Goal: Task Accomplishment & Management: Manage account settings

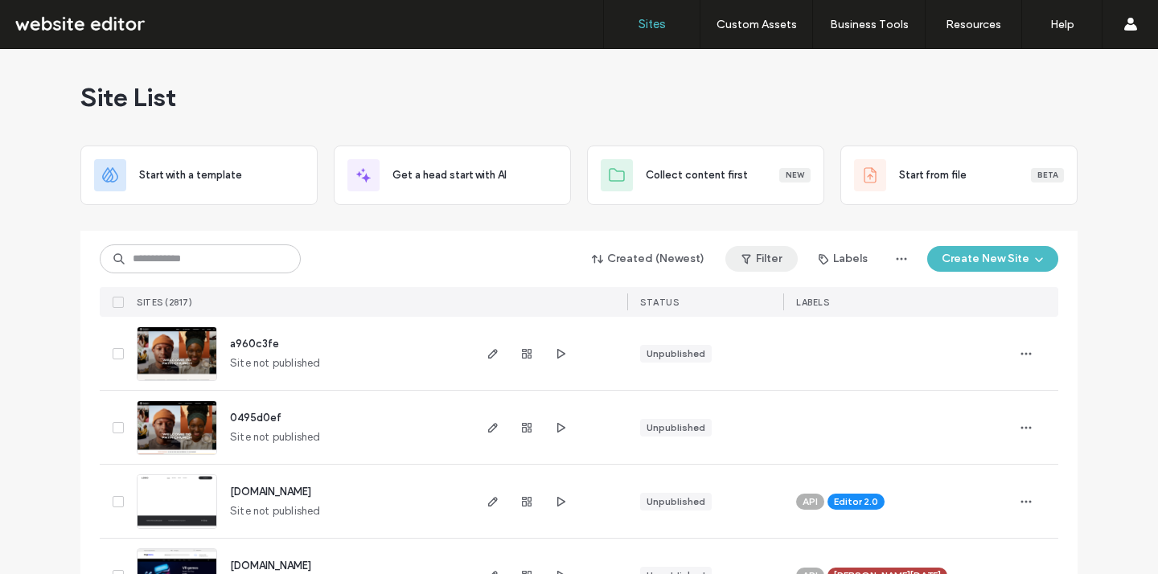
click at [762, 260] on button "Filter" at bounding box center [761, 259] width 72 height 26
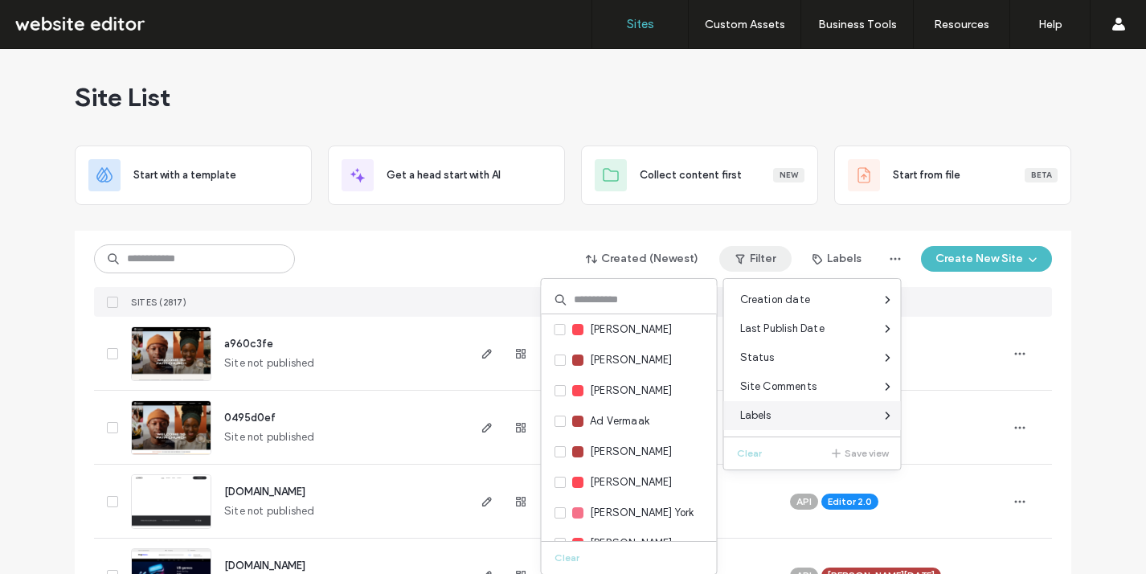
click at [811, 412] on div "Labels" at bounding box center [812, 415] width 177 height 29
click at [655, 301] on input at bounding box center [629, 299] width 175 height 29
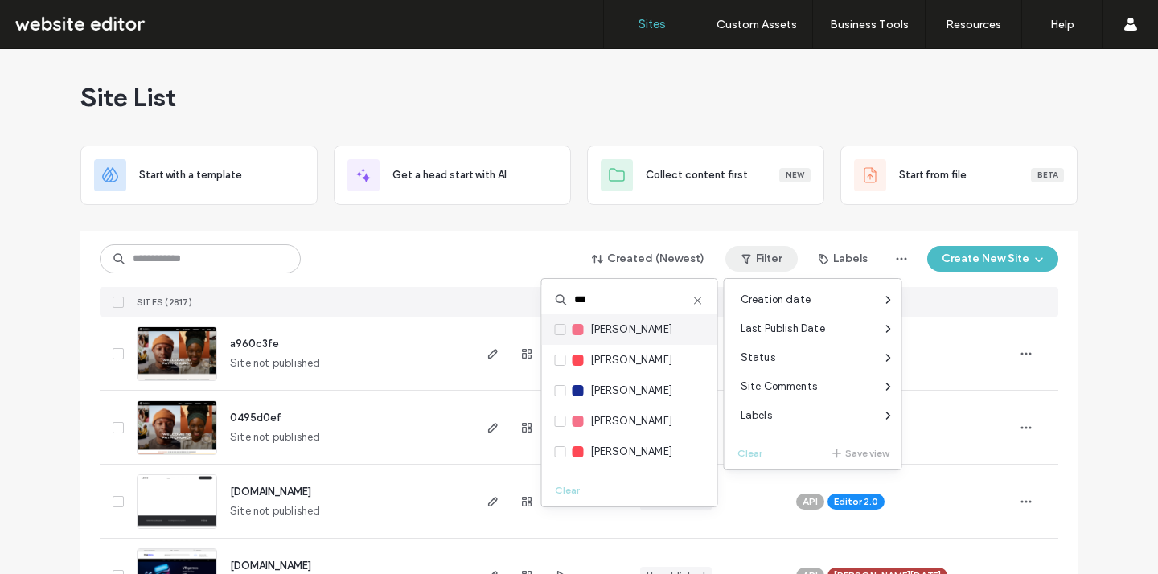
type input "***"
click at [621, 330] on span "[PERSON_NAME]" at bounding box center [631, 330] width 83 height 16
click at [621, 330] on span "Jon Bugg" at bounding box center [631, 330] width 83 height 16
click at [561, 335] on label "Jon Bugg" at bounding box center [614, 330] width 118 height 18
click at [562, 331] on icon at bounding box center [560, 329] width 6 height 5
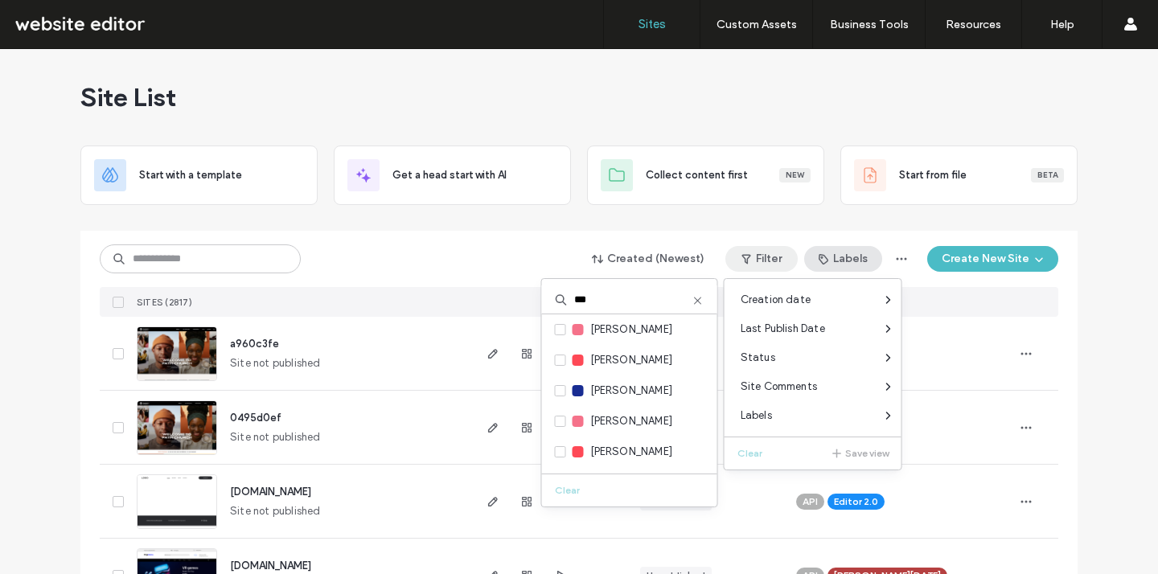
click at [566, 333] on label "Jon Bugg" at bounding box center [614, 330] width 118 height 18
click at [838, 257] on button "Labels" at bounding box center [843, 259] width 78 height 26
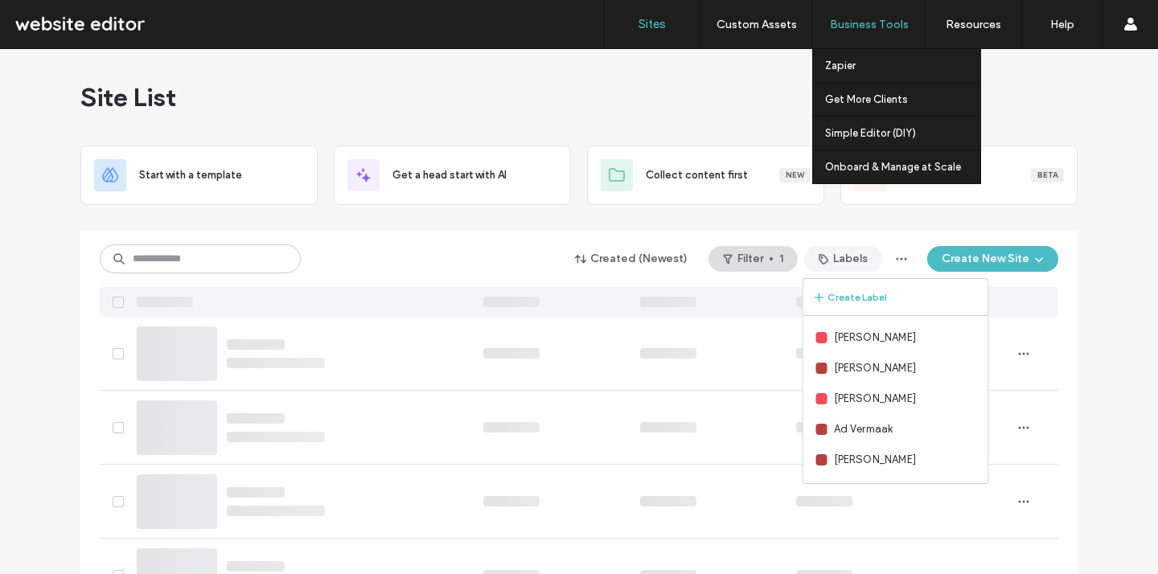
click at [769, 258] on span "button" at bounding box center [770, 258] width 3 height 3
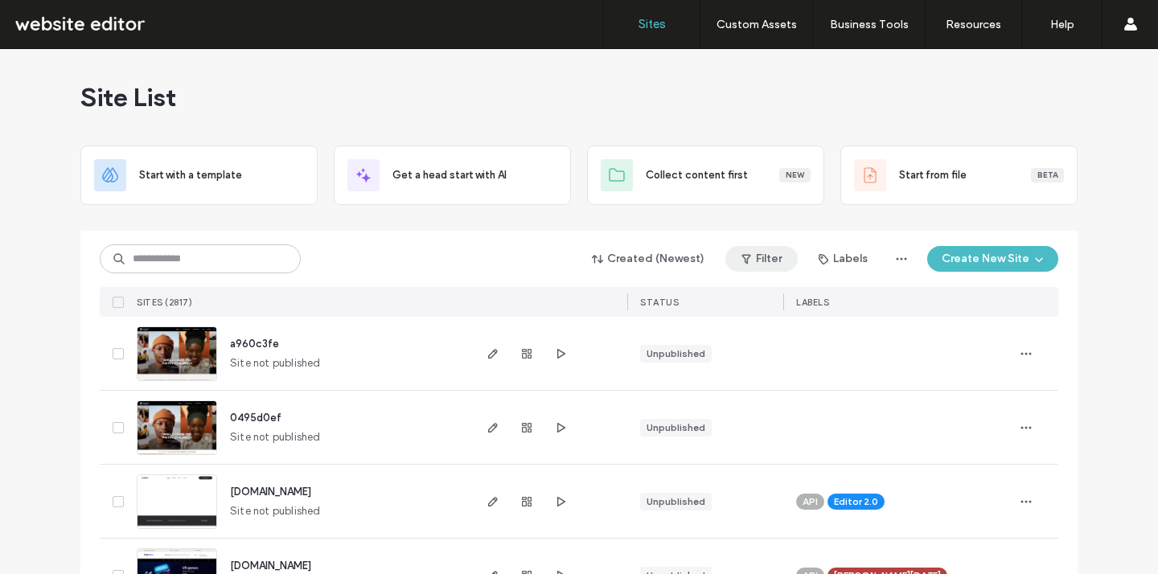
click at [756, 252] on button "Filter" at bounding box center [761, 259] width 72 height 26
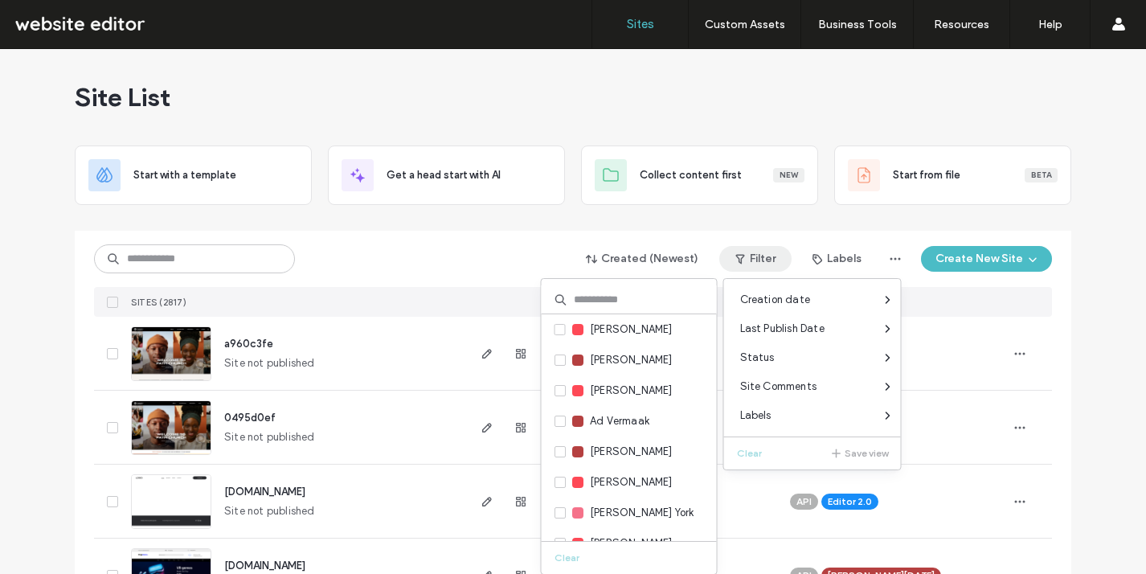
click at [632, 303] on input at bounding box center [629, 299] width 175 height 29
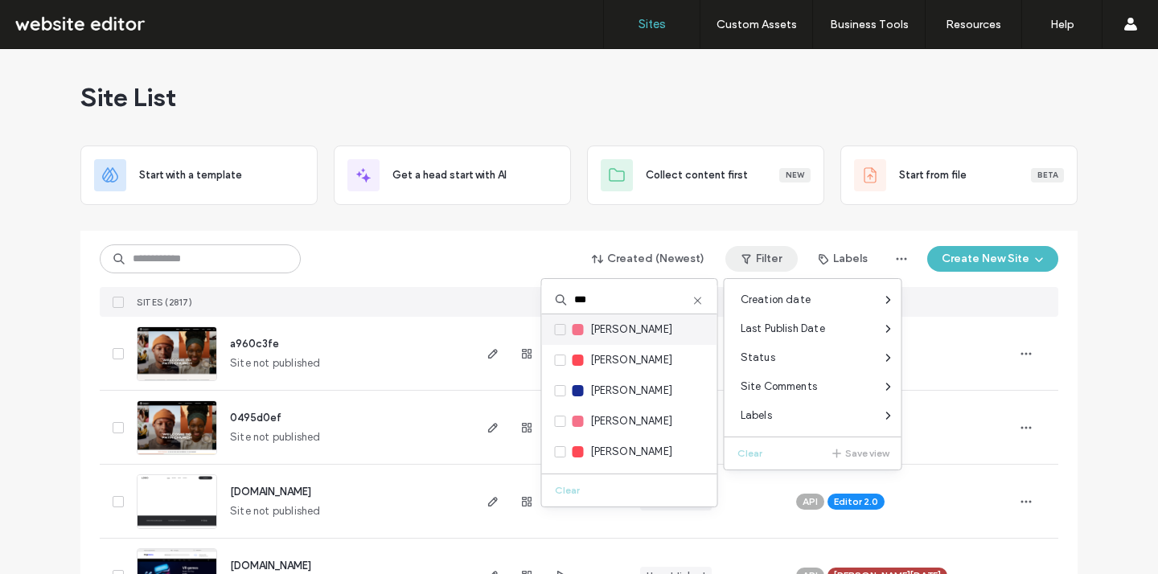
type input "***"
click at [558, 330] on icon at bounding box center [560, 329] width 6 height 5
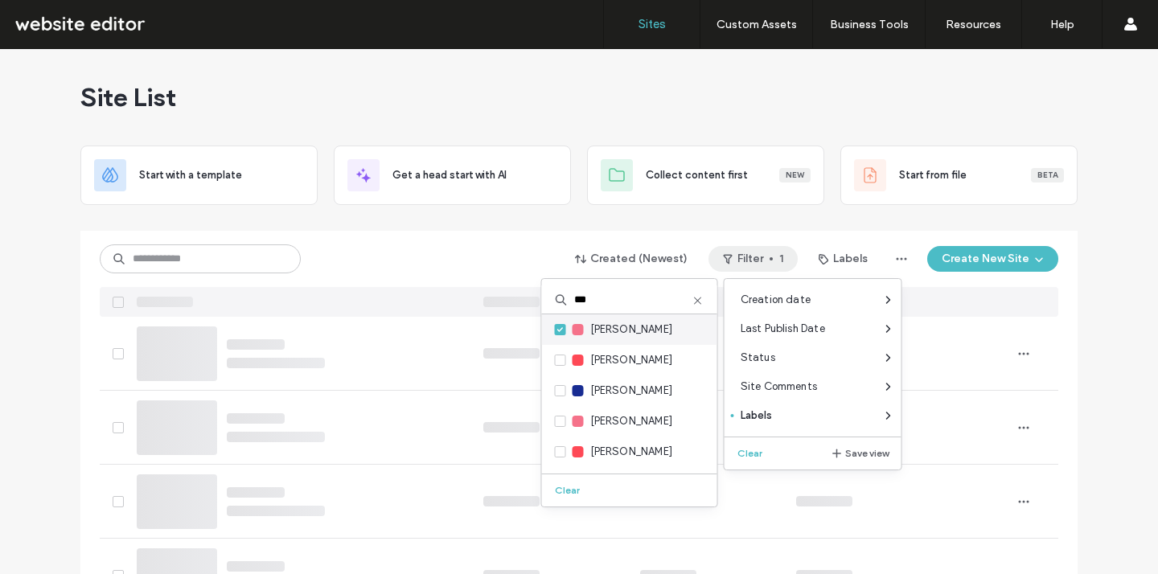
click at [615, 326] on span "[PERSON_NAME]" at bounding box center [631, 330] width 83 height 16
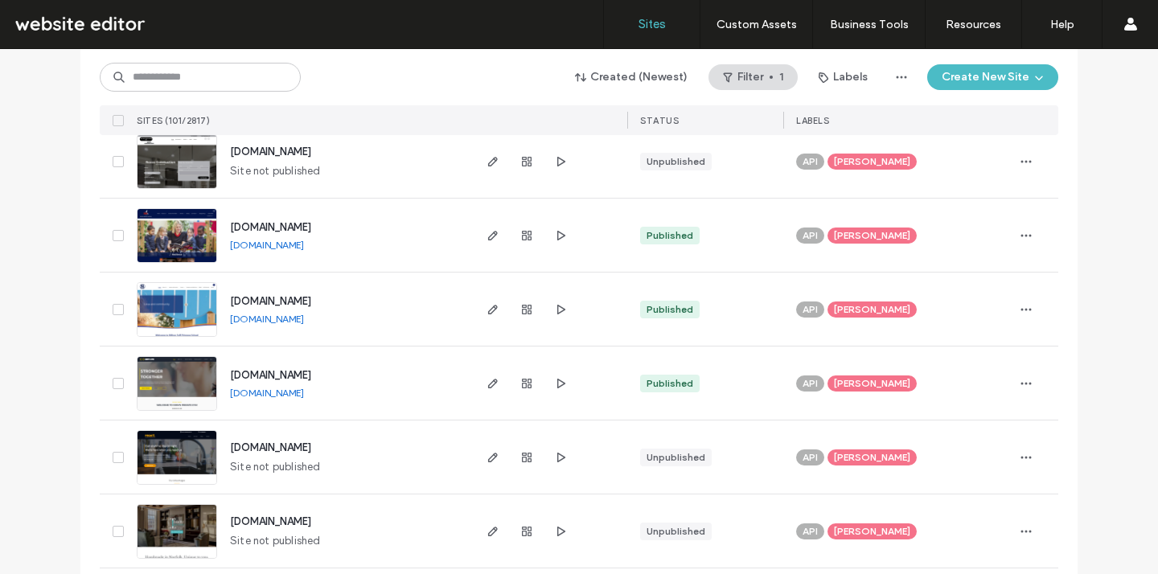
scroll to position [5347, 0]
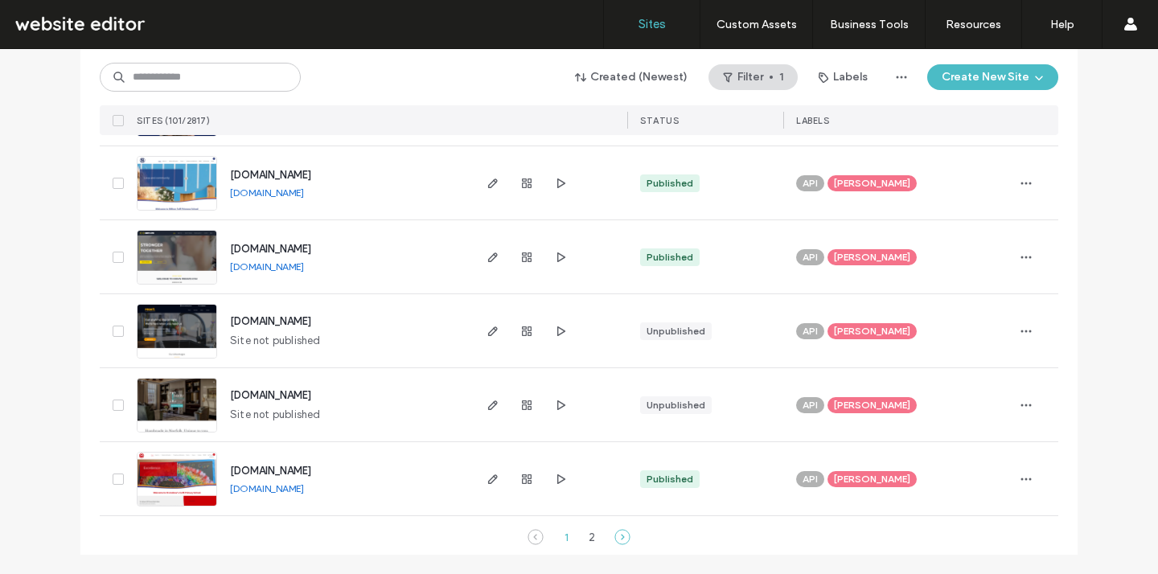
click at [617, 536] on icon at bounding box center [622, 537] width 16 height 16
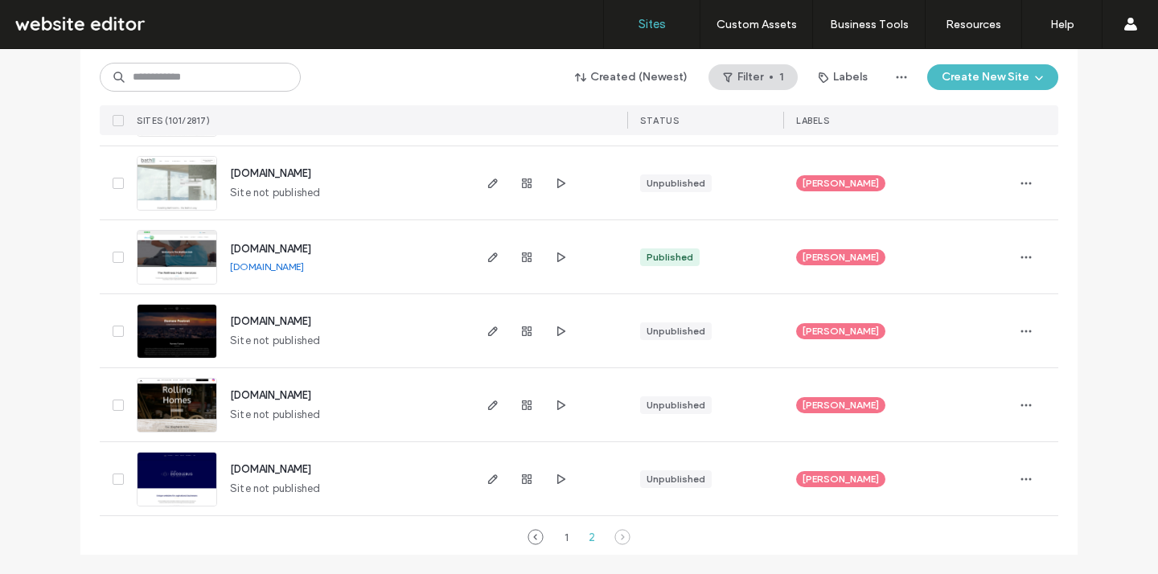
scroll to position [1723, 0]
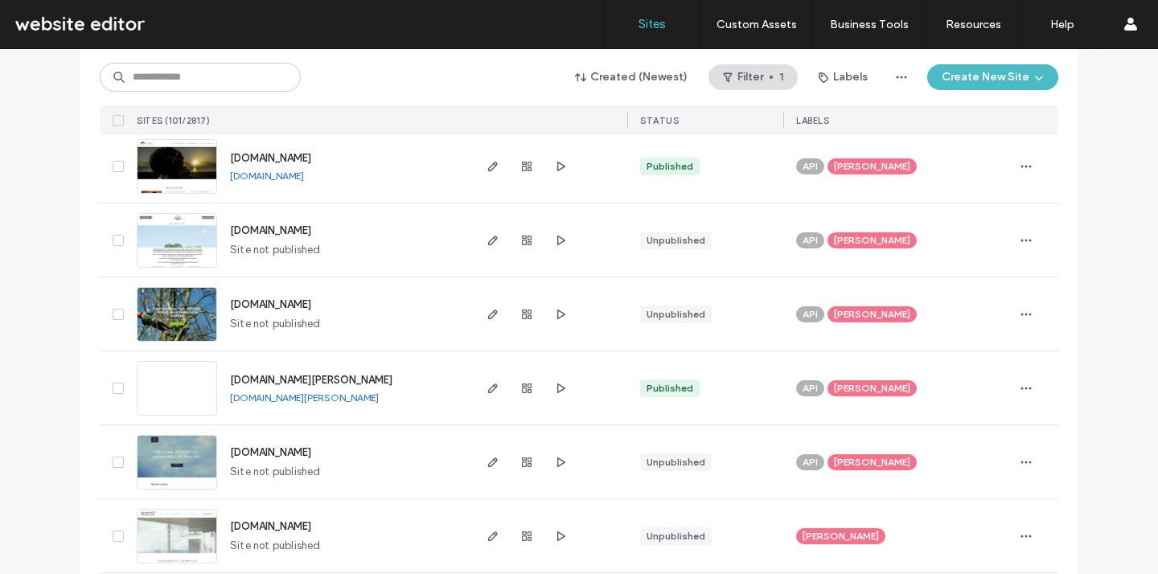
scroll to position [1370, 0]
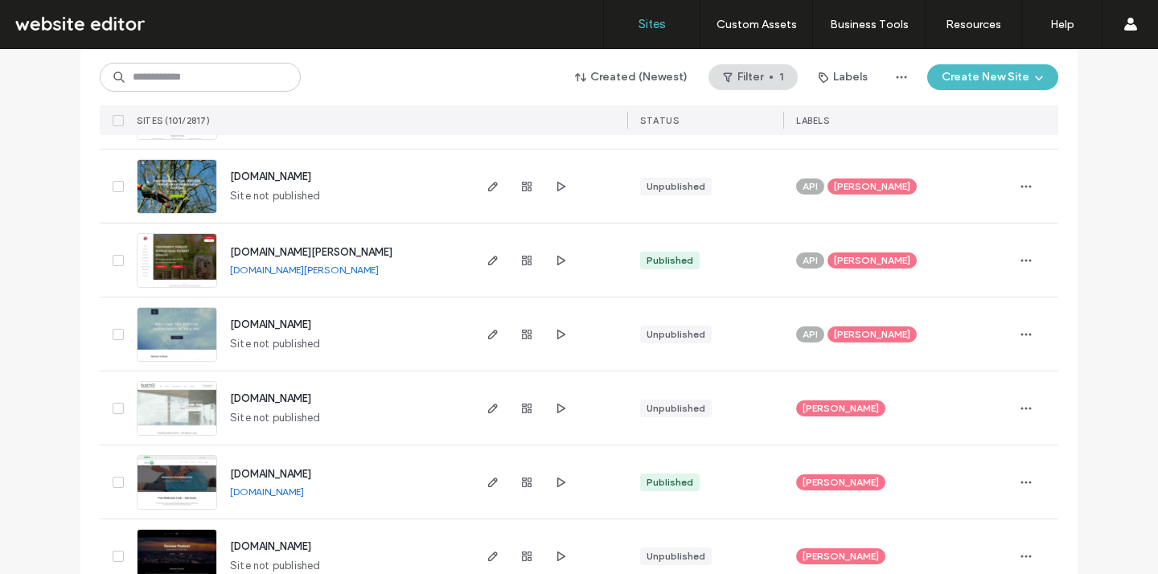
scroll to position [1531, 0]
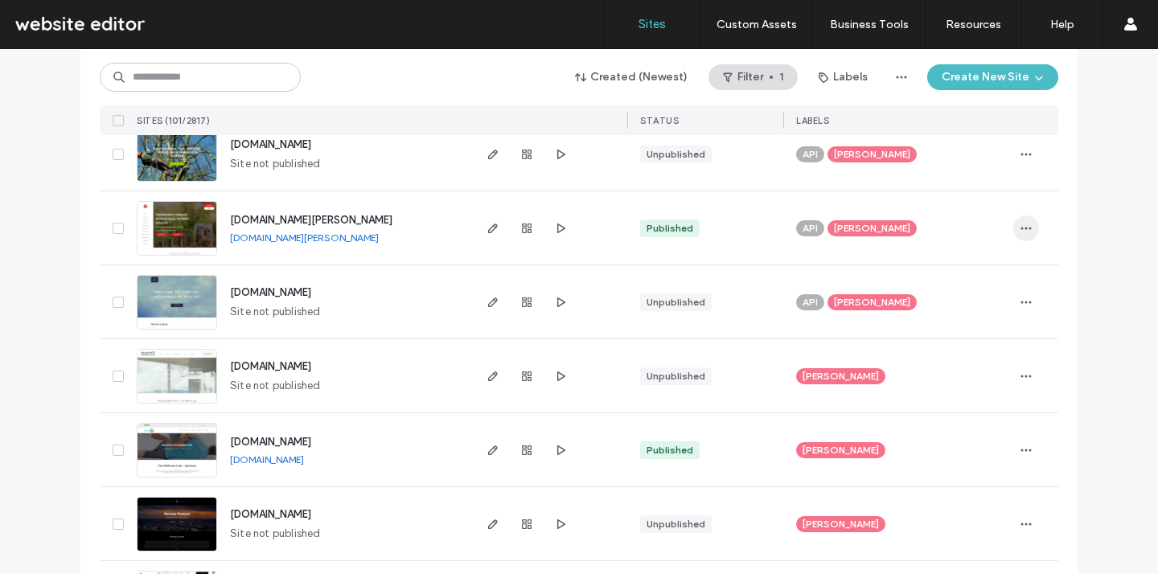
click at [1019, 224] on icon "button" at bounding box center [1025, 228] width 13 height 13
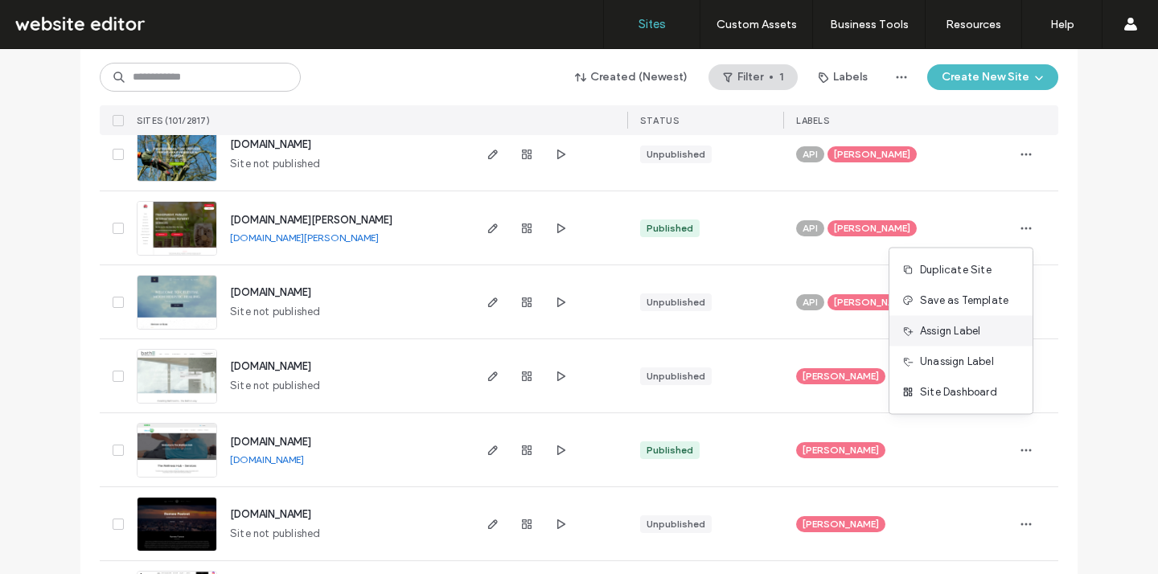
click at [980, 331] on span "Assign Label" at bounding box center [950, 331] width 60 height 16
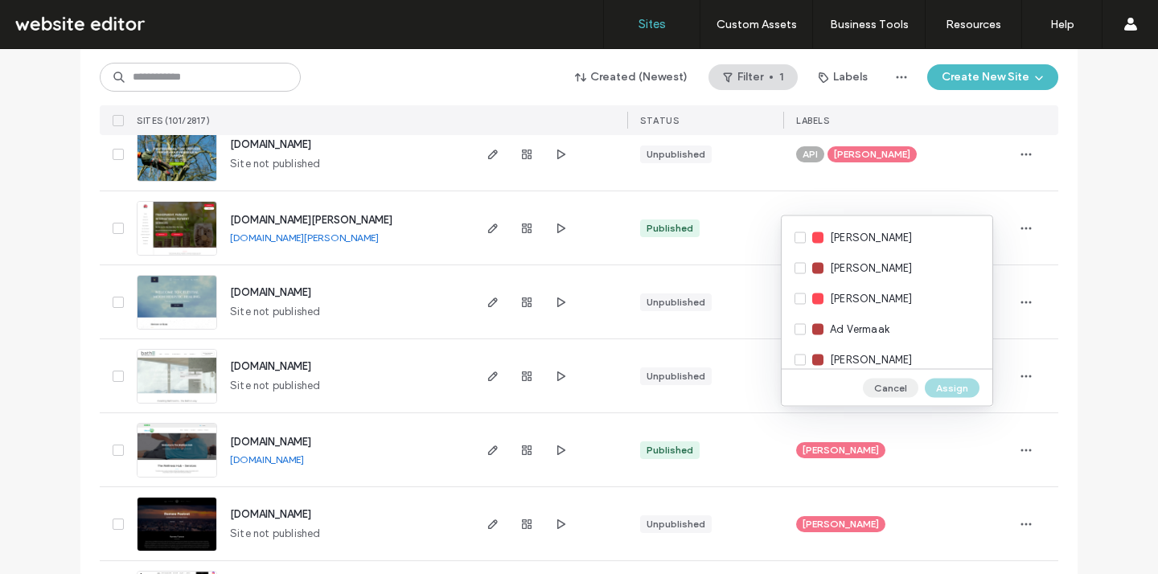
click at [891, 390] on button "Cancel" at bounding box center [890, 387] width 55 height 19
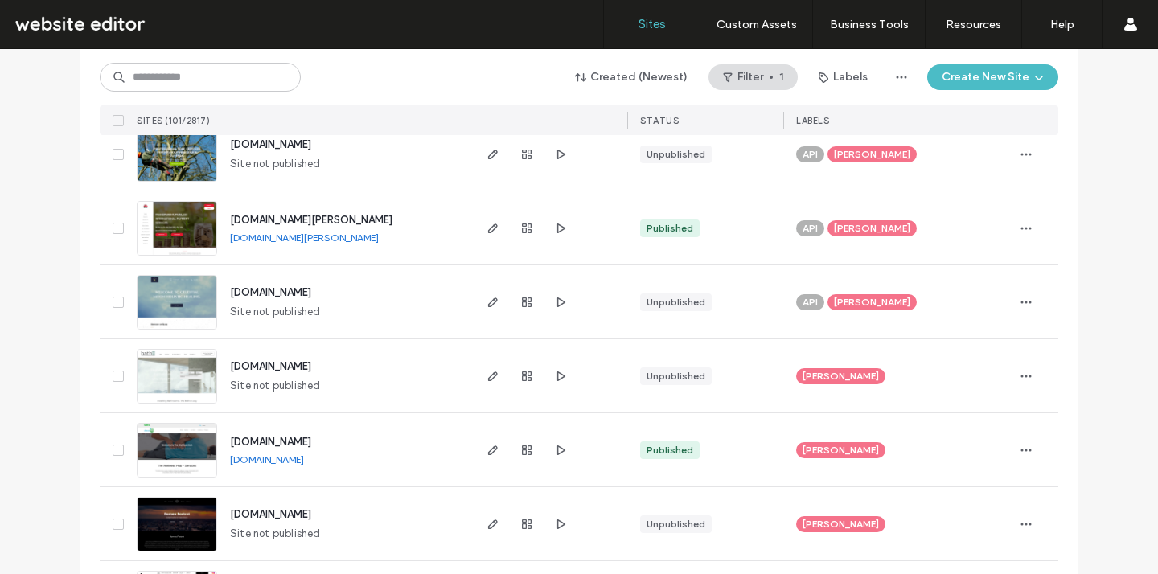
click at [861, 286] on div "API Jon Bugg" at bounding box center [897, 302] width 202 height 35
click at [866, 228] on span "[PERSON_NAME]" at bounding box center [872, 228] width 76 height 14
click at [919, 233] on div "API Jon Bugg" at bounding box center [897, 228] width 202 height 35
click at [864, 227] on div "API Jon Bugg" at bounding box center [897, 228] width 202 height 35
click at [924, 215] on icon at bounding box center [927, 216] width 7 height 7
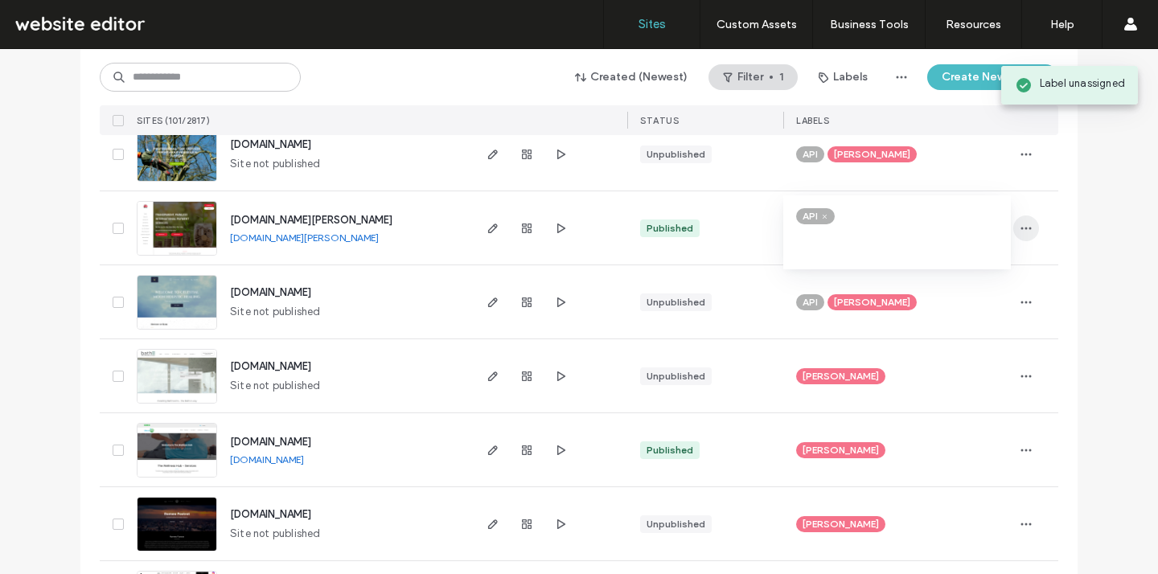
click at [1019, 232] on icon "button" at bounding box center [1025, 228] width 13 height 13
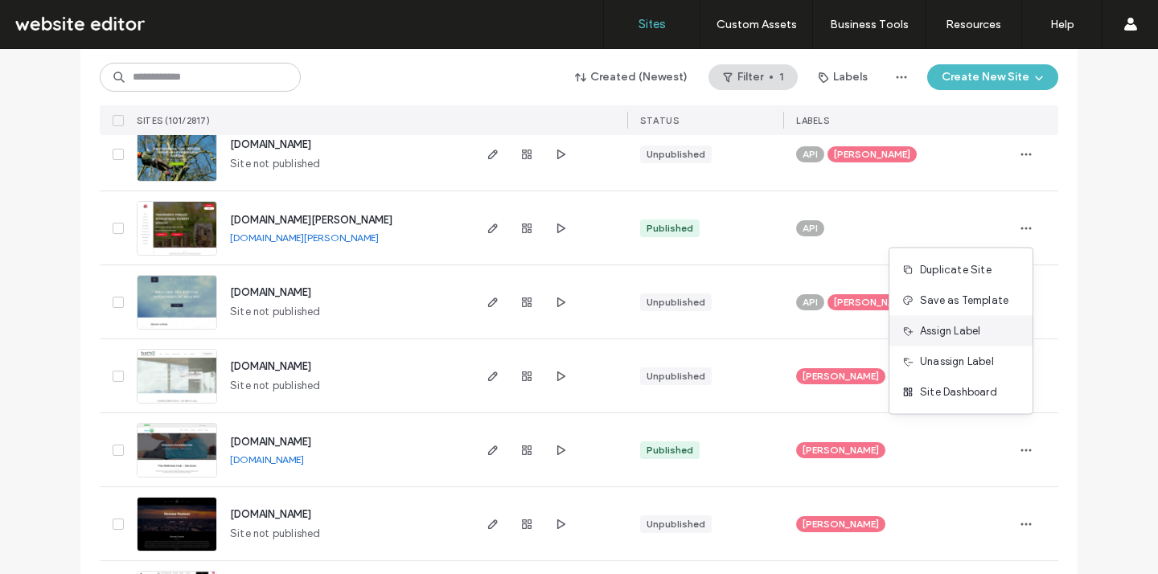
click at [989, 338] on div "Assign Label" at bounding box center [960, 331] width 143 height 31
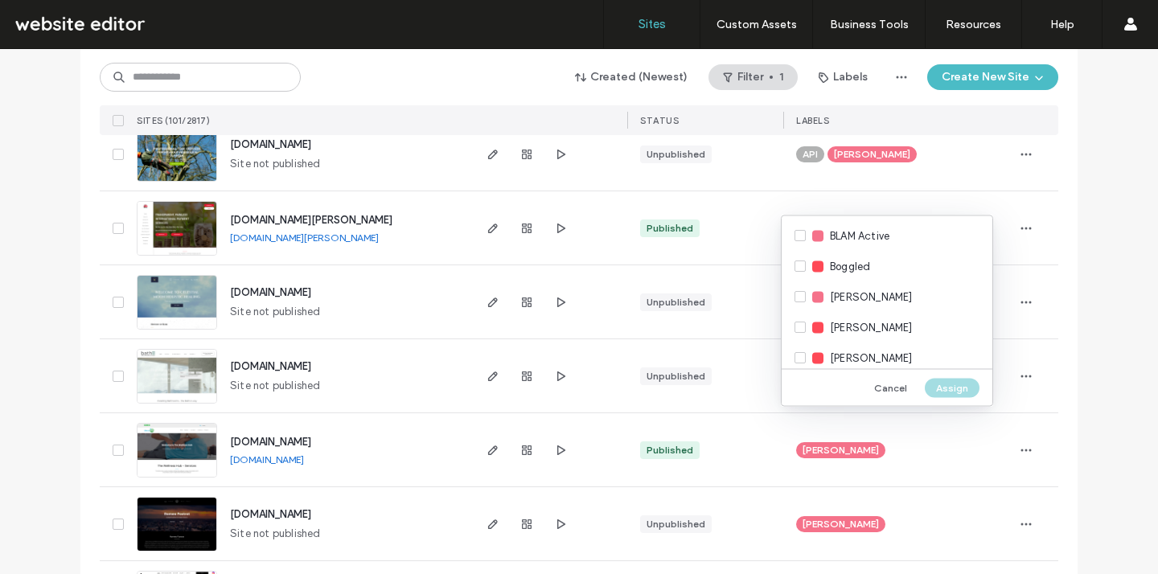
scroll to position [1567, 0]
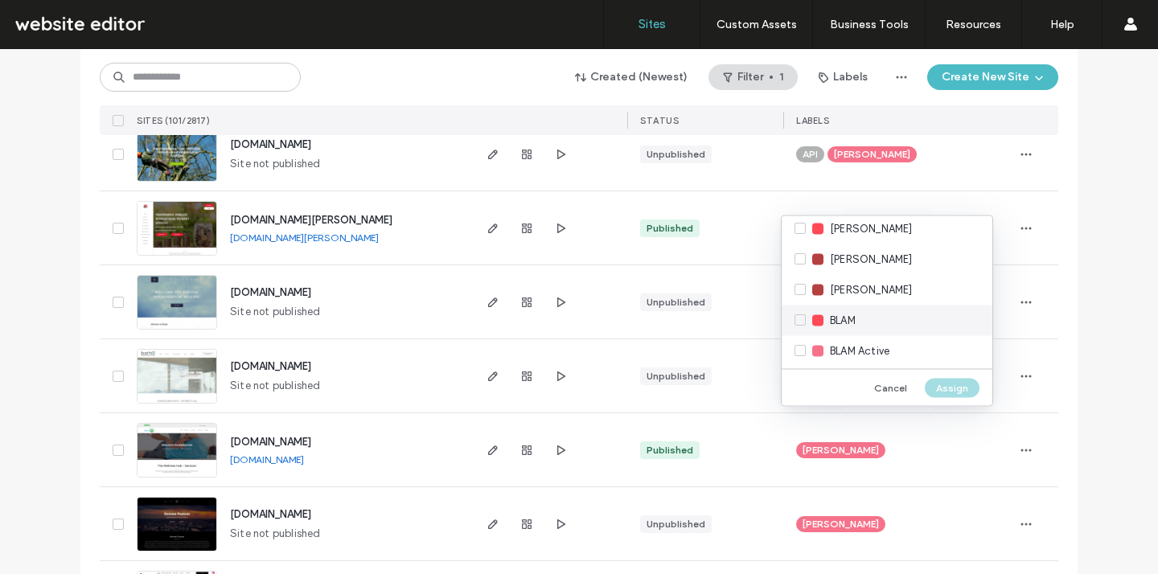
click at [887, 312] on div "BLAM" at bounding box center [886, 320] width 211 height 31
click at [941, 388] on button "Assign" at bounding box center [951, 387] width 55 height 19
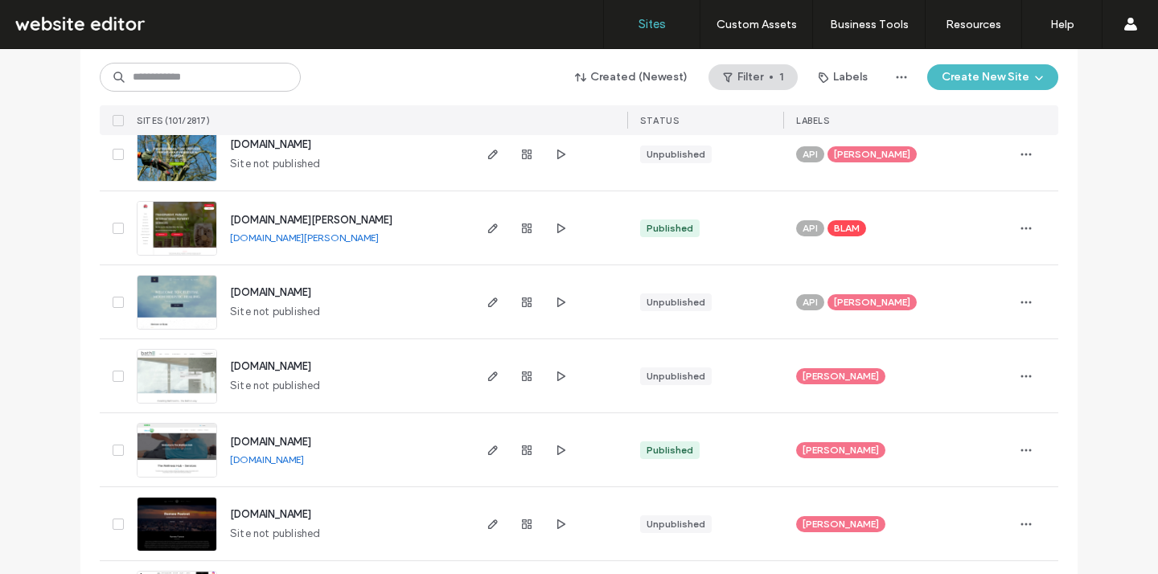
click at [333, 240] on link "www.frank-exchange.com" at bounding box center [304, 238] width 149 height 12
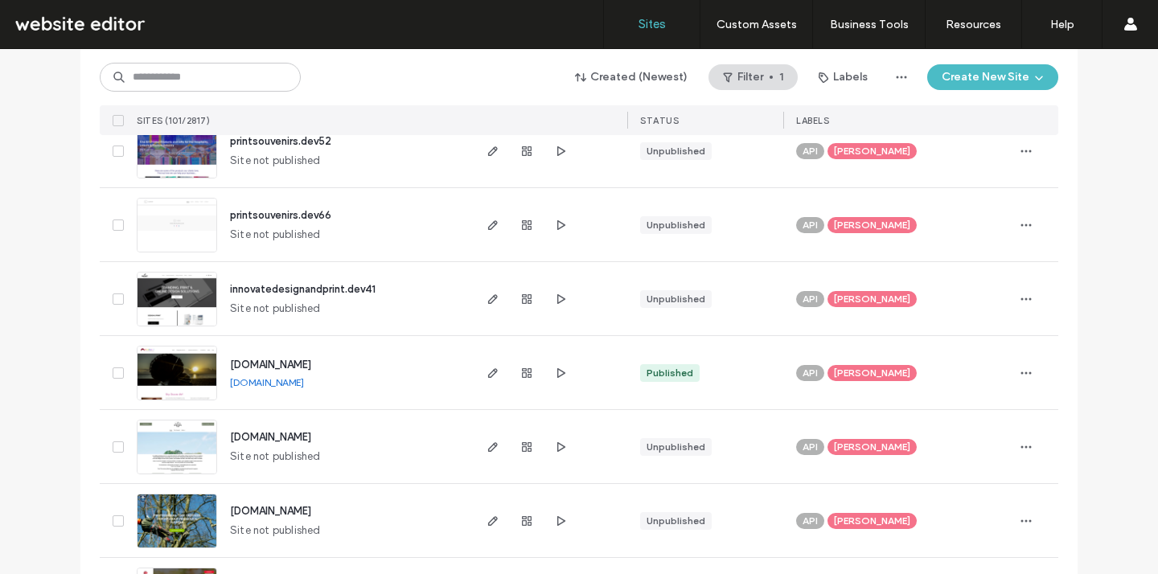
scroll to position [1145, 0]
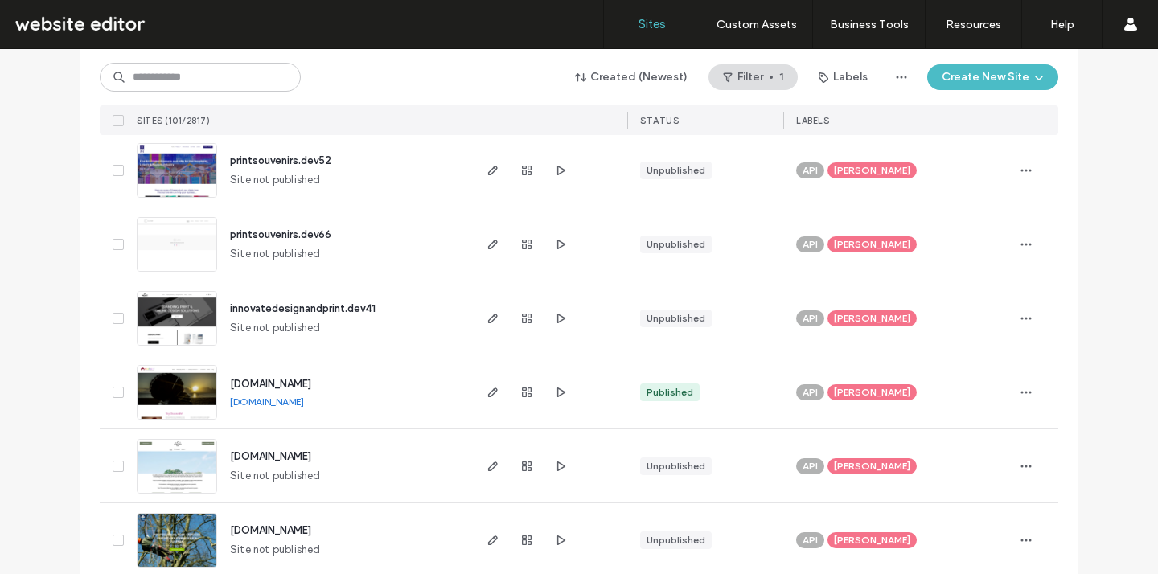
click at [869, 391] on span "Jon Bugg" at bounding box center [872, 392] width 76 height 14
click at [924, 378] on icon at bounding box center [927, 380] width 7 height 7
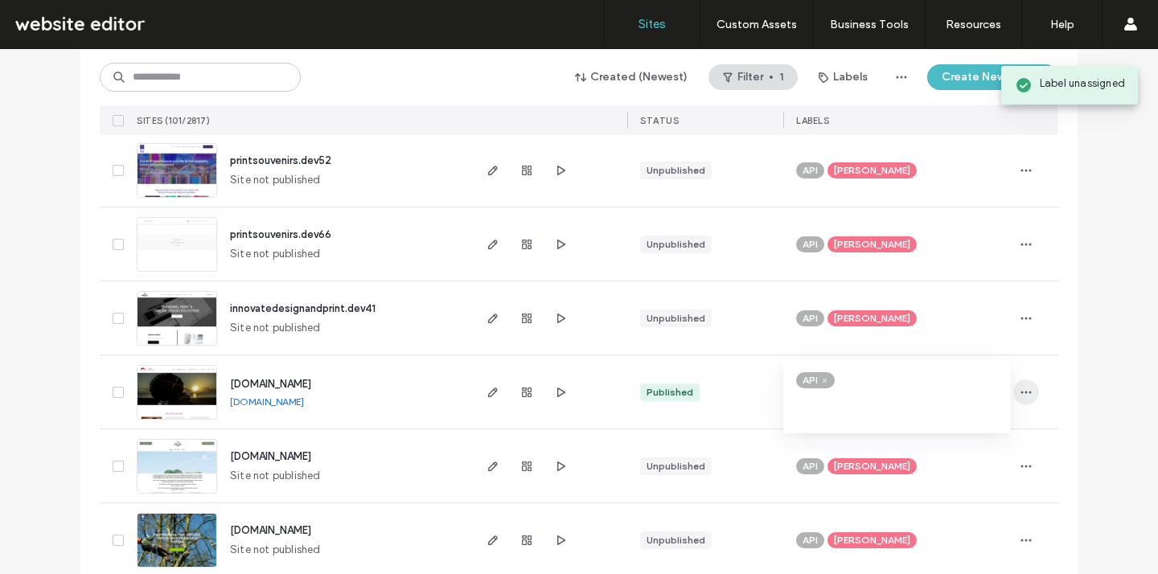
click at [1021, 391] on use "button" at bounding box center [1026, 392] width 10 height 2
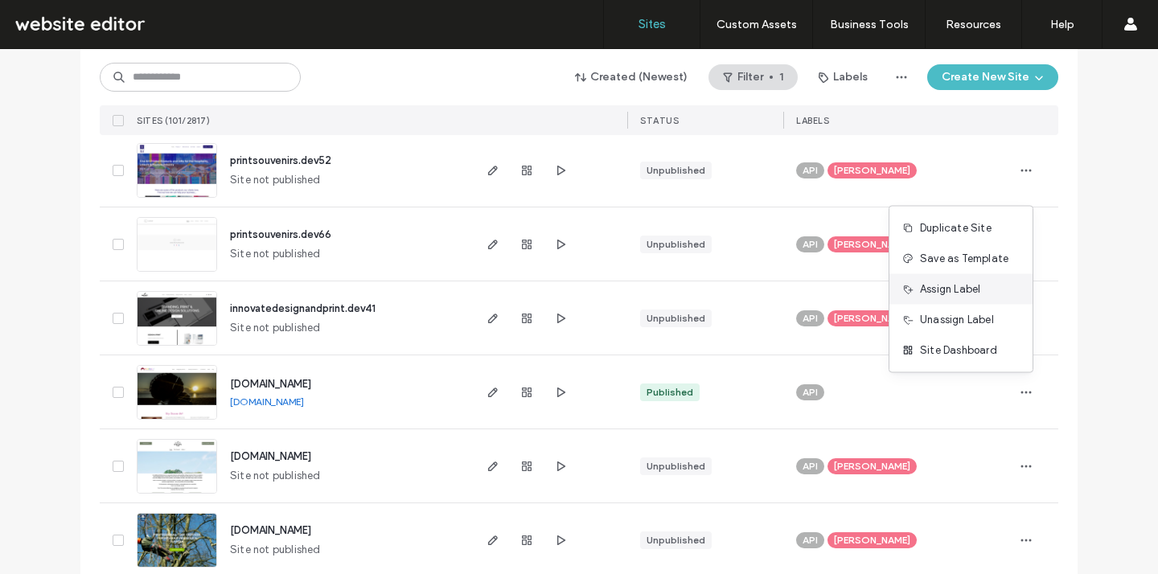
click at [964, 293] on span "Assign Label" at bounding box center [950, 289] width 60 height 16
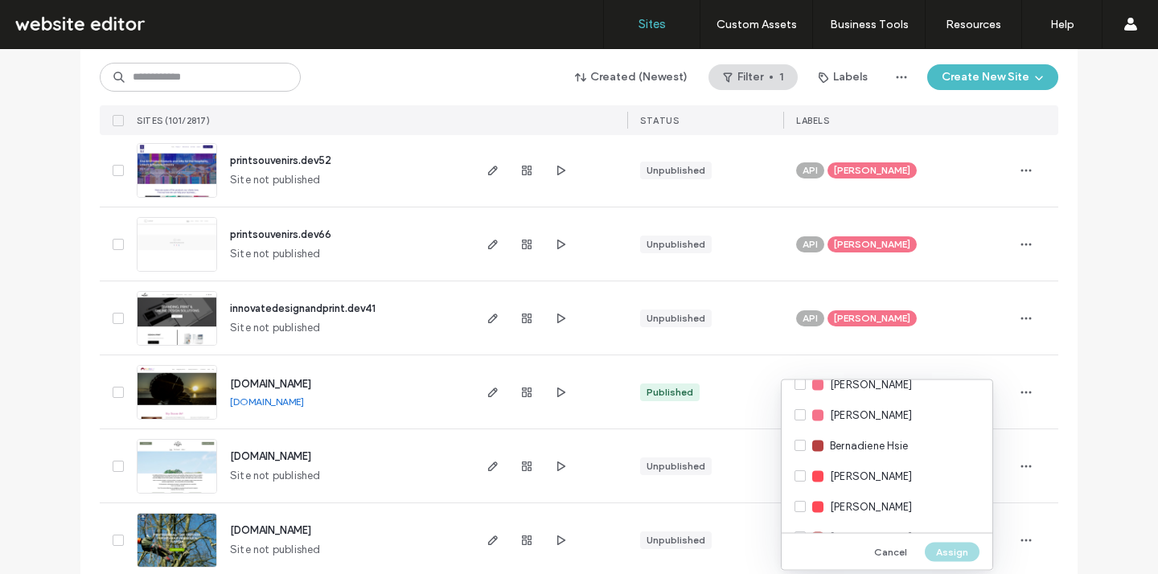
scroll to position [1567, 0]
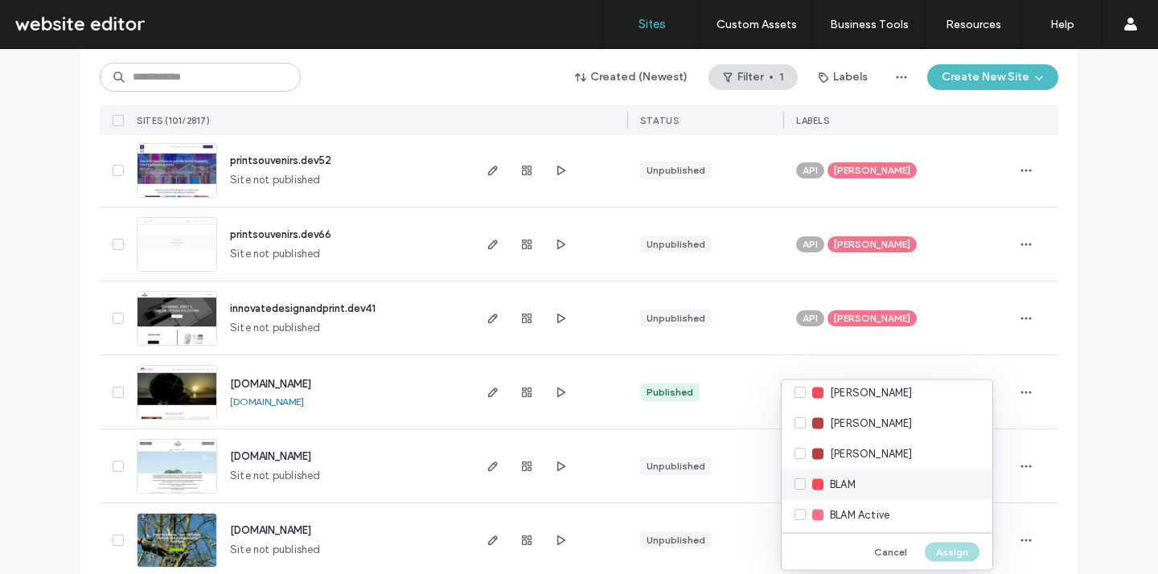
click at [809, 483] on div "BLAM" at bounding box center [886, 484] width 211 height 31
click at [960, 547] on button "Assign" at bounding box center [951, 551] width 55 height 19
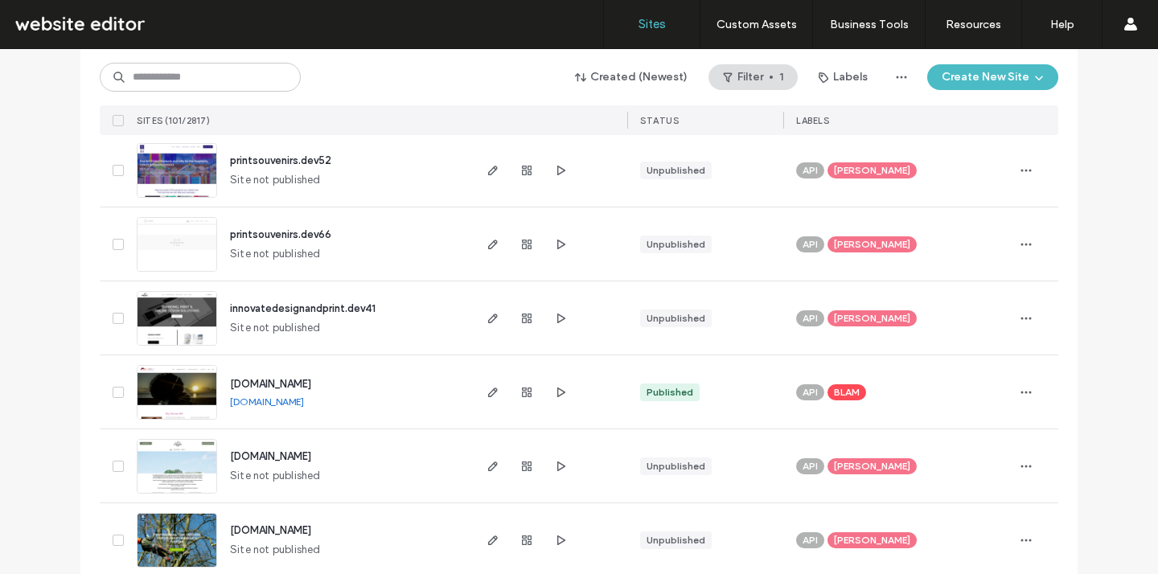
click at [304, 403] on link "www.newsightphotographyuk.com" at bounding box center [267, 401] width 74 height 12
click at [298, 381] on span "www.newsightphotographyuk.com" at bounding box center [270, 384] width 81 height 12
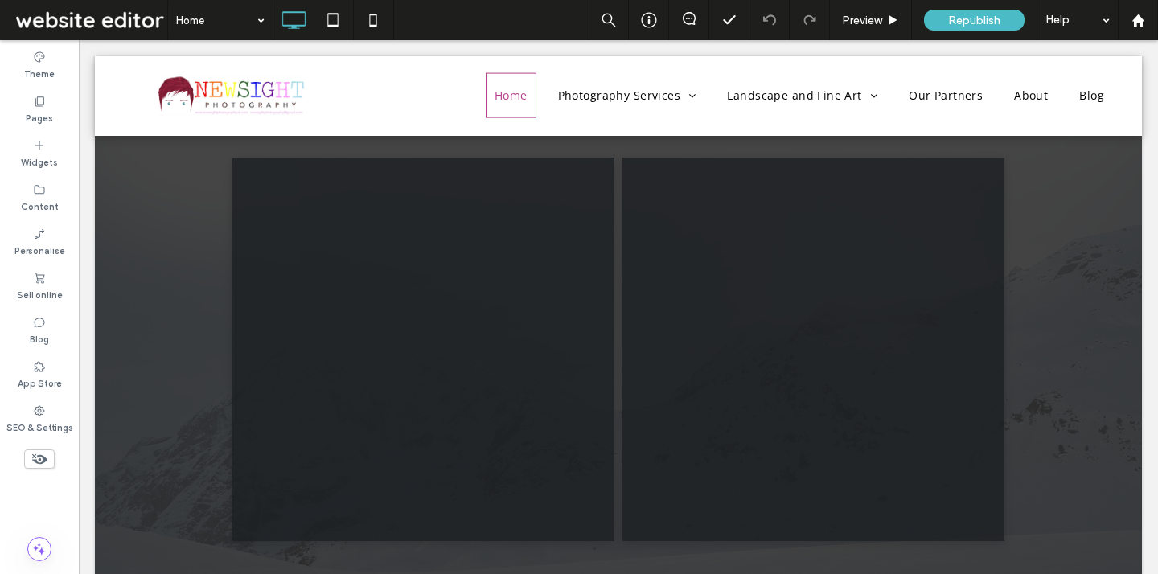
scroll to position [3900, 0]
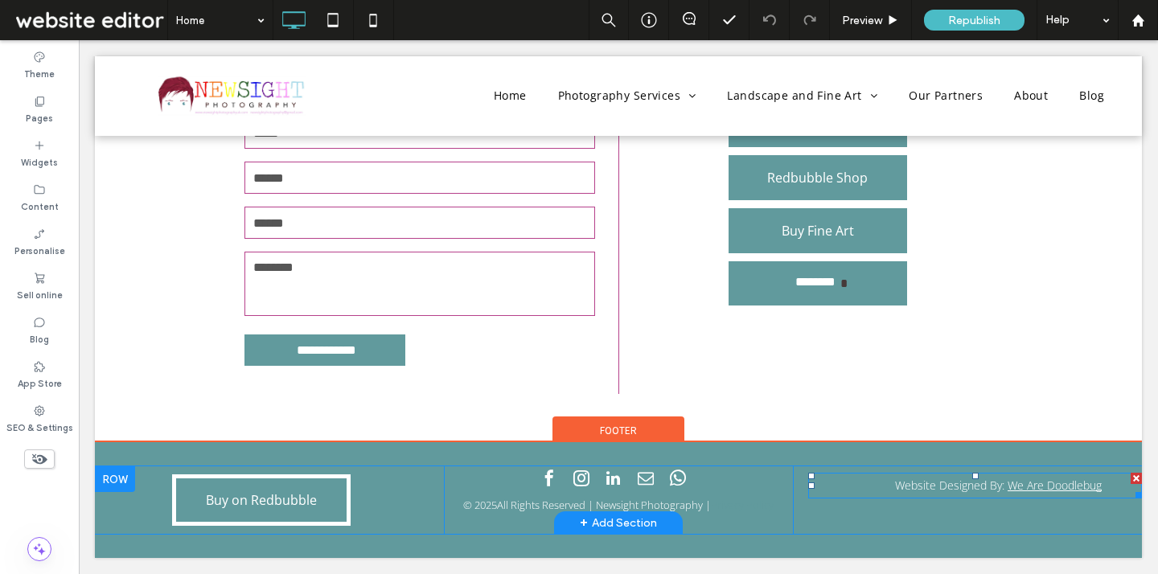
click at [1112, 486] on div "Website Designed By: We Are Doodlebug" at bounding box center [974, 486] width 333 height 26
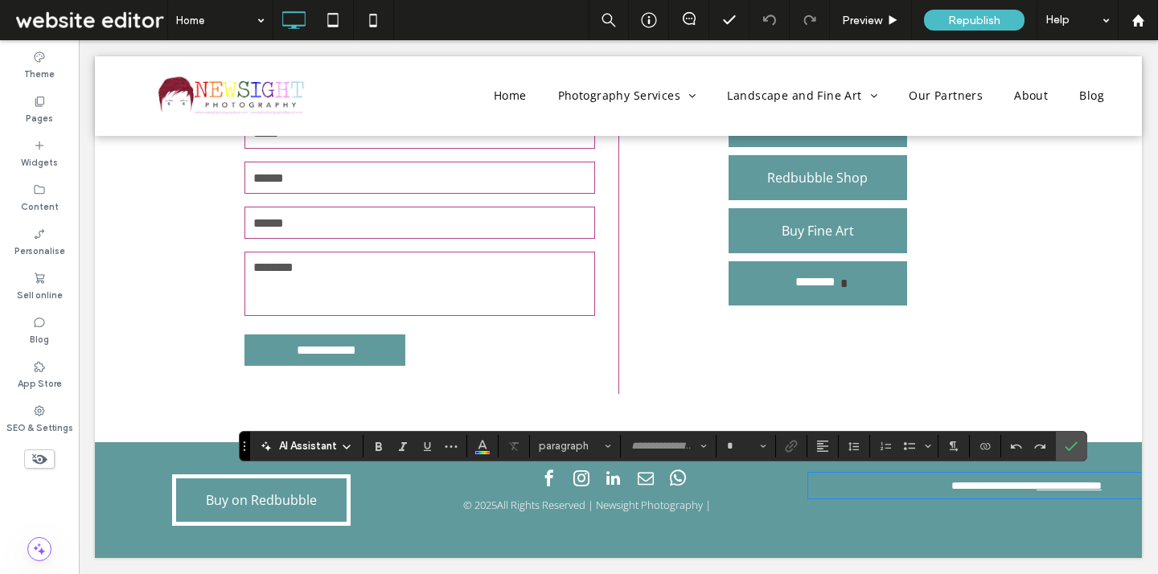
type input "*********"
type input "**"
click at [1111, 484] on div "**********" at bounding box center [974, 486] width 333 height 26
drag, startPoint x: 1113, startPoint y: 487, endPoint x: 1022, endPoint y: 482, distance: 91.0
click at [1022, 482] on div "**********" at bounding box center [974, 486] width 333 height 26
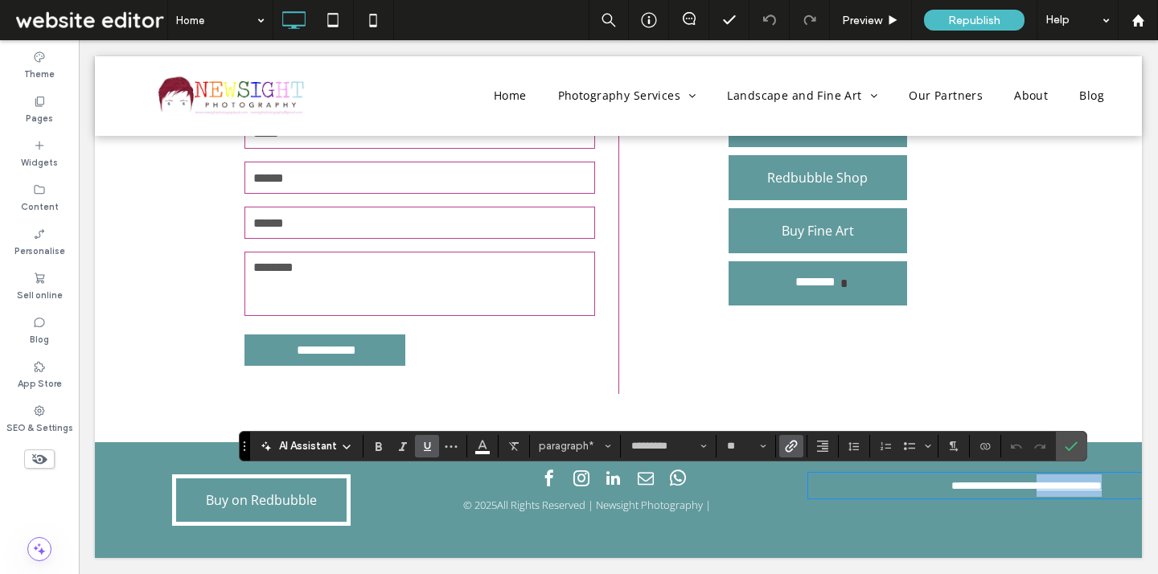
drag, startPoint x: 1007, startPoint y: 485, endPoint x: 1112, endPoint y: 490, distance: 104.6
click at [1112, 490] on div "**********" at bounding box center [974, 486] width 333 height 26
click at [793, 447] on div at bounding box center [791, 446] width 24 height 23
click at [802, 449] on section at bounding box center [791, 446] width 31 height 23
click at [794, 445] on div at bounding box center [791, 446] width 24 height 23
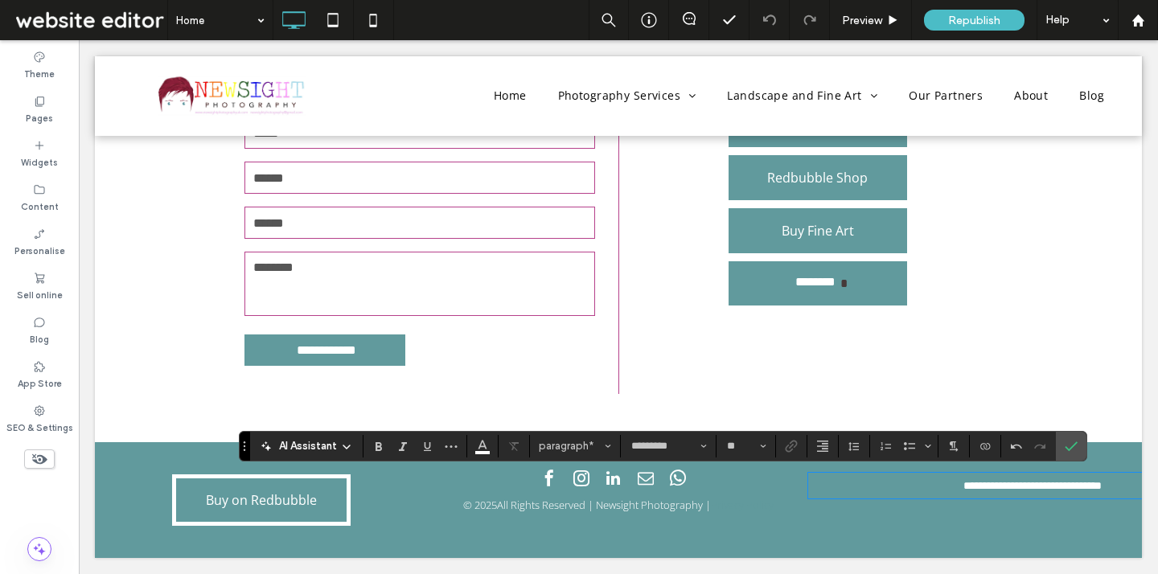
click at [1109, 486] on div "**********" at bounding box center [974, 486] width 333 height 26
click at [1117, 489] on div "**********" at bounding box center [974, 486] width 333 height 26
click at [1067, 446] on icon "Confirm" at bounding box center [1070, 446] width 13 height 13
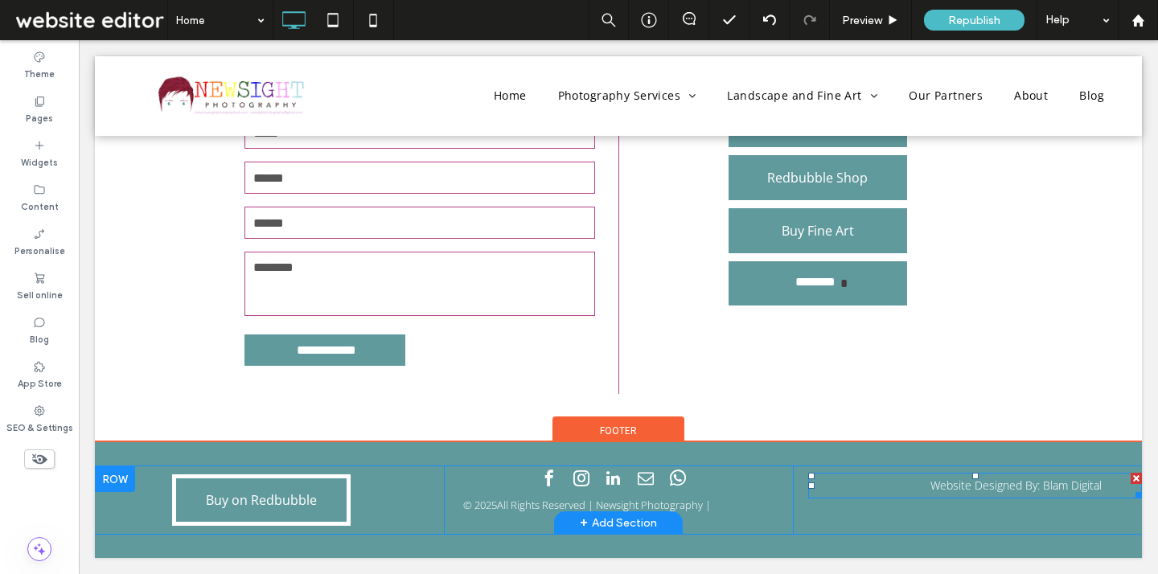
click at [1024, 482] on span "Website Designed By: Blam Digital" at bounding box center [1015, 484] width 171 height 15
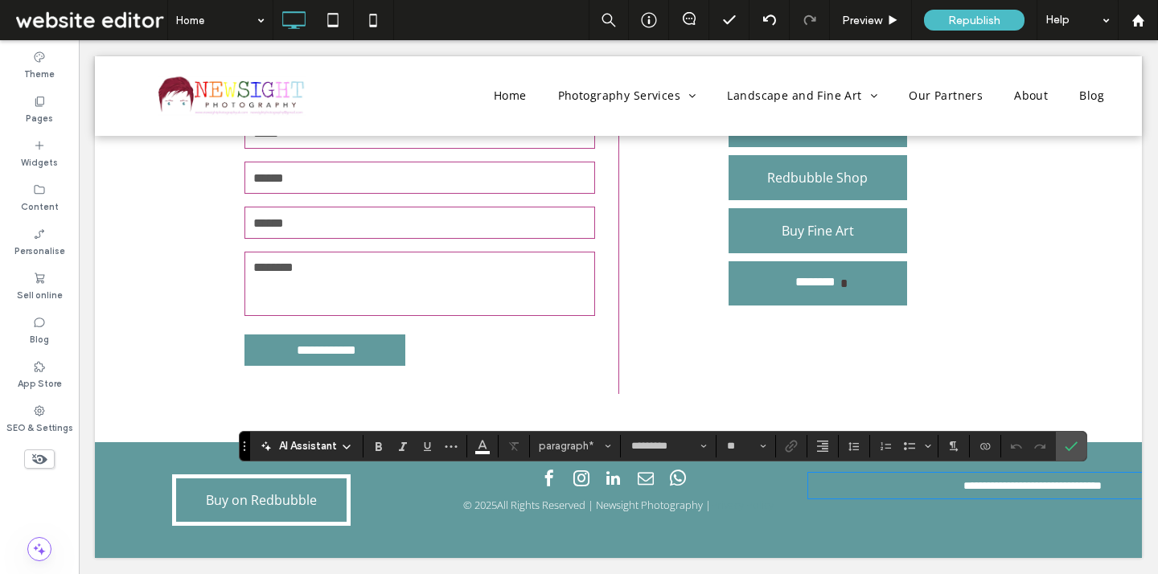
click at [789, 451] on div at bounding box center [791, 446] width 24 height 23
click at [1057, 367] on div "**********" at bounding box center [618, 260] width 1047 height 364
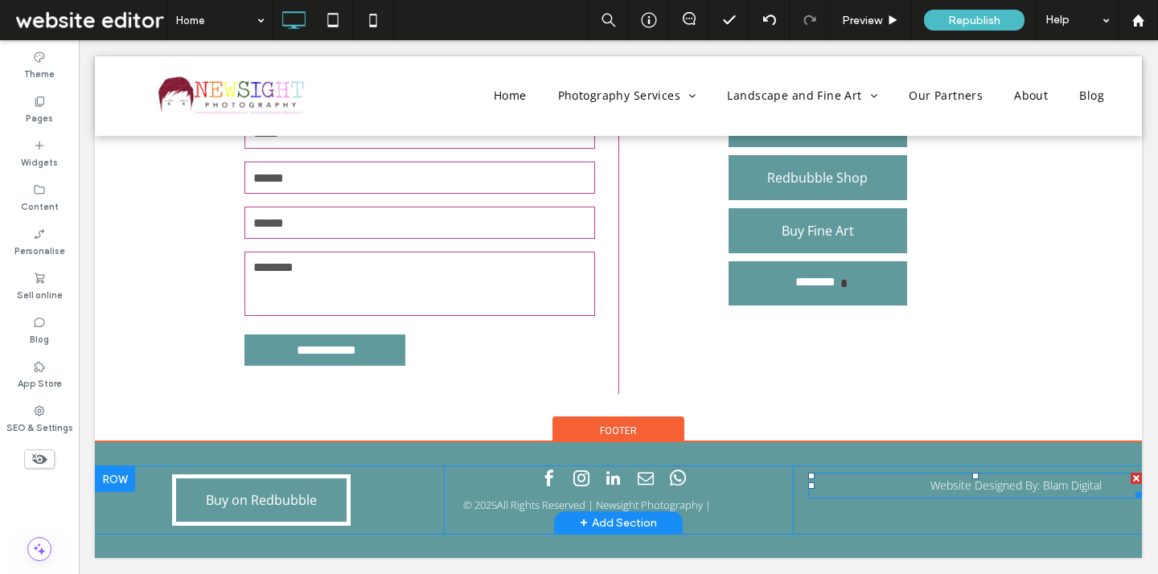
click at [1080, 485] on span "Website Designed By: Blam Digital" at bounding box center [1015, 484] width 171 height 15
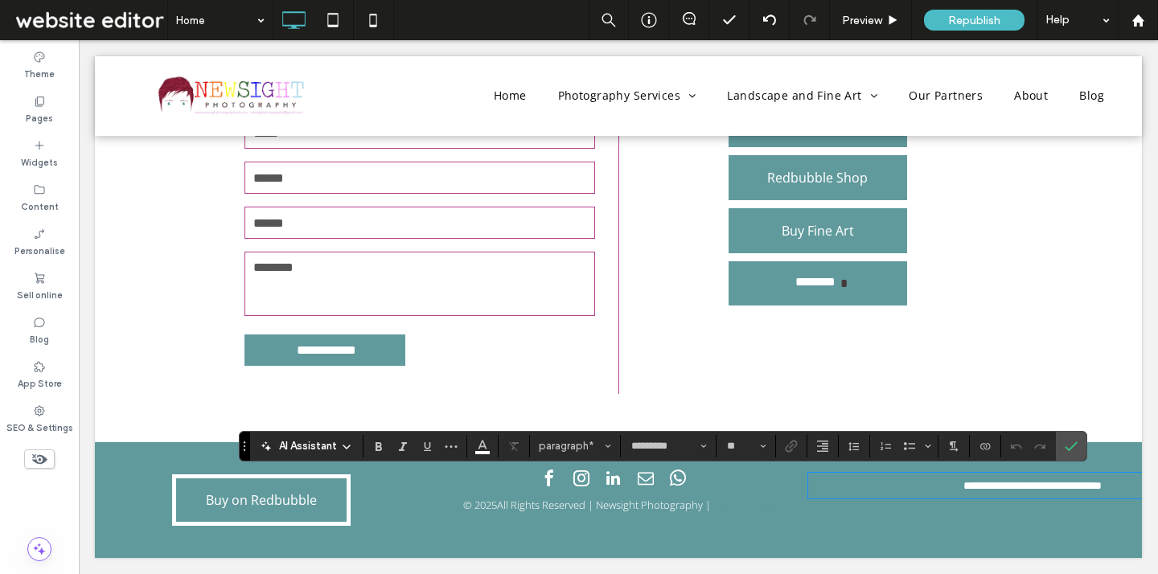
click at [1096, 482] on span "**********" at bounding box center [1032, 485] width 138 height 11
click at [1121, 485] on div "**********" at bounding box center [974, 486] width 333 height 26
click at [1120, 487] on div "**********" at bounding box center [974, 486] width 333 height 26
click at [1110, 482] on div "**********" at bounding box center [974, 486] width 333 height 26
click at [1076, 435] on span "Confirm" at bounding box center [1070, 445] width 13 height 27
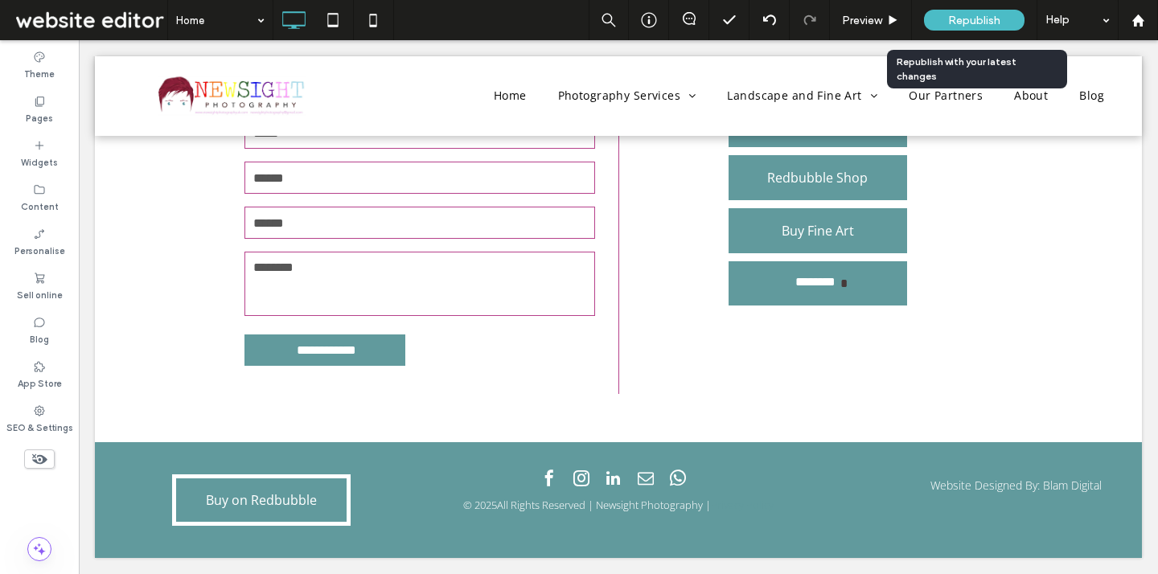
click at [1007, 20] on div "Republish" at bounding box center [974, 20] width 100 height 21
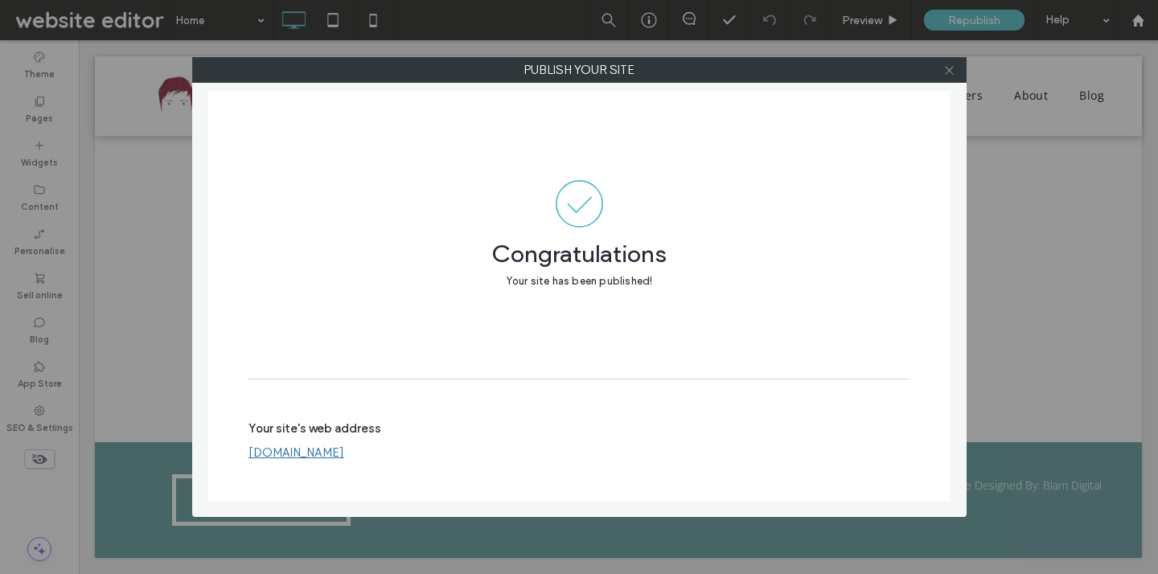
click at [946, 66] on icon at bounding box center [949, 70] width 12 height 12
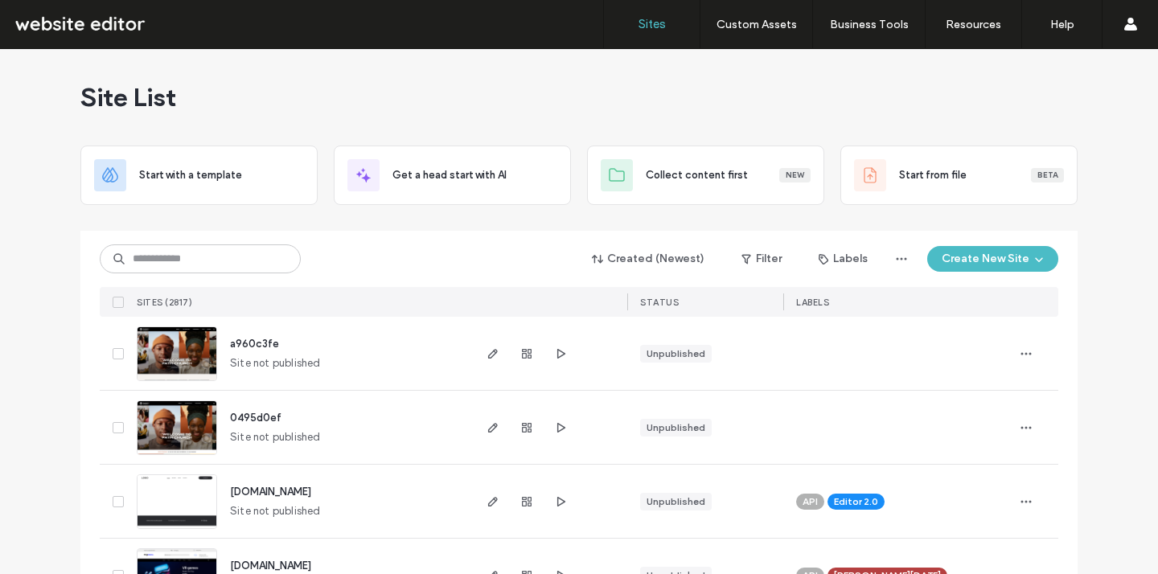
click at [752, 259] on span "button" at bounding box center [748, 259] width 16 height 24
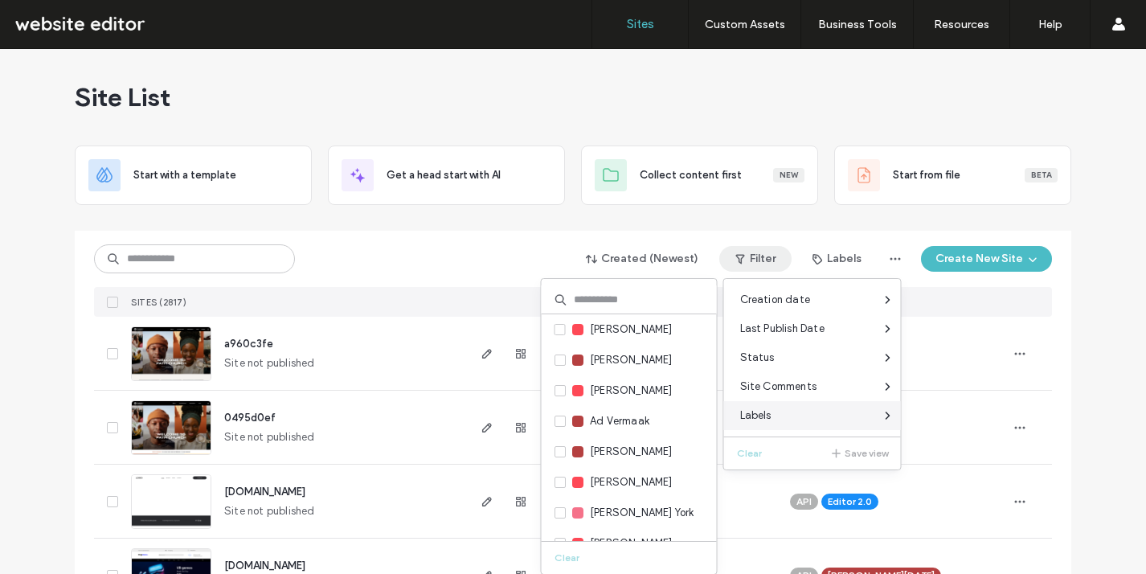
click at [820, 409] on div "Labels" at bounding box center [812, 415] width 177 height 29
click at [785, 427] on div "Labels" at bounding box center [812, 415] width 177 height 29
click at [650, 301] on input at bounding box center [629, 299] width 175 height 29
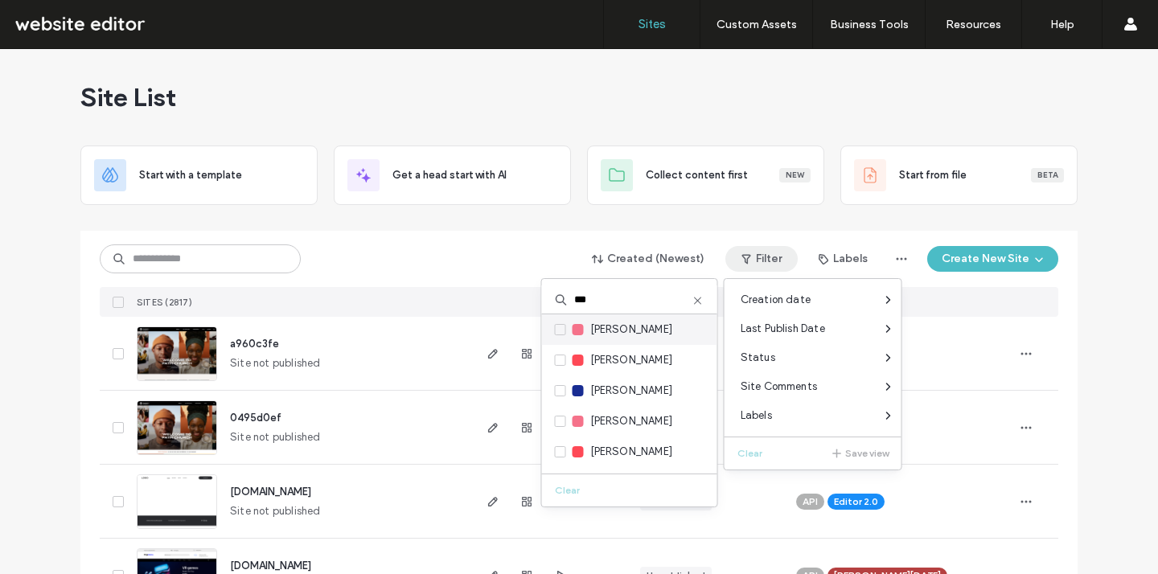
type input "***"
click at [564, 326] on span at bounding box center [560, 329] width 11 height 11
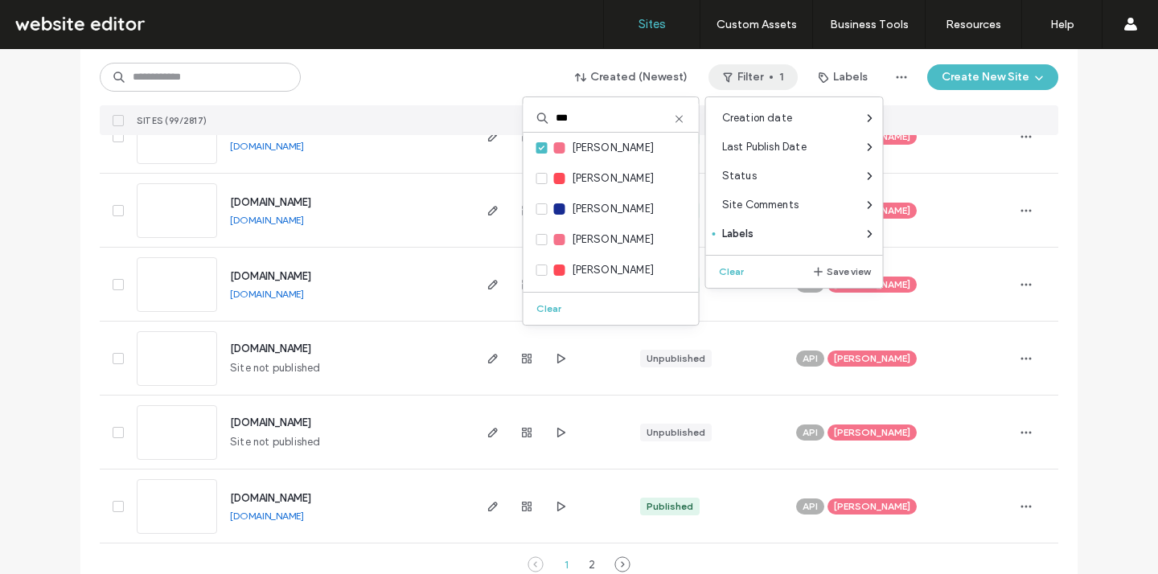
scroll to position [5347, 0]
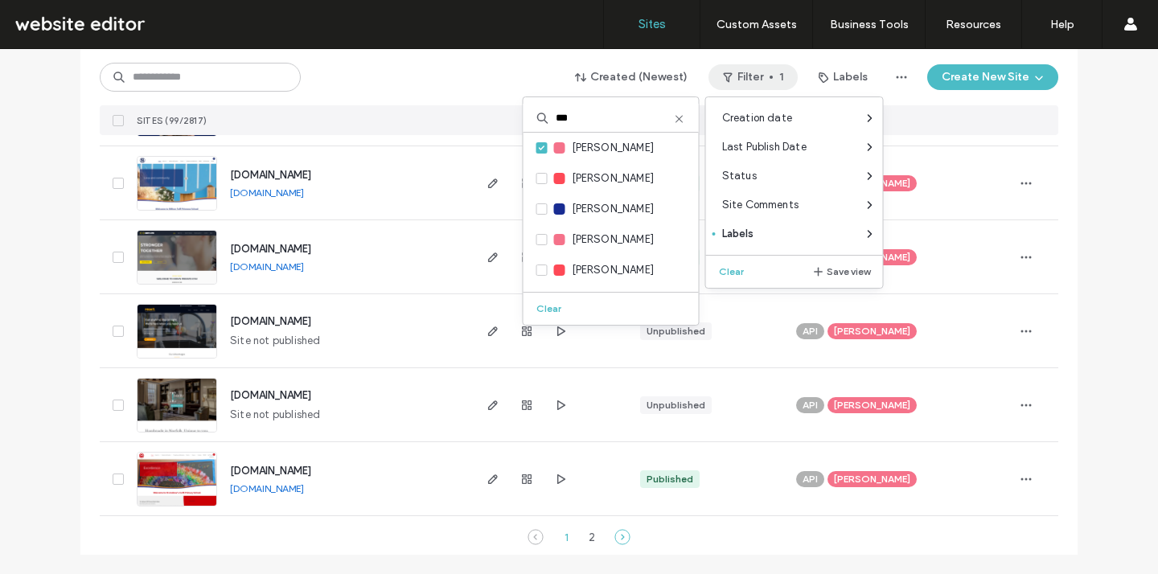
click at [618, 530] on use at bounding box center [622, 537] width 14 height 14
click at [722, 300] on div "Unpublished" at bounding box center [705, 330] width 156 height 73
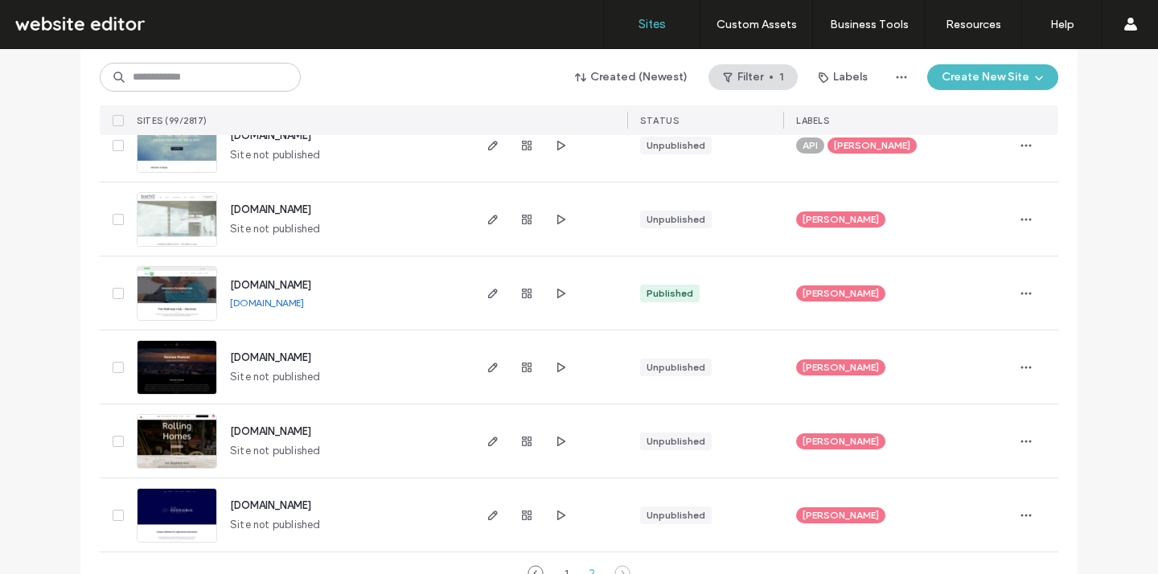
scroll to position [1576, 0]
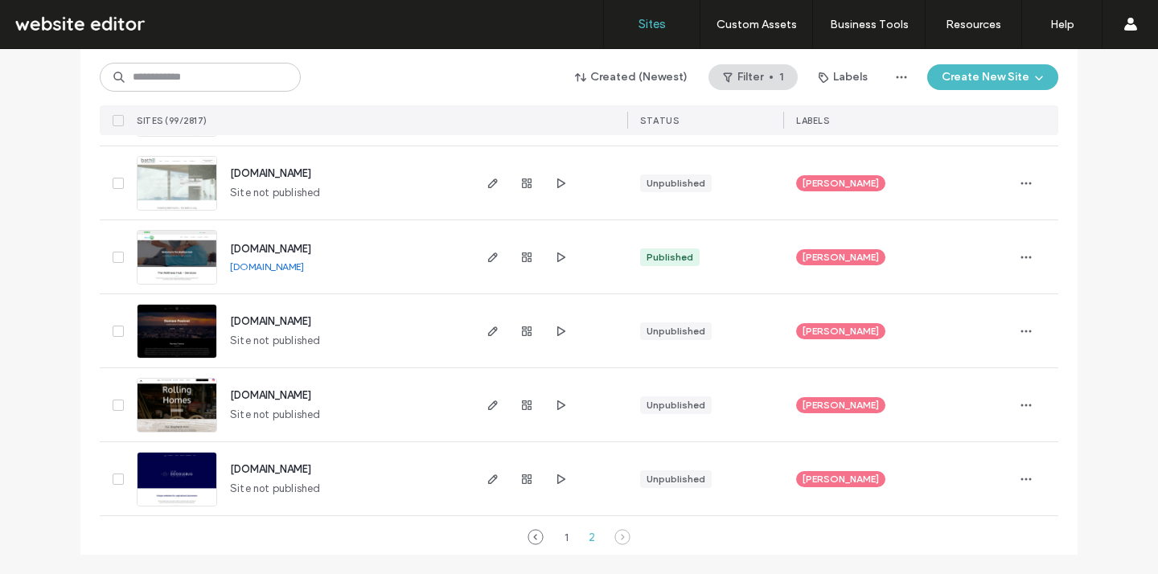
click at [614, 535] on icon at bounding box center [622, 537] width 16 height 16
click at [618, 539] on icon at bounding box center [622, 537] width 16 height 16
click at [556, 537] on div "1" at bounding box center [565, 536] width 19 height 19
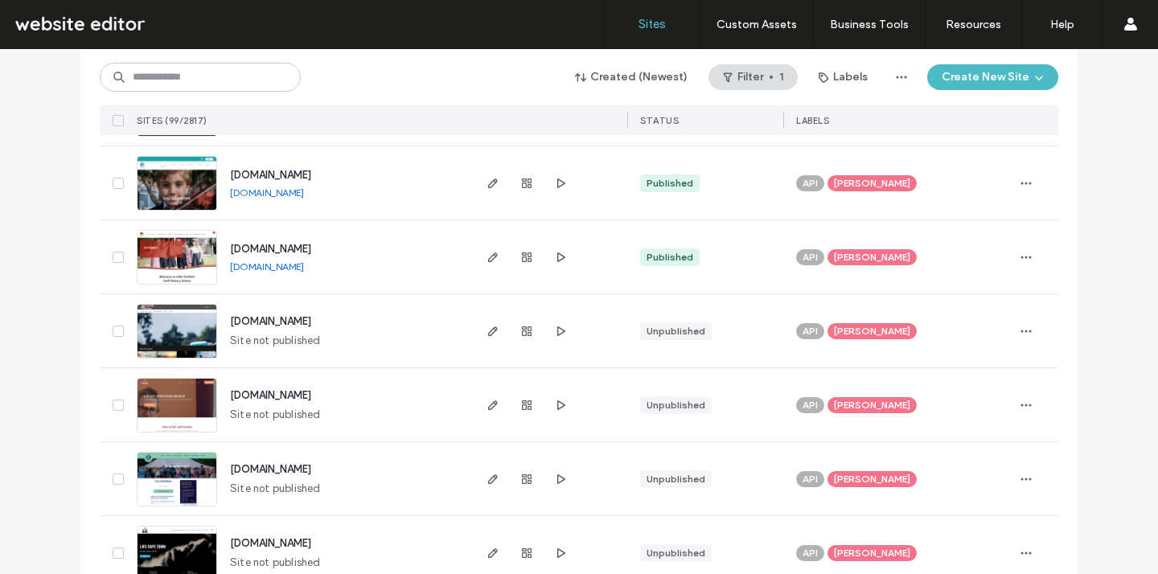
scroll to position [5347, 0]
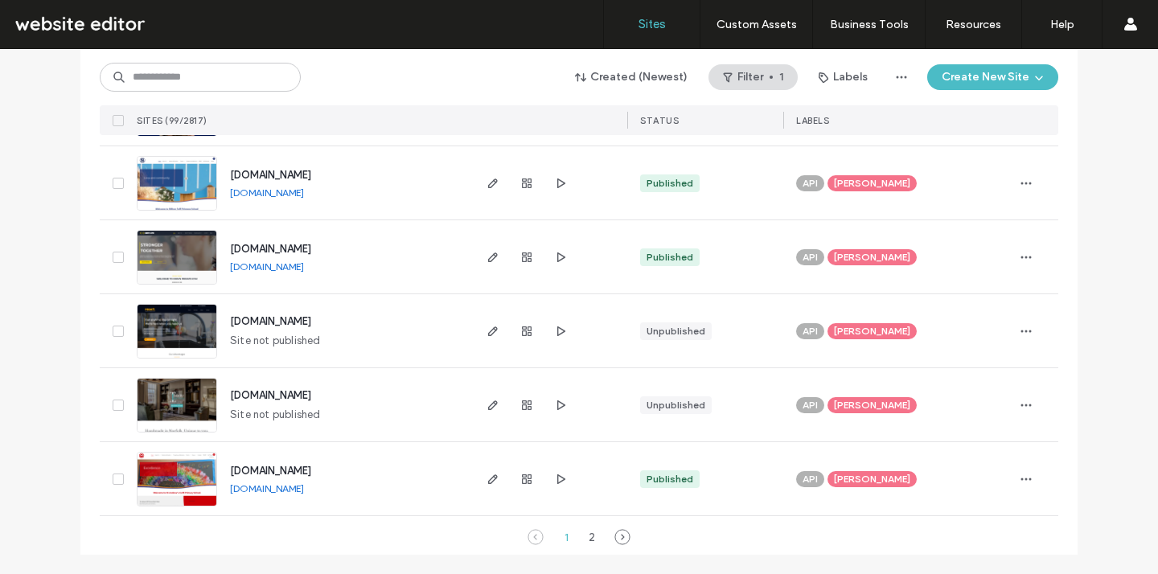
click at [615, 536] on icon at bounding box center [622, 537] width 16 height 16
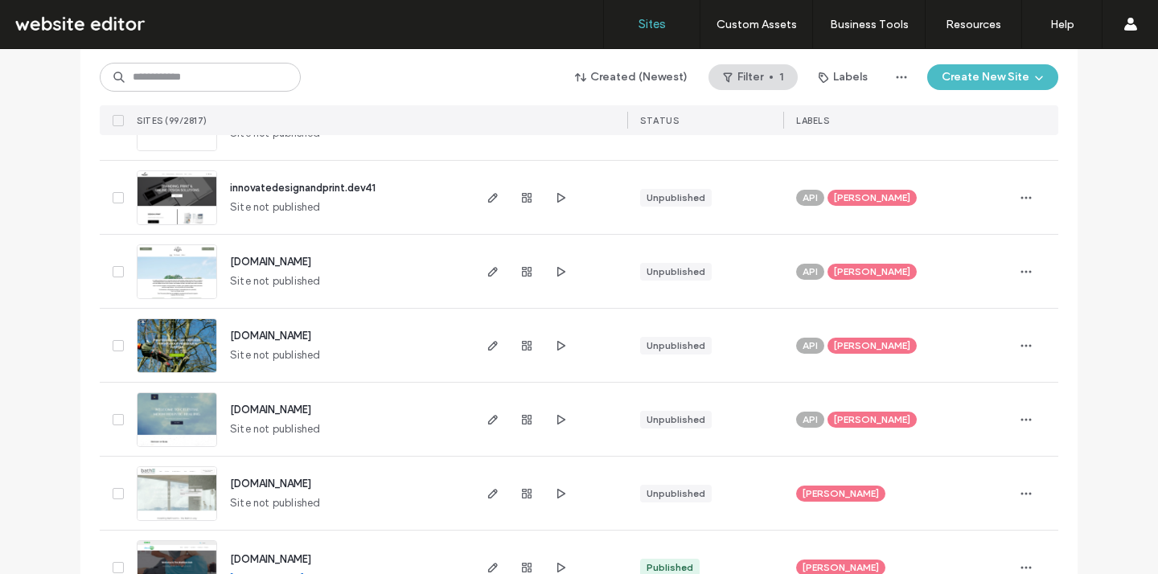
scroll to position [1576, 0]
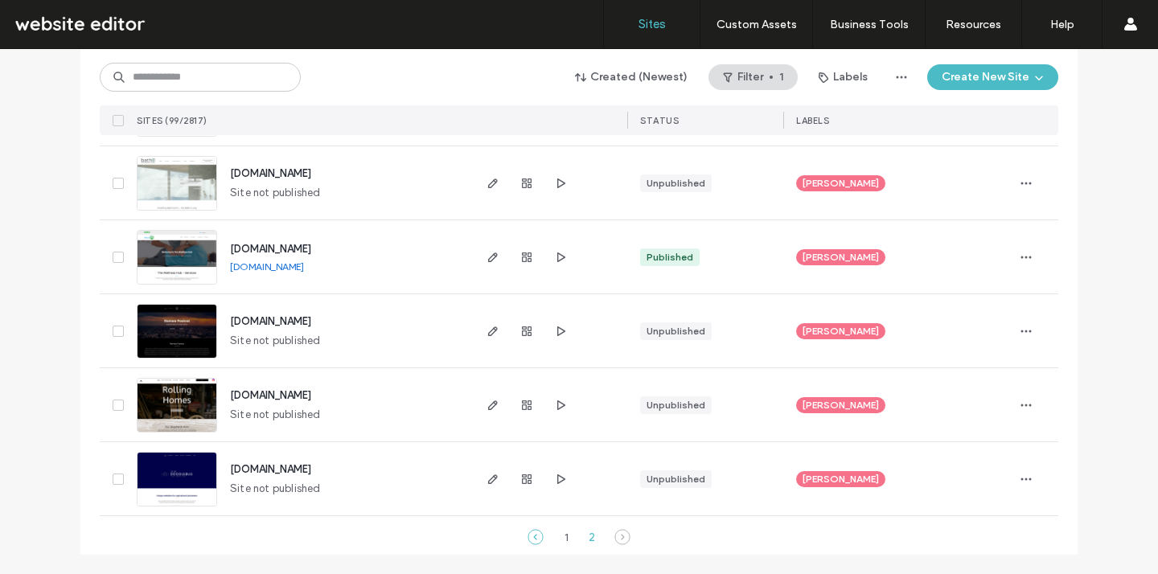
click at [528, 535] on use at bounding box center [535, 537] width 14 height 14
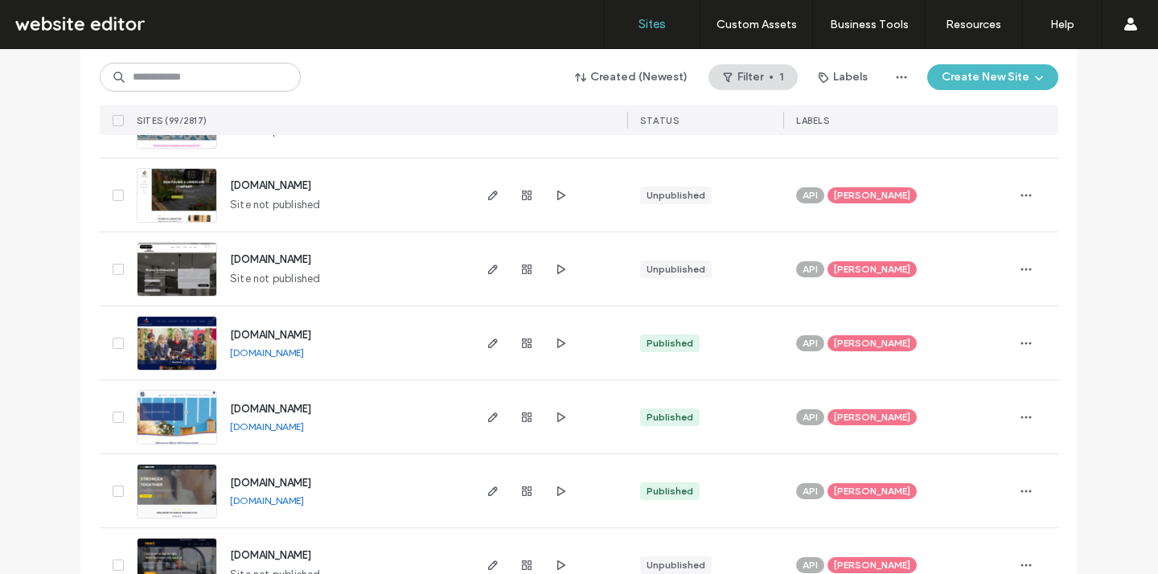
scroll to position [5347, 0]
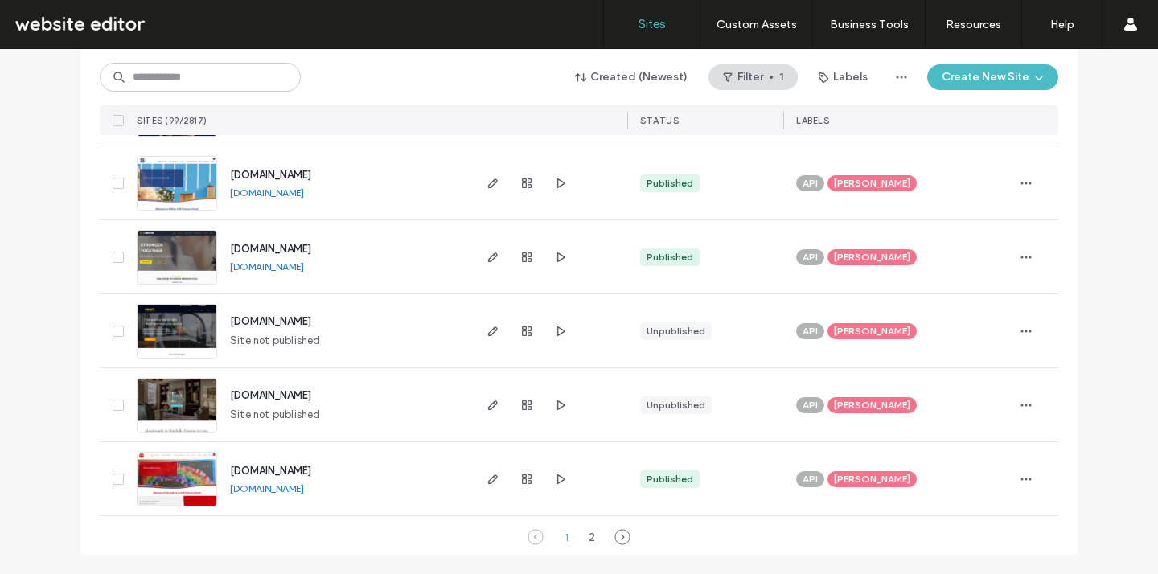
click at [865, 477] on span "[PERSON_NAME]" at bounding box center [872, 479] width 76 height 14
click at [924, 469] on icon at bounding box center [927, 467] width 7 height 7
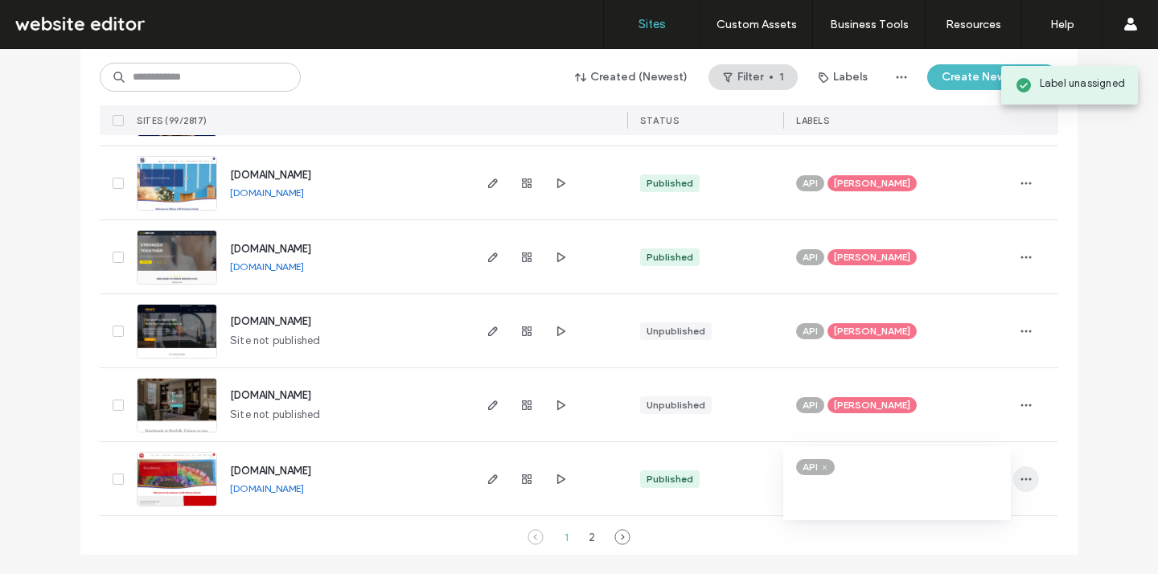
click at [1025, 479] on icon "button" at bounding box center [1025, 479] width 13 height 13
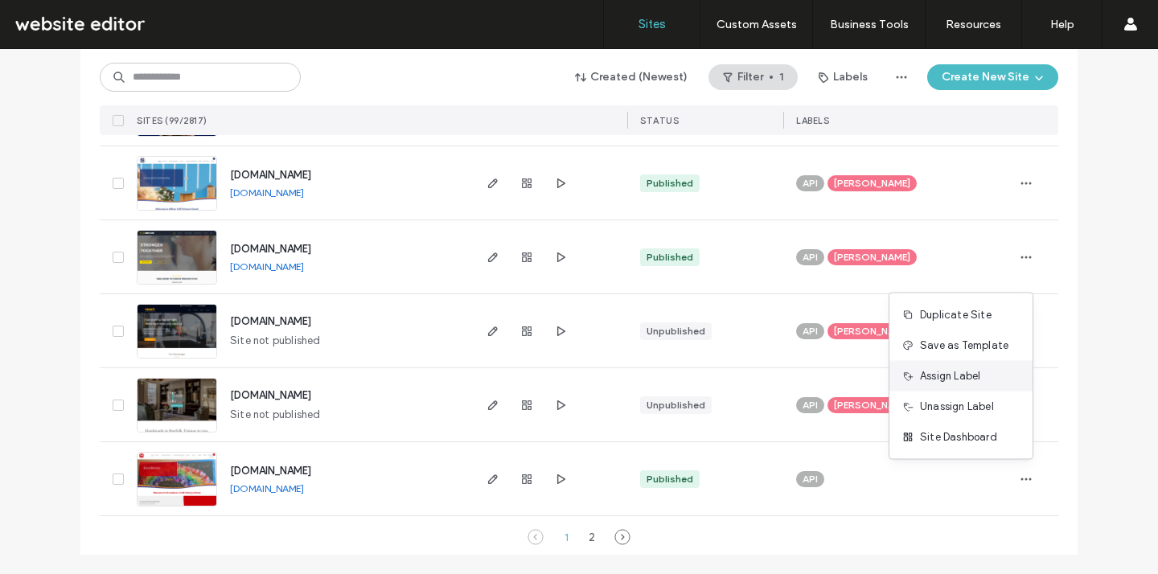
click at [976, 381] on span "Assign Label" at bounding box center [950, 376] width 60 height 16
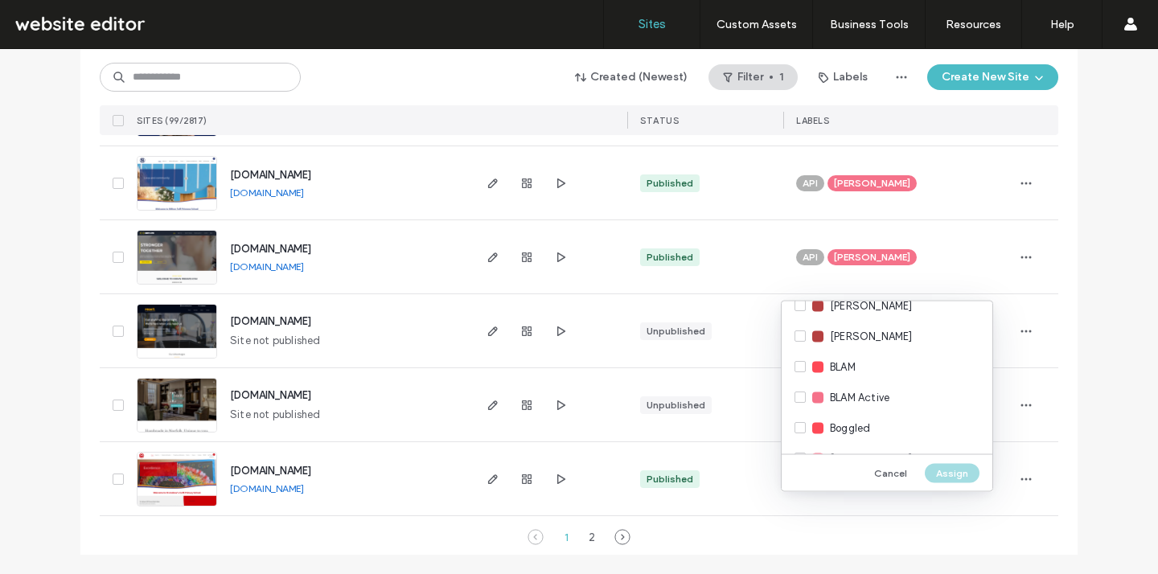
scroll to position [1644, 0]
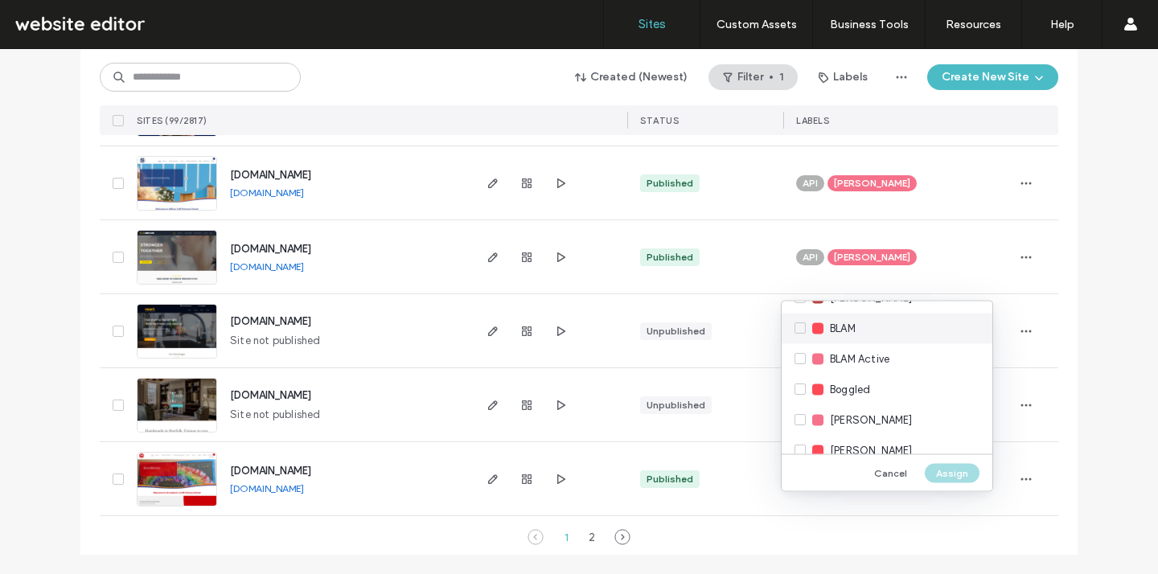
click at [834, 325] on span "BLAM" at bounding box center [843, 329] width 26 height 16
click at [958, 465] on button "Assign" at bounding box center [951, 472] width 55 height 19
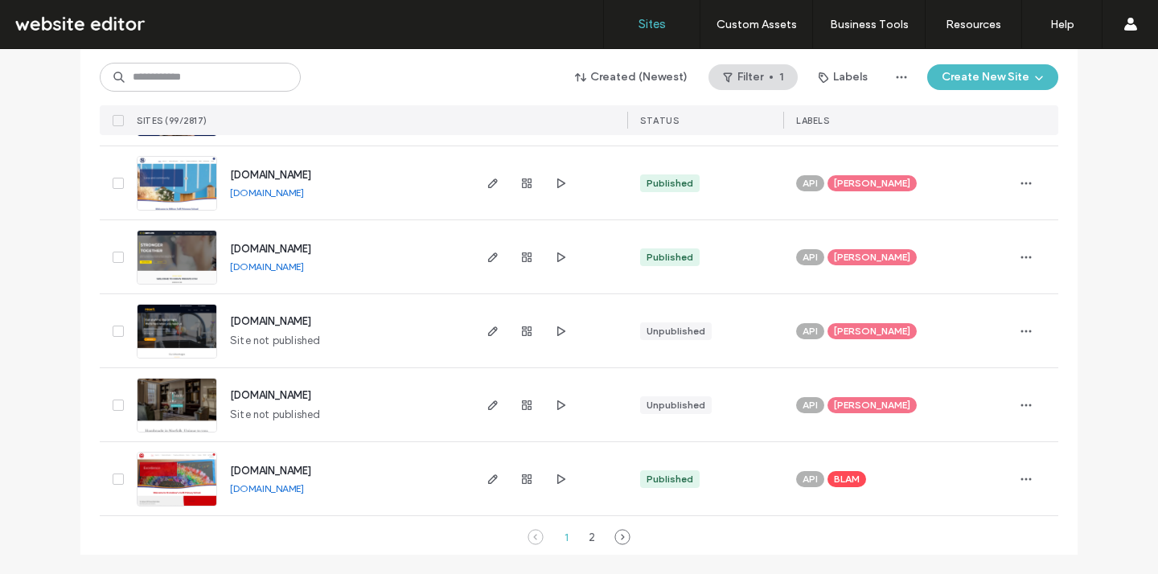
click at [311, 473] on span "standrews.demat.org.uk" at bounding box center [270, 471] width 81 height 12
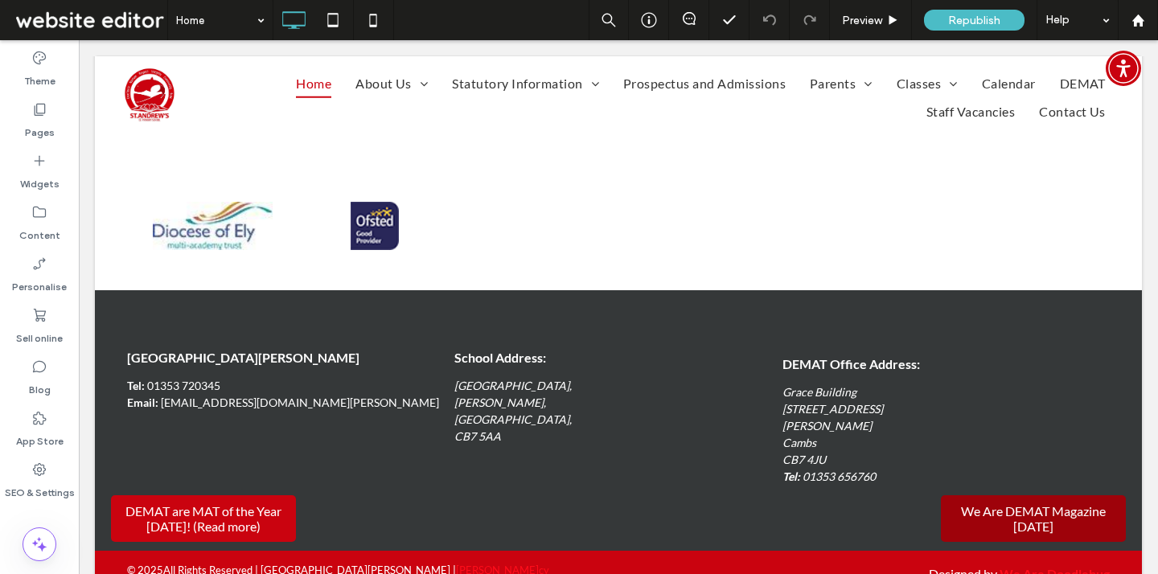
scroll to position [2089, 0]
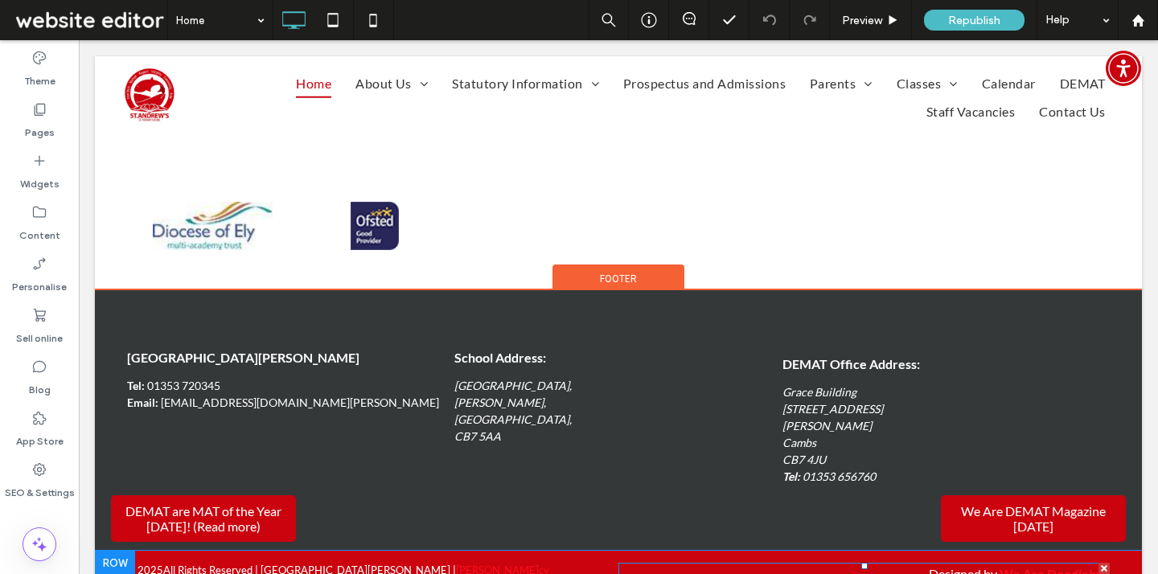
click at [936, 566] on span "Designed by" at bounding box center [962, 573] width 68 height 15
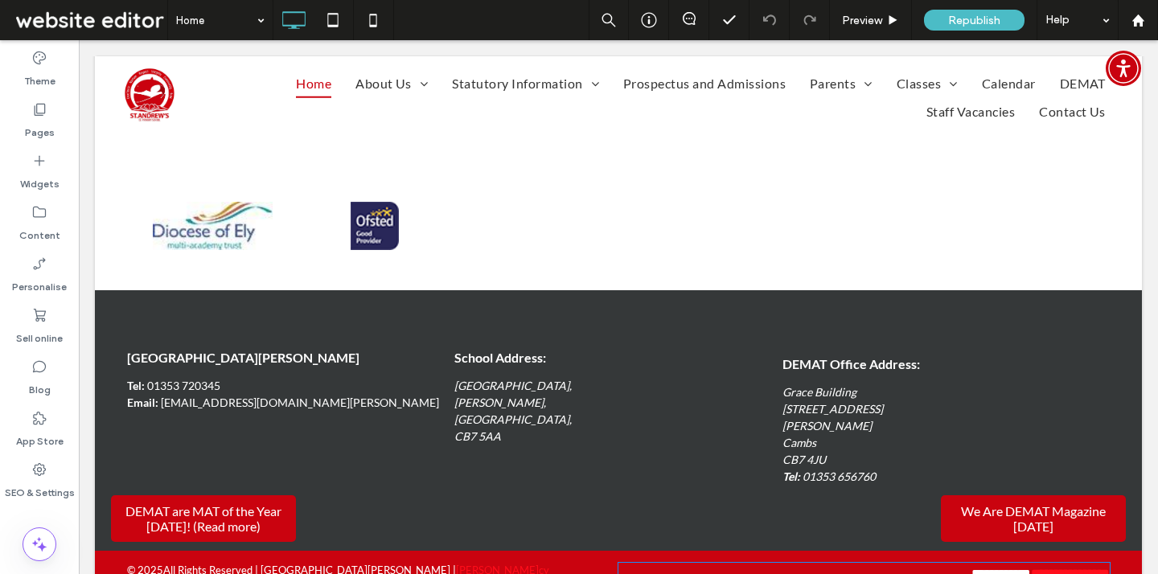
type input "****"
type input "**"
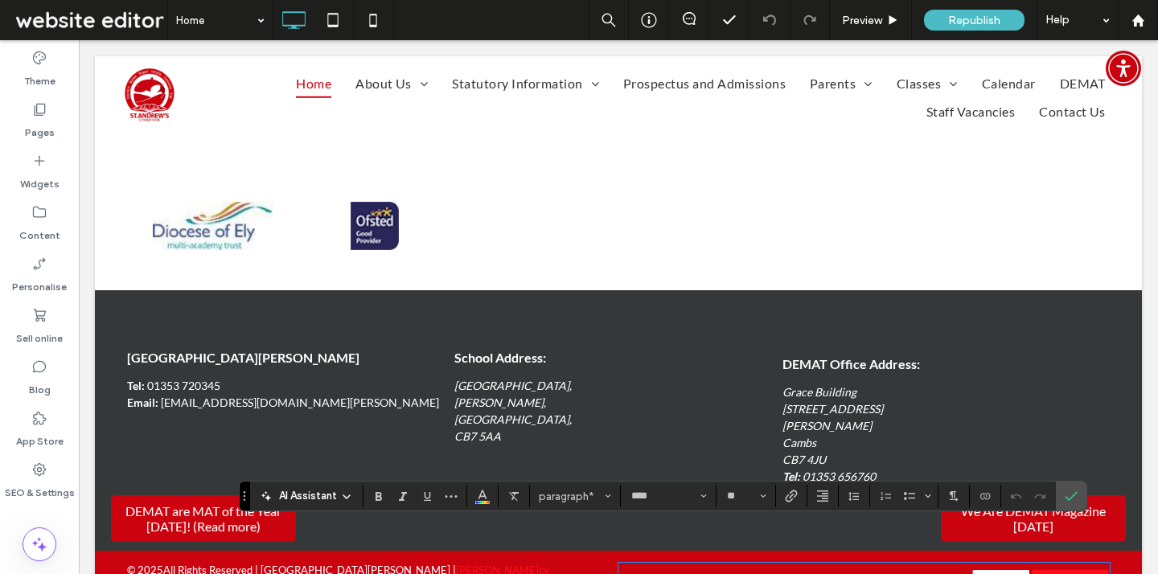
click at [1124, 473] on div "[GEOGRAPHIC_DATA][PERSON_NAME] Tel: [PHONE_NUMBER] Email: [EMAIL_ADDRESS][DOMAI…" at bounding box center [618, 420] width 1047 height 260
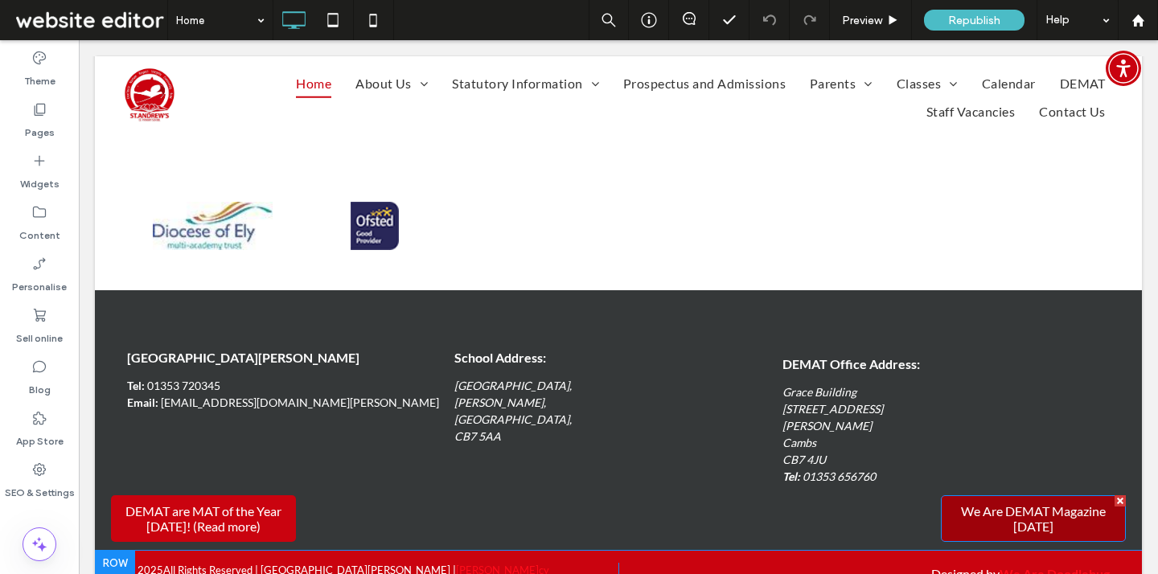
drag, startPoint x: 1083, startPoint y: 506, endPoint x: 1083, endPoint y: 495, distance: 10.5
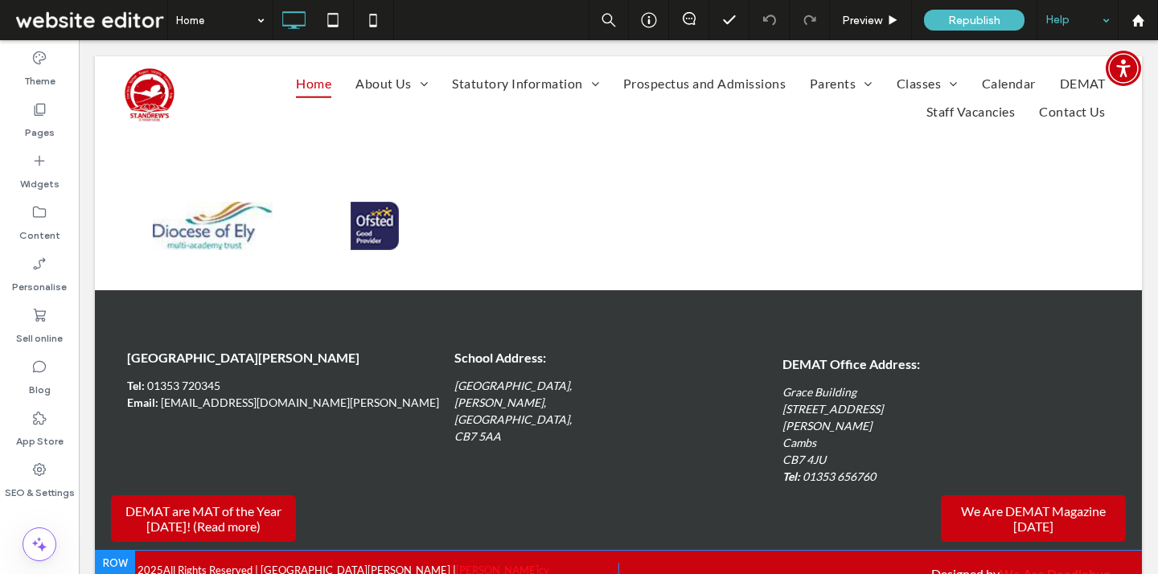
drag, startPoint x: 1025, startPoint y: 478, endPoint x: 1068, endPoint y: 3, distance: 477.0
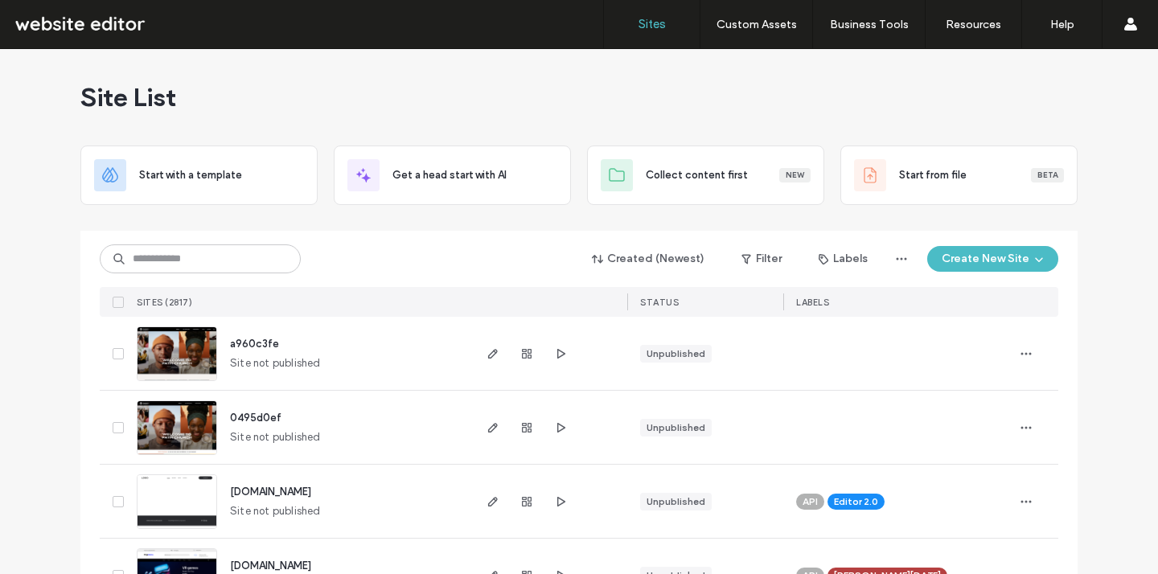
click at [766, 261] on button "Filter" at bounding box center [761, 259] width 72 height 26
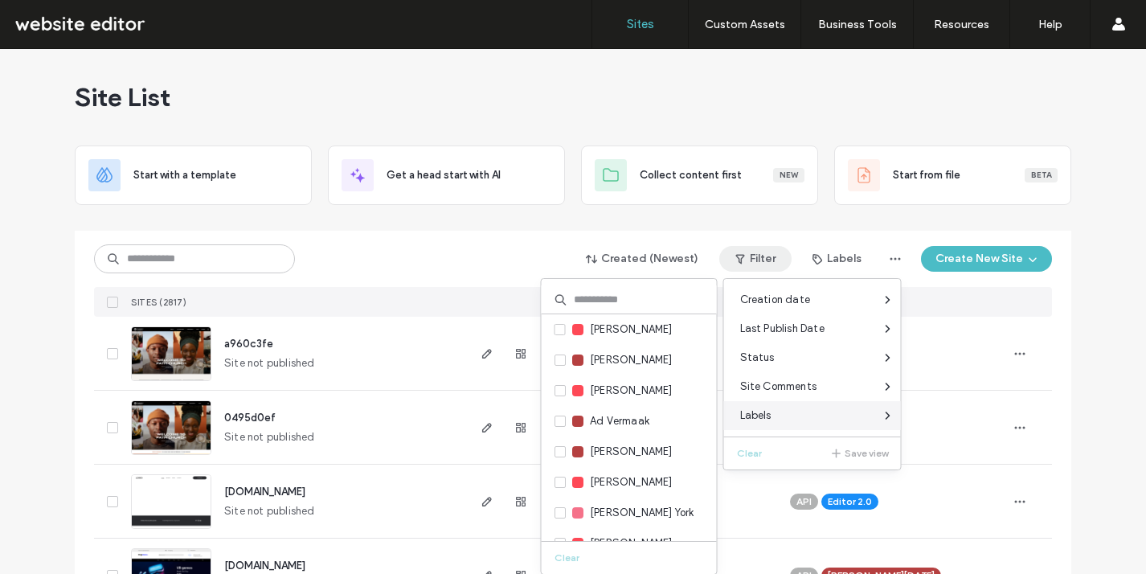
click at [775, 412] on div "Labels" at bounding box center [812, 415] width 177 height 29
click at [833, 416] on div "Labels" at bounding box center [812, 415] width 177 height 29
click at [836, 415] on div "Labels" at bounding box center [812, 415] width 177 height 29
click at [879, 414] on div "Labels" at bounding box center [812, 415] width 177 height 29
click at [637, 303] on input at bounding box center [629, 299] width 175 height 29
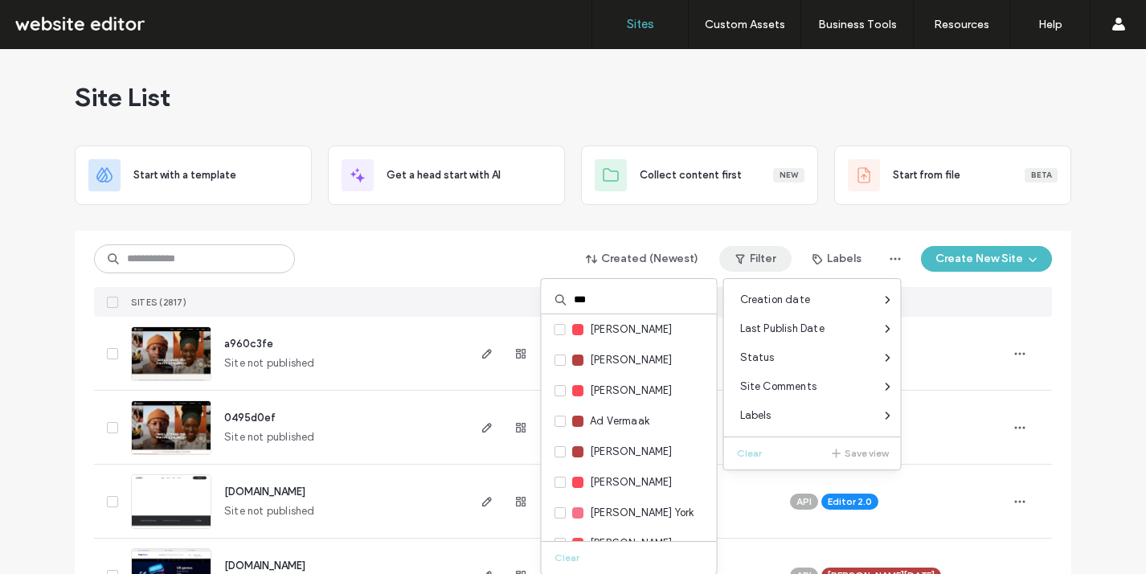
type input "***"
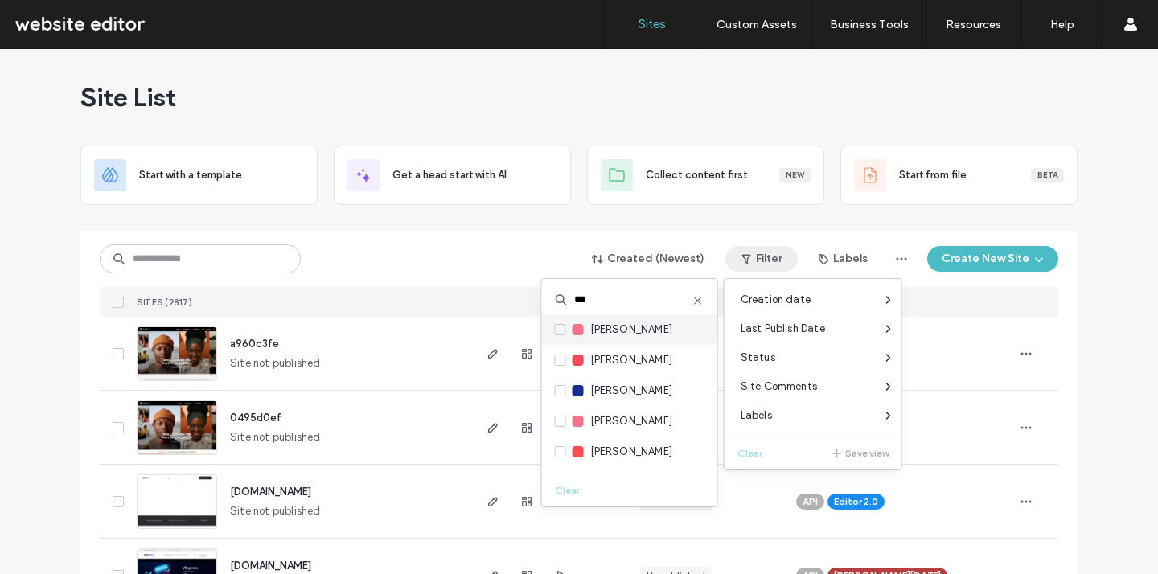
click at [641, 322] on div "Jon Bugg" at bounding box center [629, 329] width 175 height 31
click at [575, 325] on div at bounding box center [577, 329] width 11 height 11
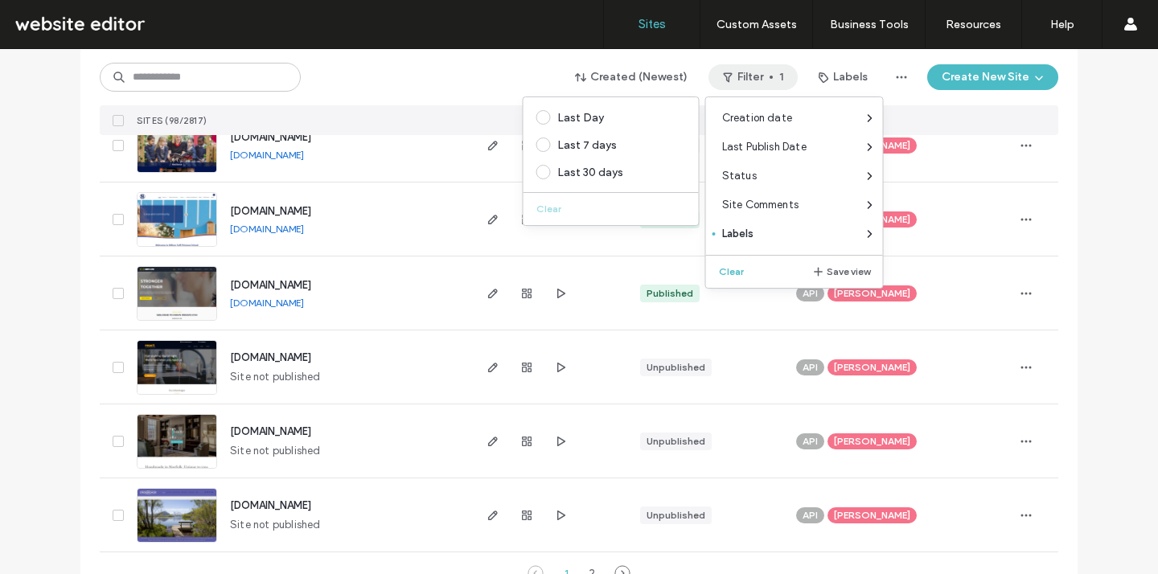
scroll to position [5347, 0]
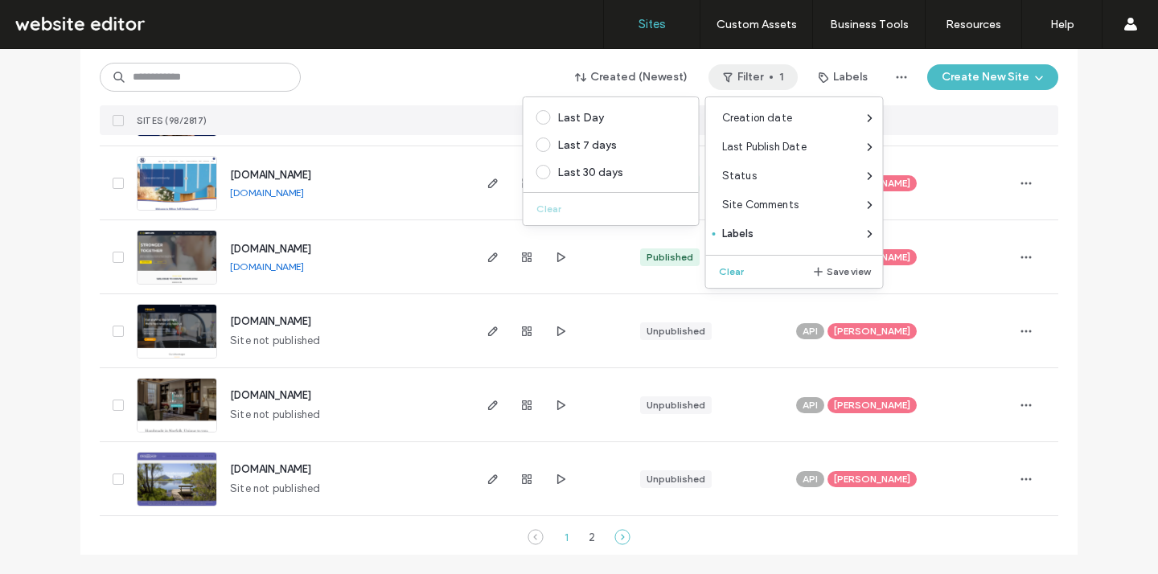
click at [614, 533] on icon at bounding box center [622, 537] width 16 height 16
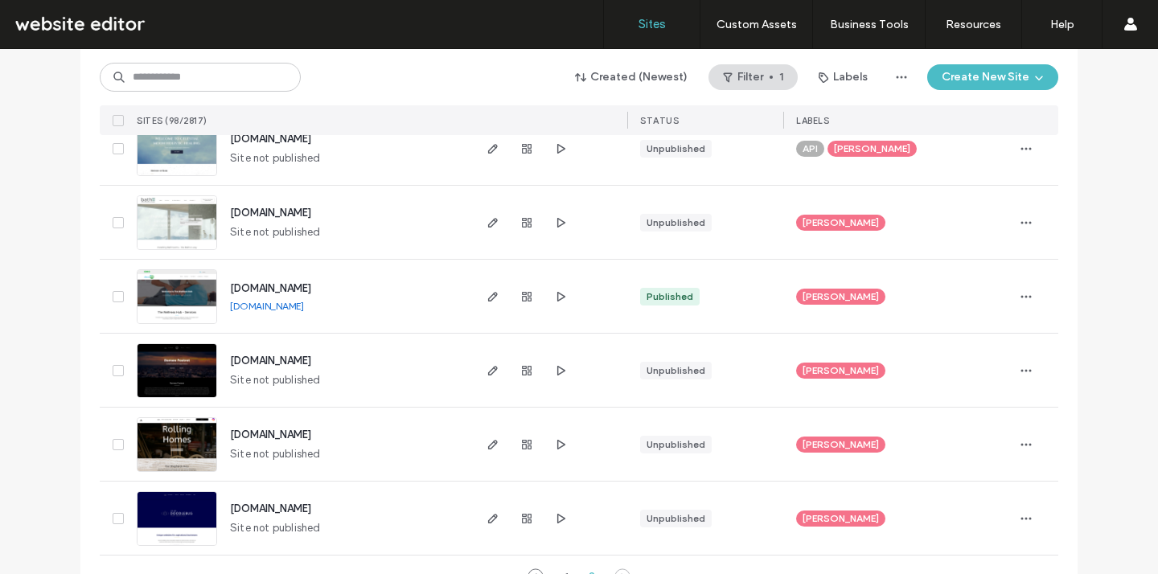
scroll to position [1502, 0]
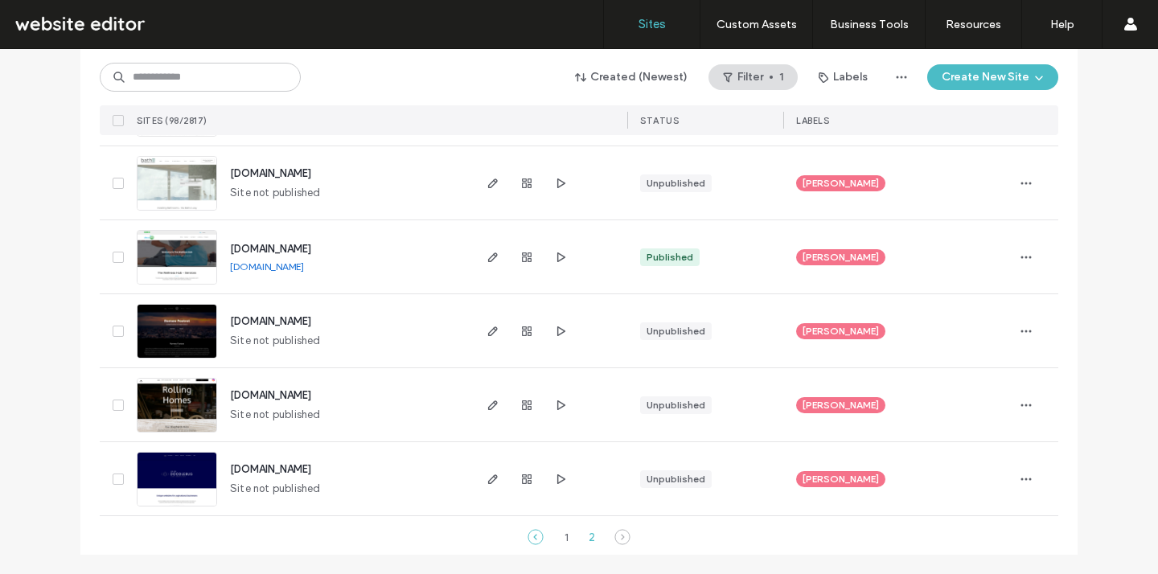
click at [527, 539] on icon at bounding box center [535, 537] width 16 height 16
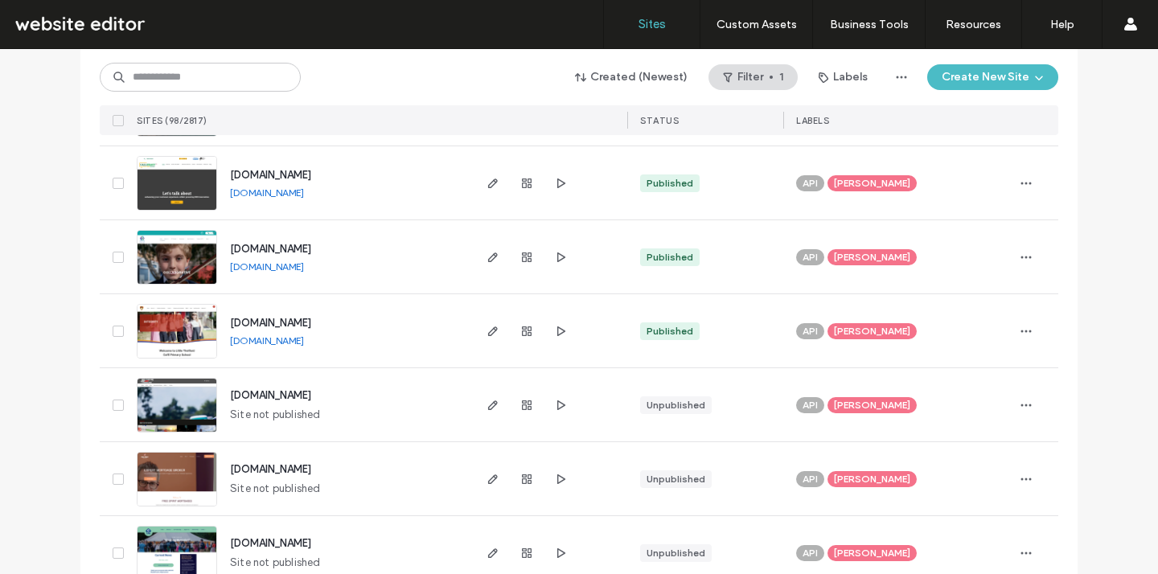
scroll to position [5347, 0]
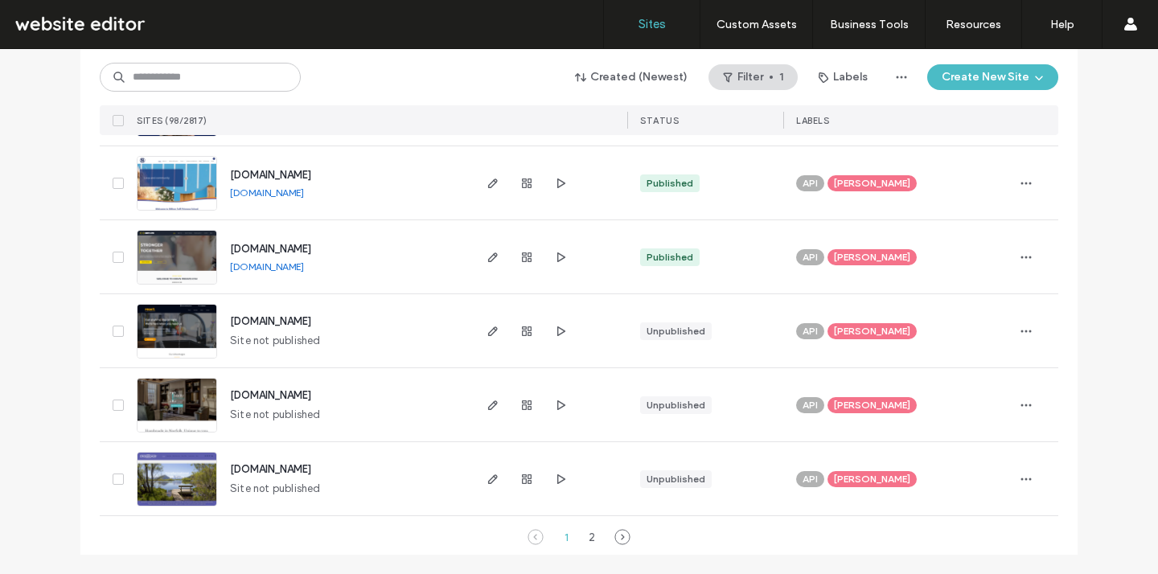
click at [527, 536] on icon at bounding box center [535, 537] width 16 height 16
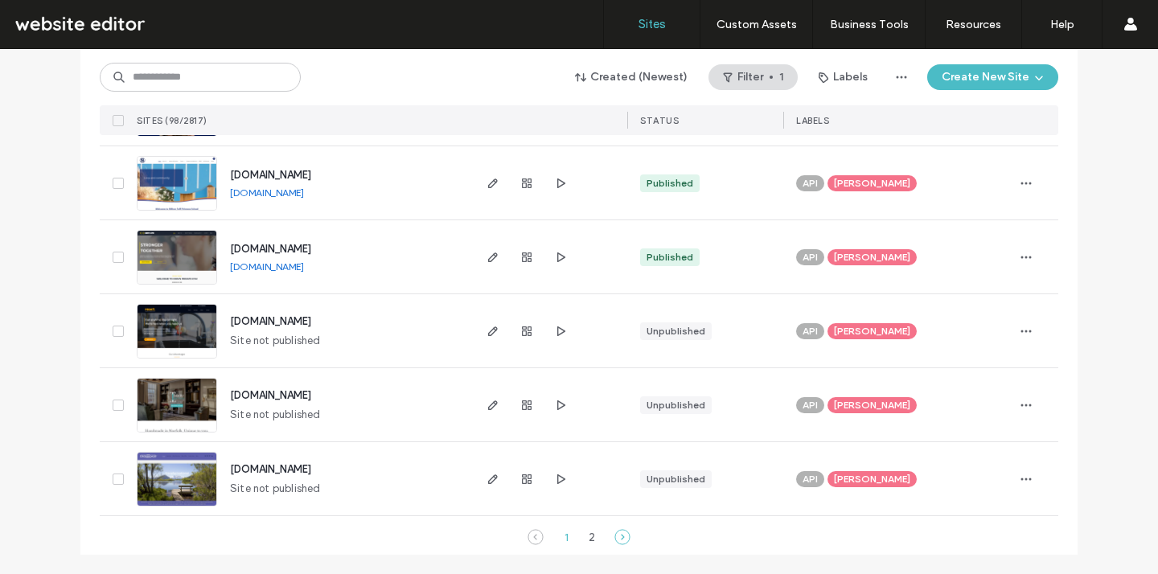
click at [616, 536] on icon at bounding box center [622, 537] width 16 height 16
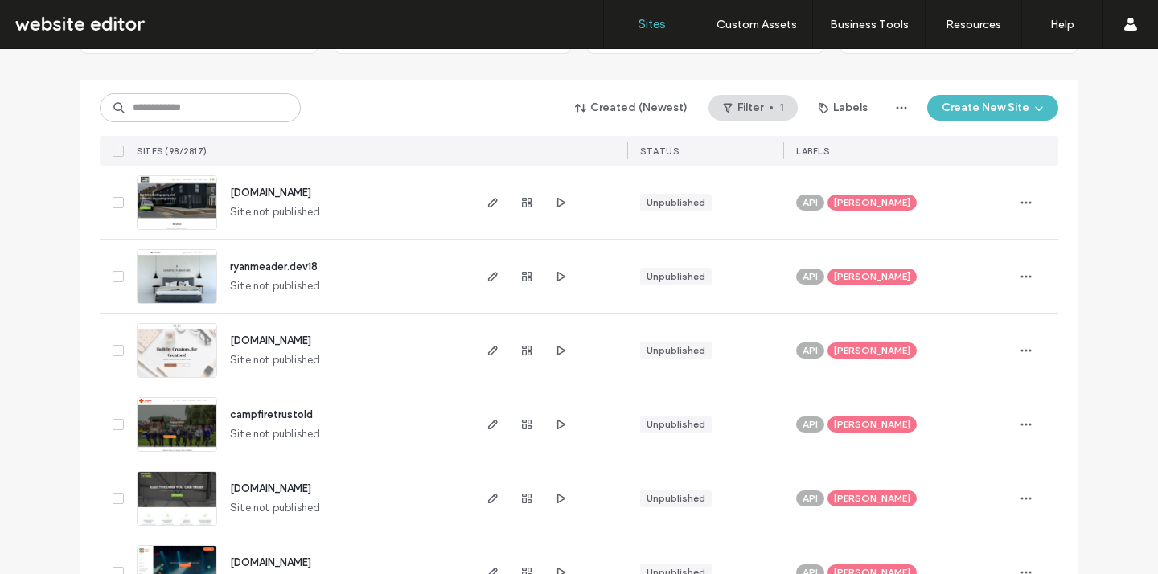
scroll to position [119, 0]
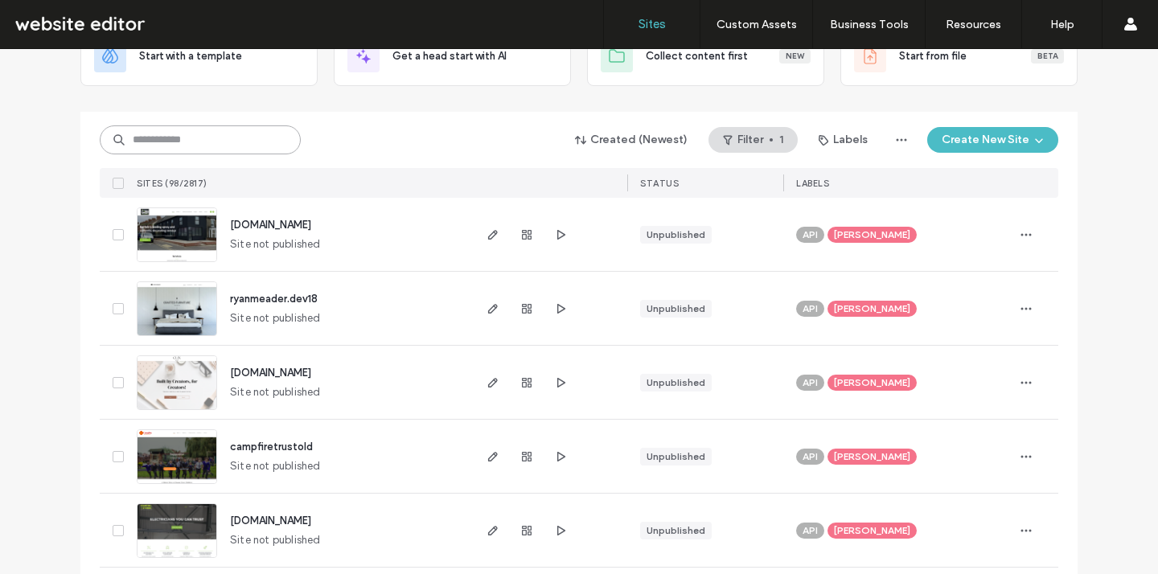
click at [248, 128] on input at bounding box center [200, 139] width 201 height 29
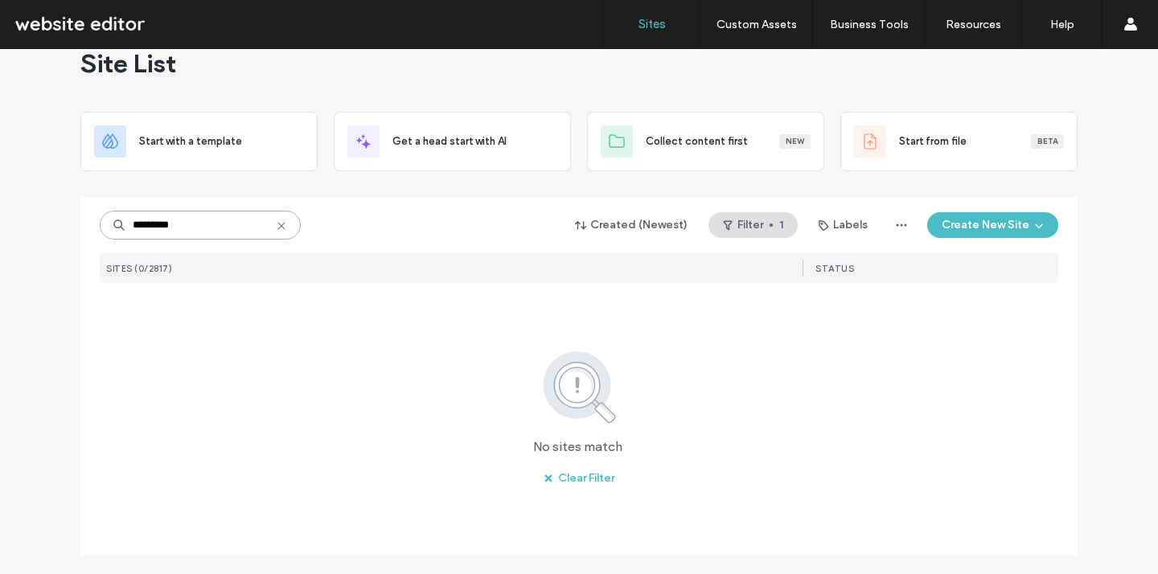
scroll to position [34, 0]
drag, startPoint x: 182, startPoint y: 219, endPoint x: 74, endPoint y: 219, distance: 108.5
click at [80, 219] on div "********* Created (Newest) Filter 1 Labels Create New Site SITES (0/2817) STATU…" at bounding box center [578, 376] width 997 height 358
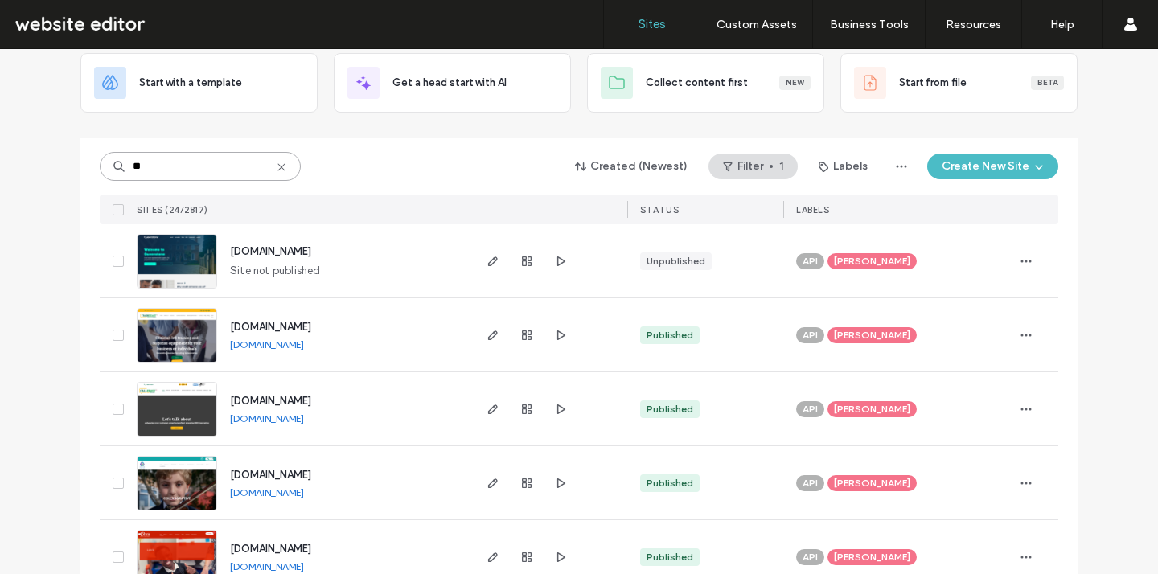
scroll to position [0, 0]
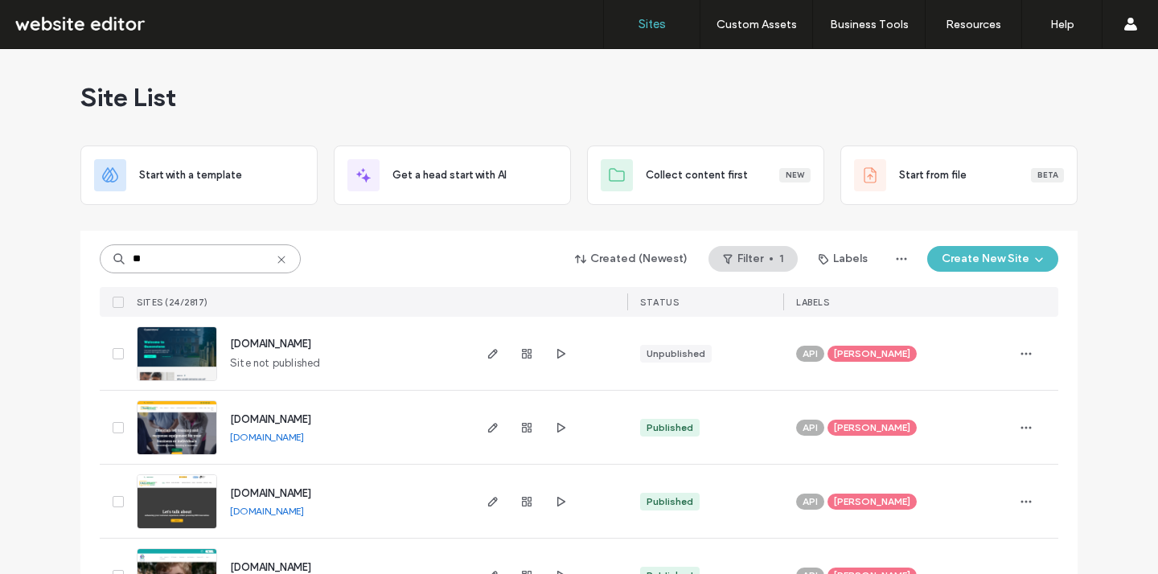
click at [200, 257] on input "**" at bounding box center [200, 258] width 201 height 29
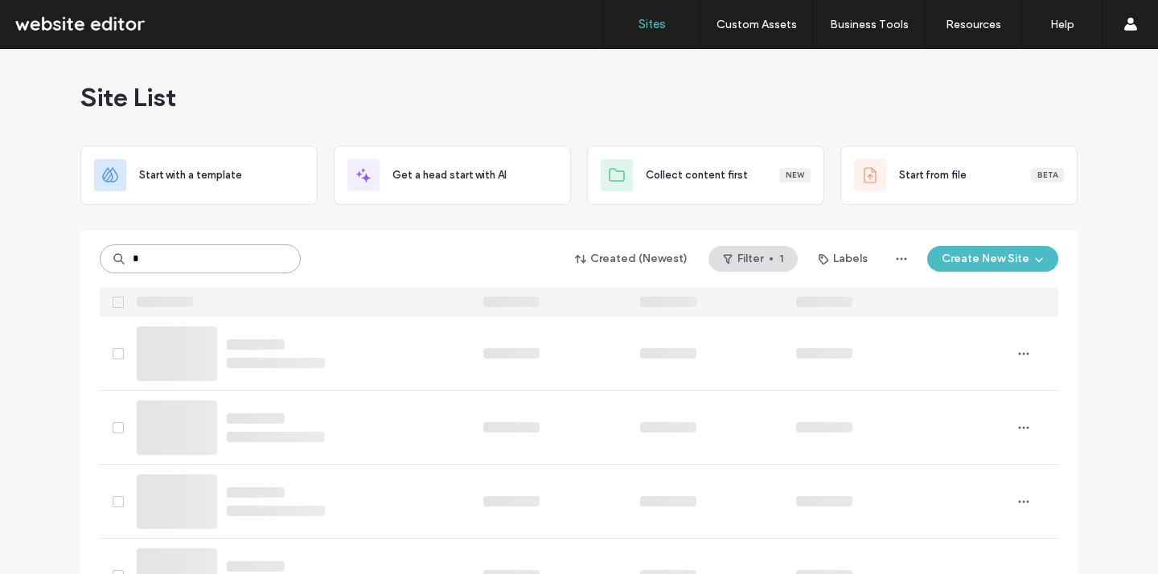
type input "*"
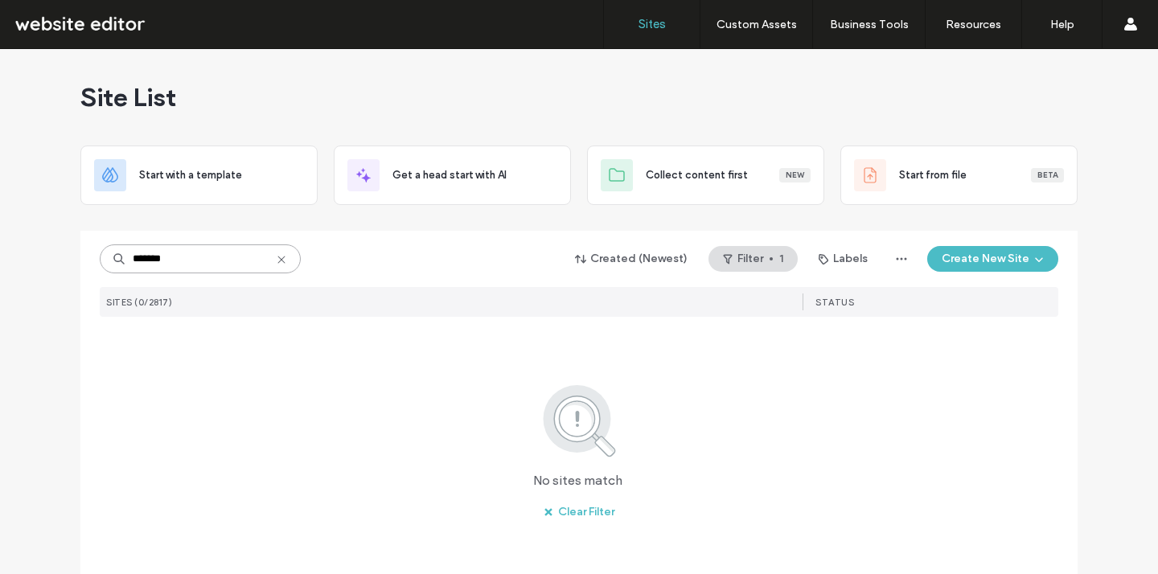
type input "*******"
click at [763, 257] on button "Filter 1" at bounding box center [752, 259] width 89 height 26
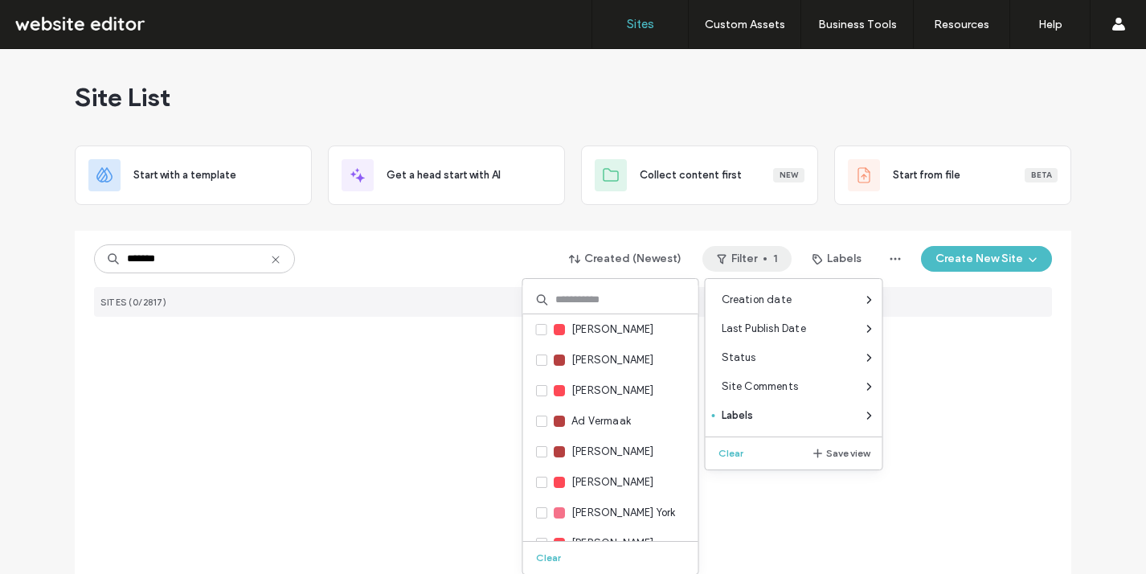
click at [622, 301] on input at bounding box center [610, 299] width 175 height 29
type input "*"
click at [727, 450] on button "Clear" at bounding box center [732, 453] width 41 height 19
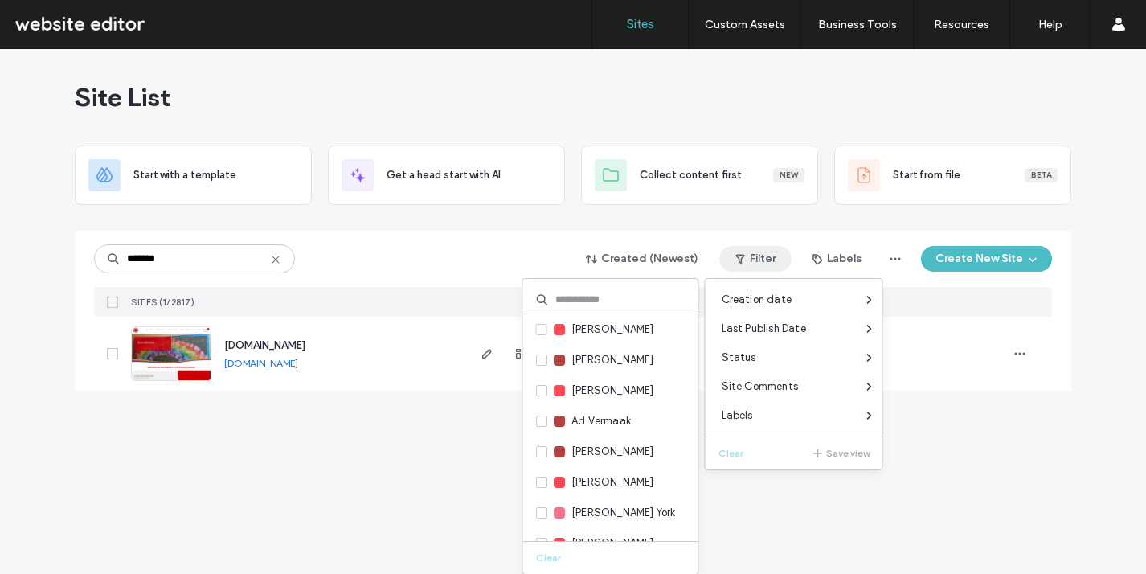
click at [295, 359] on link "standrews.demat.org.uk" at bounding box center [261, 363] width 74 height 12
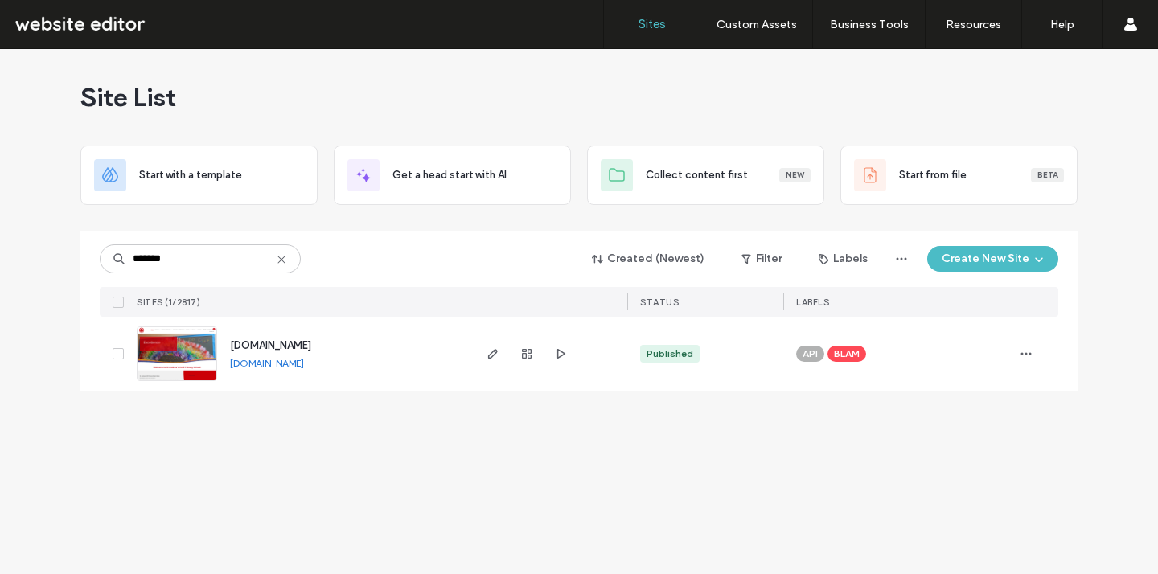
click at [298, 347] on span "standrews.demat.org.uk" at bounding box center [270, 345] width 81 height 12
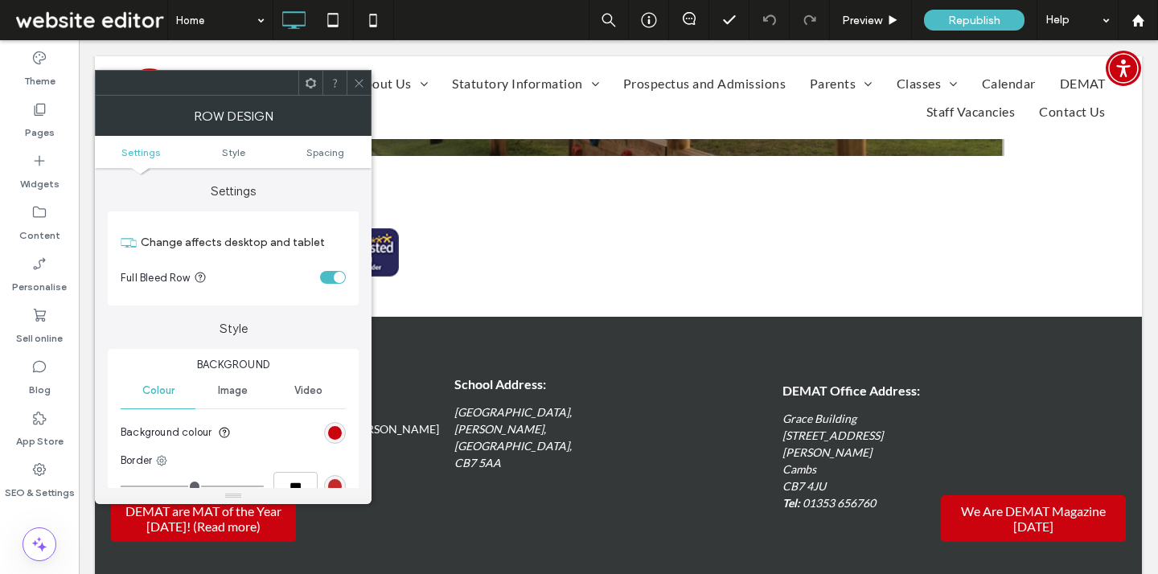
scroll to position [2089, 0]
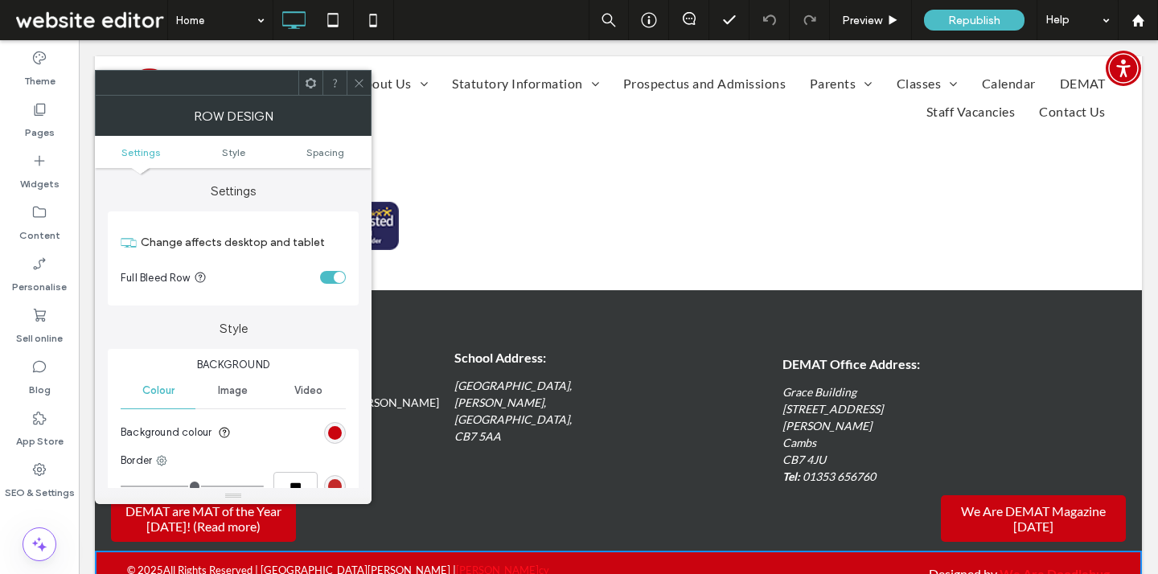
click at [359, 85] on icon at bounding box center [359, 83] width 12 height 12
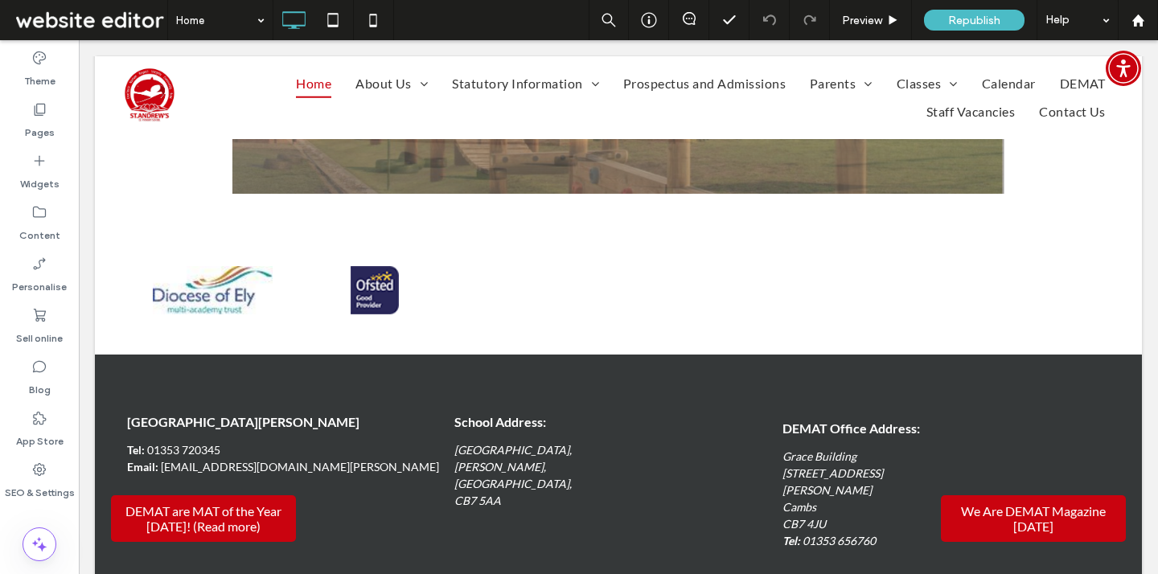
scroll to position [2057, 0]
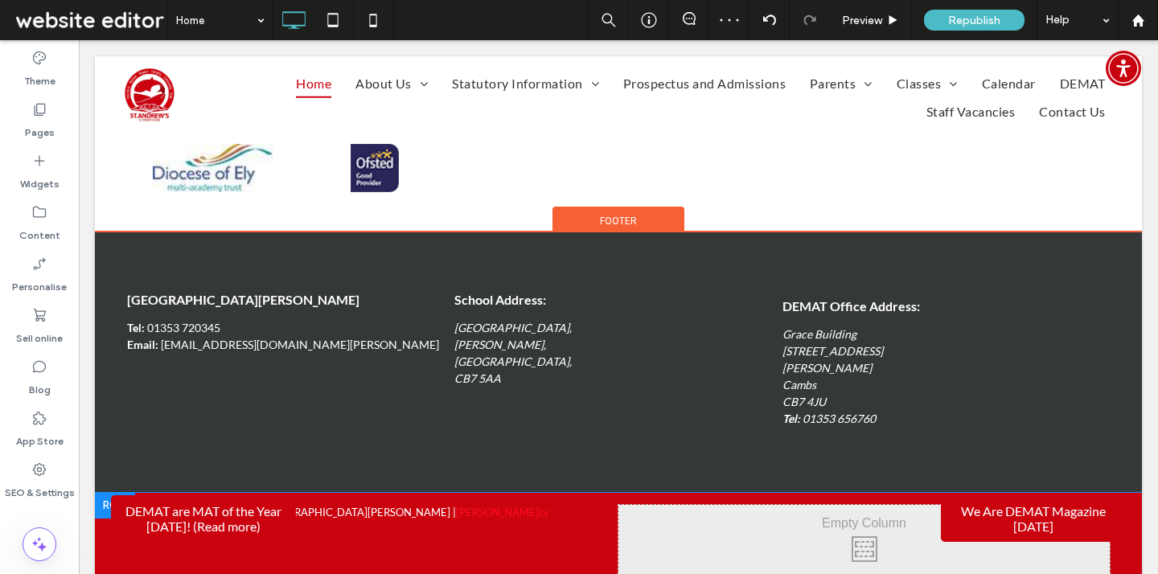
scroll to position [2115, 0]
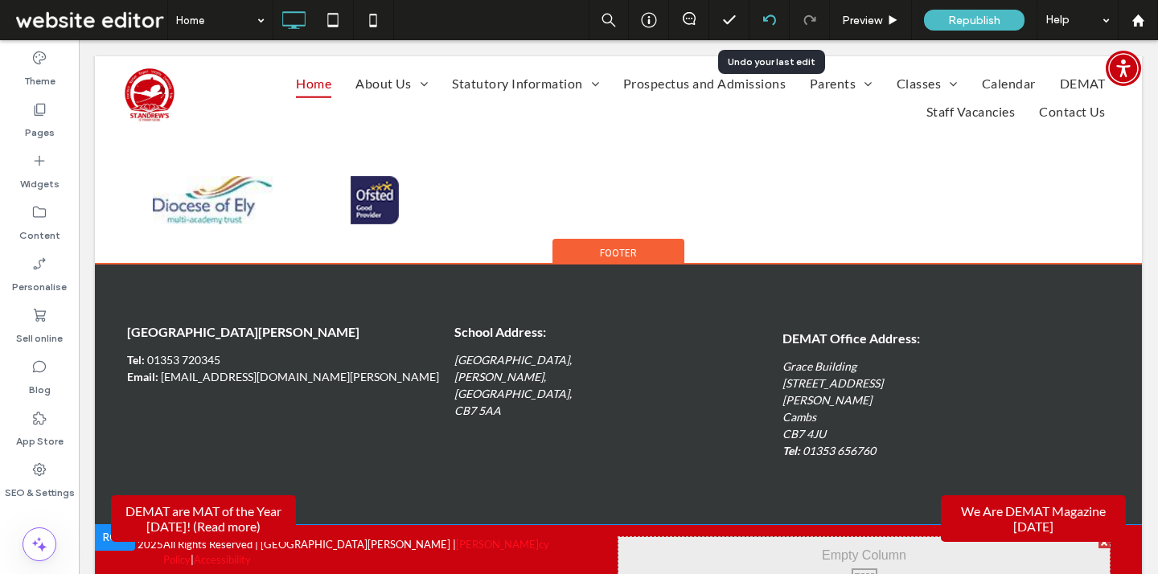
click at [764, 23] on icon at bounding box center [769, 20] width 13 height 13
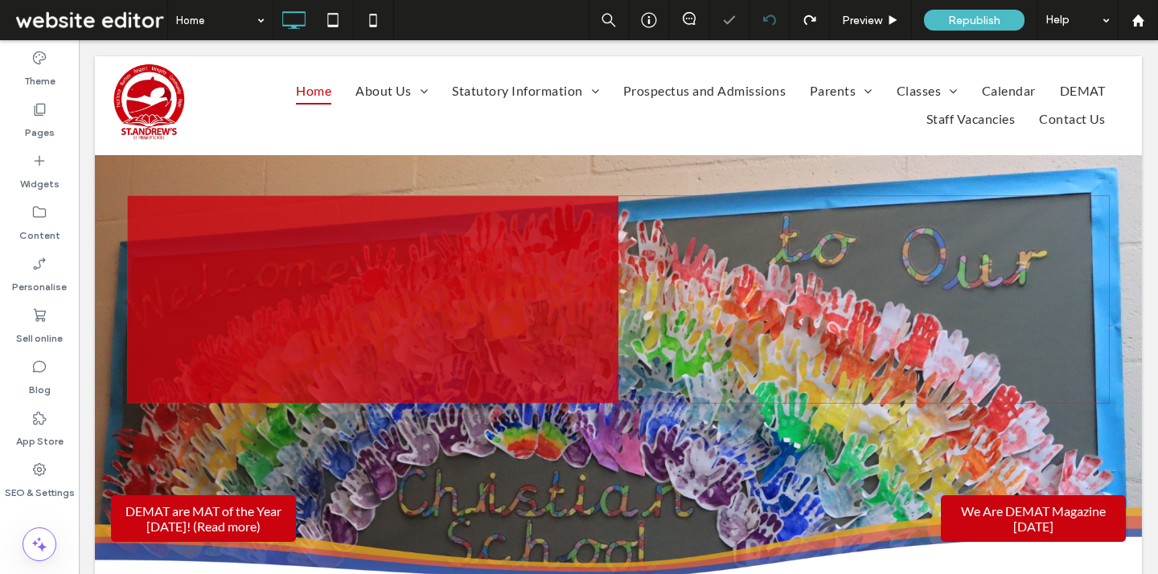
scroll to position [0, 0]
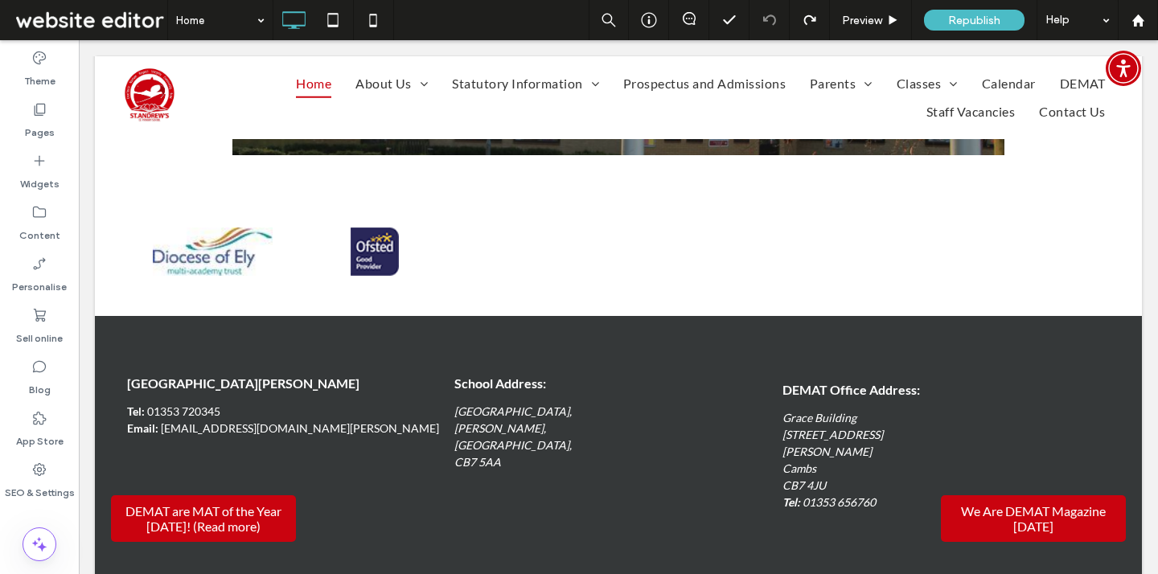
scroll to position [2069, 0]
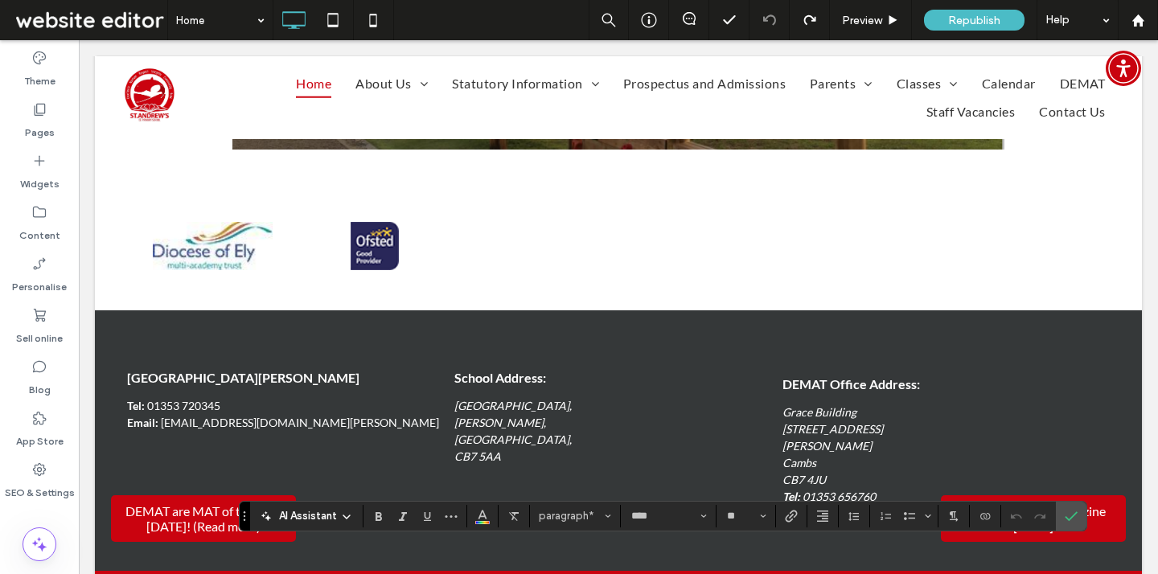
drag, startPoint x: 999, startPoint y: 556, endPoint x: 1117, endPoint y: 558, distance: 118.2
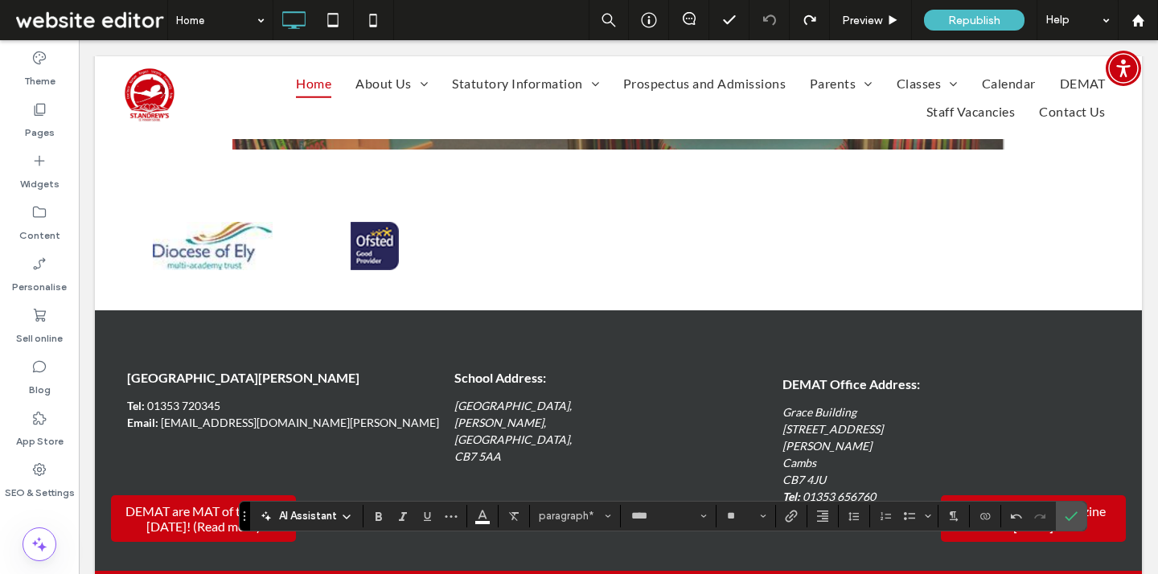
drag, startPoint x: 962, startPoint y: 555, endPoint x: 1107, endPoint y: 558, distance: 144.7
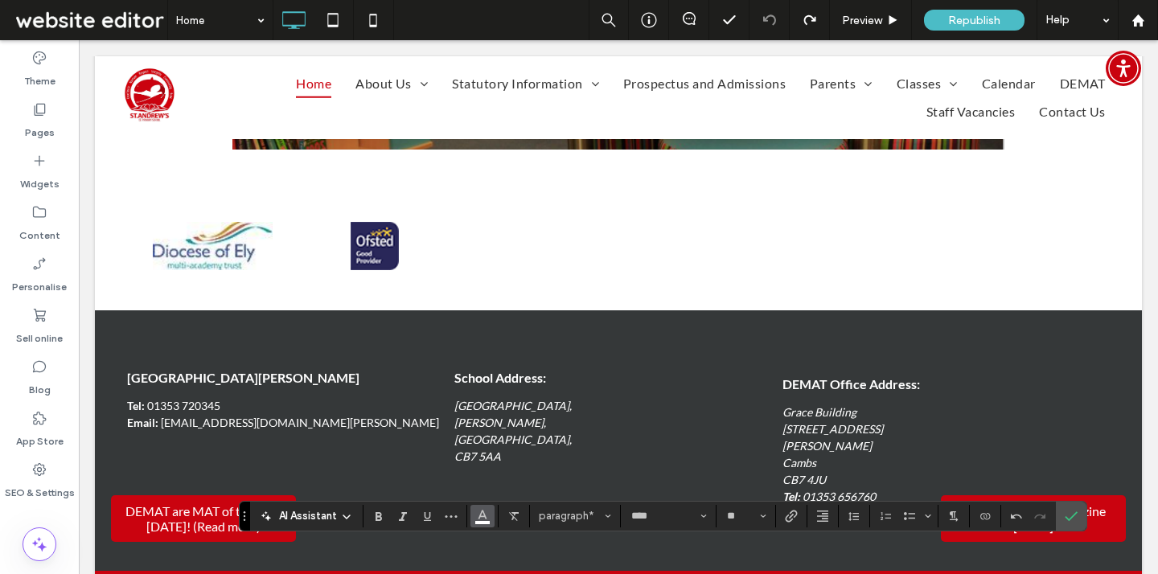
click at [489, 511] on button "Colour" at bounding box center [482, 516] width 24 height 23
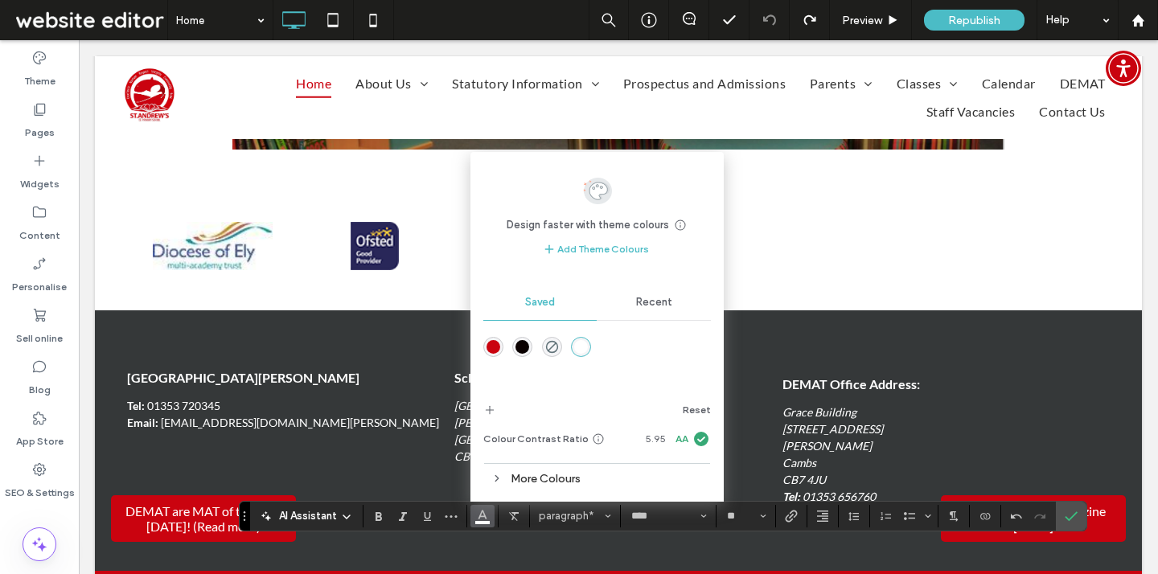
click at [491, 342] on div "rgba(202,3,15,1)" at bounding box center [493, 347] width 14 height 14
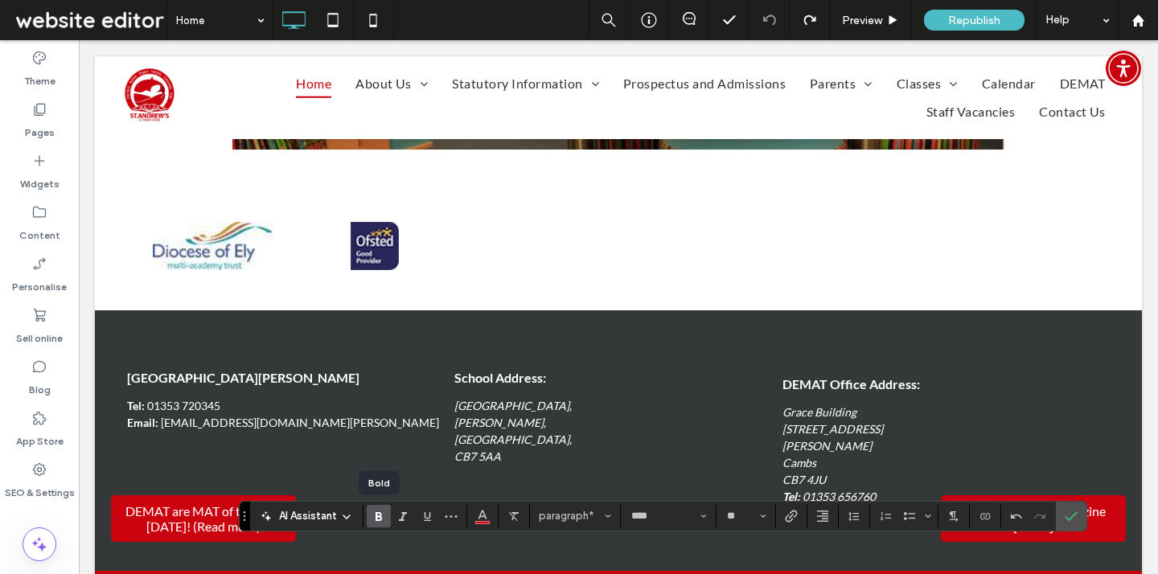
click at [377, 517] on use "Bold" at bounding box center [378, 516] width 6 height 9
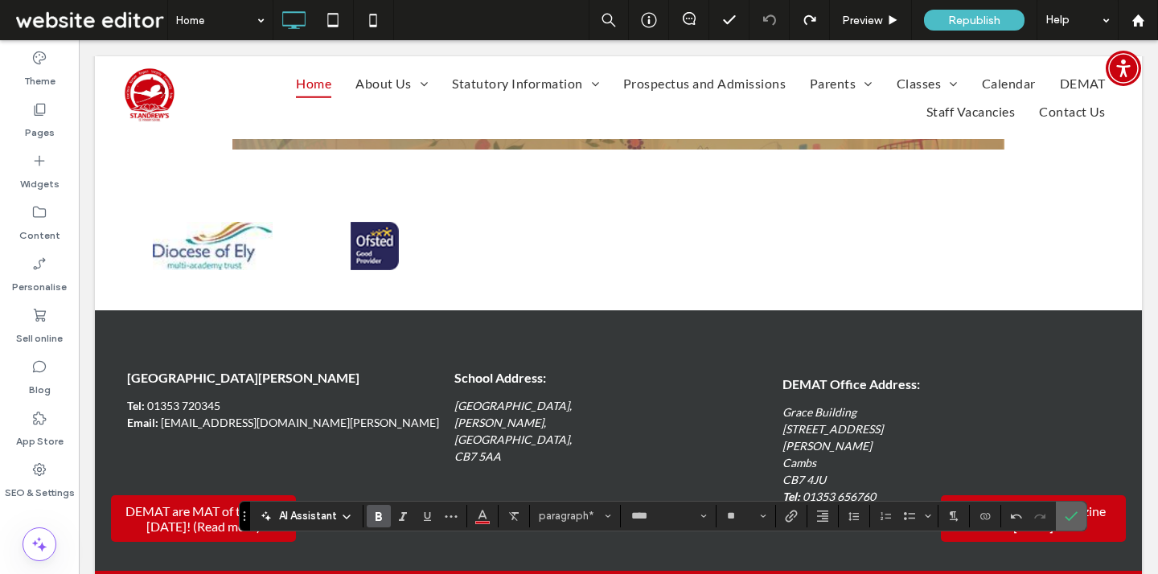
click at [1072, 513] on icon "Confirm" at bounding box center [1070, 516] width 13 height 13
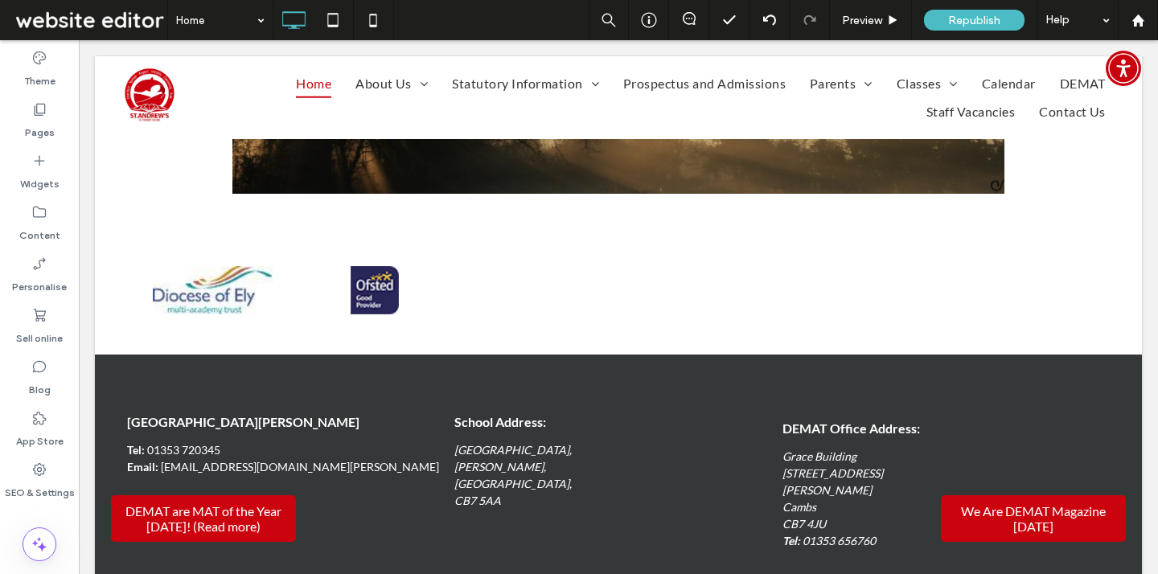
scroll to position [2057, 0]
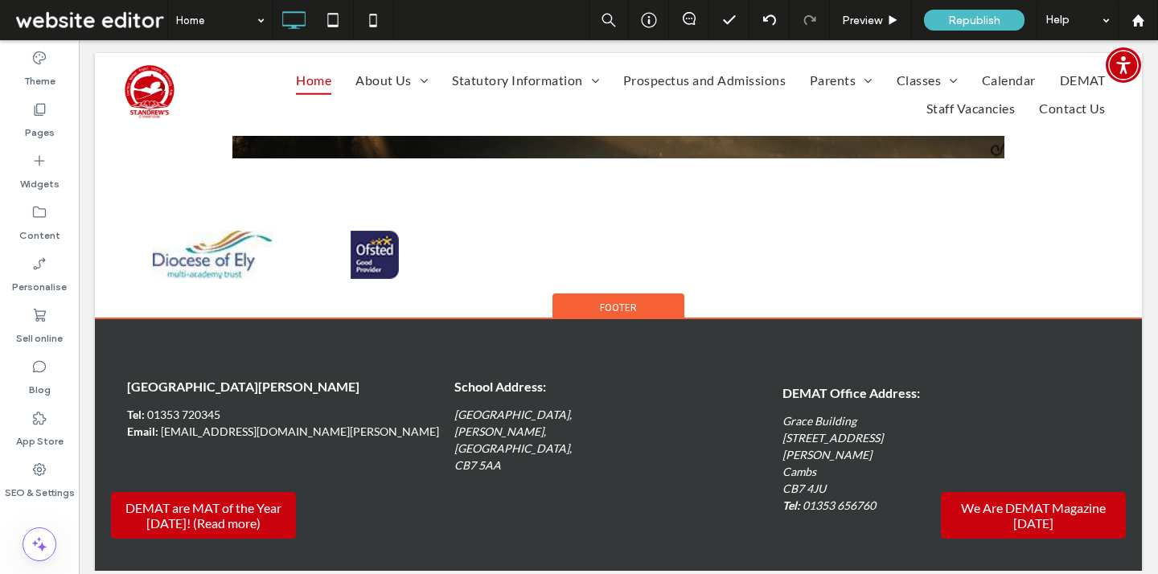
scroll to position [2089, 0]
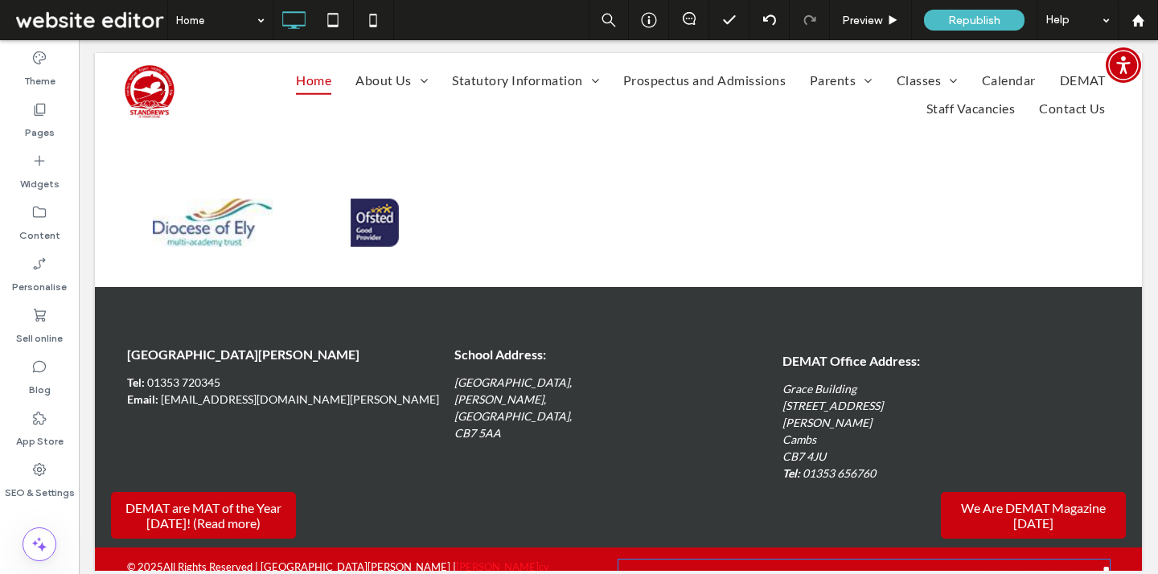
type input "****"
type input "**"
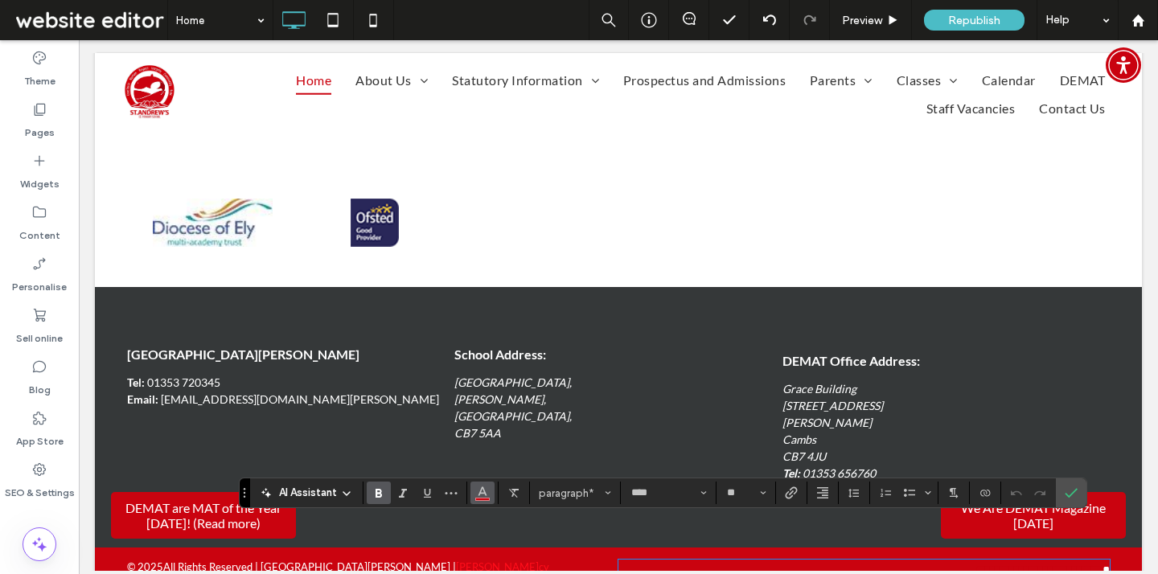
click at [477, 498] on span "Colour" at bounding box center [482, 491] width 13 height 21
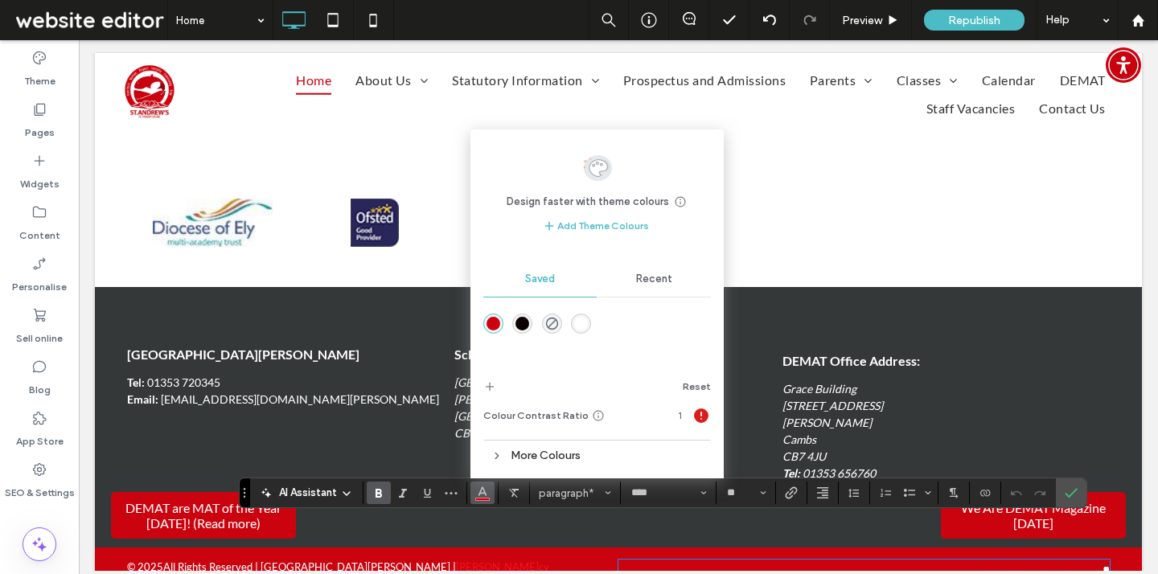
click at [581, 322] on div "rgba(255,255,255,1)" at bounding box center [581, 324] width 14 height 14
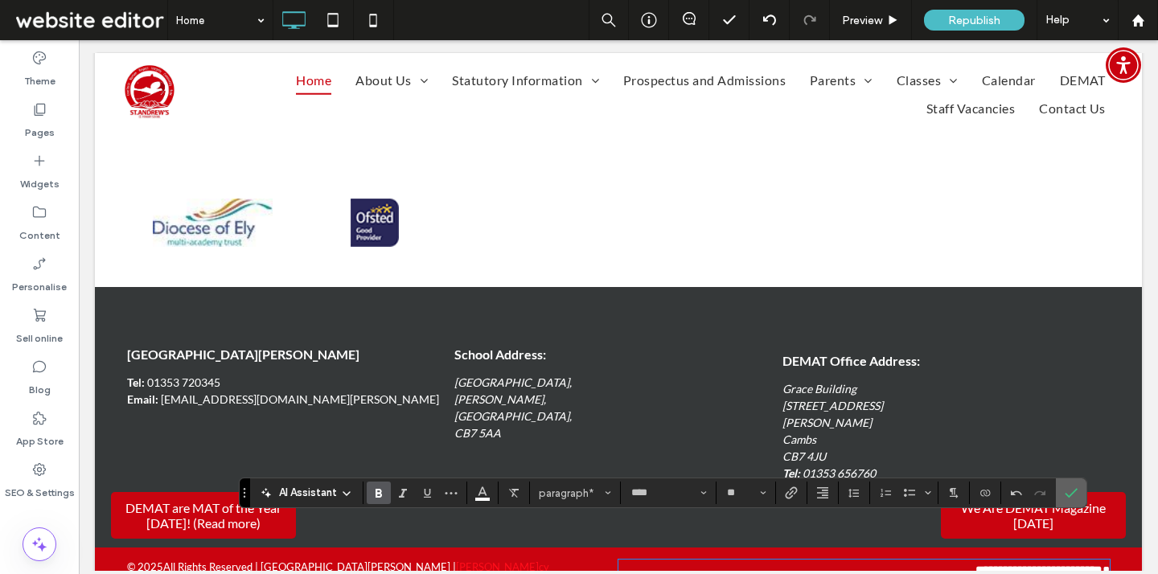
click at [1071, 501] on span "Confirm" at bounding box center [1067, 492] width 7 height 29
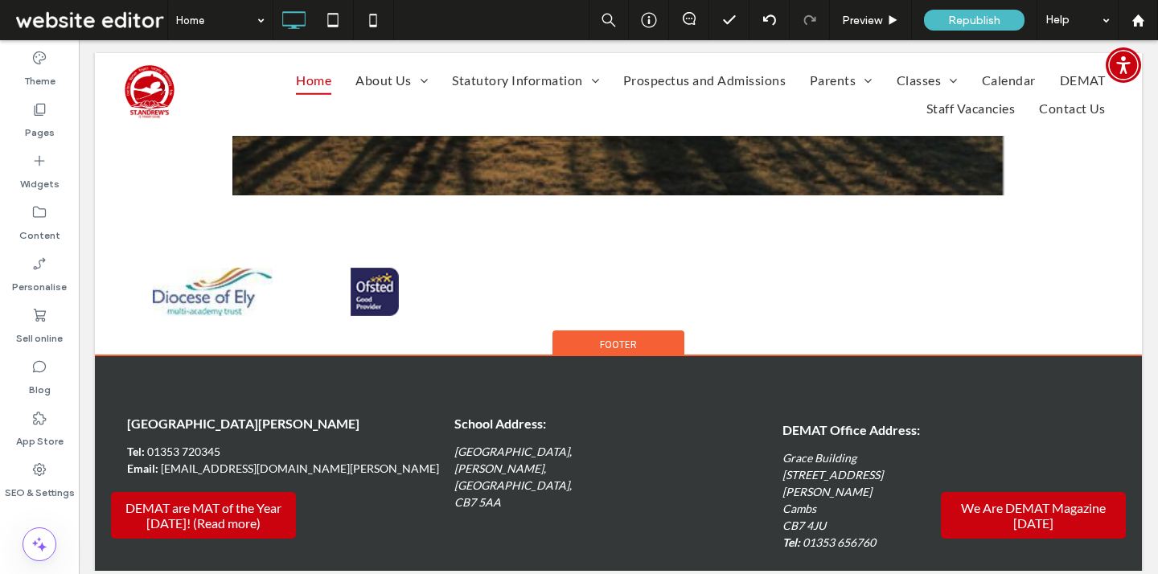
scroll to position [1993, 0]
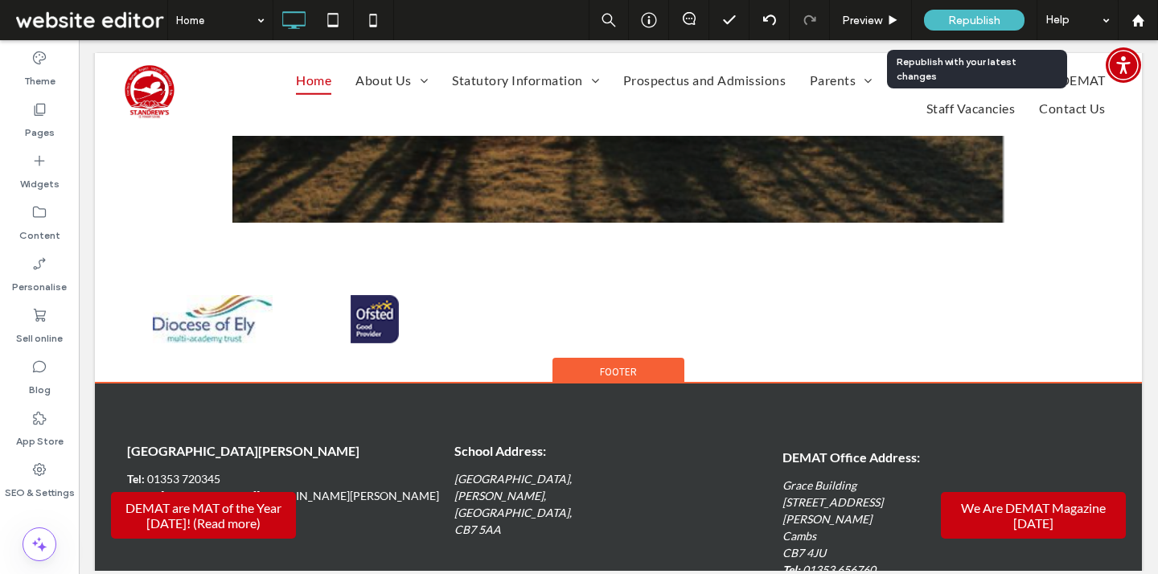
click at [961, 20] on span "Republish" at bounding box center [974, 21] width 52 height 14
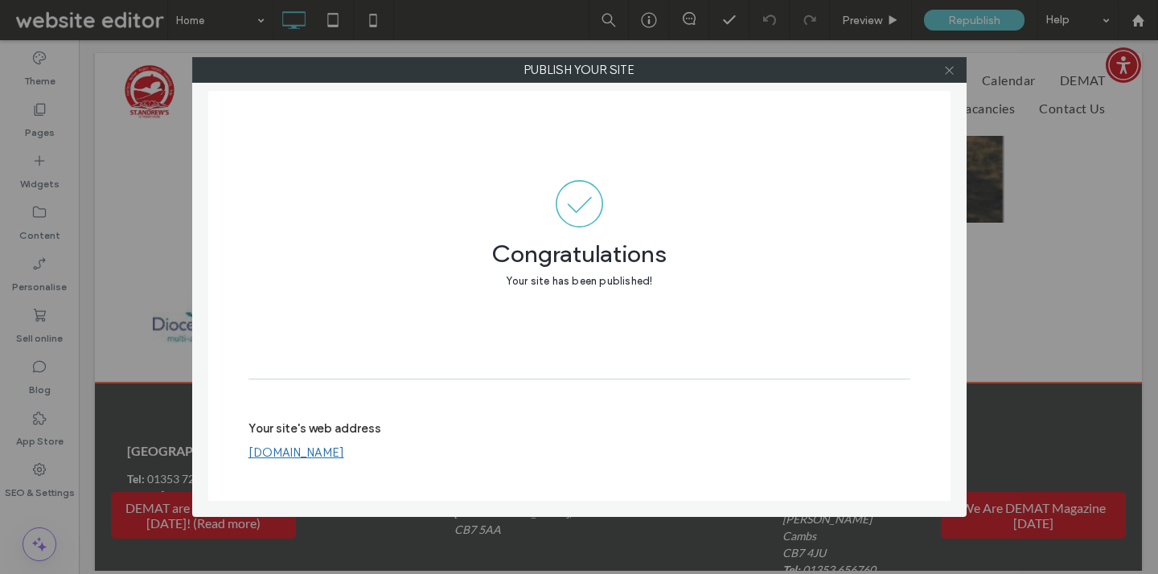
click at [947, 71] on use at bounding box center [949, 70] width 8 height 8
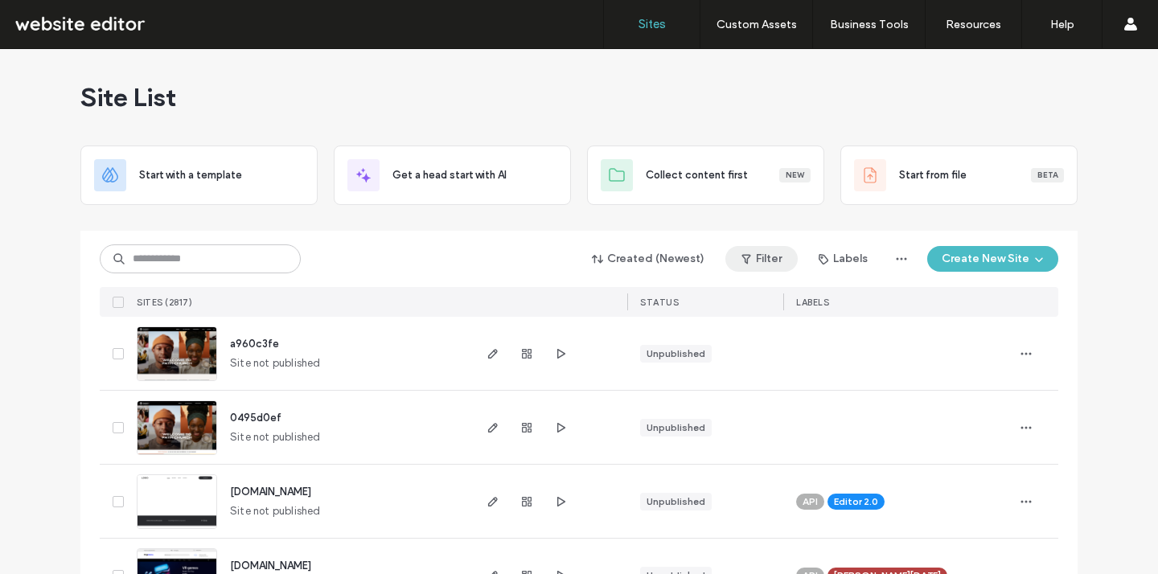
click at [769, 259] on button "Filter" at bounding box center [761, 259] width 72 height 26
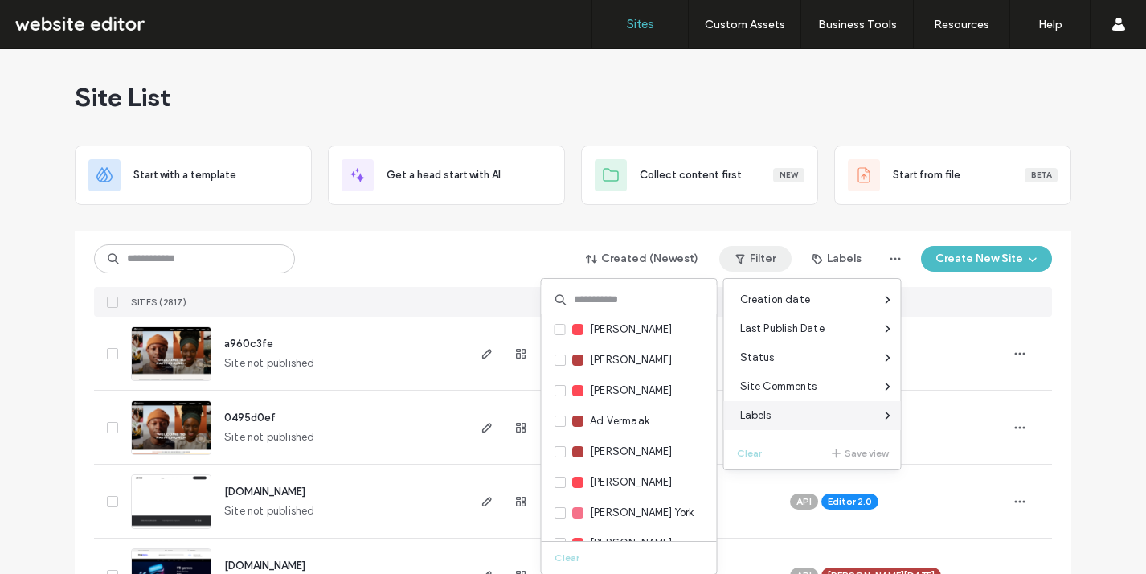
click at [804, 421] on div "Labels" at bounding box center [812, 415] width 177 height 29
click at [831, 424] on div "Labels" at bounding box center [812, 415] width 177 height 29
click at [640, 304] on input at bounding box center [629, 299] width 175 height 29
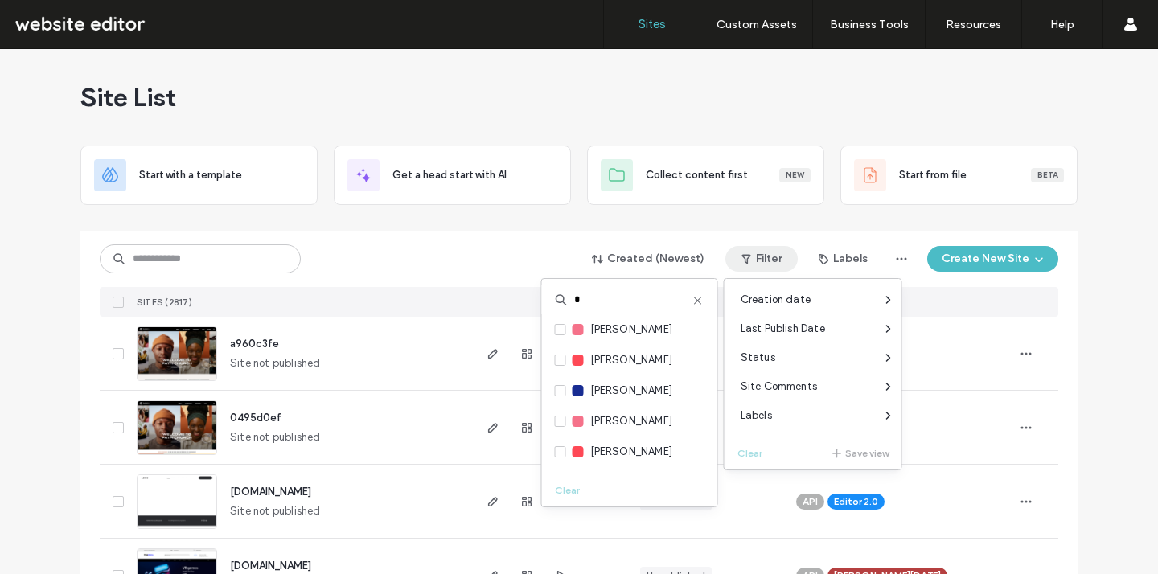
type input "*"
type input "***"
click at [620, 325] on span "[PERSON_NAME]" at bounding box center [631, 330] width 83 height 16
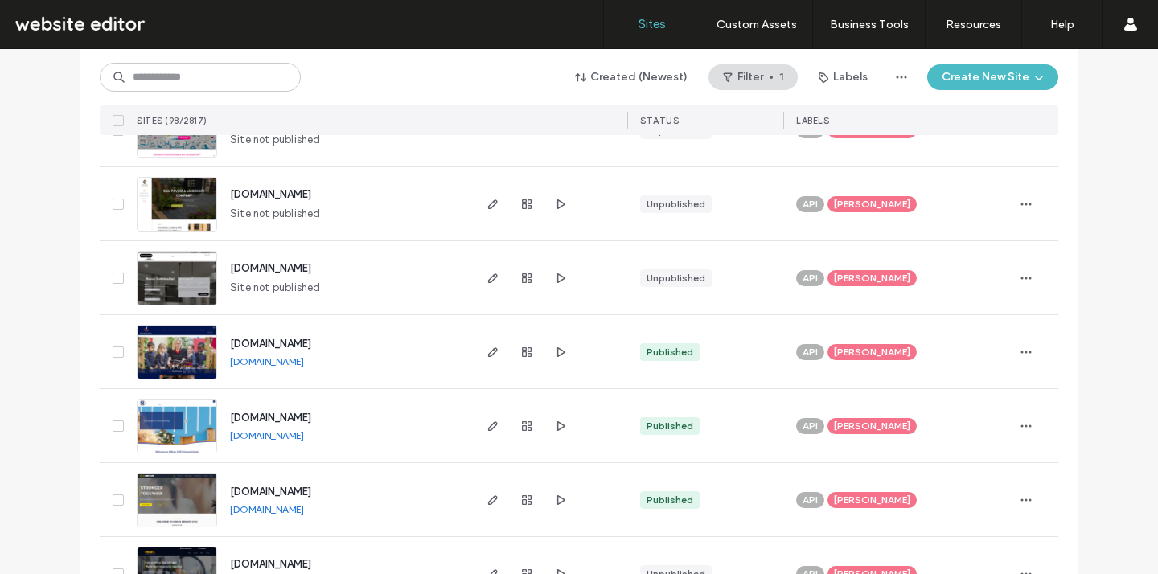
scroll to position [5347, 0]
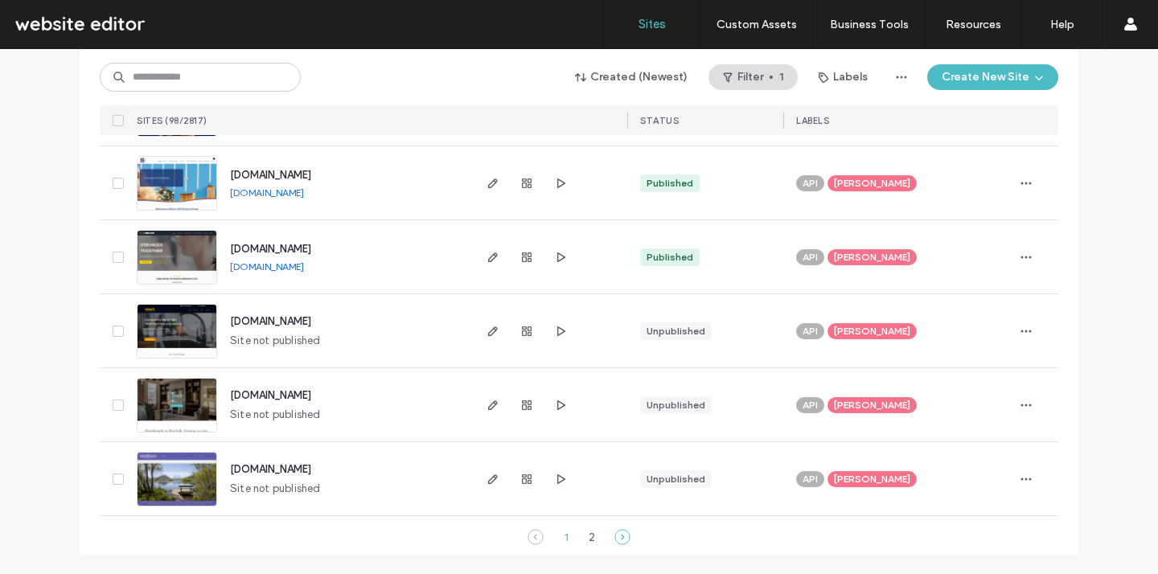
click at [620, 539] on icon at bounding box center [622, 537] width 16 height 16
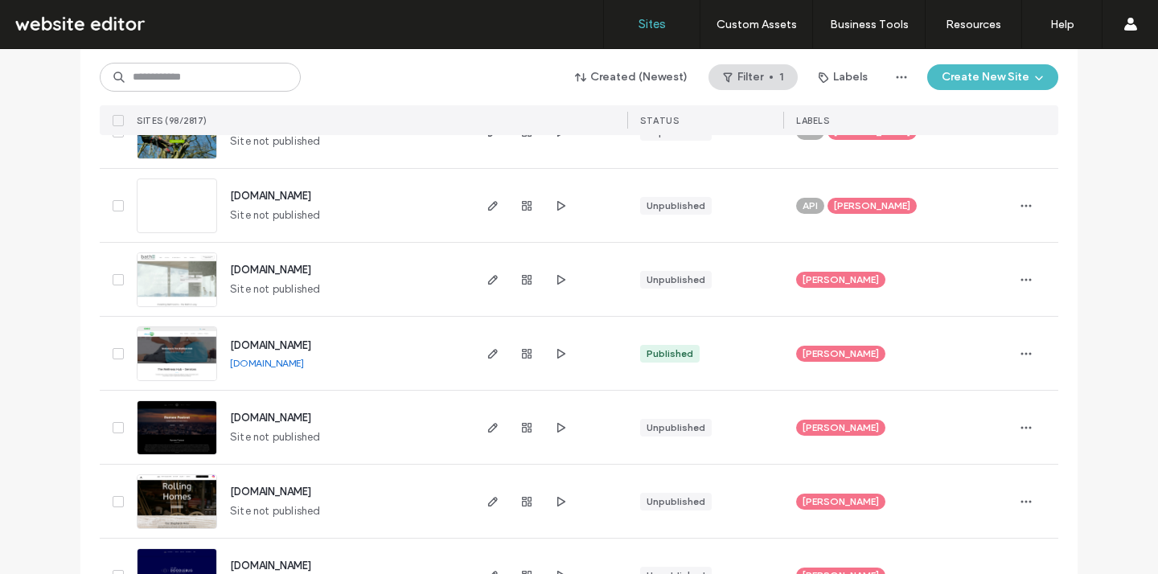
scroll to position [1502, 0]
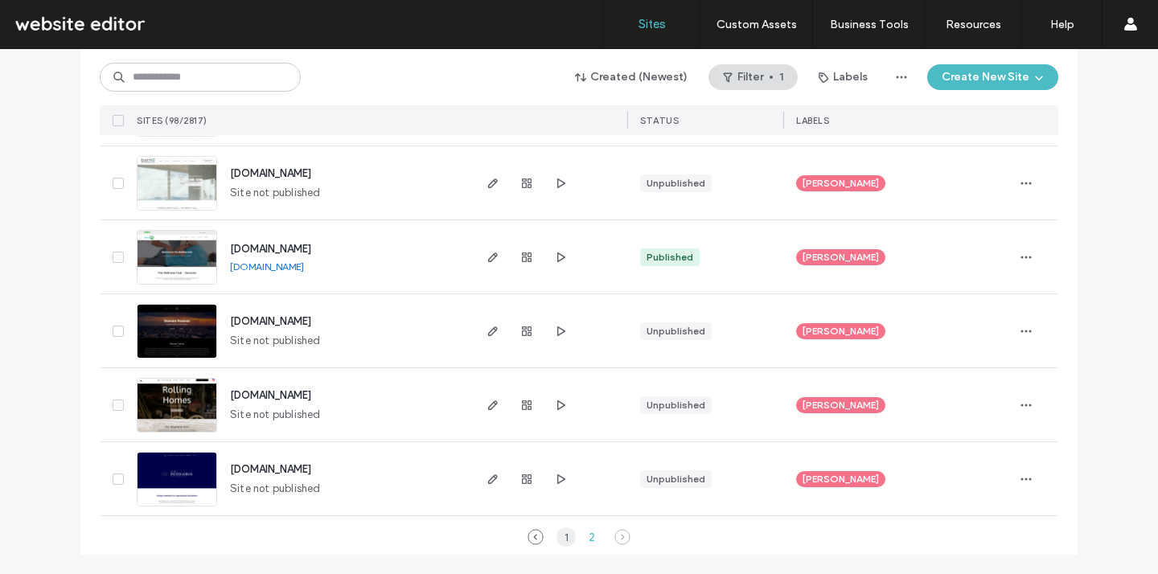
click at [556, 535] on div "1" at bounding box center [565, 536] width 19 height 19
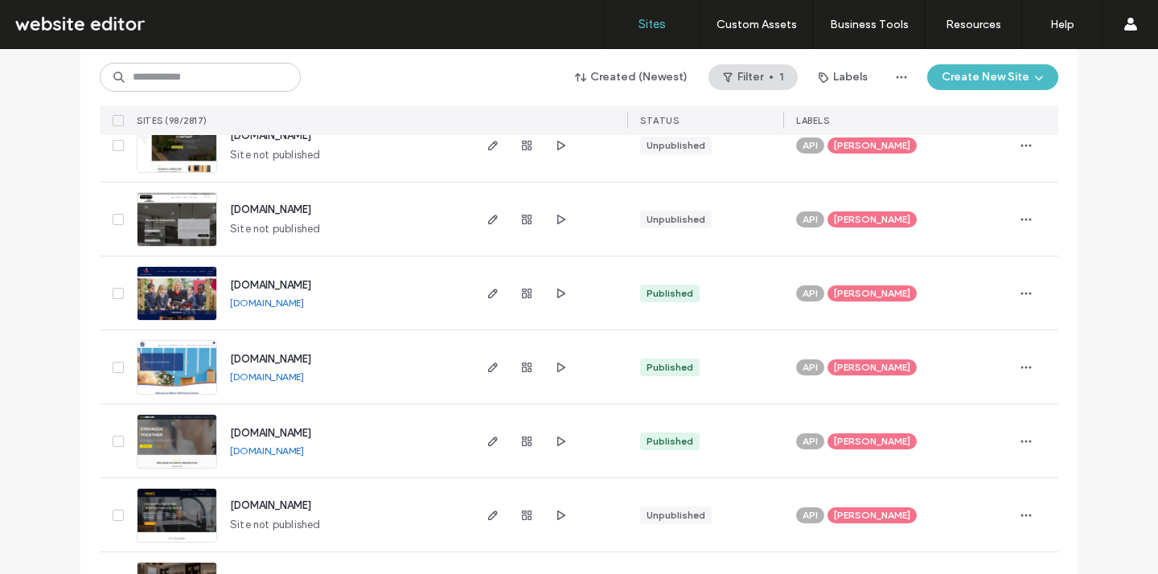
scroll to position [5347, 0]
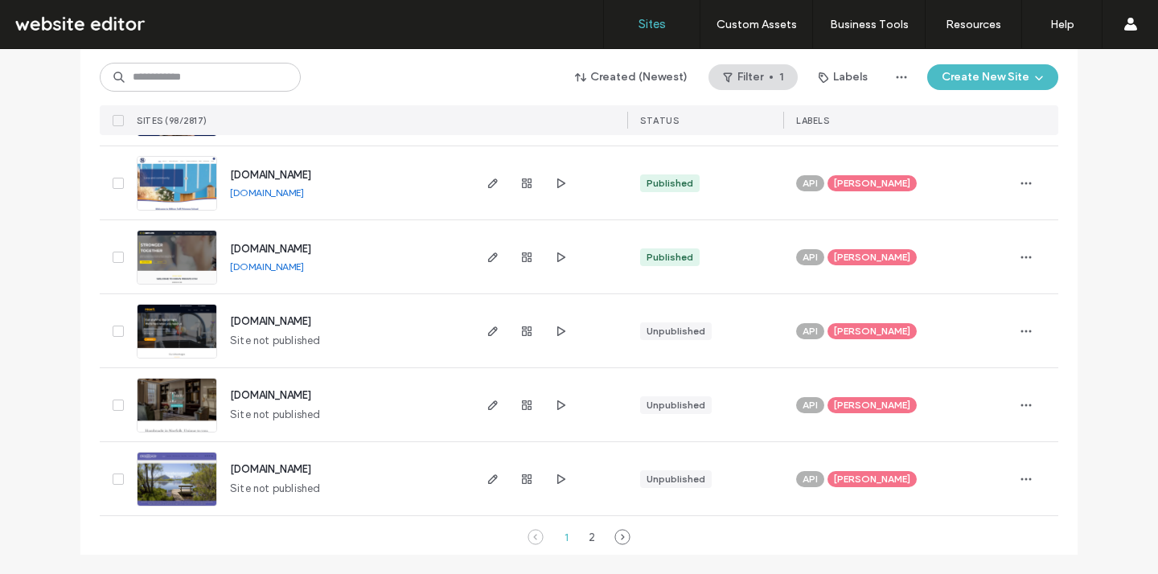
click at [856, 255] on span "[PERSON_NAME]" at bounding box center [872, 257] width 76 height 14
click at [924, 246] on icon at bounding box center [927, 245] width 7 height 7
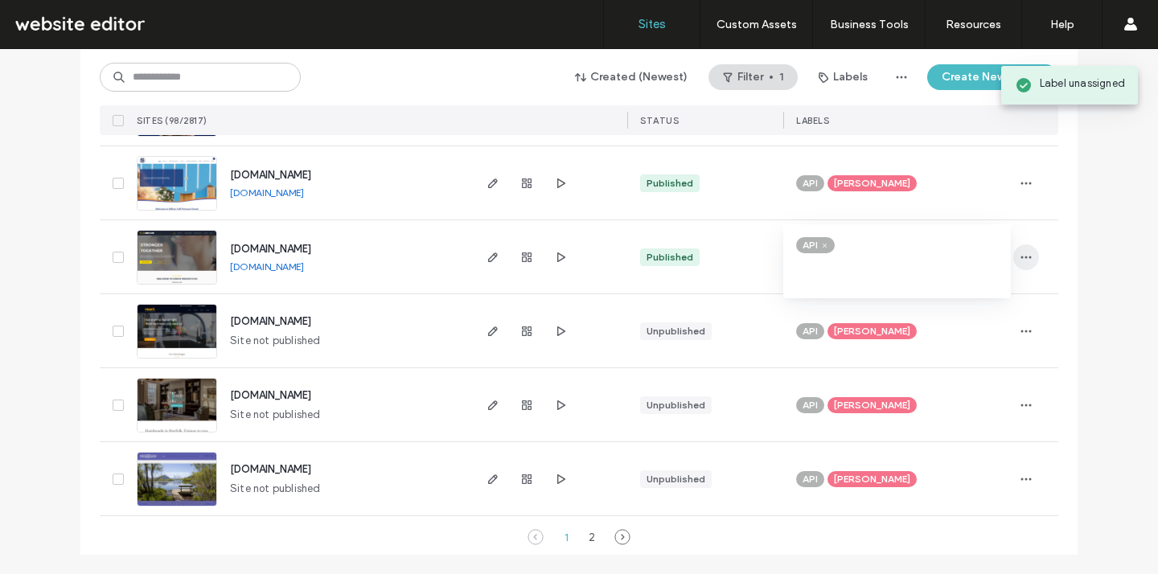
click at [1019, 254] on icon "button" at bounding box center [1025, 257] width 13 height 13
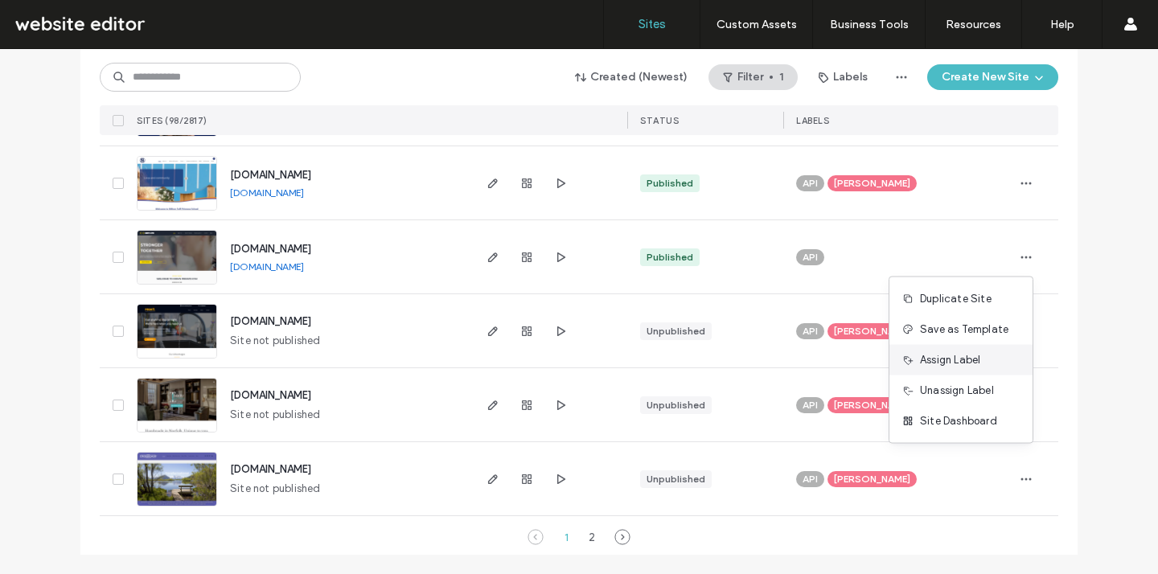
click at [973, 366] on span "Assign Label" at bounding box center [950, 360] width 60 height 16
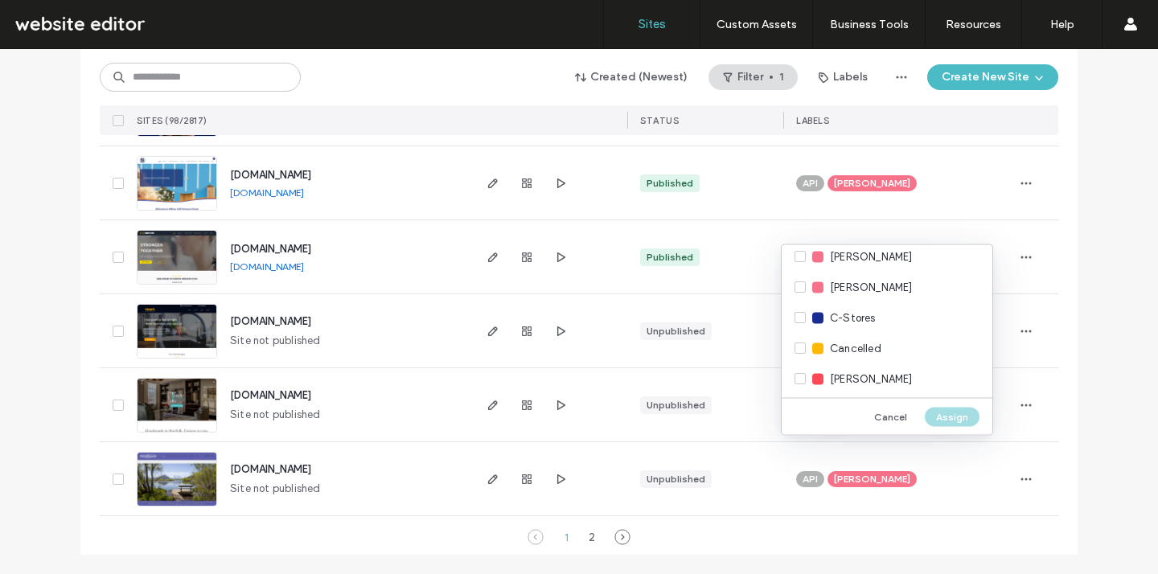
scroll to position [1643, 0]
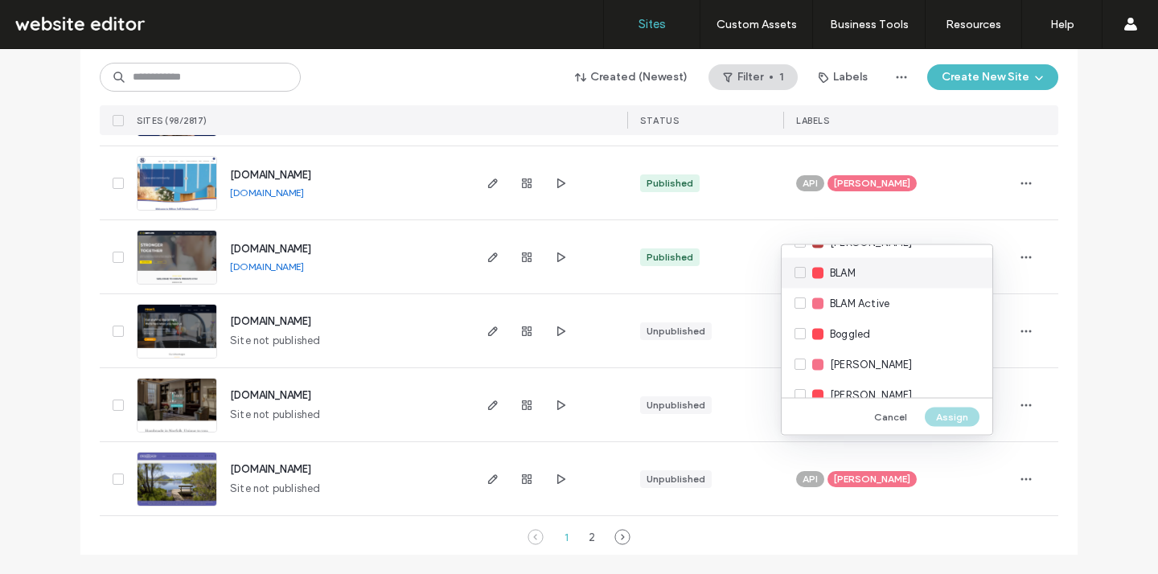
click at [888, 269] on div "BLAM" at bounding box center [886, 273] width 211 height 31
click at [957, 420] on button "Assign" at bounding box center [951, 416] width 55 height 19
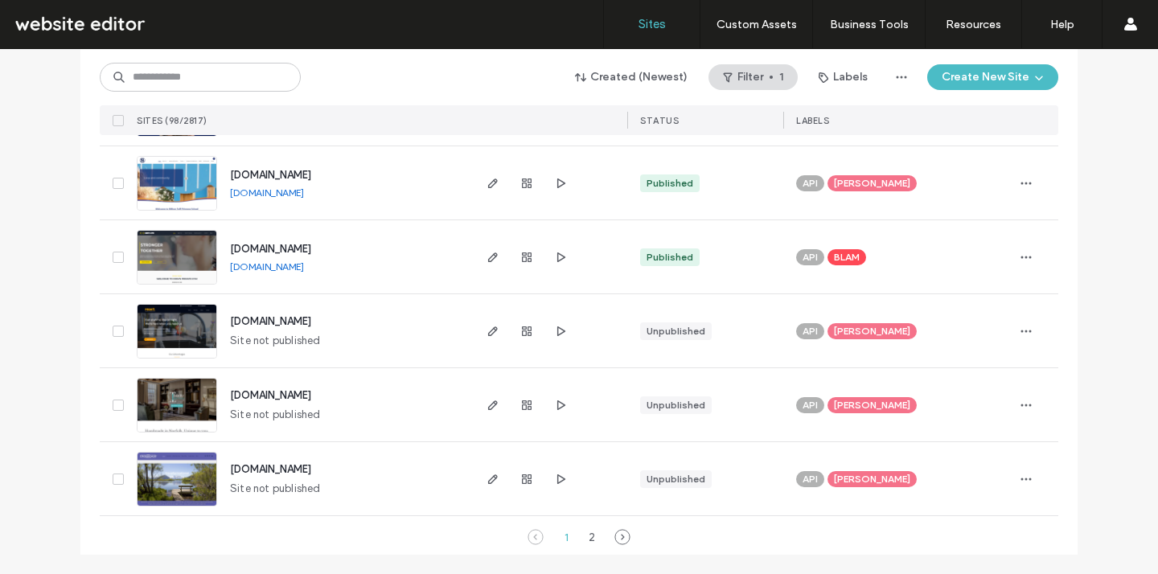
click at [293, 247] on span "[DOMAIN_NAME]" at bounding box center [270, 249] width 81 height 12
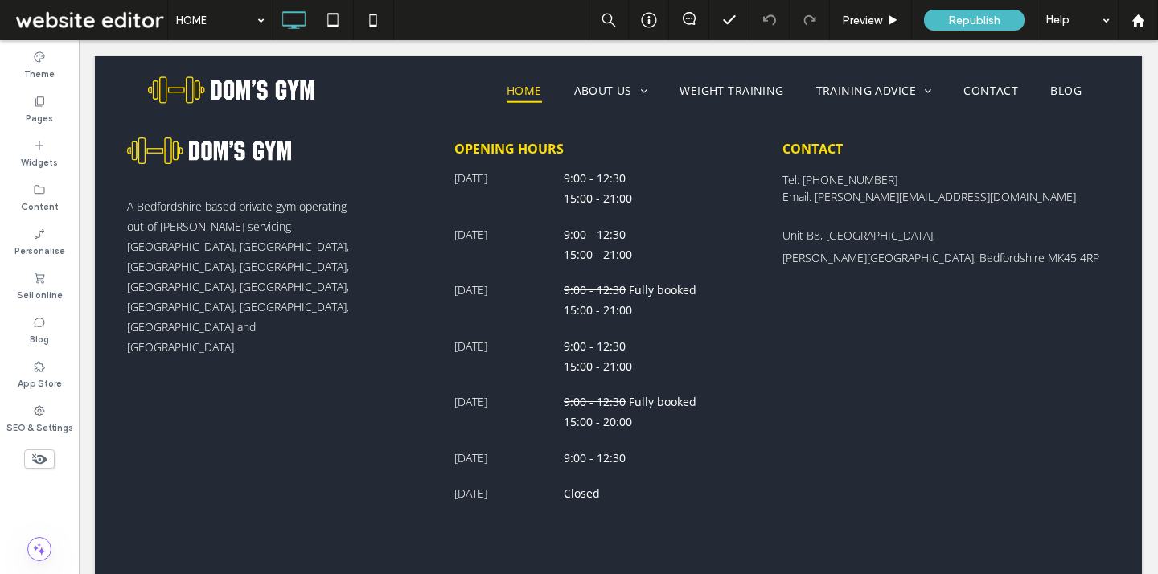
scroll to position [5113, 0]
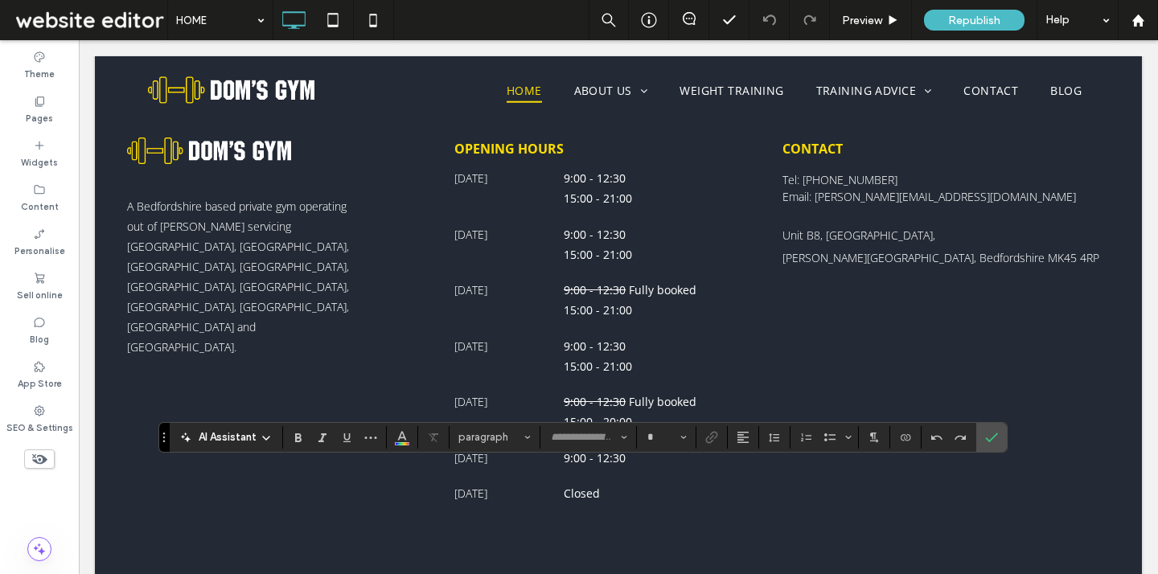
type input "*********"
type input "**"
drag, startPoint x: 731, startPoint y: 477, endPoint x: 605, endPoint y: 474, distance: 125.4
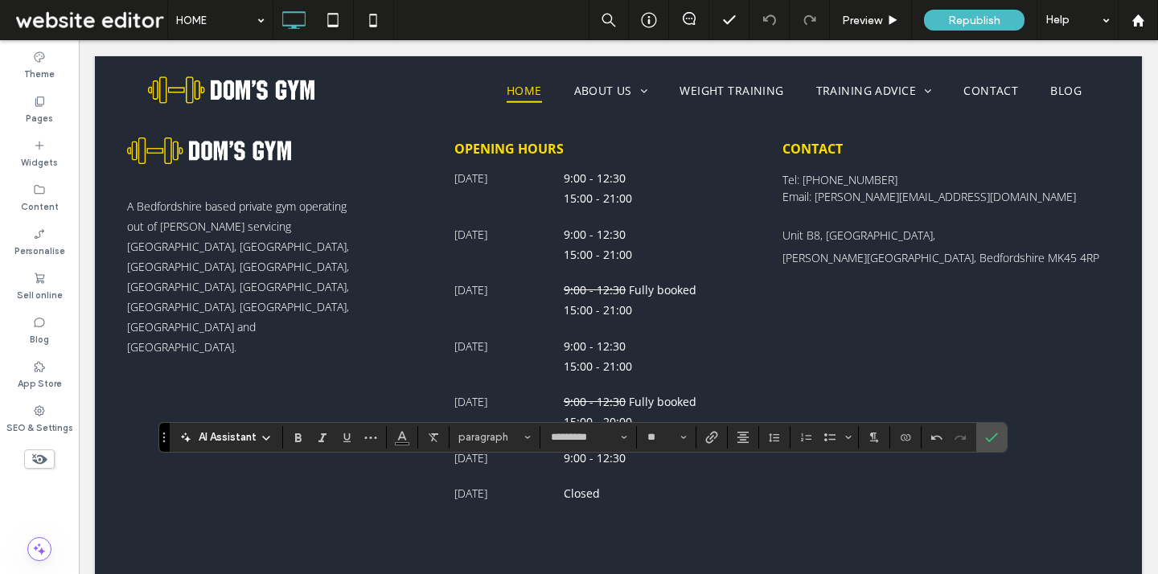
drag, startPoint x: 703, startPoint y: 477, endPoint x: 621, endPoint y: 481, distance: 81.3
click at [398, 440] on icon "Colour" at bounding box center [401, 435] width 13 height 13
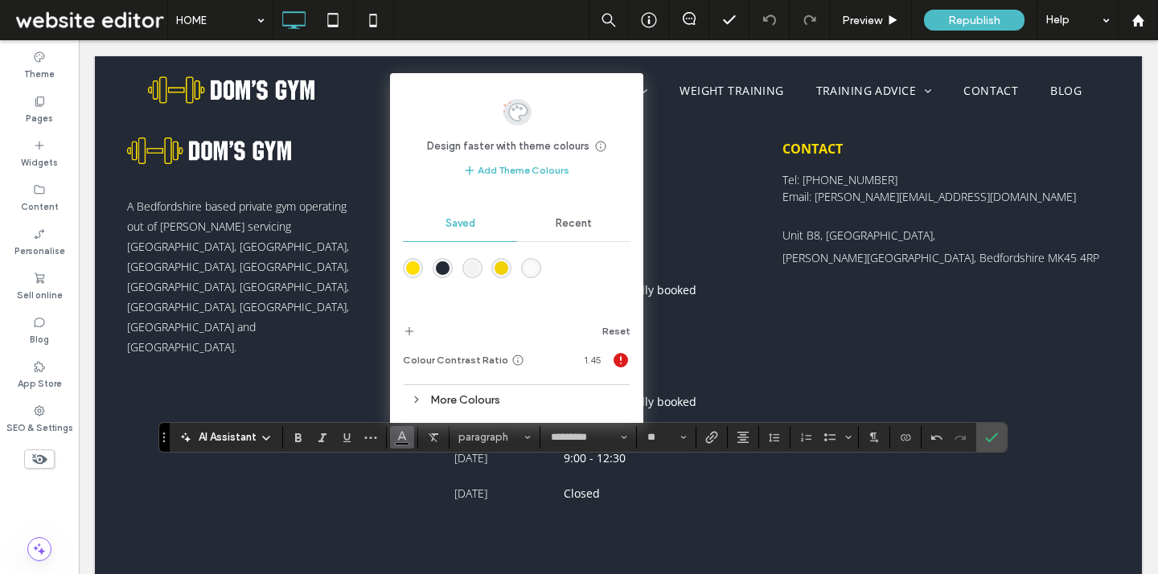
click at [413, 265] on div "rgba(254,221,2,1)" at bounding box center [413, 268] width 14 height 14
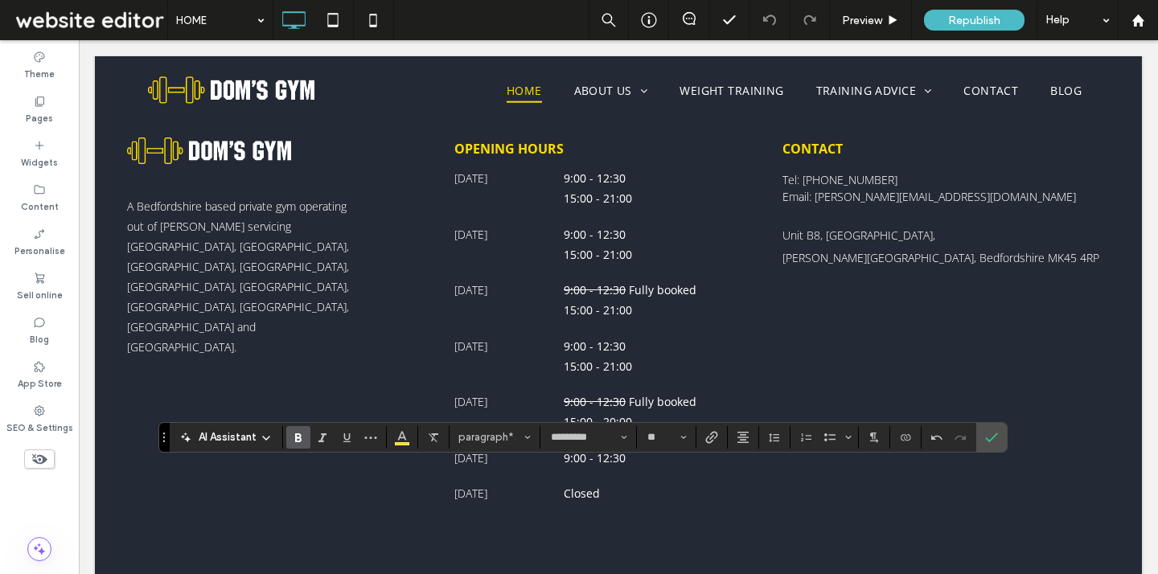
click at [304, 429] on span "Bold" at bounding box center [298, 437] width 13 height 21
click at [711, 443] on span "Link" at bounding box center [711, 437] width 13 height 21
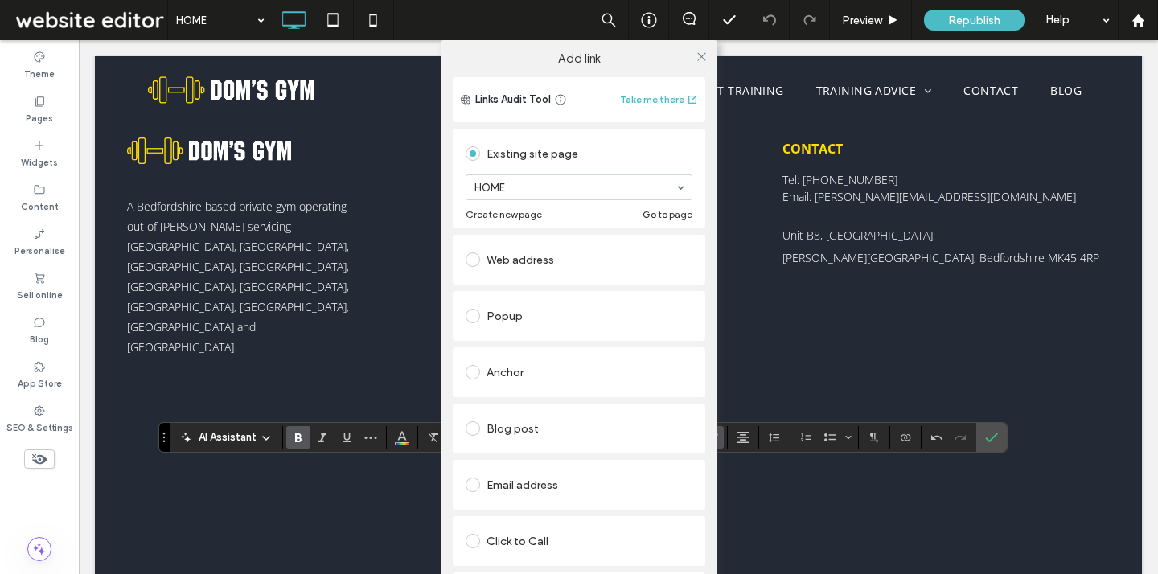
click at [557, 252] on div "Web address" at bounding box center [578, 260] width 227 height 26
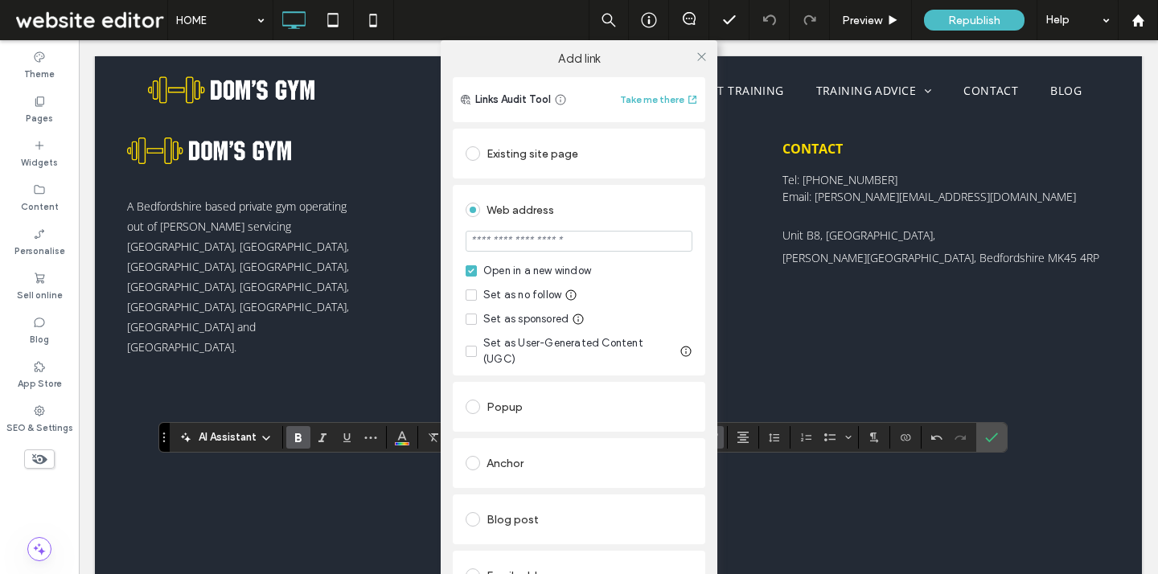
click at [547, 244] on input "url" at bounding box center [578, 241] width 227 height 21
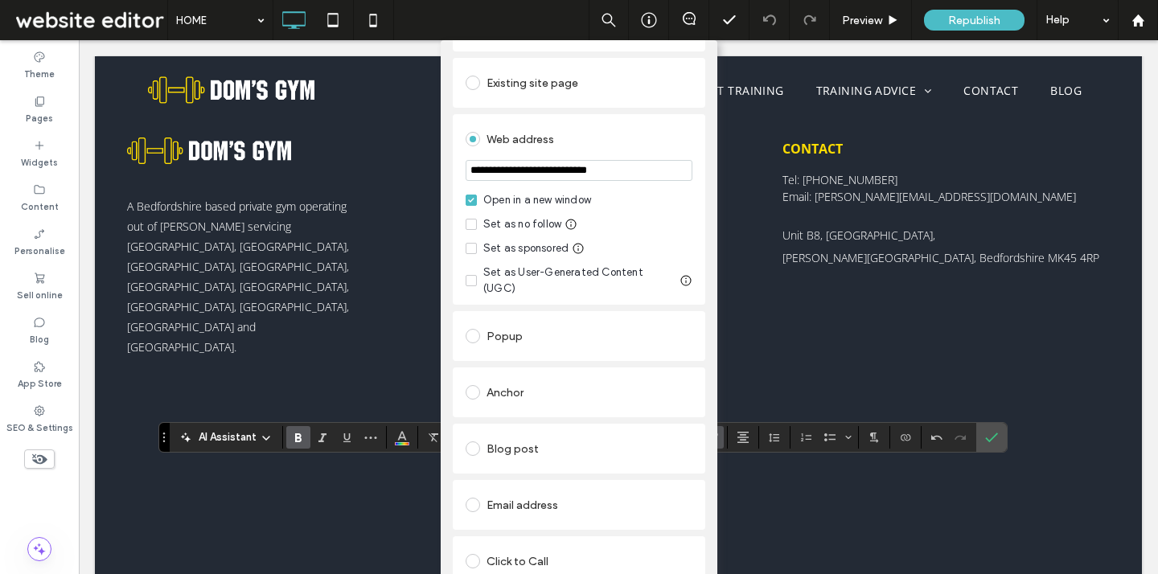
scroll to position [128, 0]
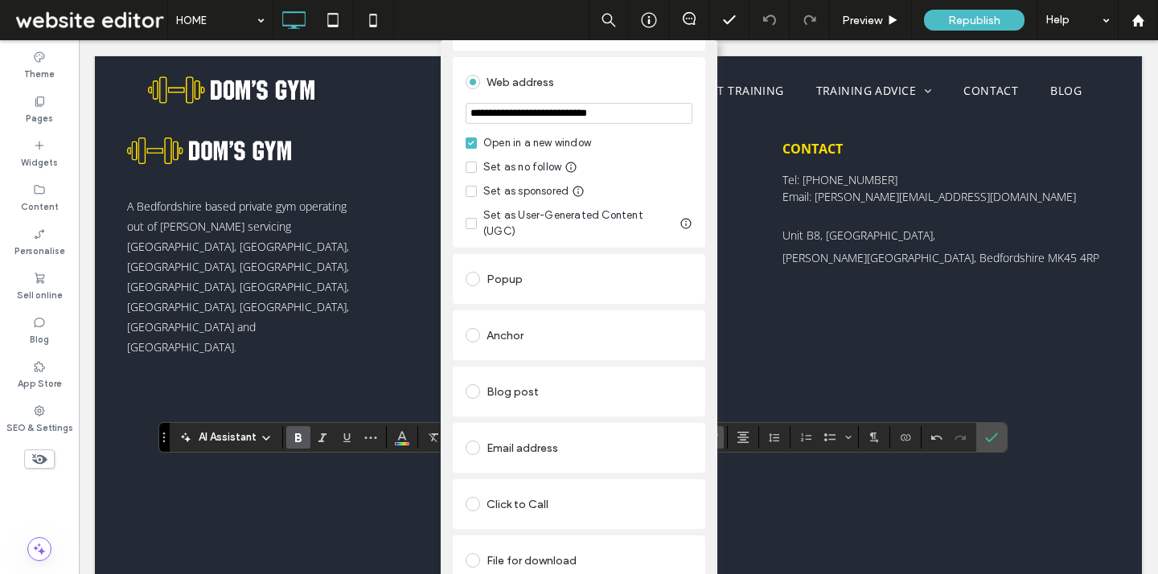
type input "**********"
click at [991, 437] on div "**********" at bounding box center [579, 327] width 1158 height 574
click at [939, 332] on div "**********" at bounding box center [579, 327] width 1158 height 574
click at [994, 434] on div "**********" at bounding box center [579, 327] width 1158 height 574
click at [256, 510] on div "**********" at bounding box center [579, 327] width 1158 height 574
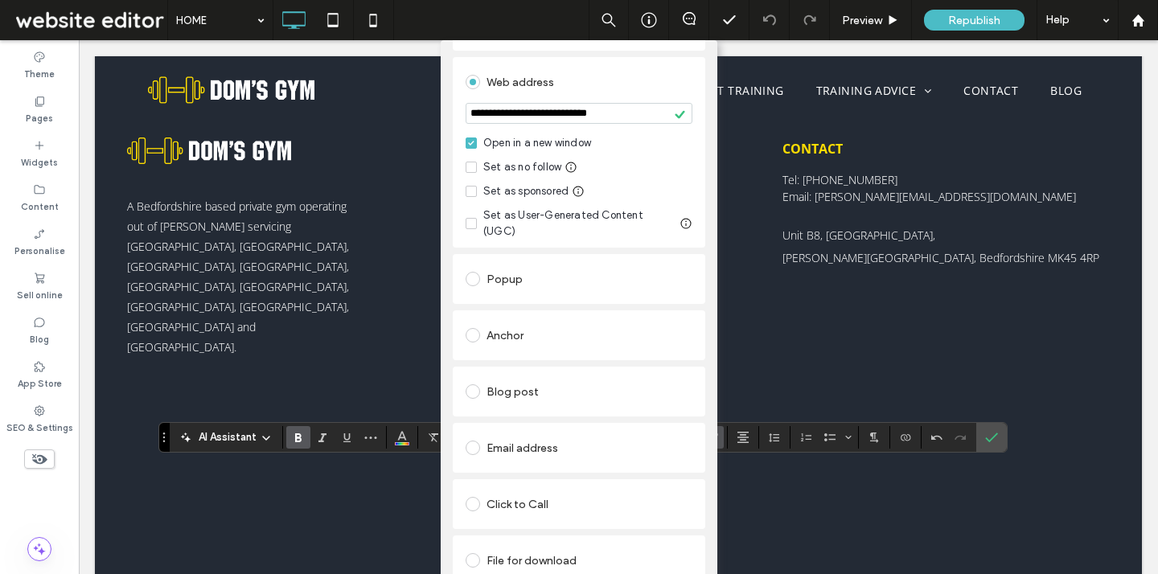
click at [996, 267] on div "**********" at bounding box center [579, 327] width 1158 height 574
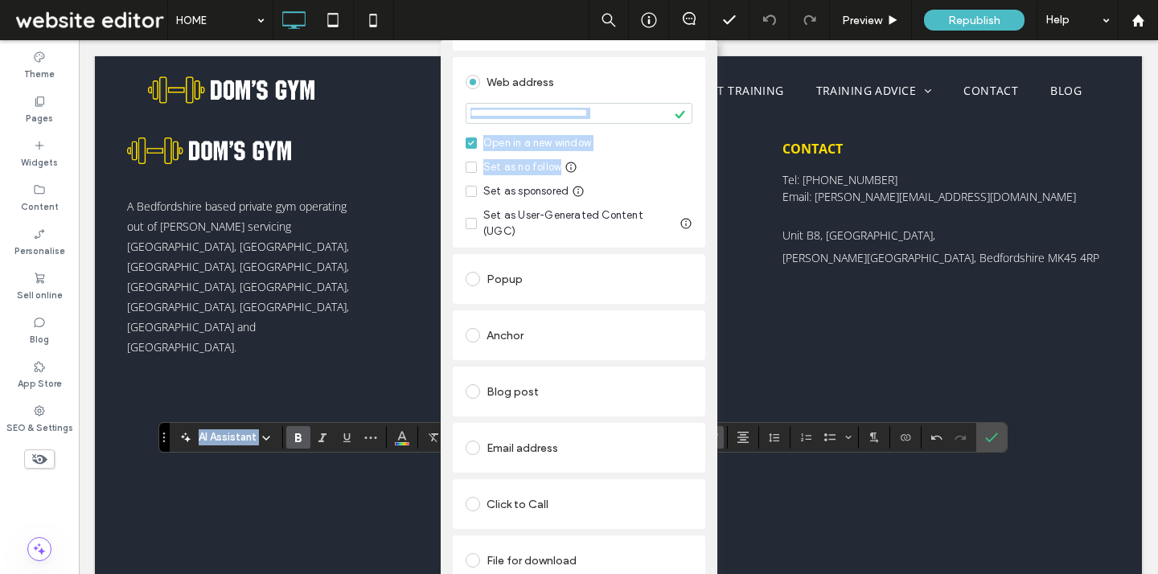
drag, startPoint x: 1148, startPoint y: 184, endPoint x: 1109, endPoint y: 623, distance: 440.7
click at [1109, 573] on html ".wqwq-1{fill:#231f20;} .cls-1q, .cls-2q { fill-rule: evenodd; } .cls-2q { fill:…" at bounding box center [579, 287] width 1158 height 574
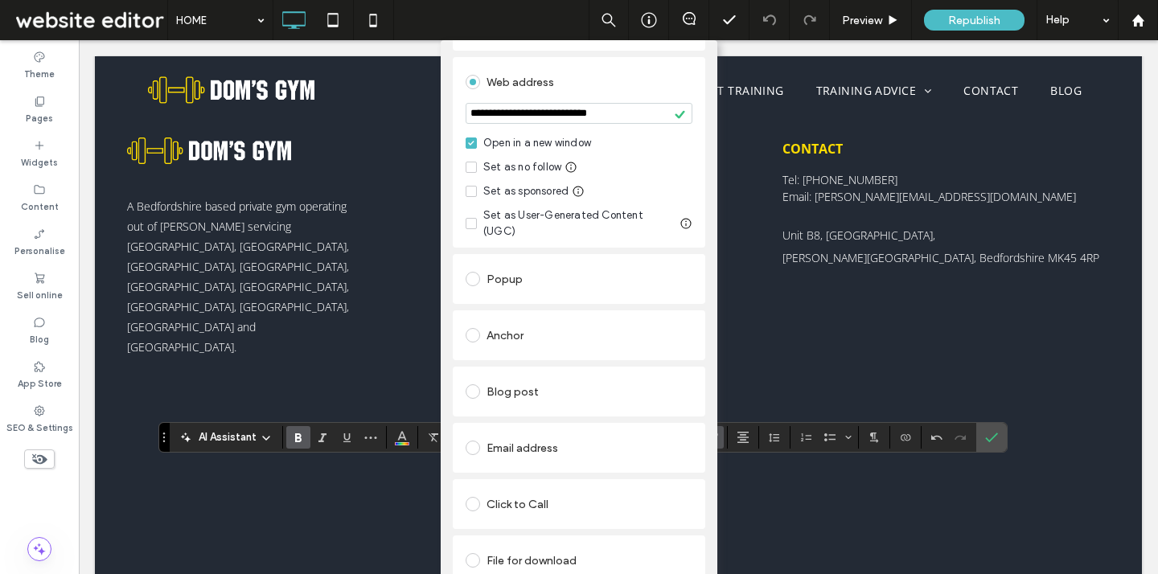
click at [952, 277] on div "**********" at bounding box center [579, 327] width 1158 height 574
click at [703, 297] on div "**********" at bounding box center [579, 289] width 277 height 681
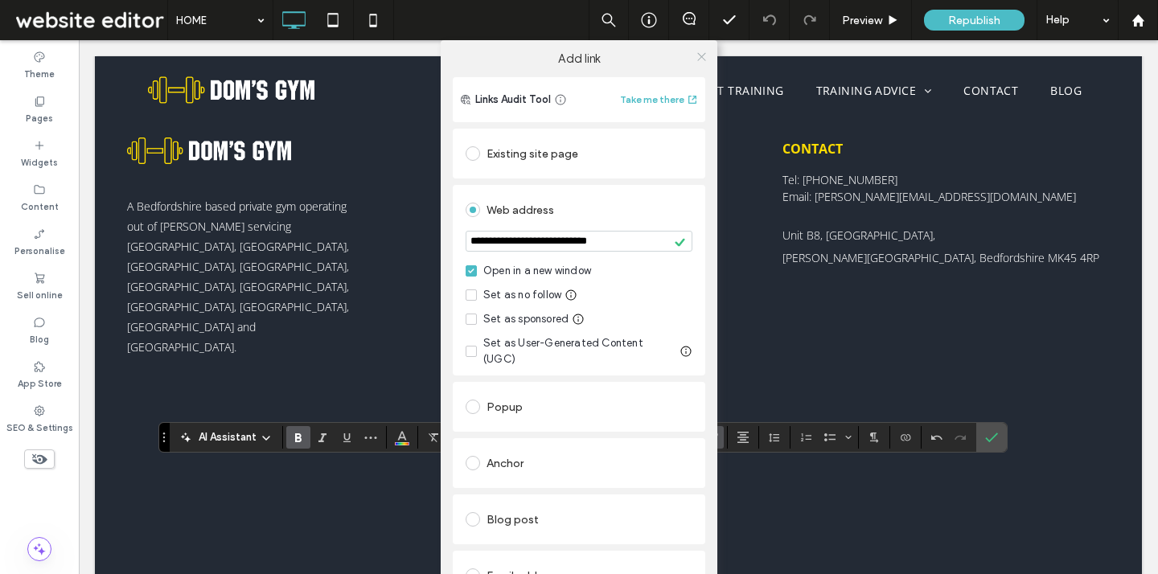
click at [695, 55] on icon at bounding box center [701, 57] width 12 height 12
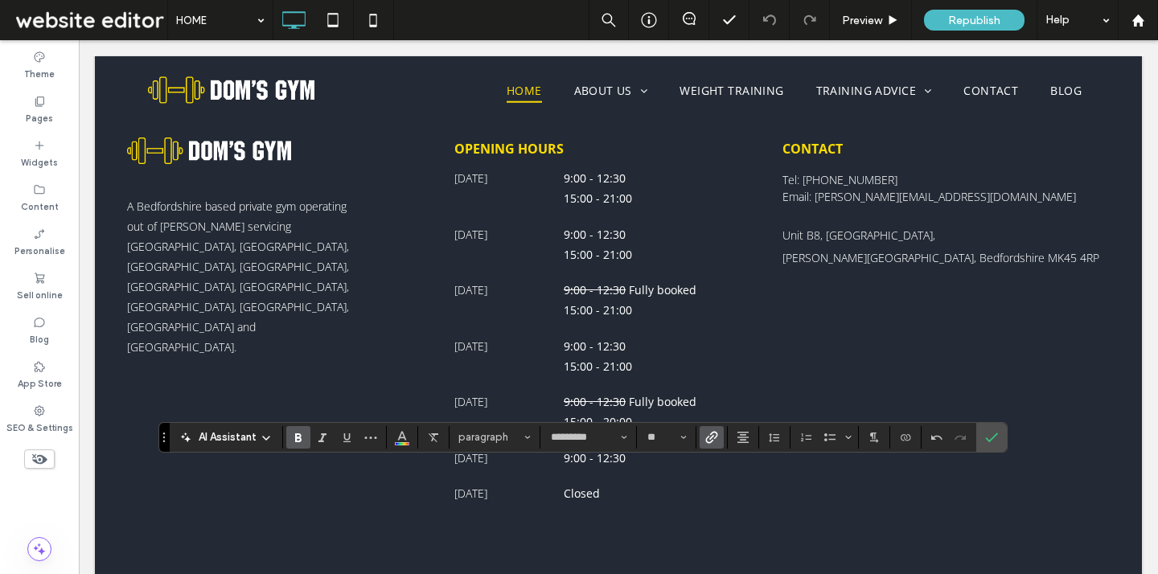
click at [748, 375] on div "A Bedfordshire based private gym operating out of Barton-le-Clay servicing Ampt…" at bounding box center [618, 324] width 1047 height 487
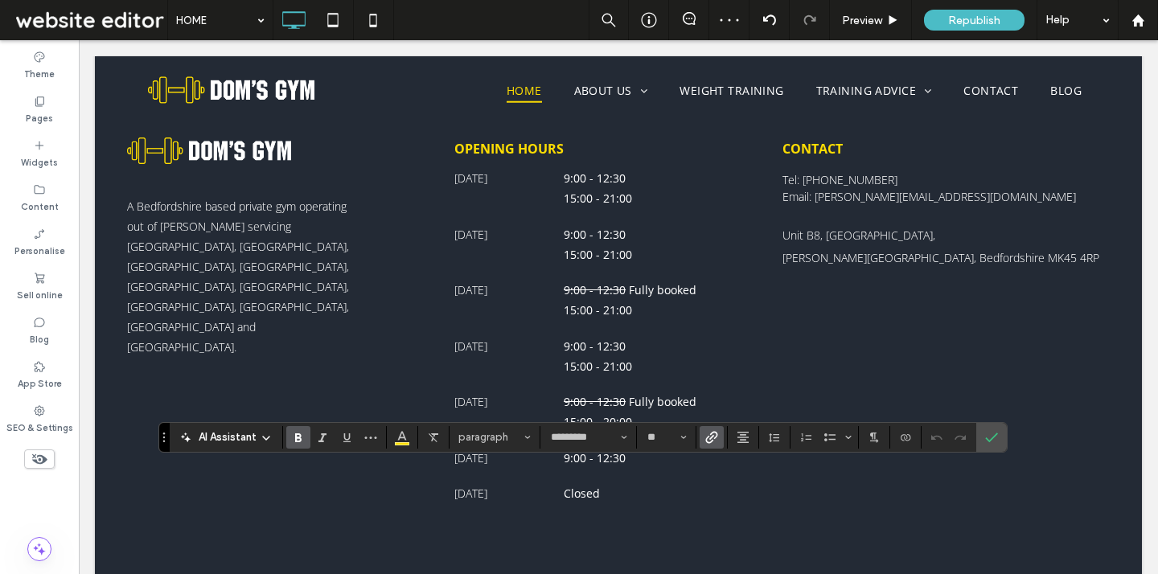
click at [715, 436] on use "Link" at bounding box center [711, 437] width 12 height 12
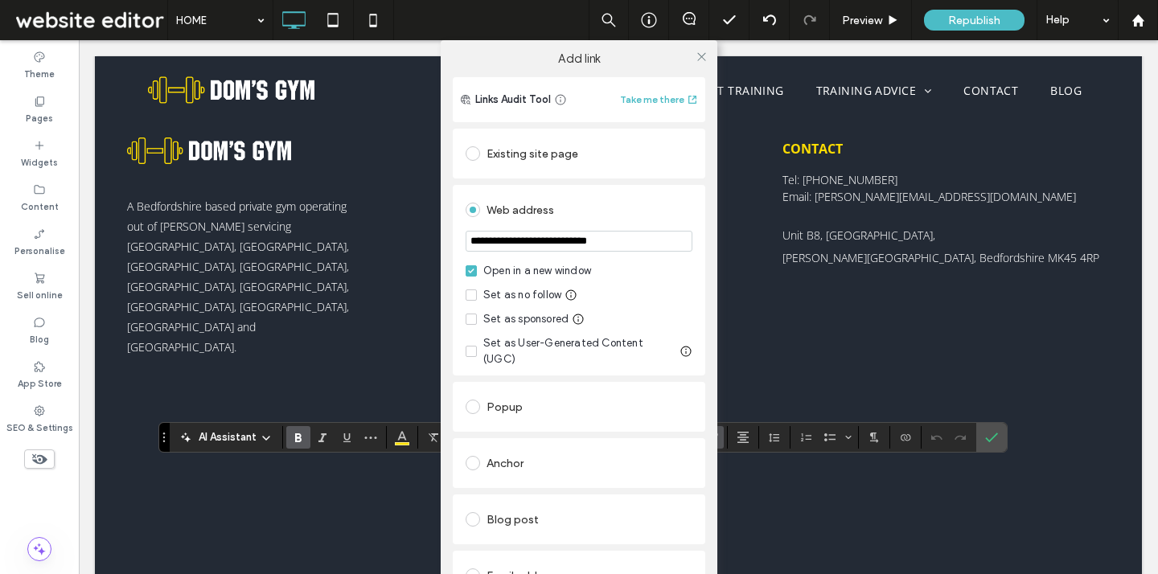
click at [746, 302] on div "**********" at bounding box center [579, 327] width 1158 height 574
click at [697, 51] on icon at bounding box center [701, 57] width 12 height 12
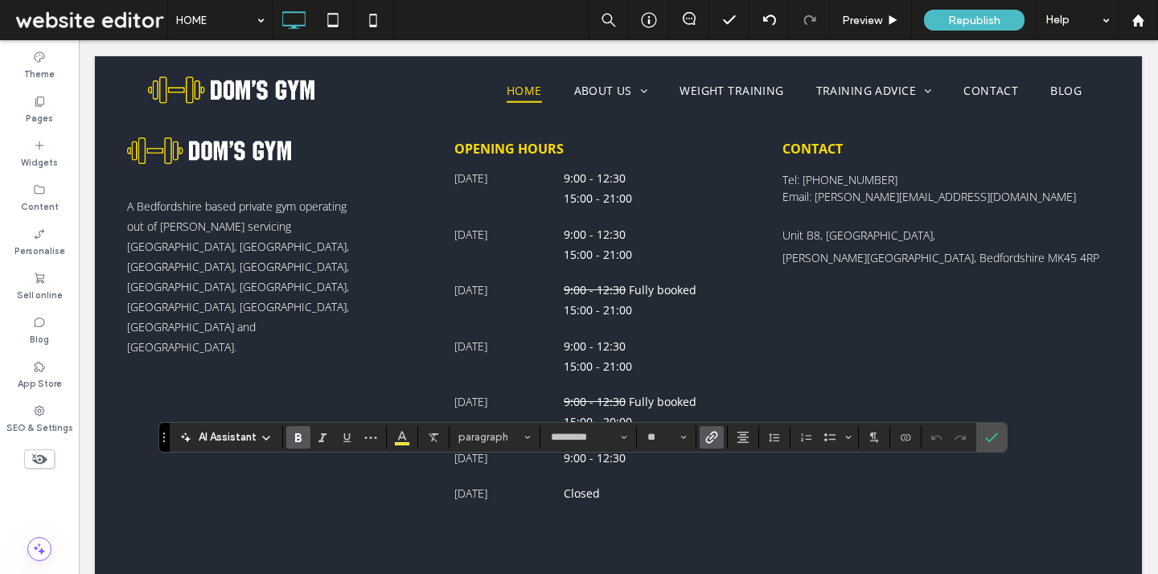
click at [997, 428] on span "Confirm" at bounding box center [991, 437] width 13 height 27
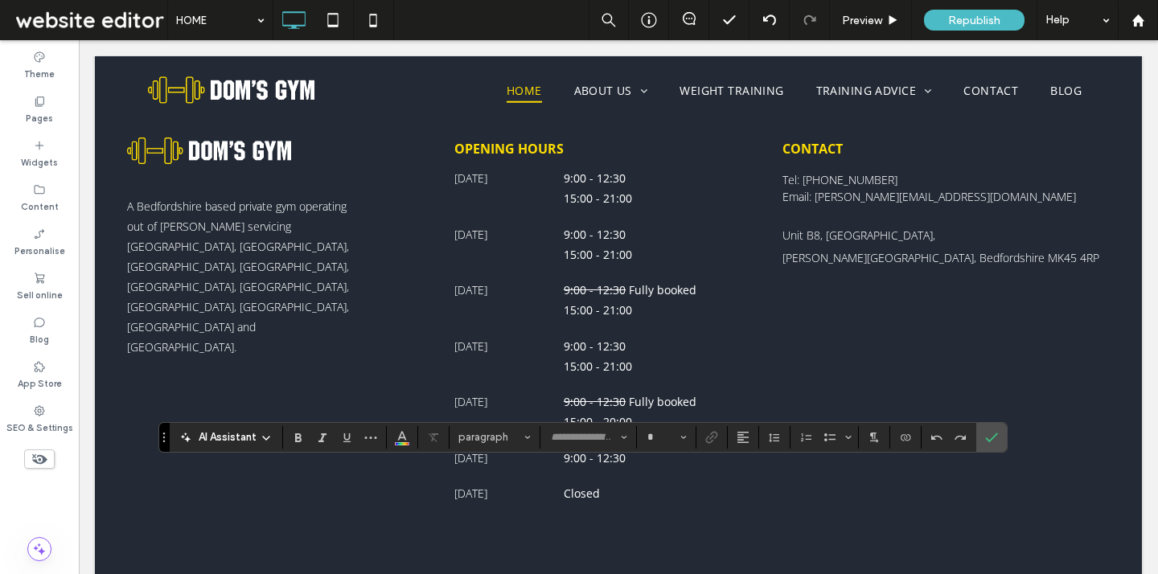
type input "*********"
type input "**"
click at [985, 442] on icon "Confirm" at bounding box center [991, 437] width 13 height 13
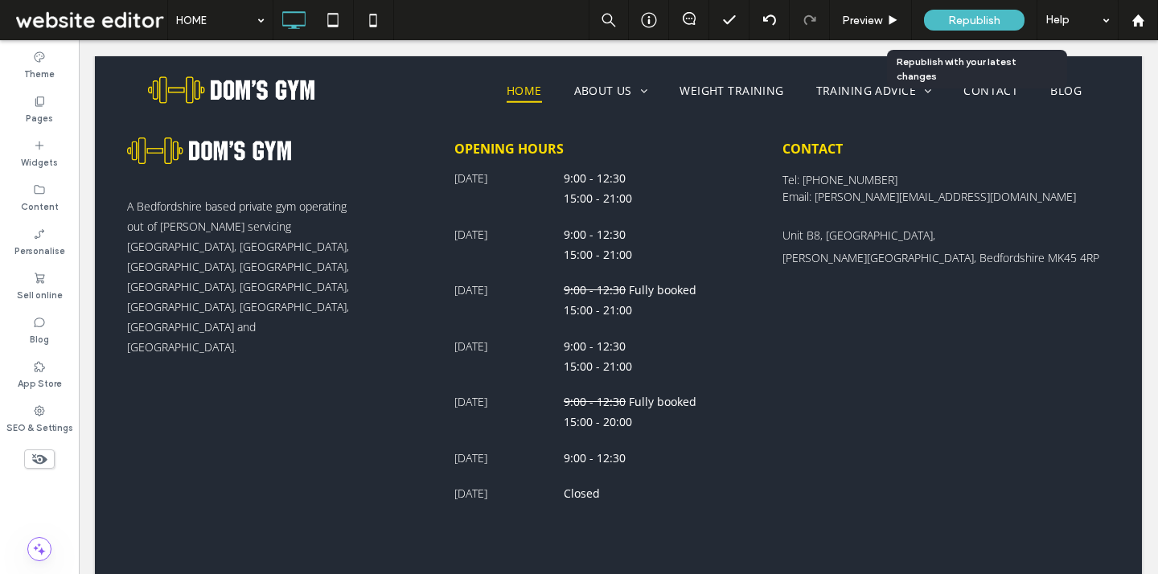
click at [966, 16] on span "Republish" at bounding box center [974, 21] width 52 height 14
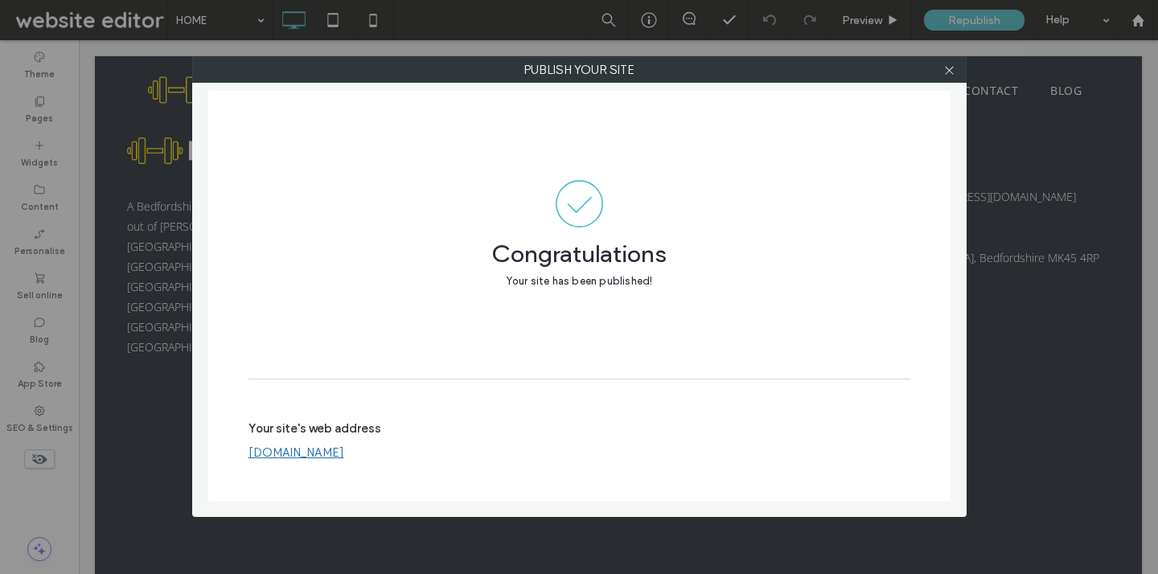
click at [284, 451] on link "www.domsgym.co.uk" at bounding box center [296, 452] width 96 height 14
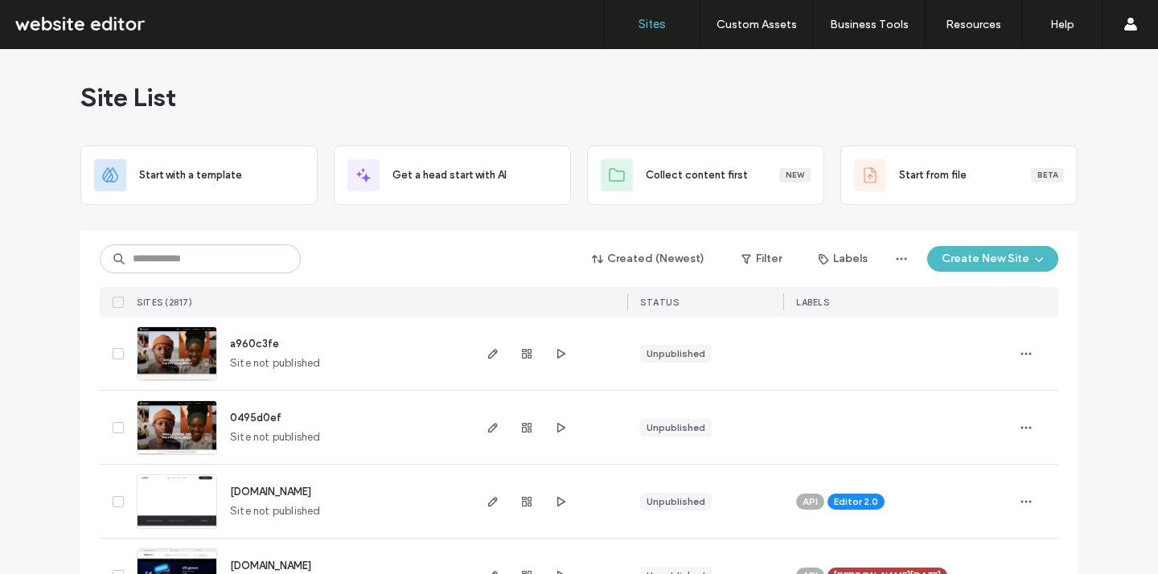
click at [844, 235] on div "Created (Newest) Filter Labels Create New Site SITES (2817) STATUS LABELS" at bounding box center [579, 274] width 958 height 86
click at [769, 257] on button "Filter" at bounding box center [761, 259] width 72 height 26
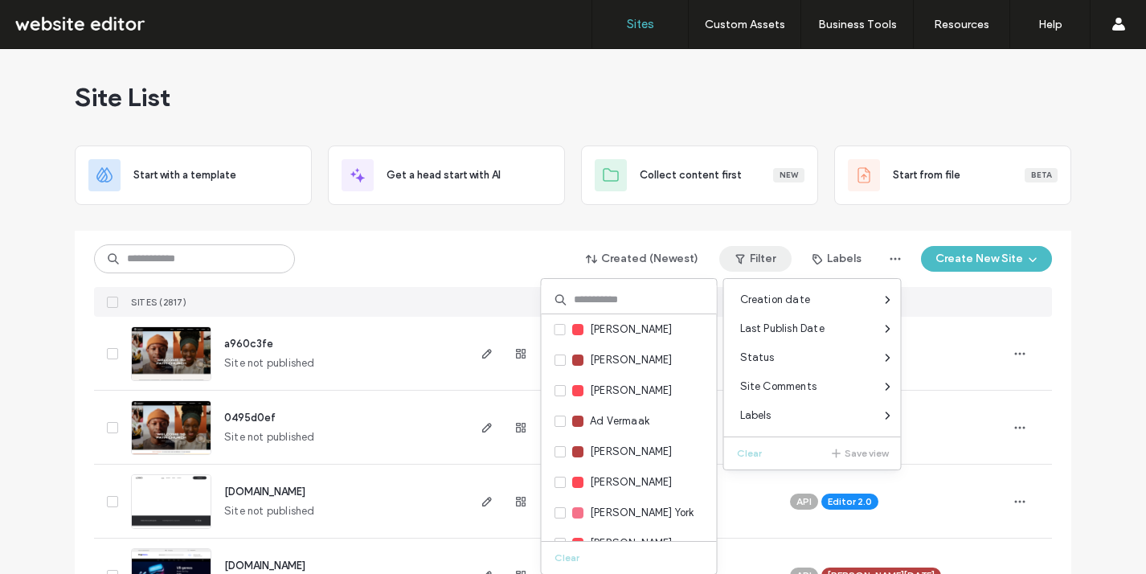
click at [592, 293] on input at bounding box center [629, 299] width 175 height 29
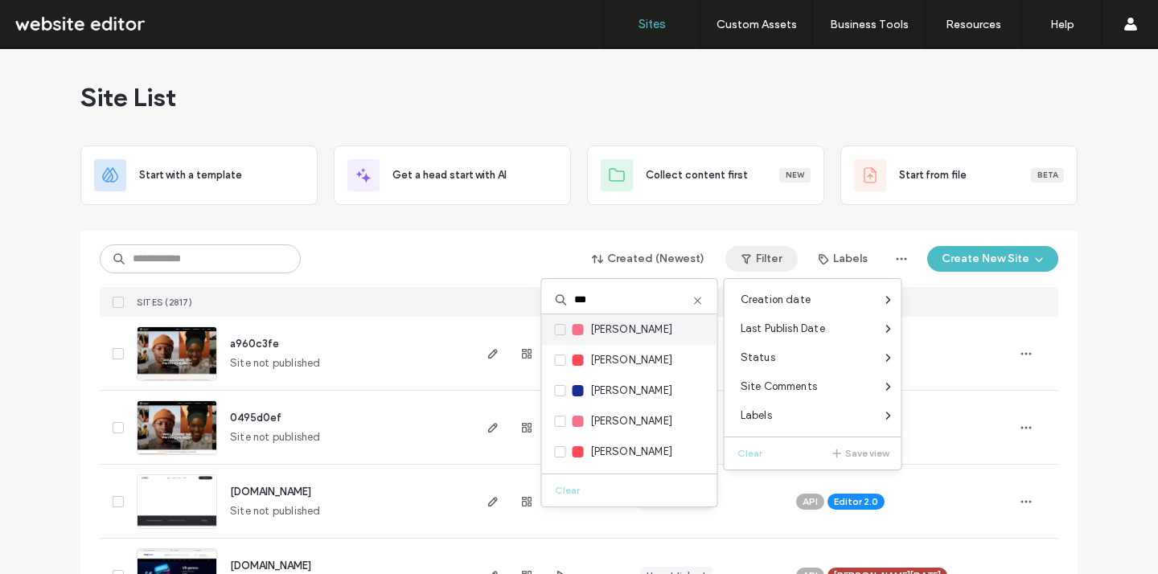
type input "***"
click at [605, 338] on div "[PERSON_NAME]" at bounding box center [629, 329] width 175 height 31
click at [612, 334] on span "[PERSON_NAME]" at bounding box center [631, 330] width 83 height 16
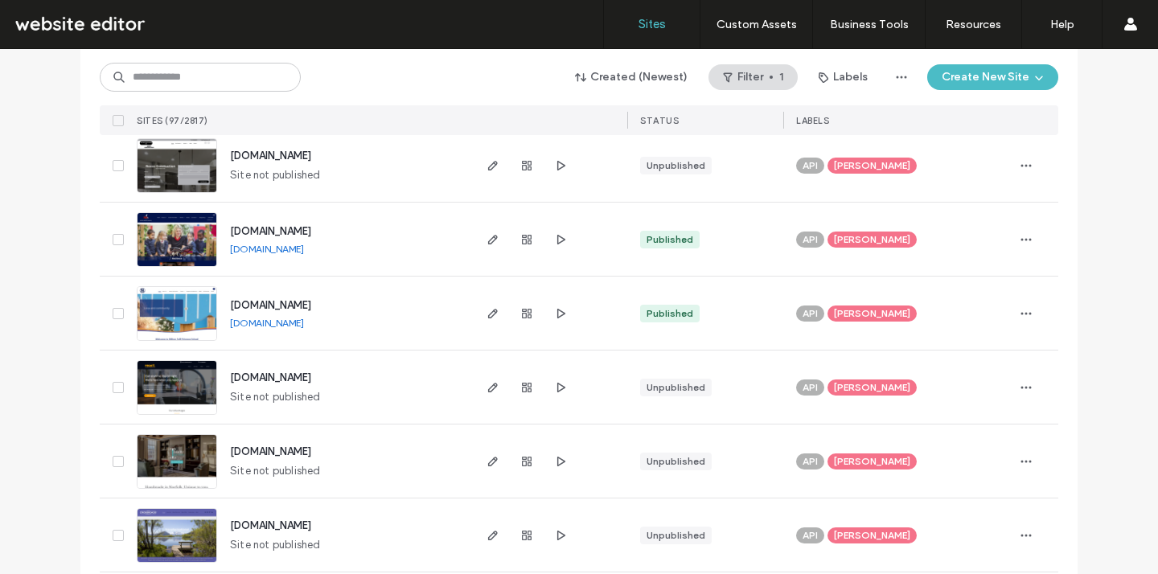
scroll to position [5158, 0]
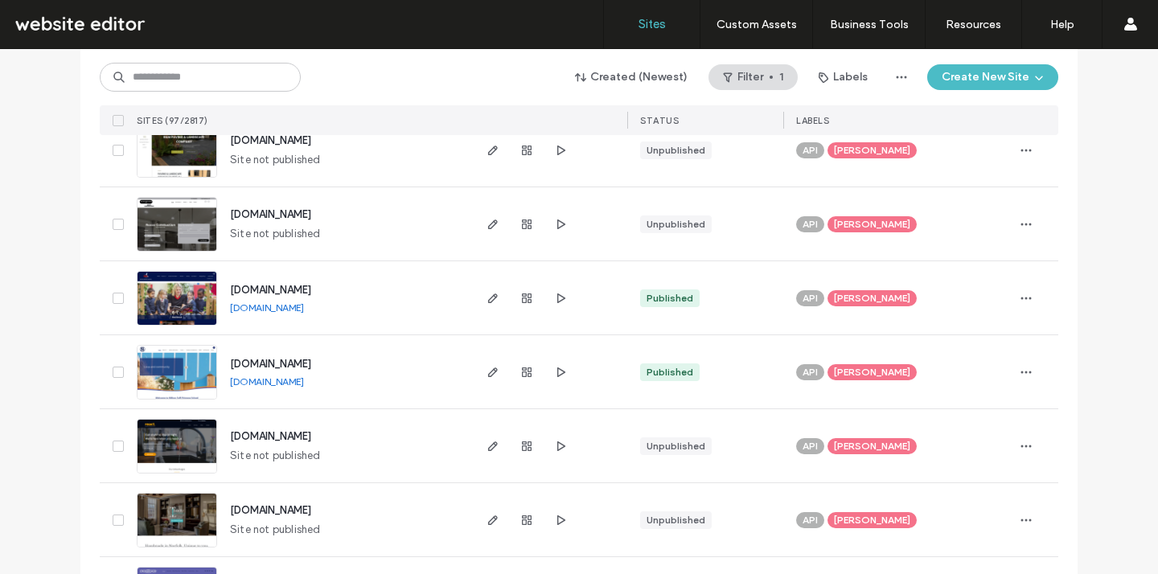
click at [863, 371] on span "[PERSON_NAME]" at bounding box center [872, 372] width 76 height 14
click at [924, 360] on icon at bounding box center [927, 360] width 7 height 7
click at [877, 366] on div "API" at bounding box center [897, 359] width 202 height 19
click at [1029, 374] on span "button" at bounding box center [1026, 372] width 26 height 26
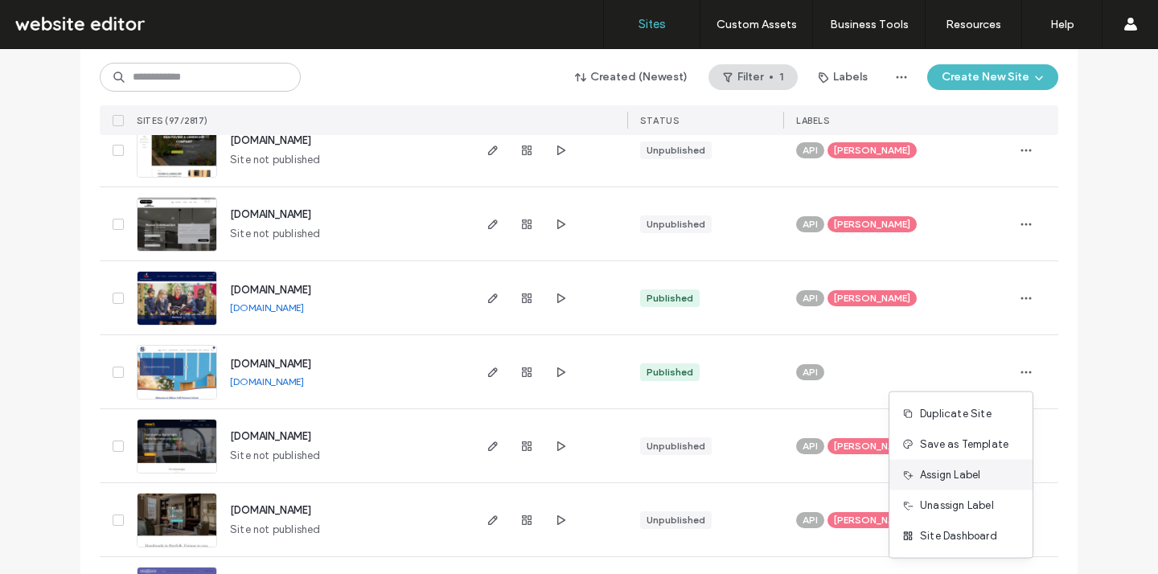
click at [969, 479] on span "Assign Label" at bounding box center [950, 475] width 60 height 16
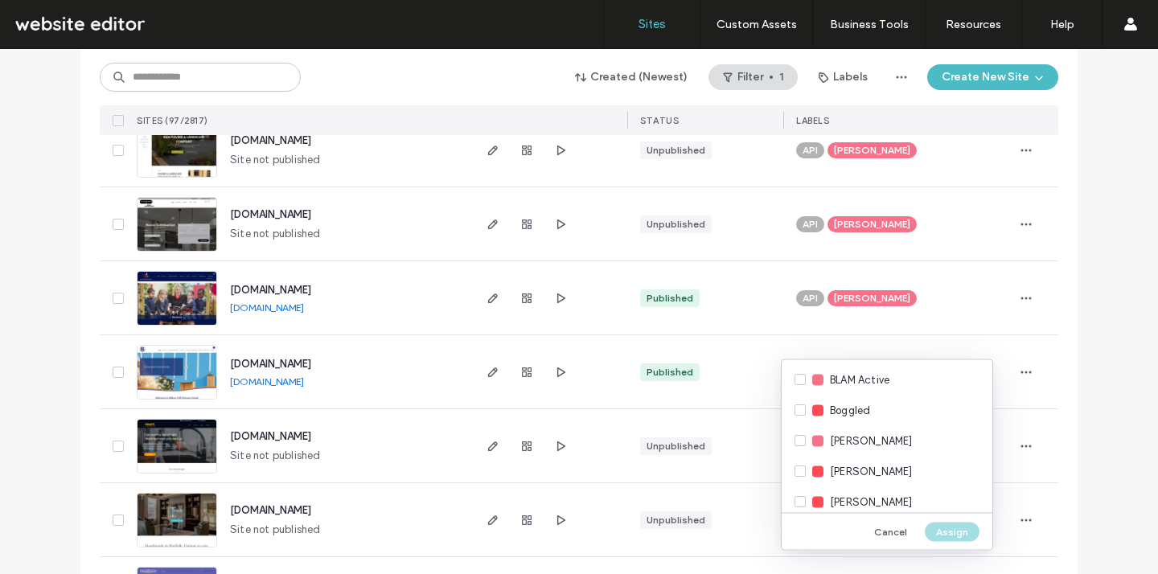
scroll to position [1567, 0]
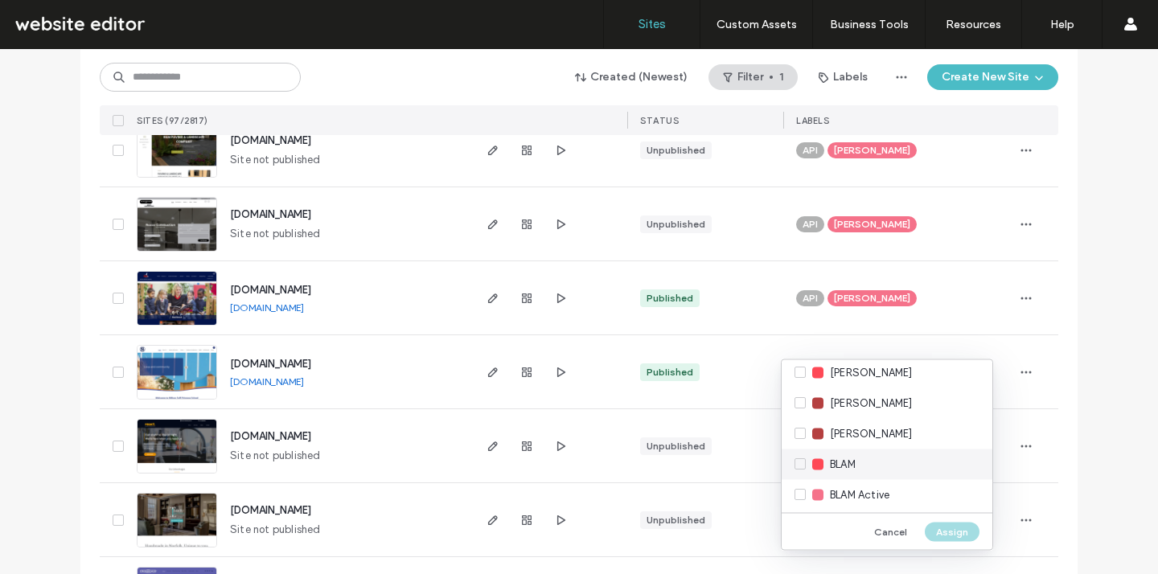
click at [920, 460] on div "BLAM" at bounding box center [886, 464] width 211 height 31
click at [935, 534] on button "Assign" at bounding box center [951, 531] width 55 height 19
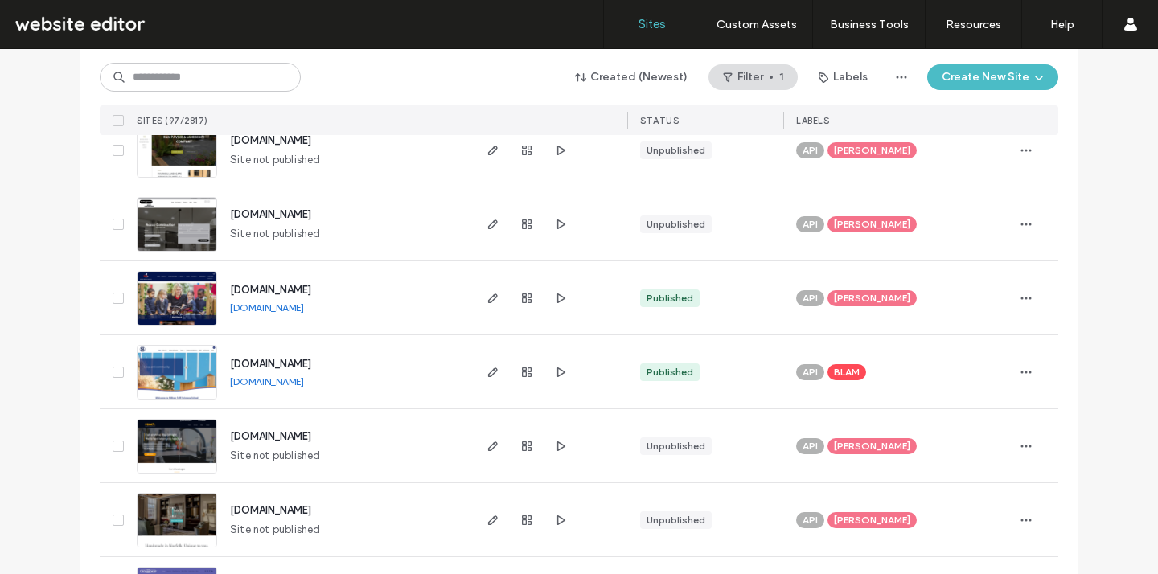
drag, startPoint x: 365, startPoint y: 363, endPoint x: 204, endPoint y: 365, distance: 160.8
click at [204, 365] on div "milton.demat.org.uk milton.demat.org.uk" at bounding box center [300, 371] width 340 height 73
copy div "milton.demat.org.uk"
click at [283, 366] on span "milton.demat.org.uk" at bounding box center [270, 364] width 81 height 12
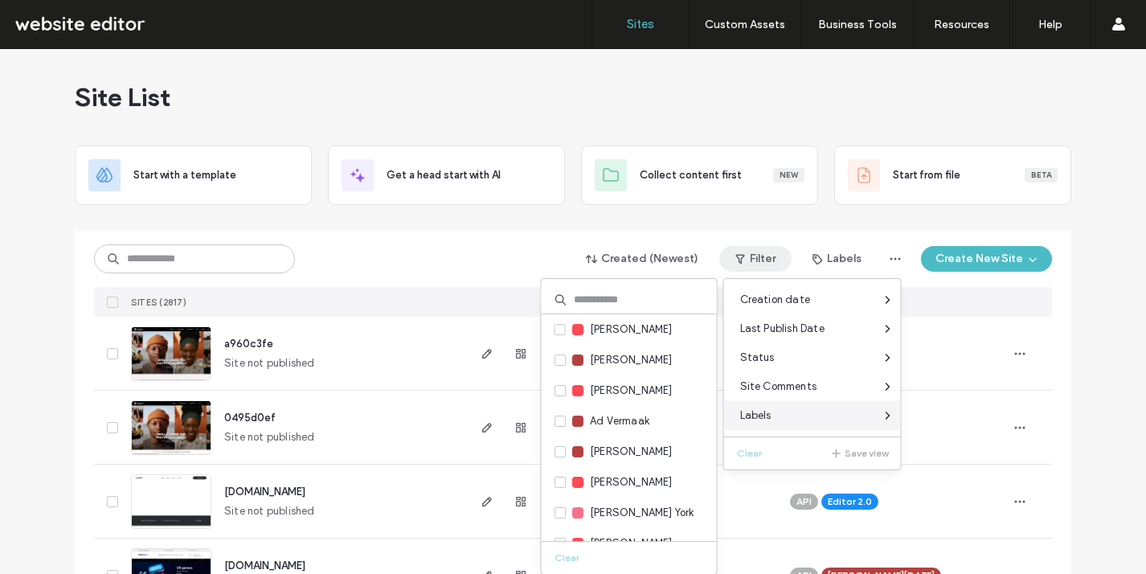
click at [760, 404] on div "Labels" at bounding box center [812, 415] width 177 height 29
click at [629, 306] on input at bounding box center [629, 299] width 175 height 29
type input "***"
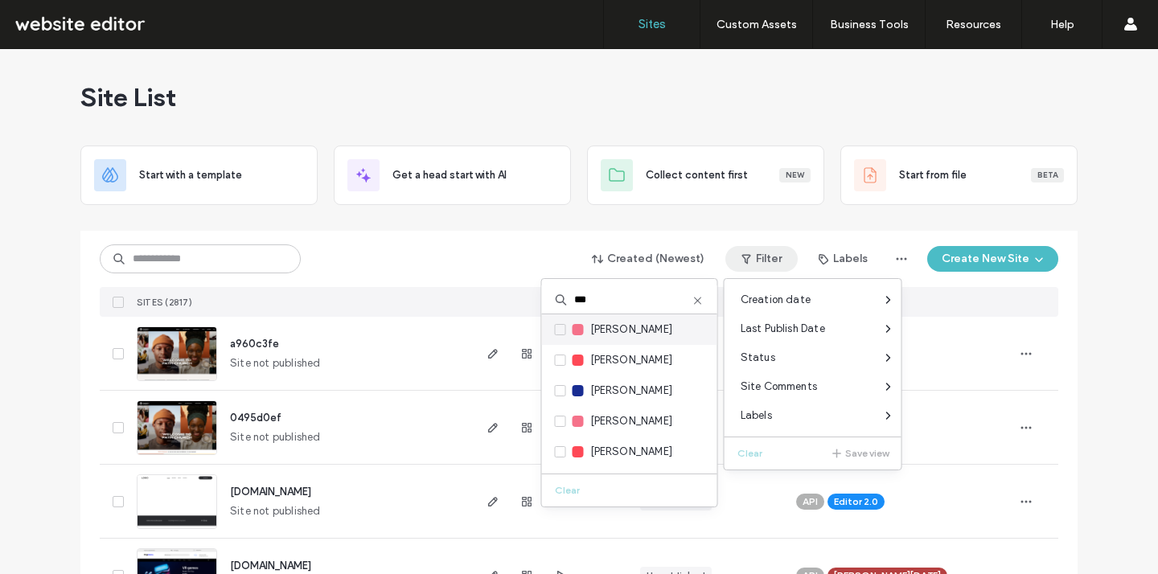
click at [611, 340] on div "Jon Bugg" at bounding box center [629, 329] width 175 height 31
click at [559, 330] on icon at bounding box center [560, 329] width 6 height 5
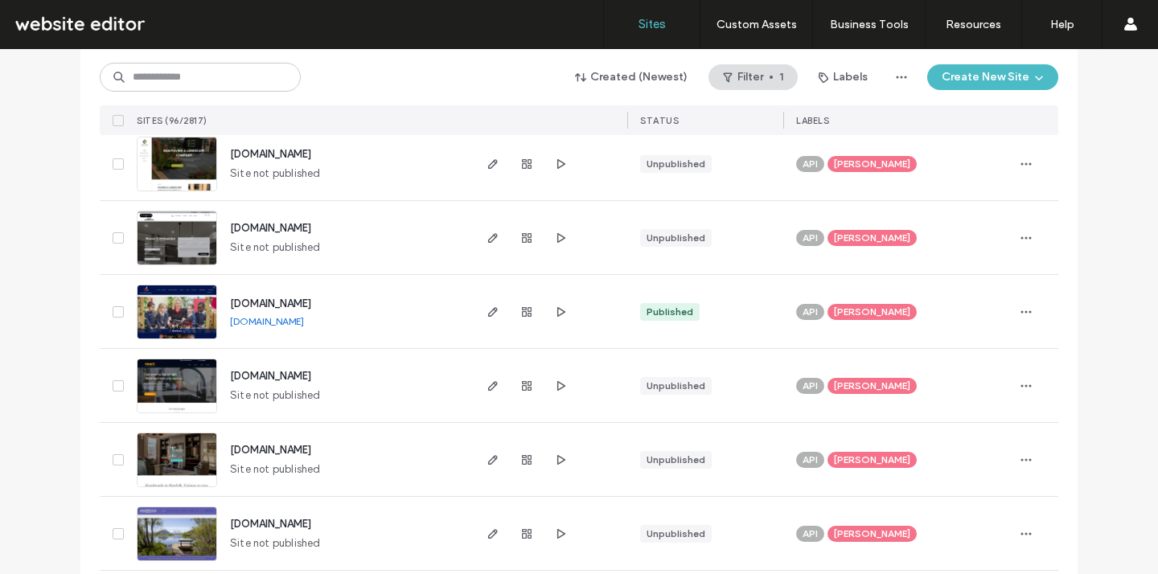
scroll to position [5163, 0]
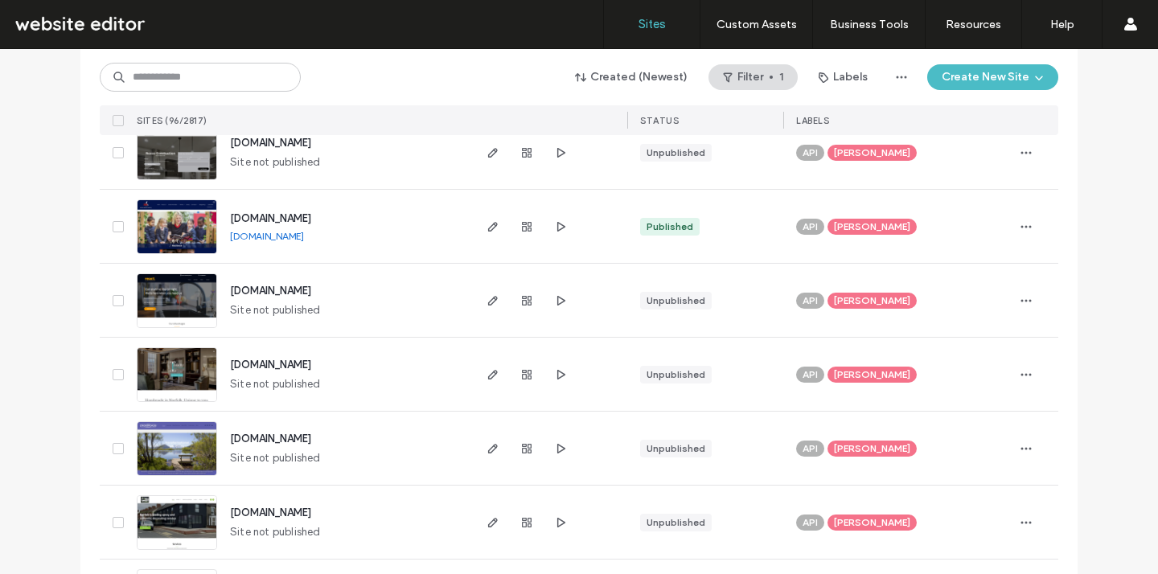
scroll to position [5158, 0]
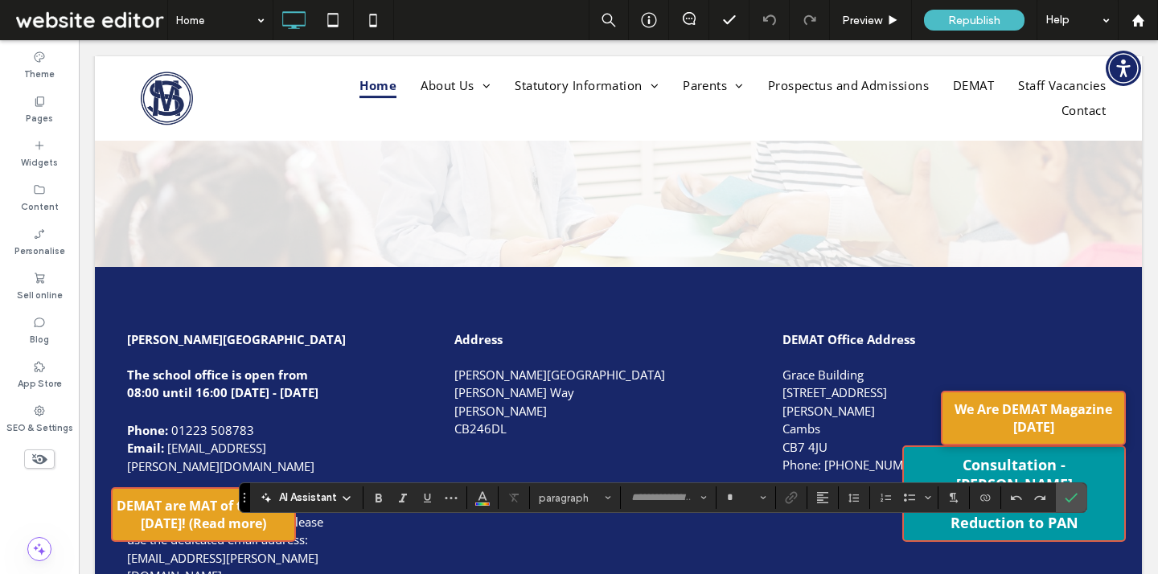
type input "*********"
type input "**"
drag, startPoint x: 898, startPoint y: 534, endPoint x: 1125, endPoint y: 541, distance: 227.6
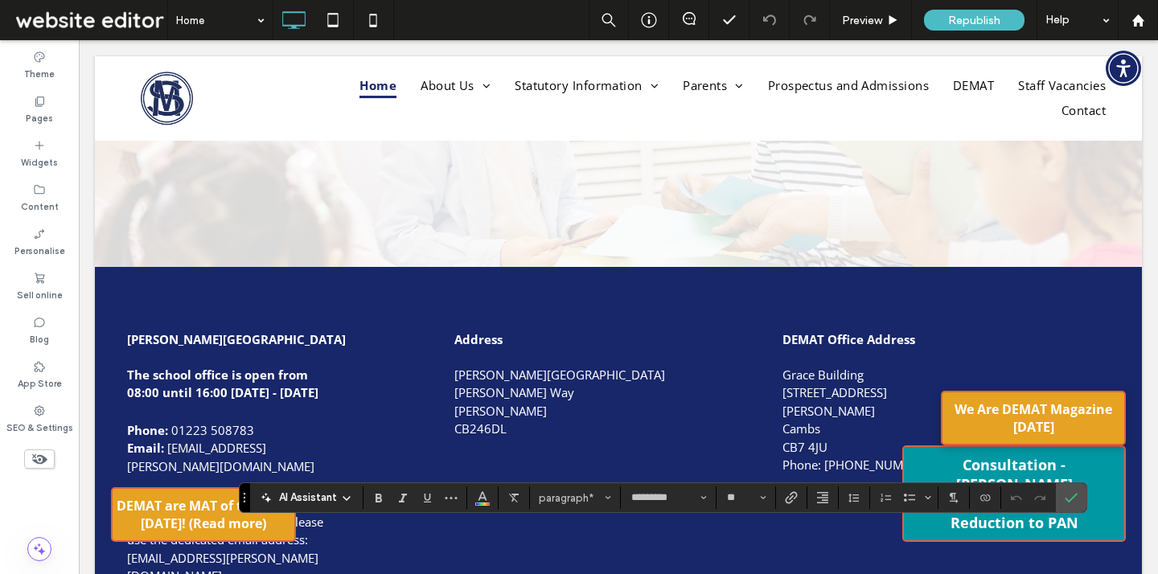
click at [1107, 477] on span "Consultation - Milton C of E Primary School Reduction to PAN" at bounding box center [1014, 493] width 220 height 77
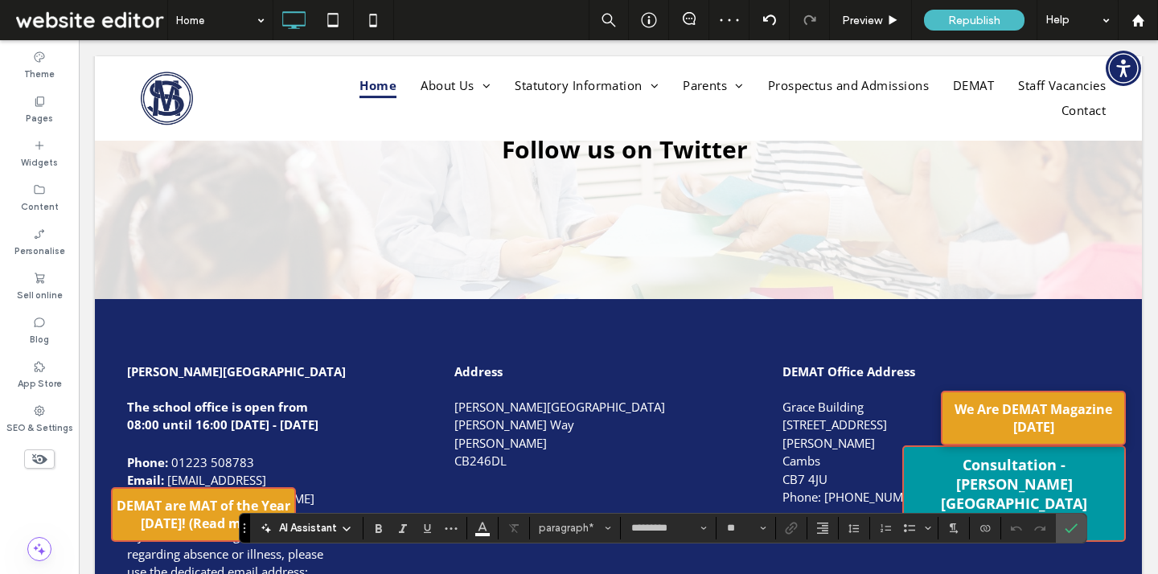
scroll to position [2728, 0]
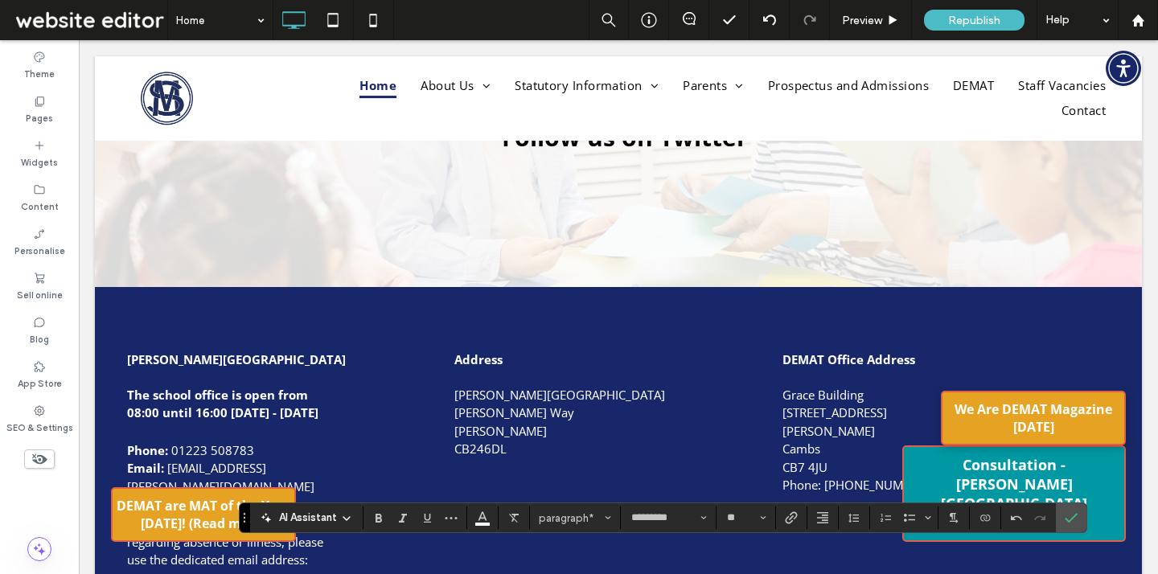
scroll to position [2759, 0]
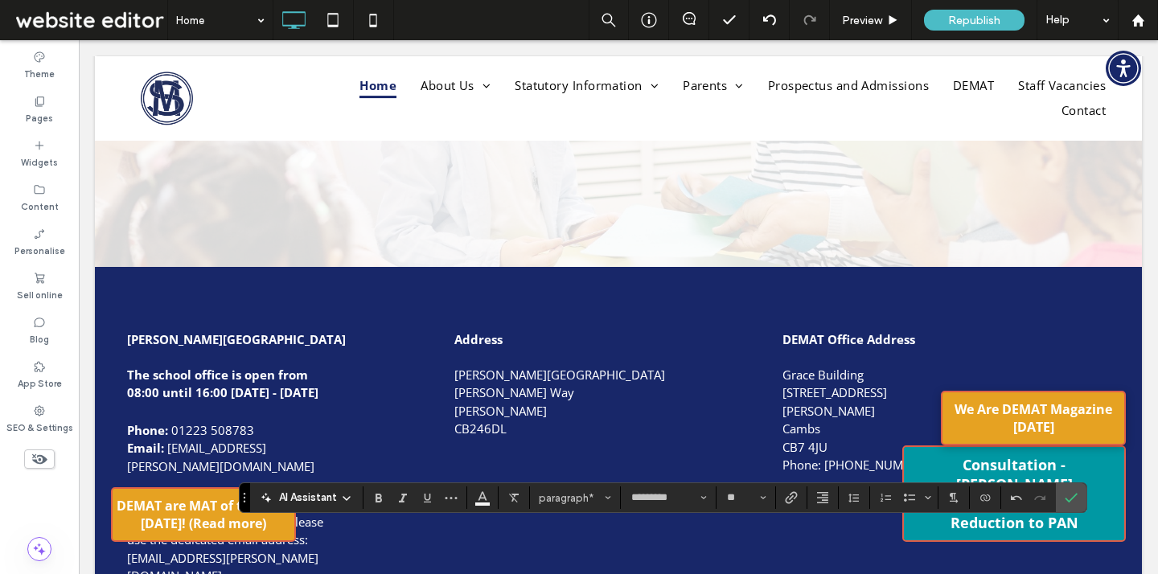
drag, startPoint x: 1035, startPoint y: 566, endPoint x: 1080, endPoint y: 522, distance: 62.5
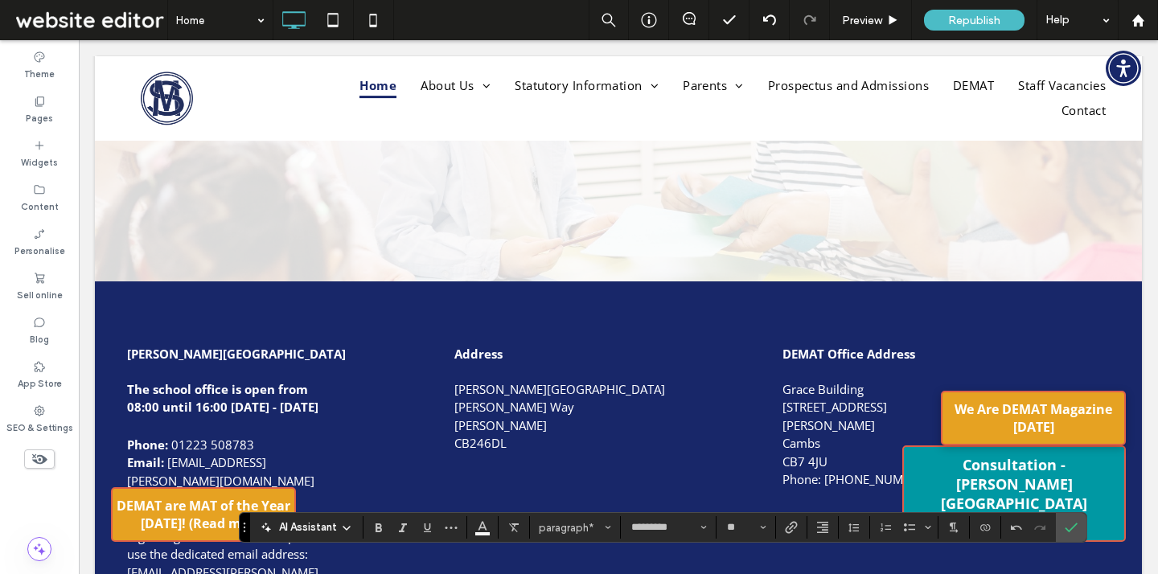
scroll to position [2727, 0]
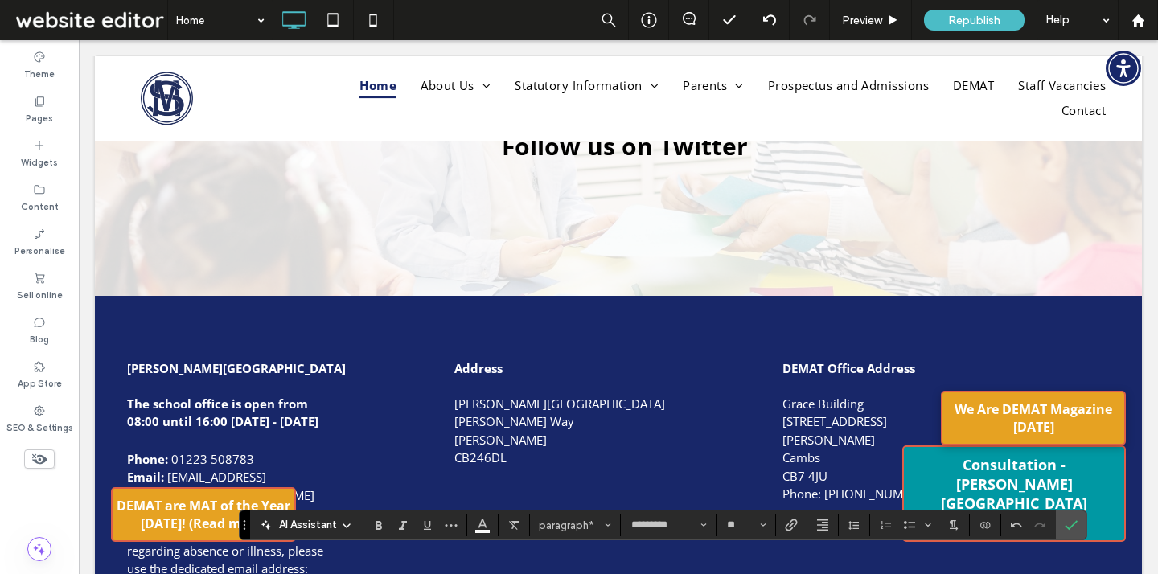
drag, startPoint x: 1033, startPoint y: 564, endPoint x: 1113, endPoint y: 566, distance: 80.4
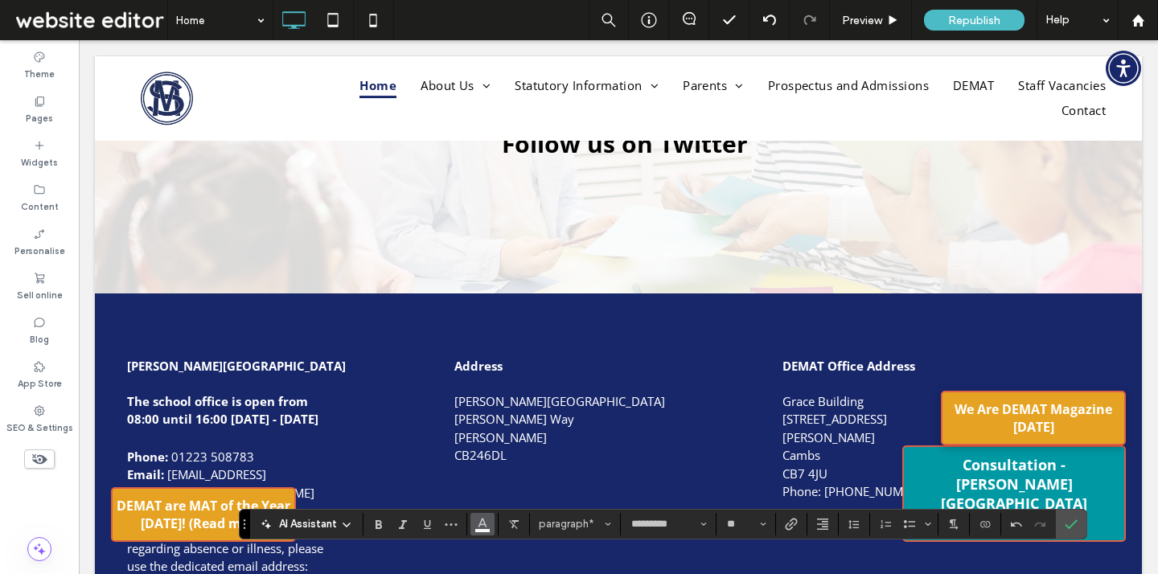
click at [484, 524] on use "Colour" at bounding box center [481, 522] width 9 height 9
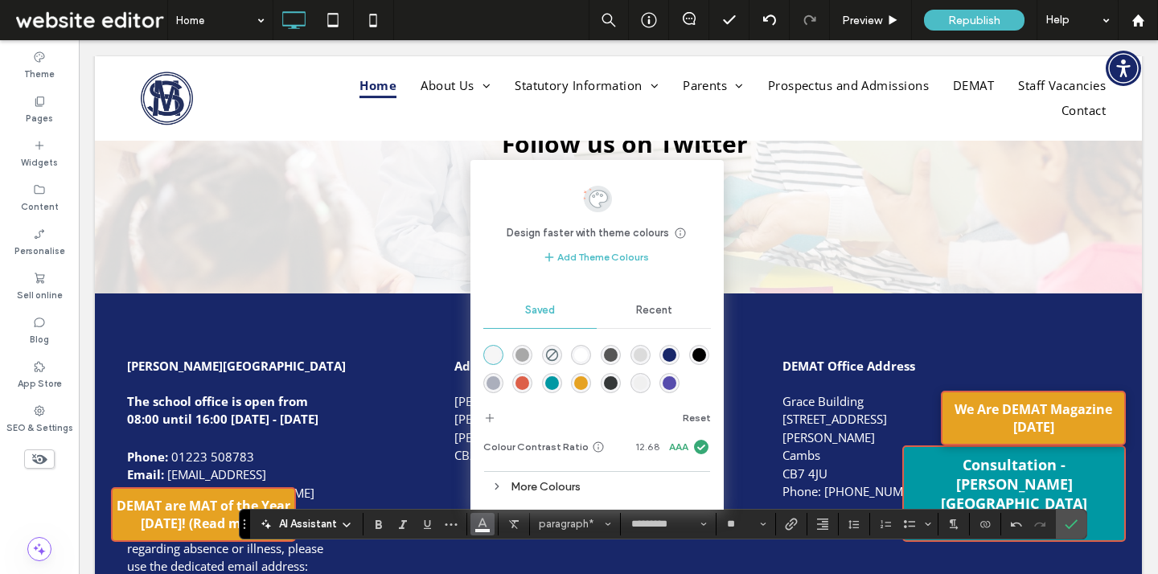
click at [551, 380] on div "rgba(0,152,163,1)" at bounding box center [552, 383] width 14 height 14
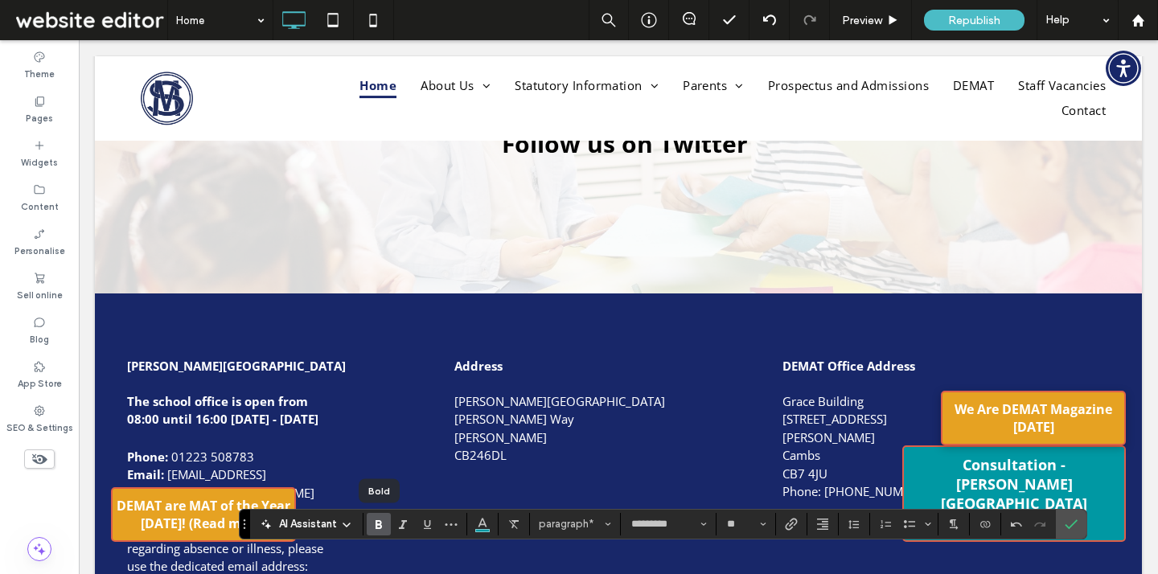
click at [380, 525] on use "Bold" at bounding box center [378, 524] width 6 height 9
click at [428, 523] on icon "Underline" at bounding box center [426, 524] width 13 height 13
click at [791, 522] on icon "Link" at bounding box center [791, 524] width 13 height 13
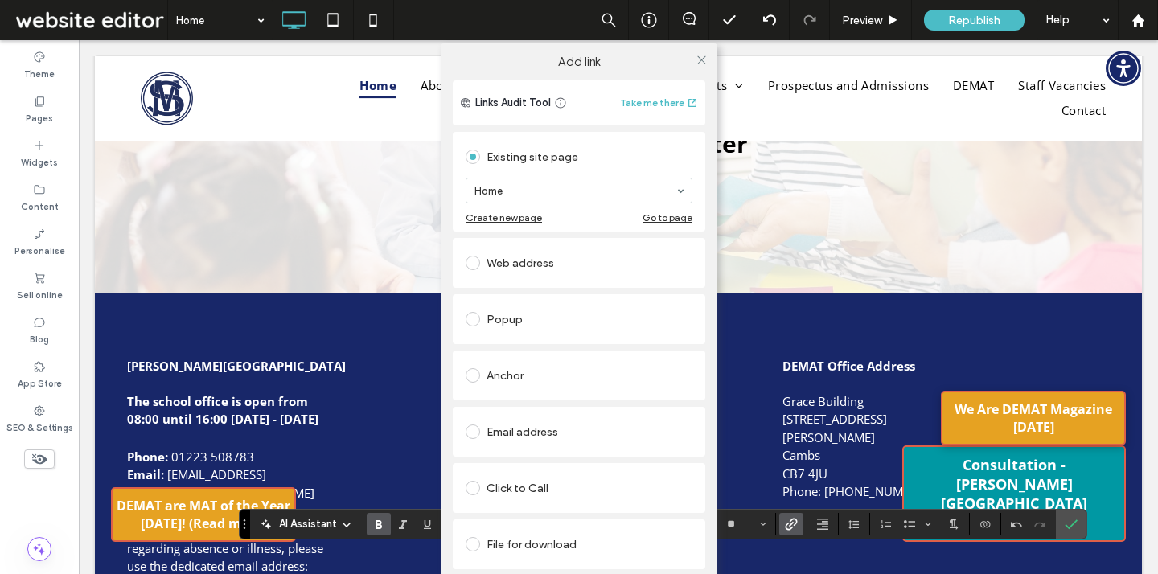
click at [573, 255] on div "Web address" at bounding box center [578, 263] width 227 height 26
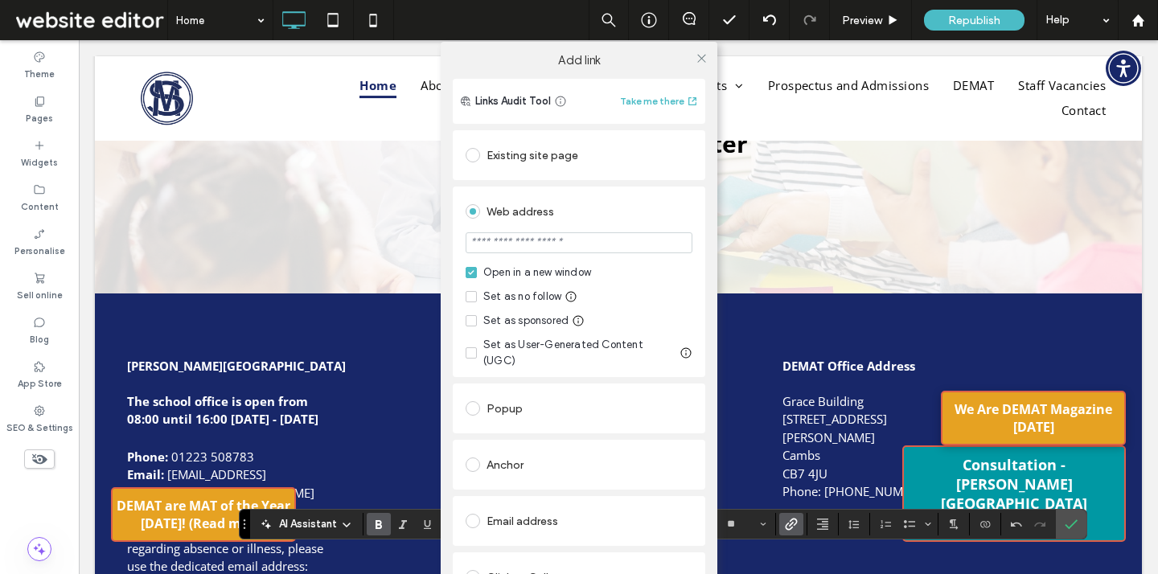
click at [581, 240] on input "url" at bounding box center [578, 242] width 227 height 21
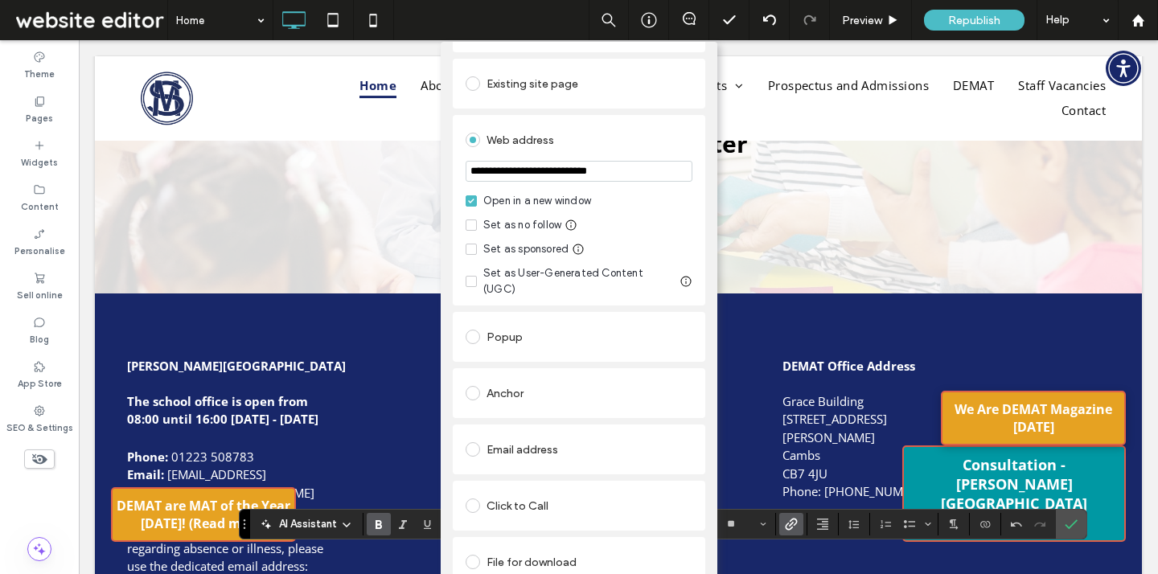
scroll to position [0, 0]
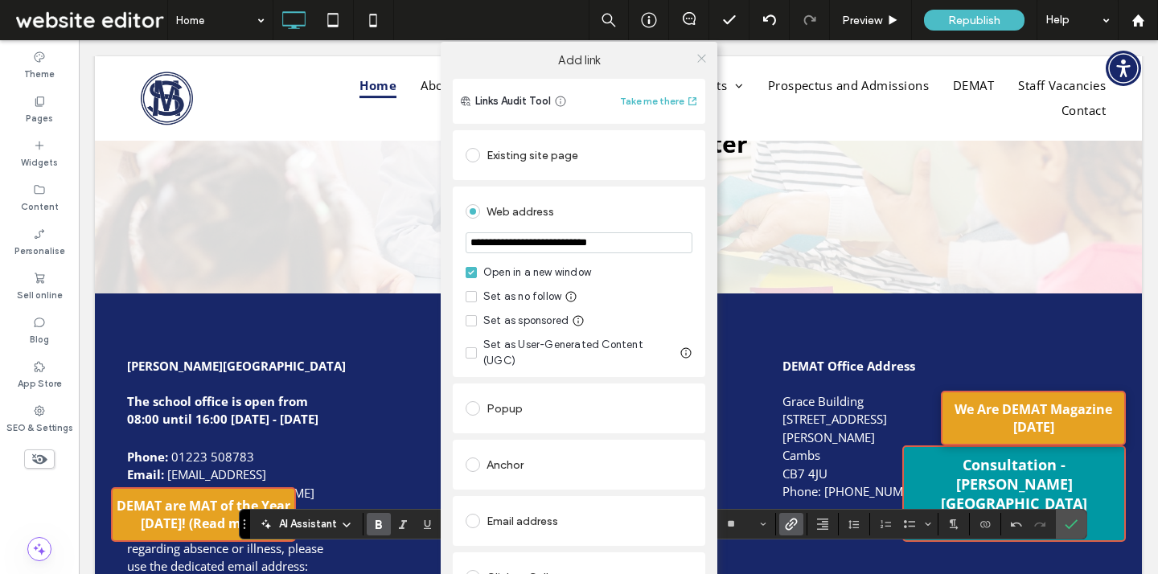
type input "**********"
click at [695, 63] on icon at bounding box center [701, 58] width 12 height 12
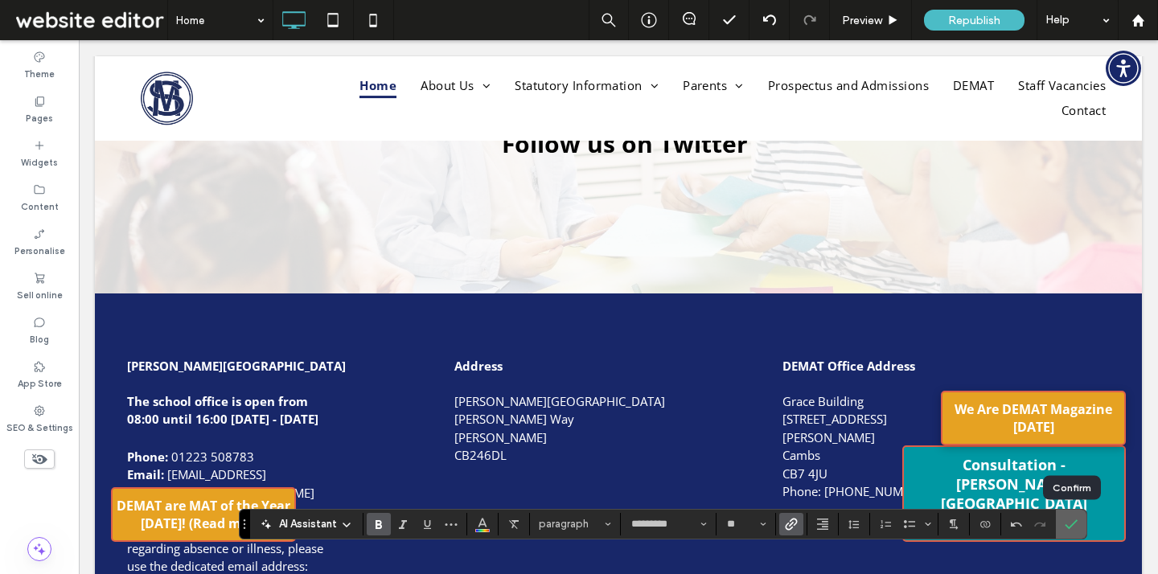
click at [1072, 527] on icon "Confirm" at bounding box center [1070, 524] width 13 height 13
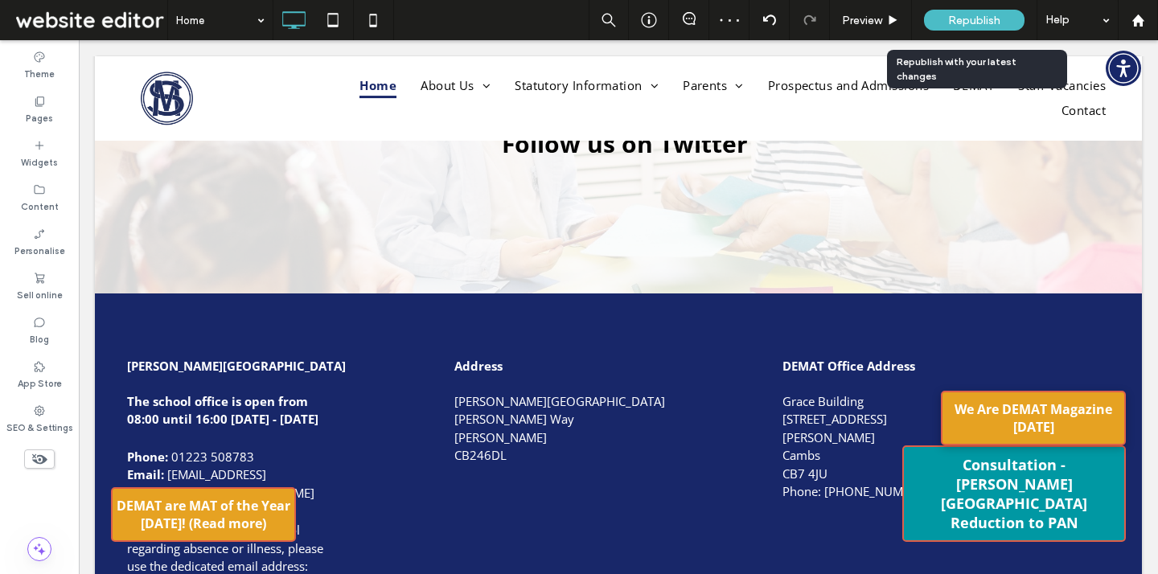
click at [957, 17] on span "Republish" at bounding box center [974, 21] width 52 height 14
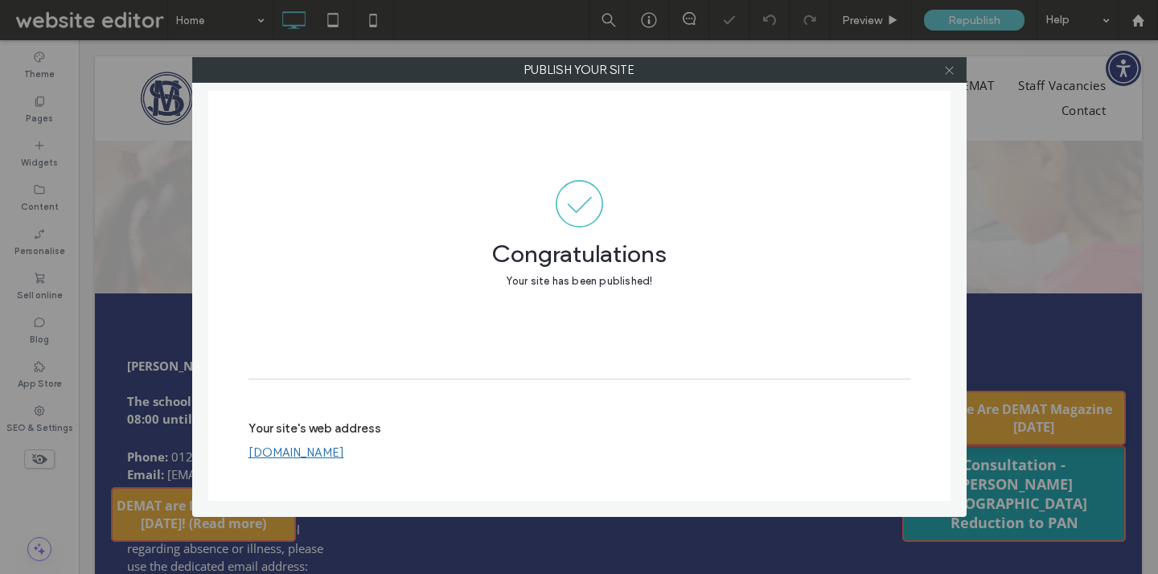
click at [949, 77] on span at bounding box center [949, 70] width 12 height 24
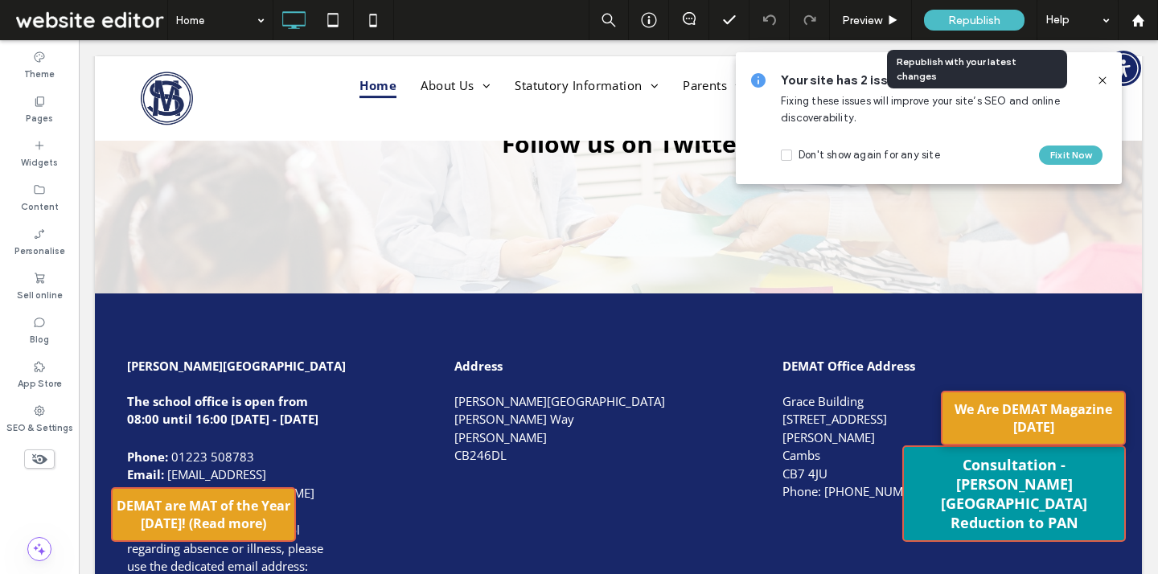
click at [1001, 27] on div "Republish" at bounding box center [974, 20] width 100 height 21
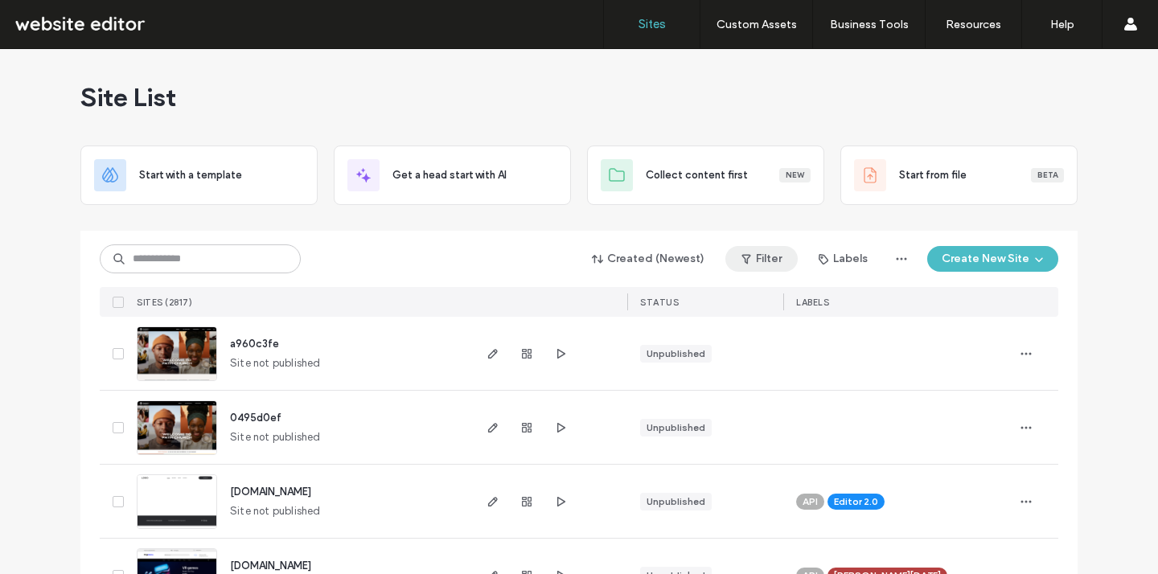
click at [750, 246] on button "Filter" at bounding box center [761, 259] width 72 height 26
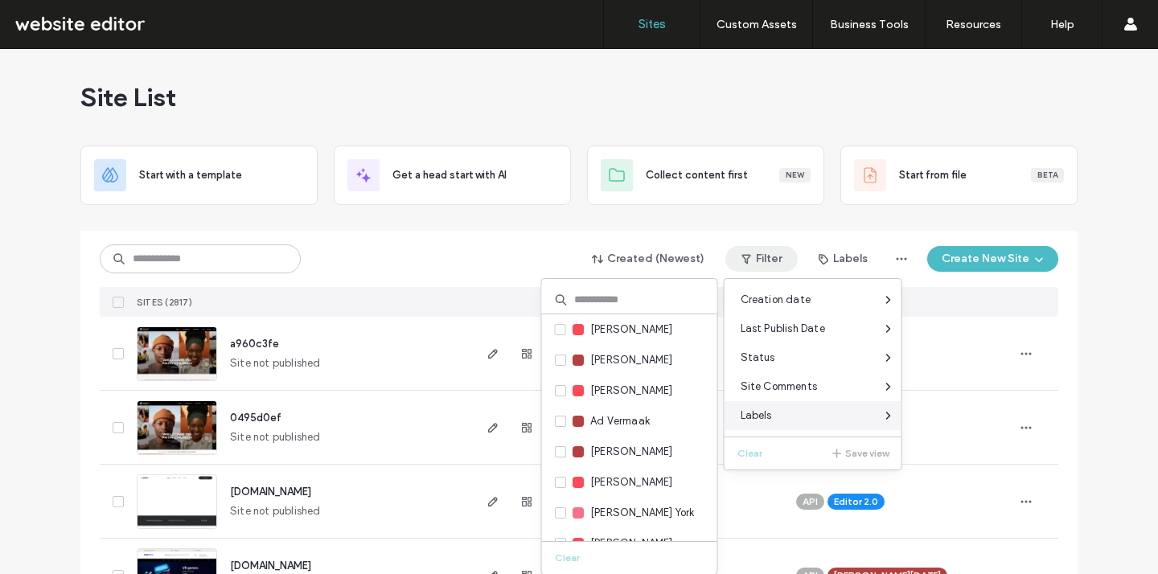
click at [787, 407] on div "Labels" at bounding box center [812, 415] width 177 height 29
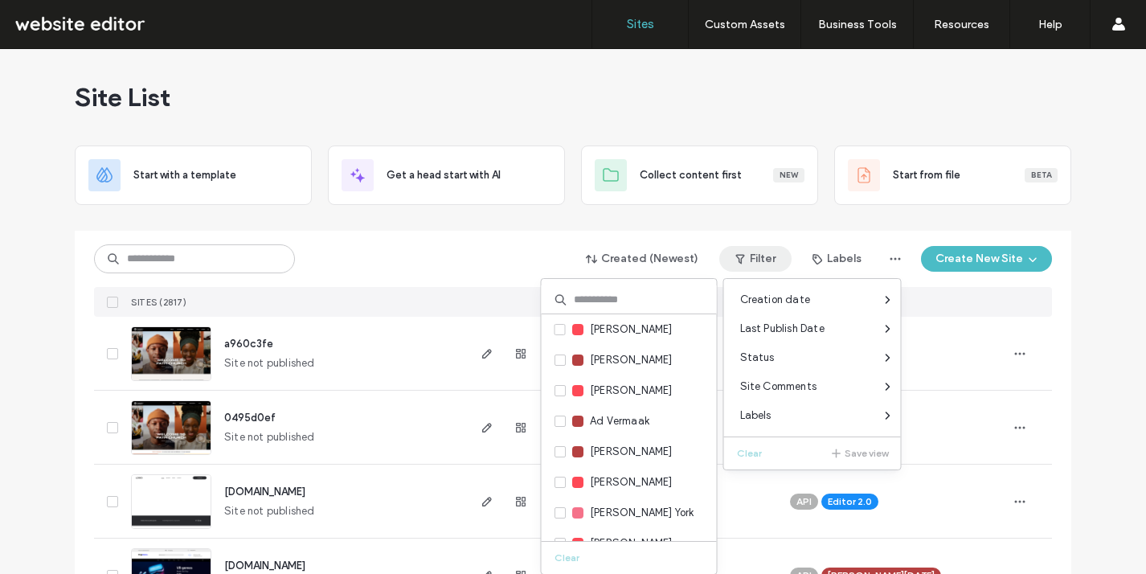
click at [648, 302] on input at bounding box center [629, 299] width 175 height 29
type input "***"
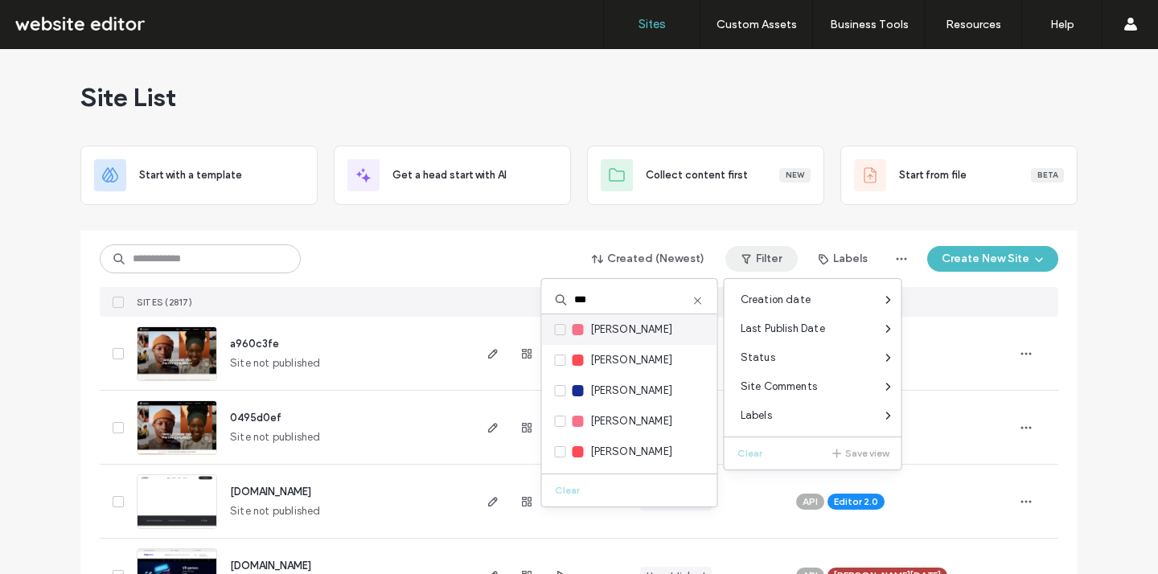
click at [580, 330] on div at bounding box center [577, 329] width 11 height 11
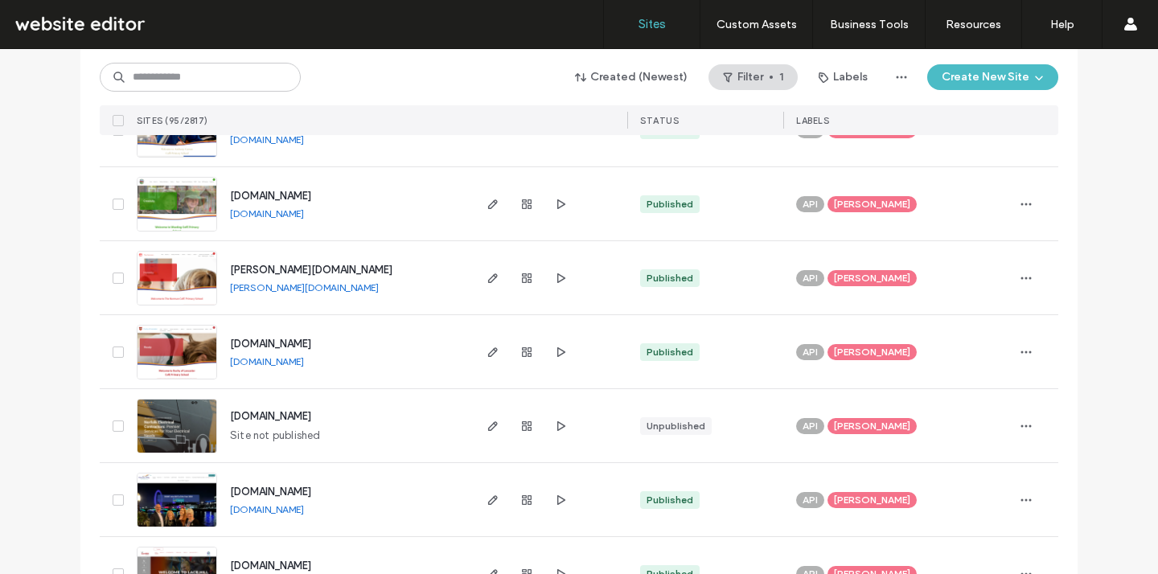
scroll to position [4443, 0]
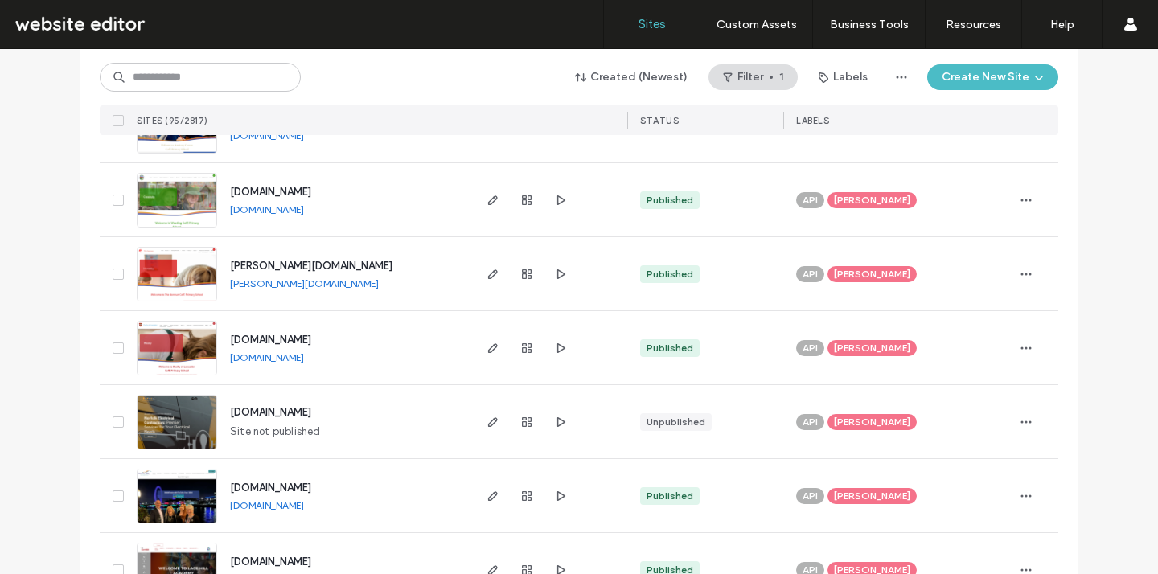
click at [852, 495] on span "Jon Bugg" at bounding box center [872, 496] width 76 height 14
click at [924, 482] on icon at bounding box center [927, 484] width 7 height 7
click at [1021, 496] on use "button" at bounding box center [1026, 495] width 10 height 2
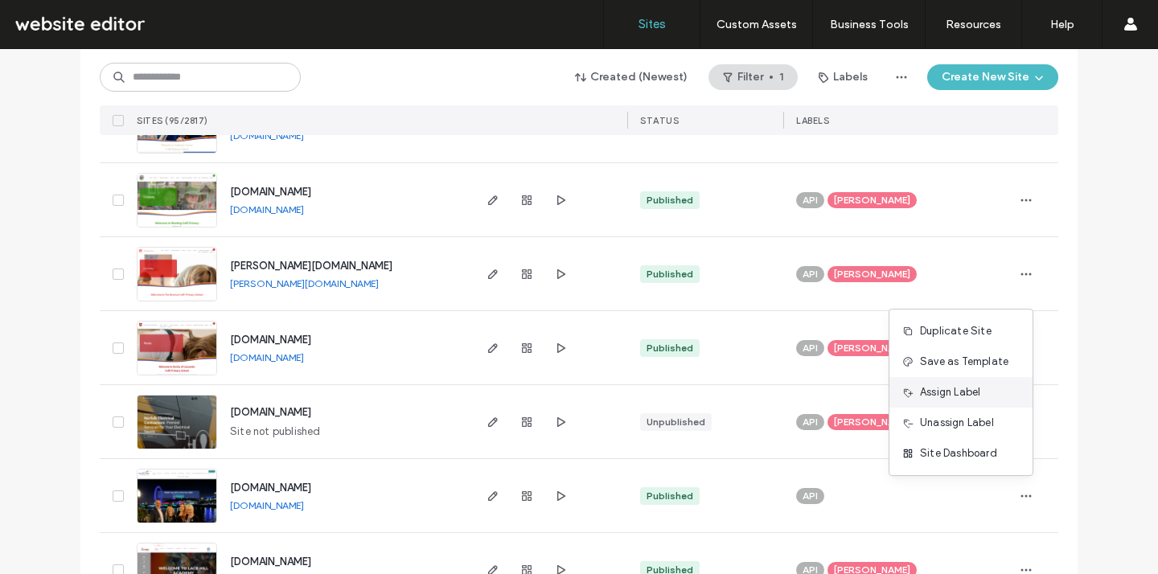
click at [977, 393] on span "Assign Label" at bounding box center [950, 392] width 60 height 16
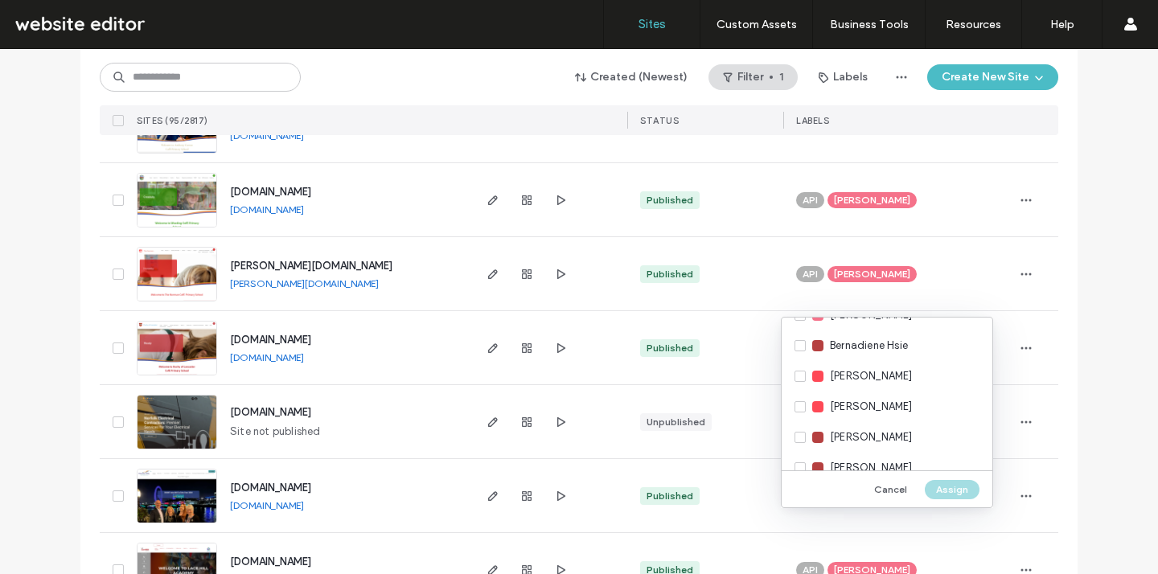
scroll to position [1529, 0]
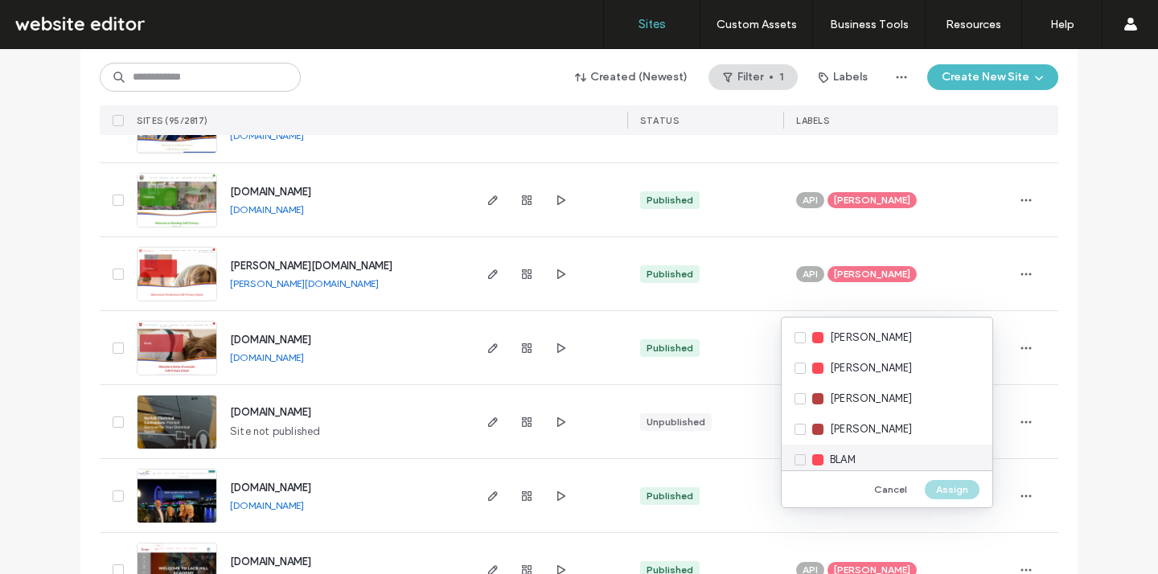
click at [839, 465] on span "BLAM" at bounding box center [843, 460] width 26 height 16
click at [937, 490] on button "Assign" at bounding box center [951, 489] width 55 height 19
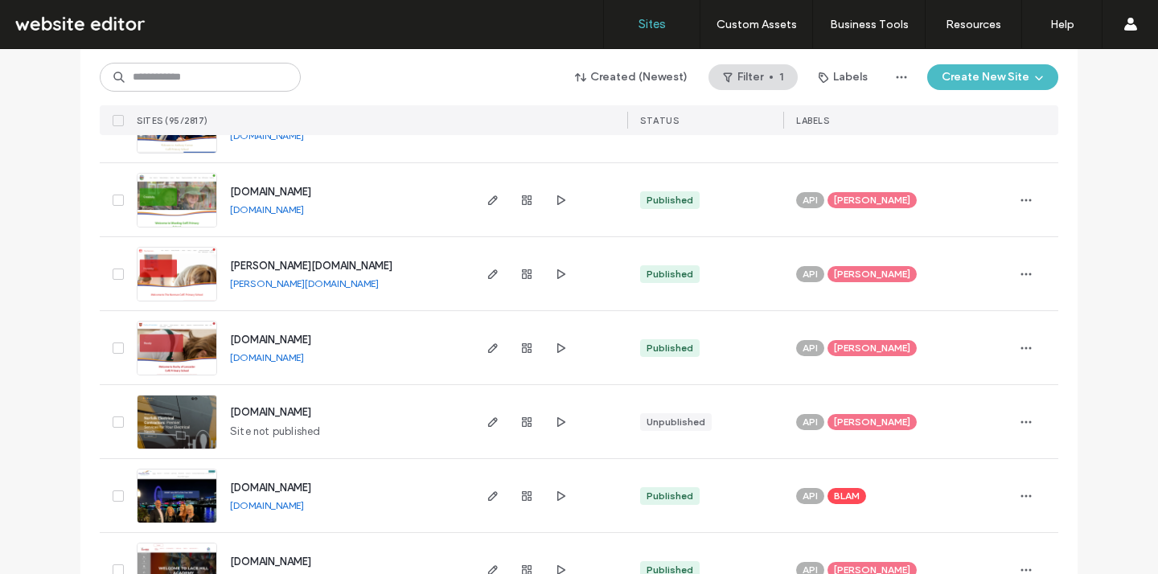
click at [269, 486] on span "www.demat.org.uk" at bounding box center [270, 488] width 81 height 12
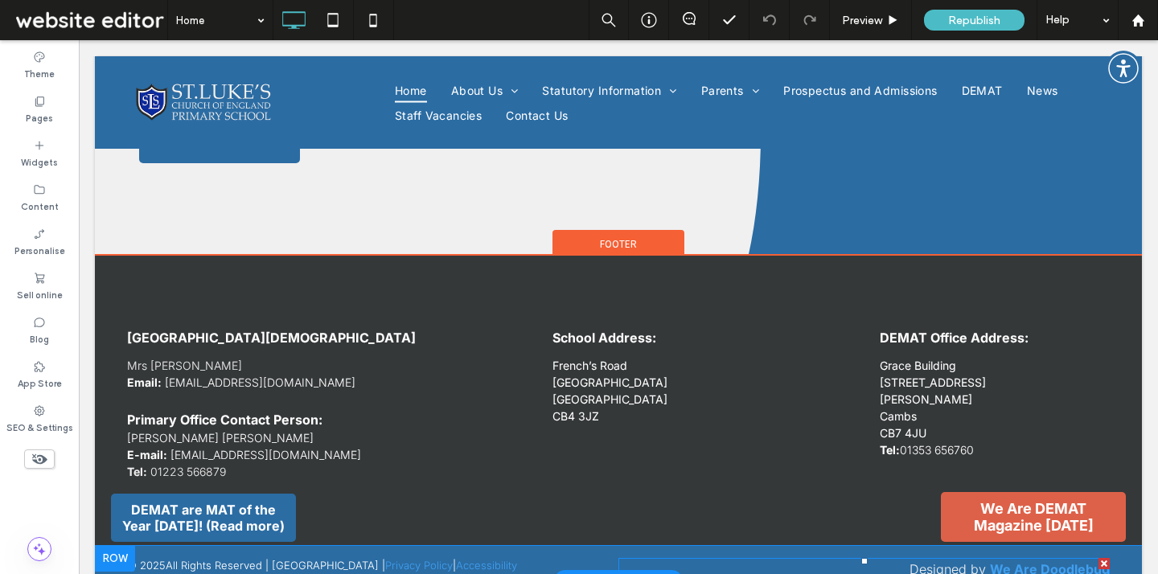
click at [941, 561] on span "Designed by" at bounding box center [947, 569] width 76 height 16
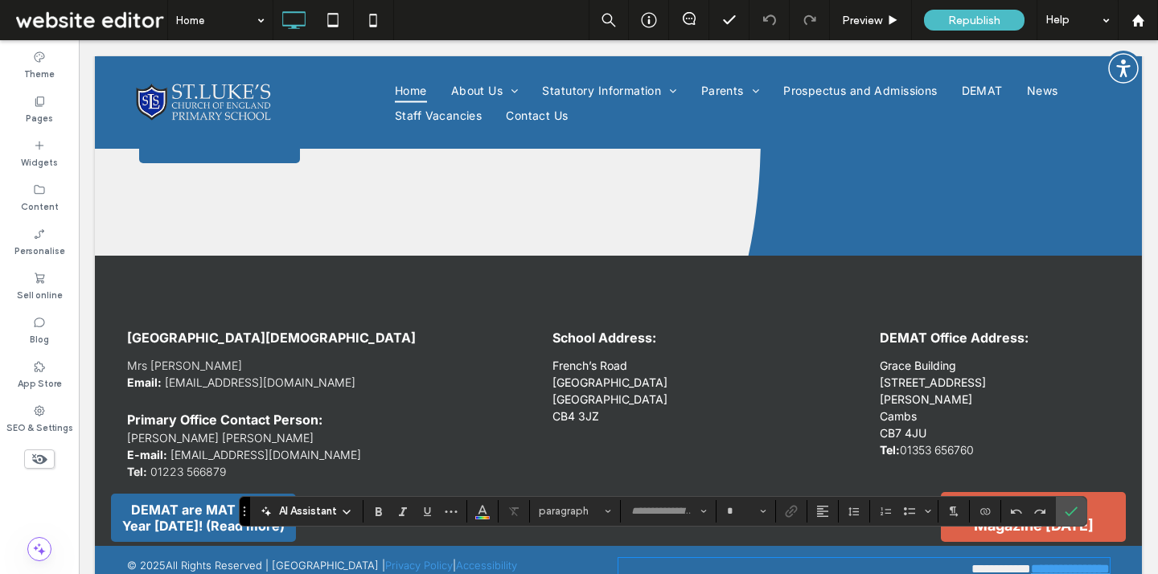
type input "*****"
type input "**"
click at [1104, 563] on strong "**********" at bounding box center [1070, 569] width 79 height 12
drag, startPoint x: 1031, startPoint y: 551, endPoint x: 1123, endPoint y: 555, distance: 91.7
click at [1123, 554] on div "**********" at bounding box center [618, 569] width 1047 height 47
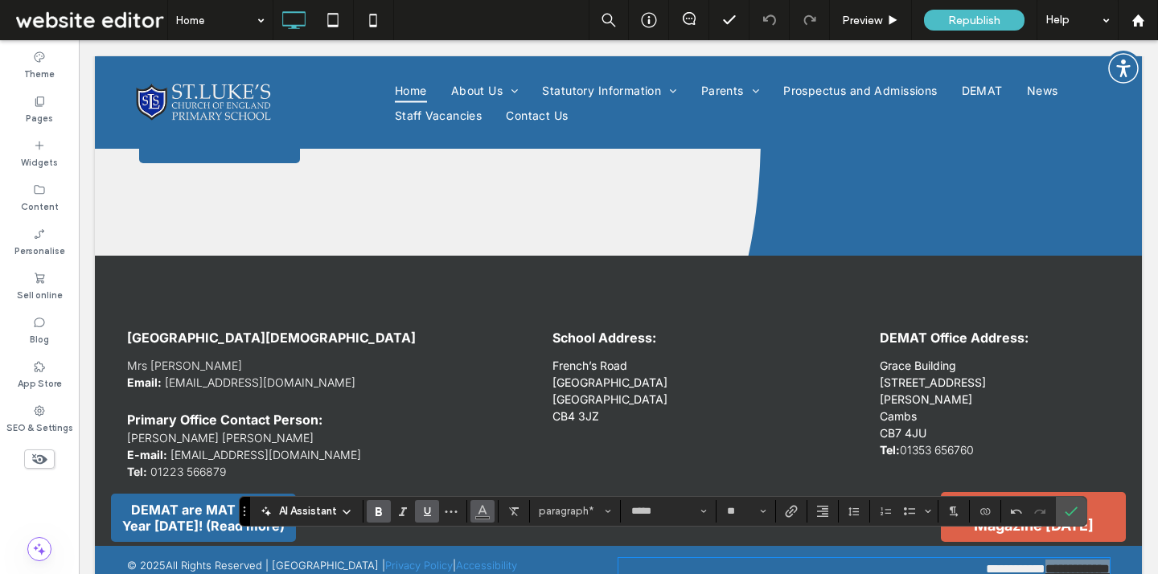
click at [480, 515] on icon "Colour" at bounding box center [482, 509] width 13 height 13
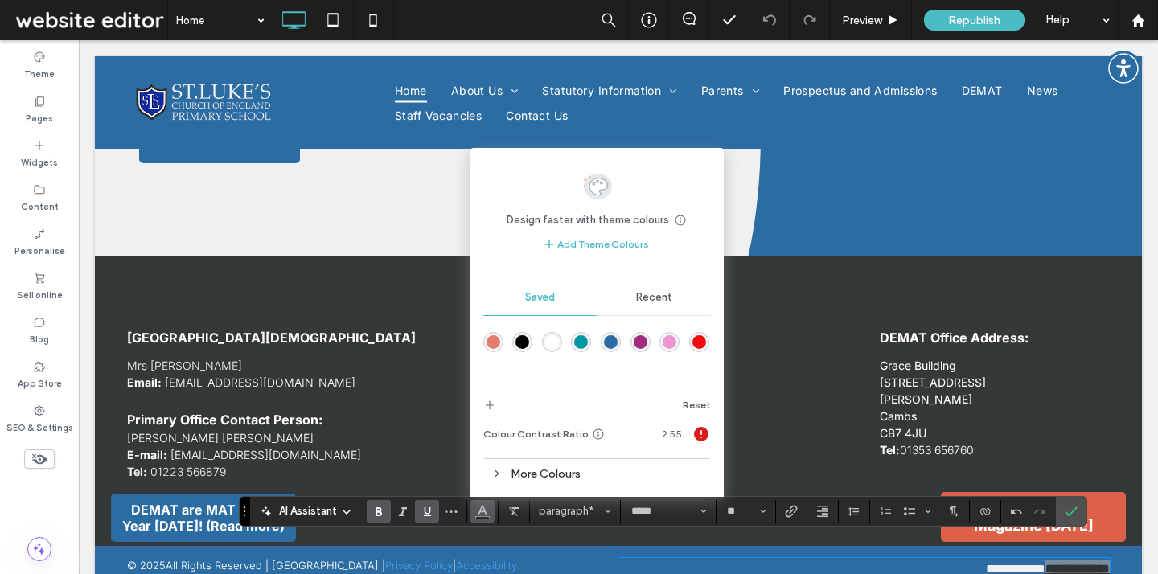
click at [610, 343] on div "rgba(43,108,163,1)" at bounding box center [611, 342] width 14 height 14
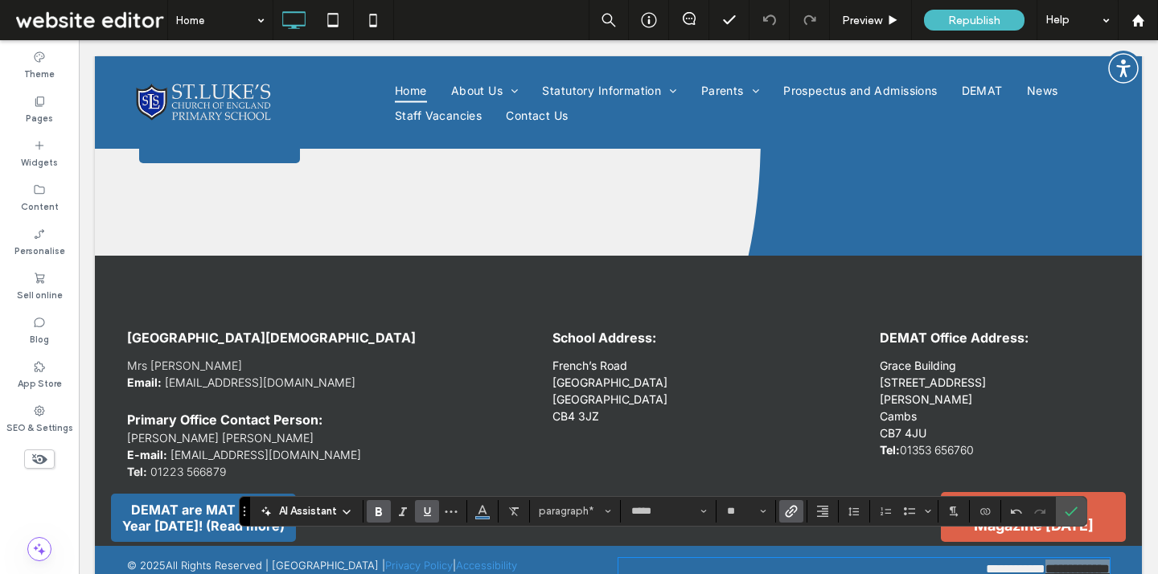
click at [786, 506] on icon "Link" at bounding box center [791, 511] width 13 height 13
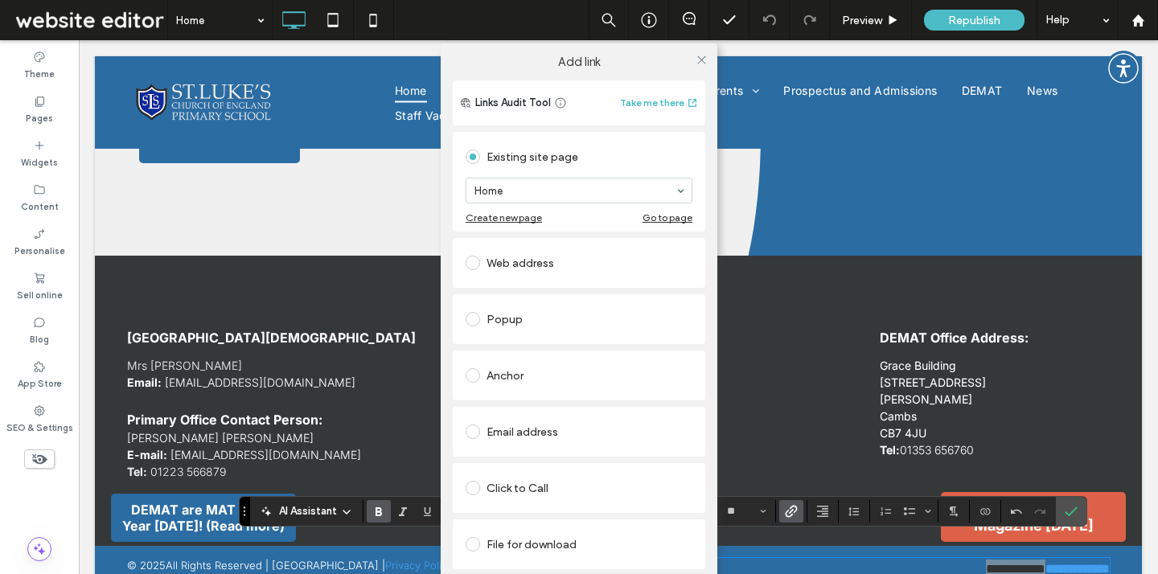
click at [572, 252] on div "Web address" at bounding box center [578, 263] width 227 height 26
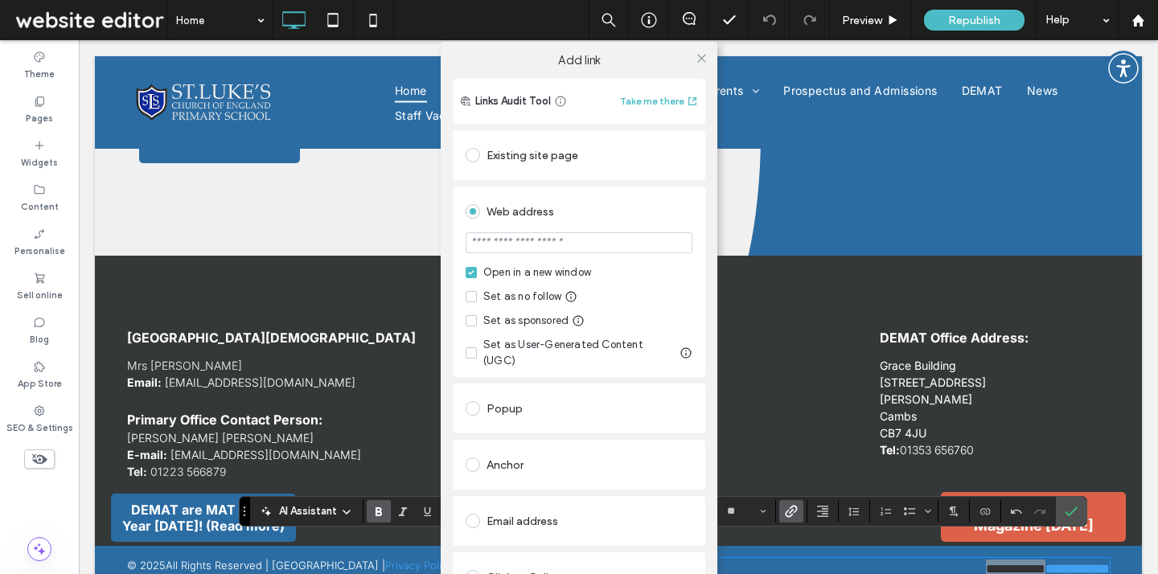
click at [608, 242] on input "url" at bounding box center [578, 242] width 227 height 21
type input "*******"
drag, startPoint x: 530, startPoint y: 246, endPoint x: 395, endPoint y: 247, distance: 134.2
click at [395, 247] on div "Add link Links Audit Tool Take me there Existing site page Home Create new page…" at bounding box center [579, 329] width 1158 height 574
type input "**********"
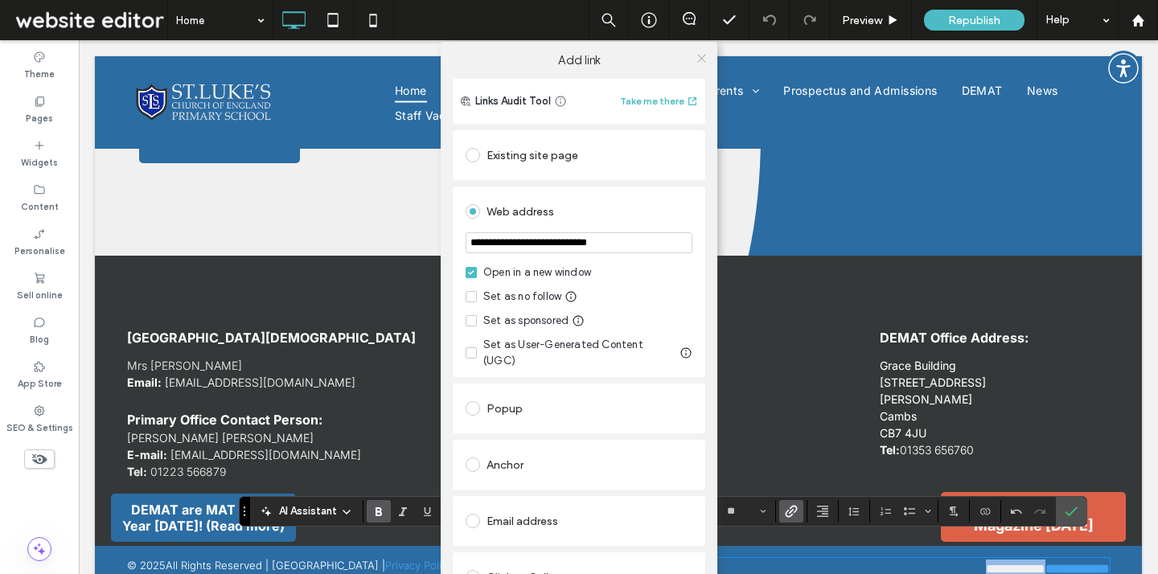
click at [695, 64] on icon at bounding box center [701, 58] width 12 height 12
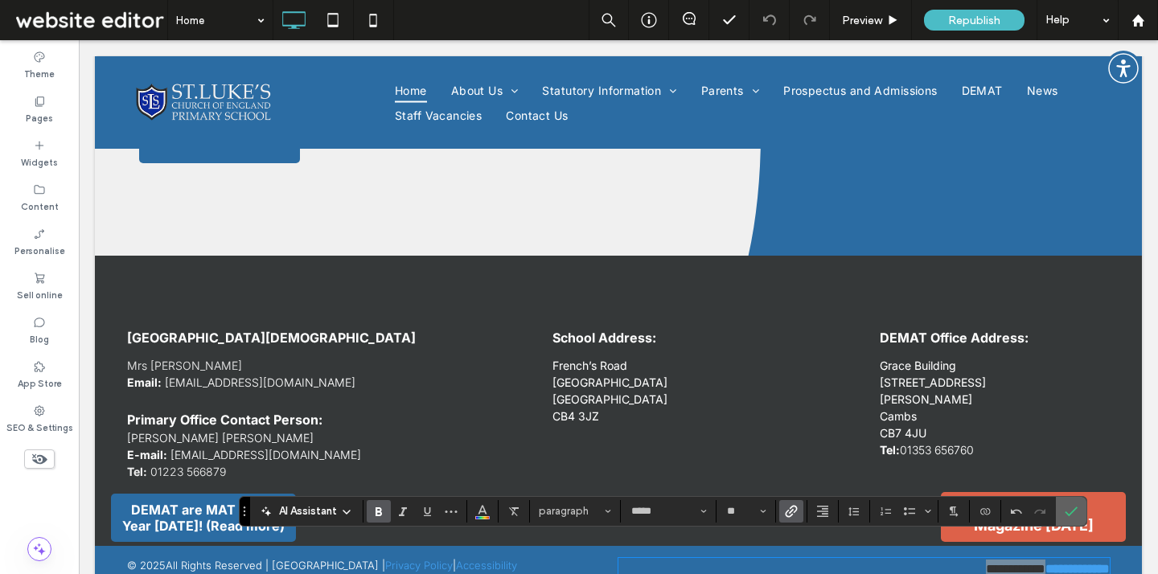
click at [1069, 514] on use "Confirm" at bounding box center [1070, 511] width 13 height 10
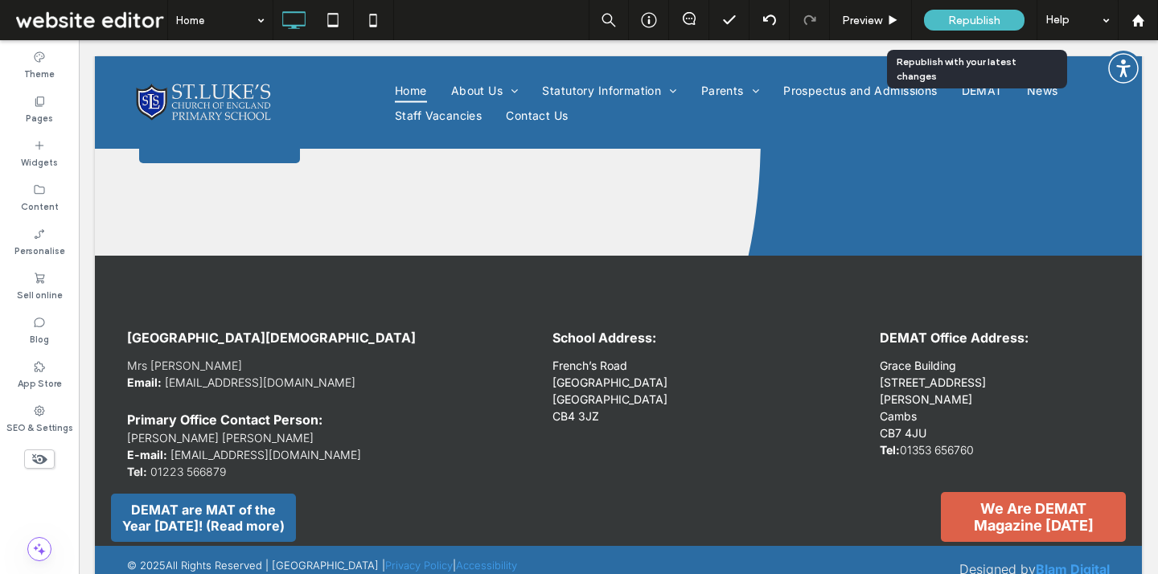
click at [990, 18] on span "Republish" at bounding box center [974, 21] width 52 height 14
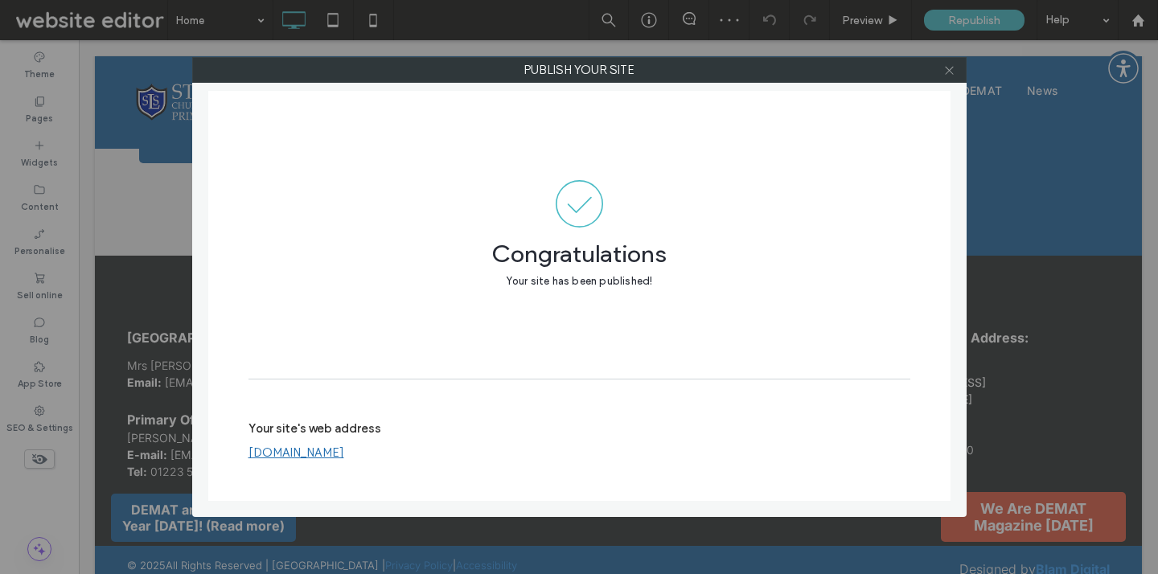
click at [949, 71] on use at bounding box center [949, 70] width 8 height 8
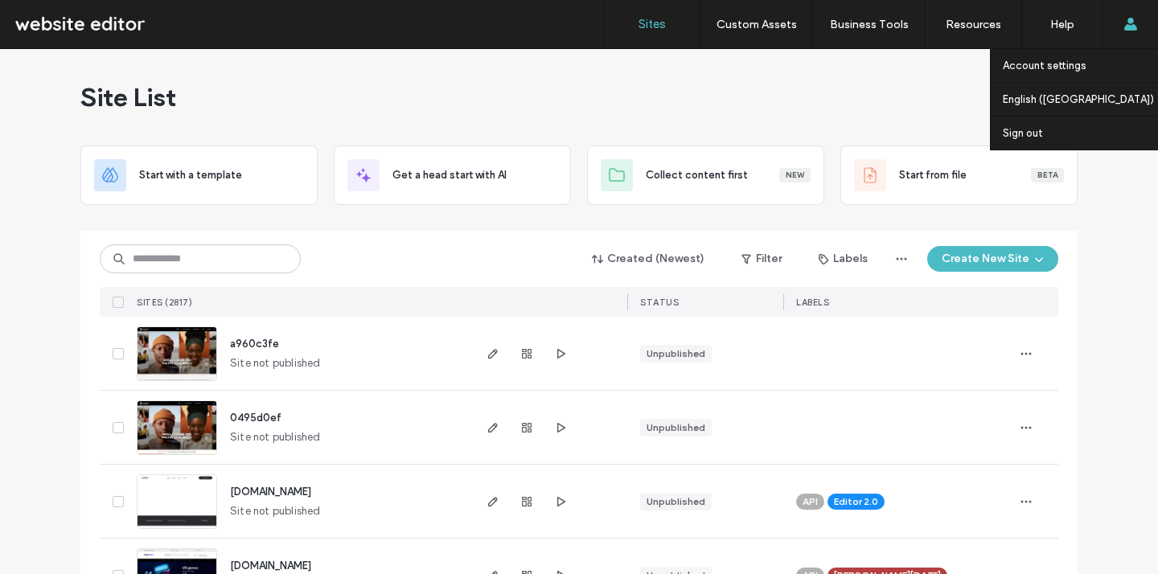
scroll to position [1969, 0]
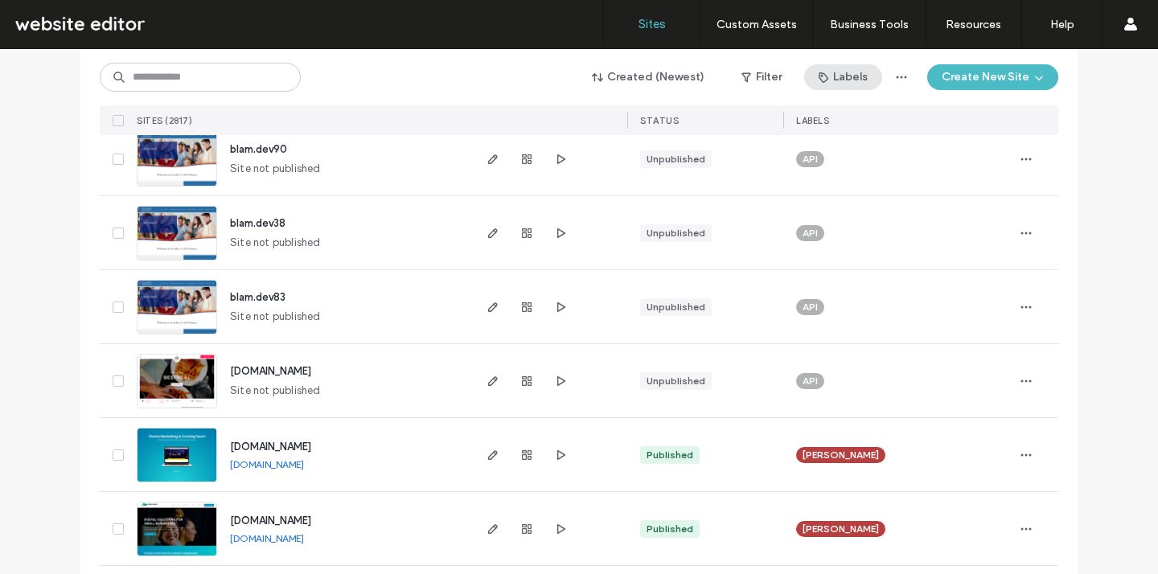
click at [819, 76] on icon "button" at bounding box center [823, 77] width 13 height 13
click at [761, 78] on button "Filter" at bounding box center [761, 77] width 72 height 26
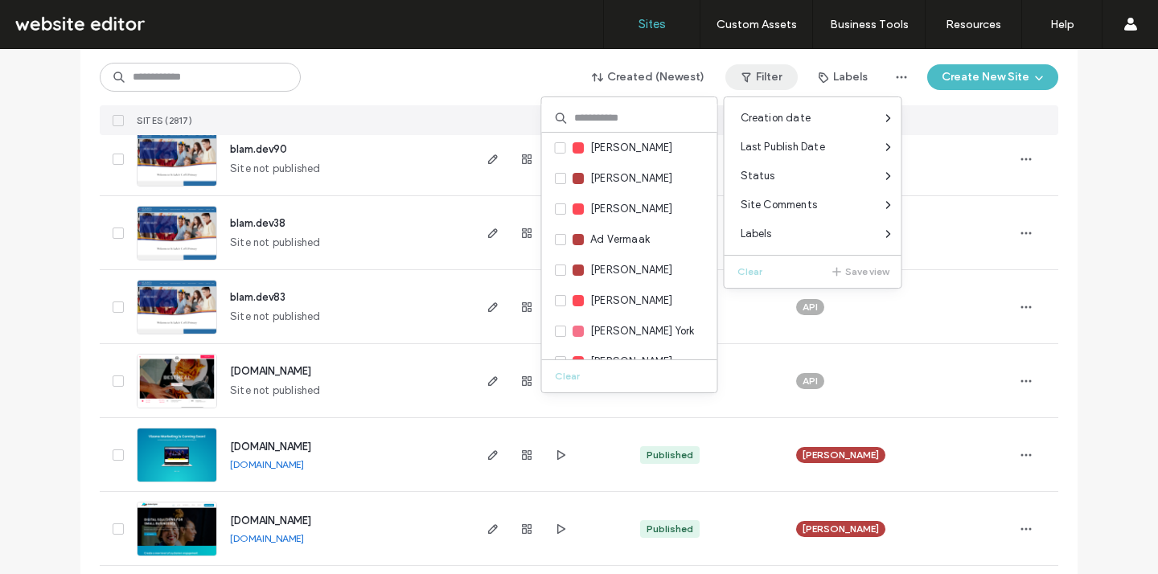
click at [625, 115] on input at bounding box center [629, 118] width 175 height 29
type input "***"
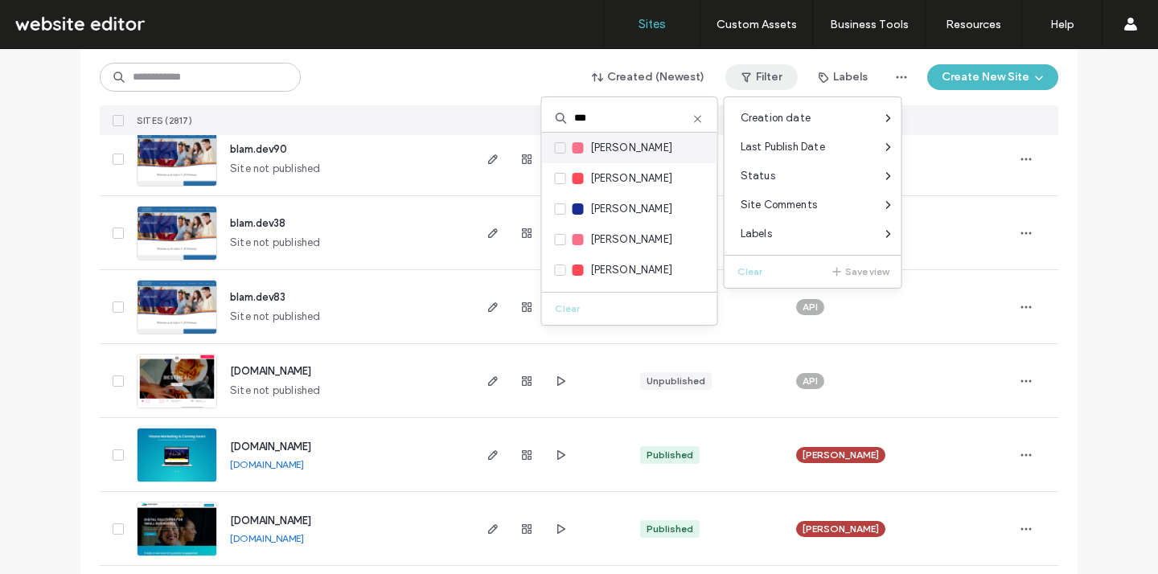
click at [590, 146] on span "Jon Bugg" at bounding box center [631, 148] width 83 height 16
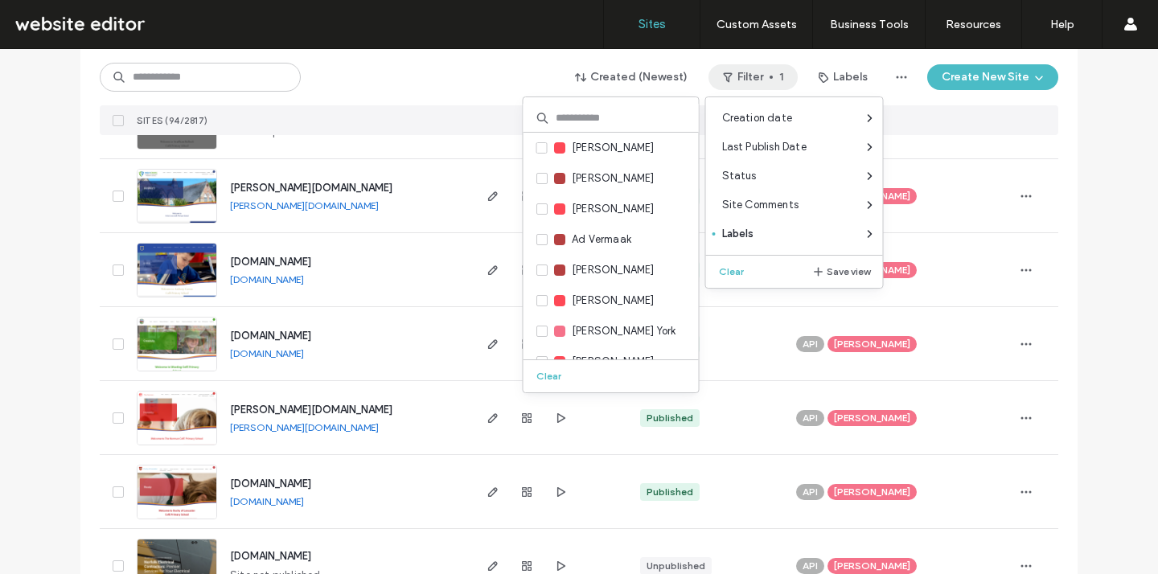
scroll to position [4259, 0]
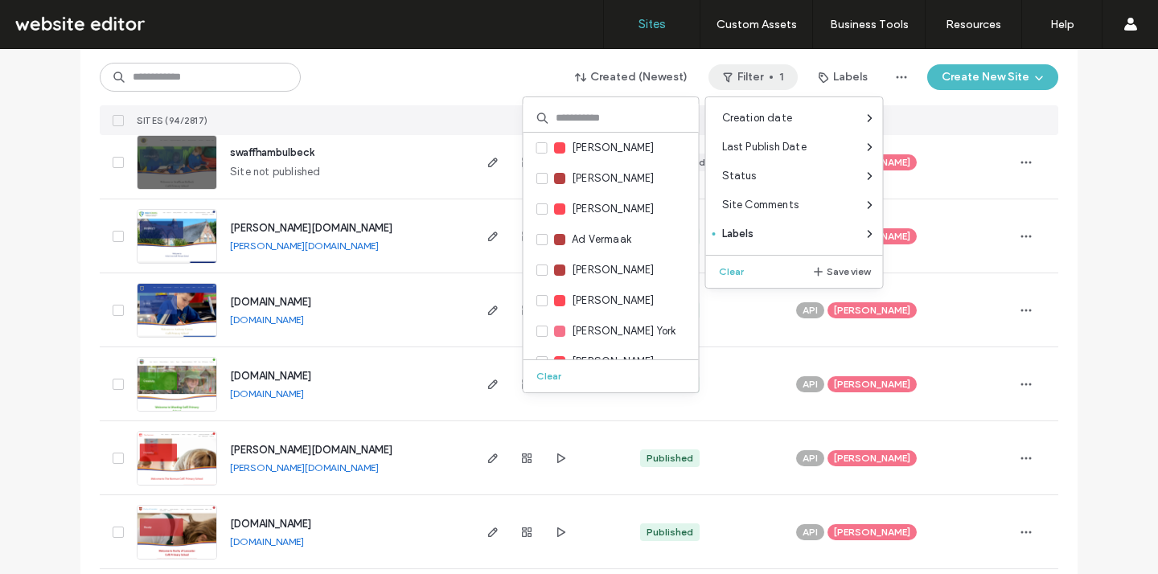
click at [863, 534] on span "Jon Bugg" at bounding box center [872, 532] width 76 height 14
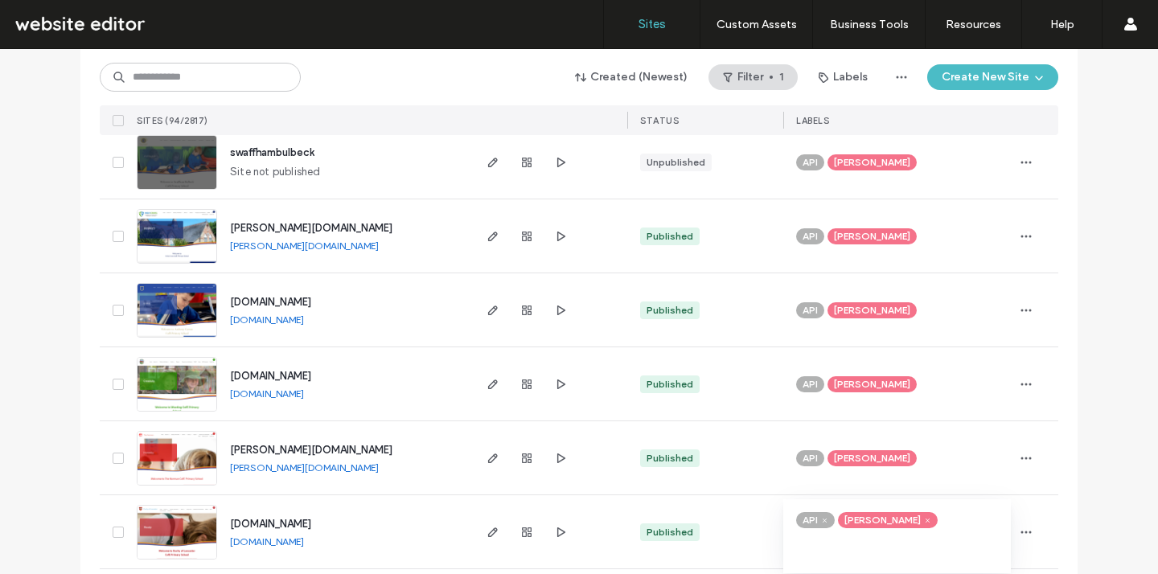
click at [921, 518] on span at bounding box center [927, 520] width 12 height 12
click at [1022, 536] on icon "button" at bounding box center [1025, 532] width 13 height 13
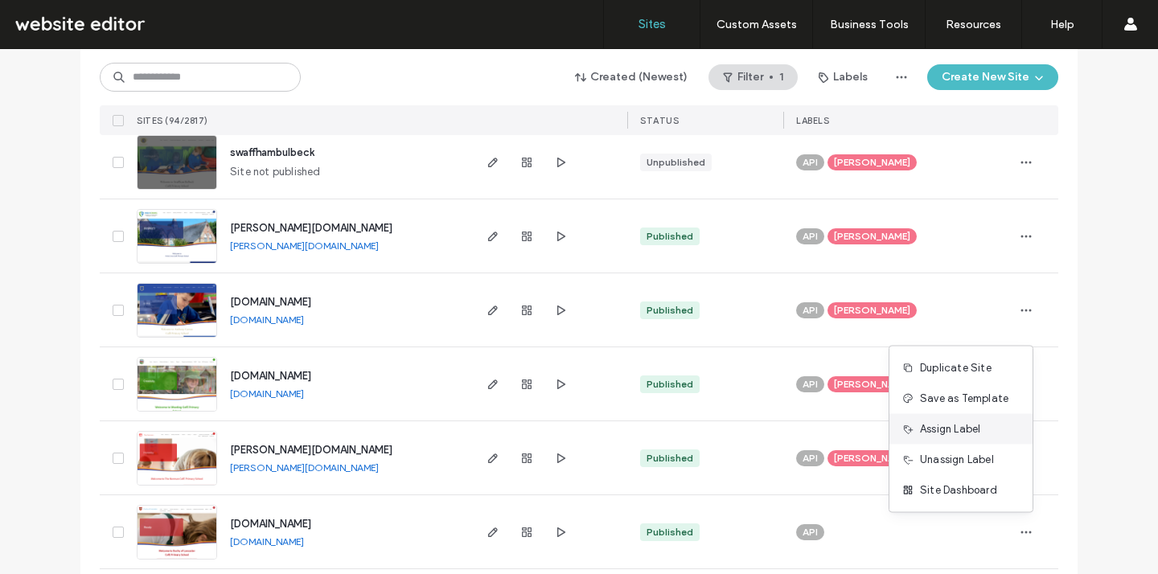
click at [965, 431] on span "Assign Label" at bounding box center [950, 429] width 60 height 16
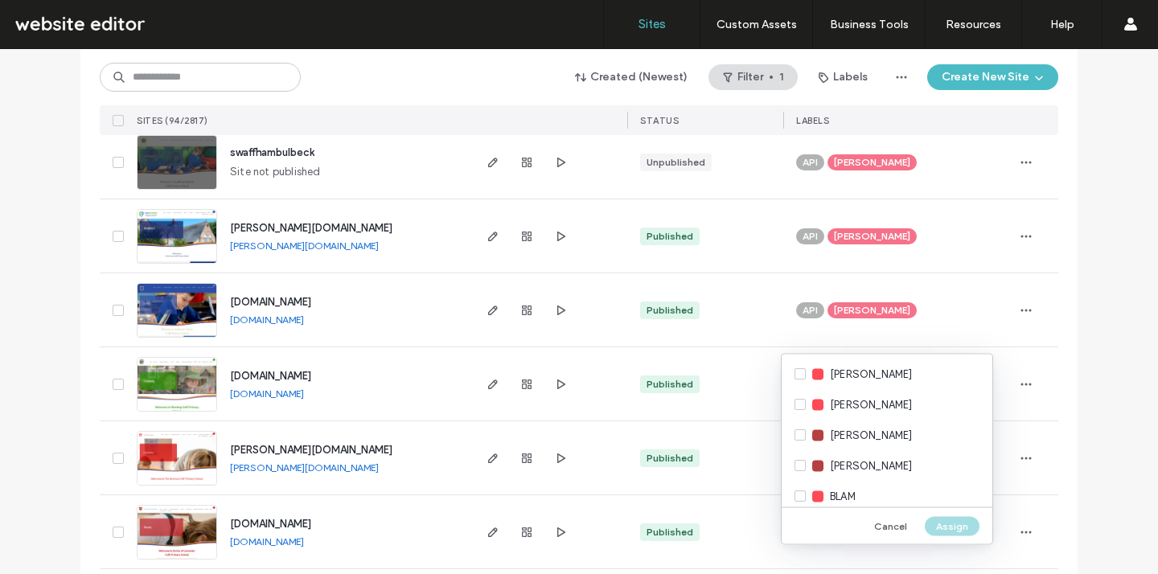
scroll to position [1605, 0]
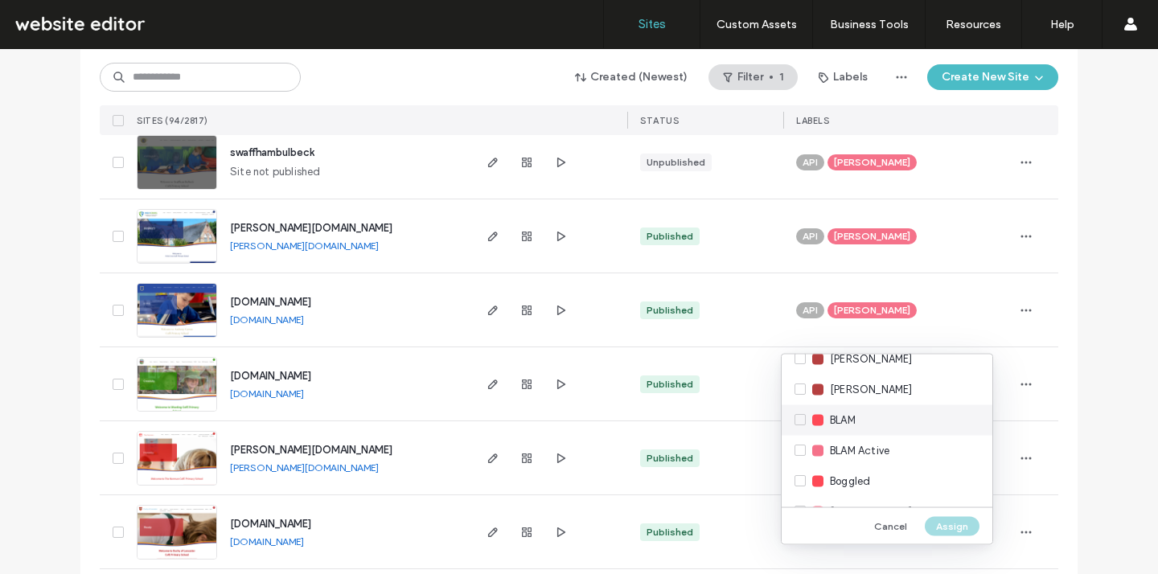
click at [883, 423] on div "BLAM" at bounding box center [886, 420] width 211 height 31
click at [959, 523] on button "Assign" at bounding box center [951, 525] width 55 height 19
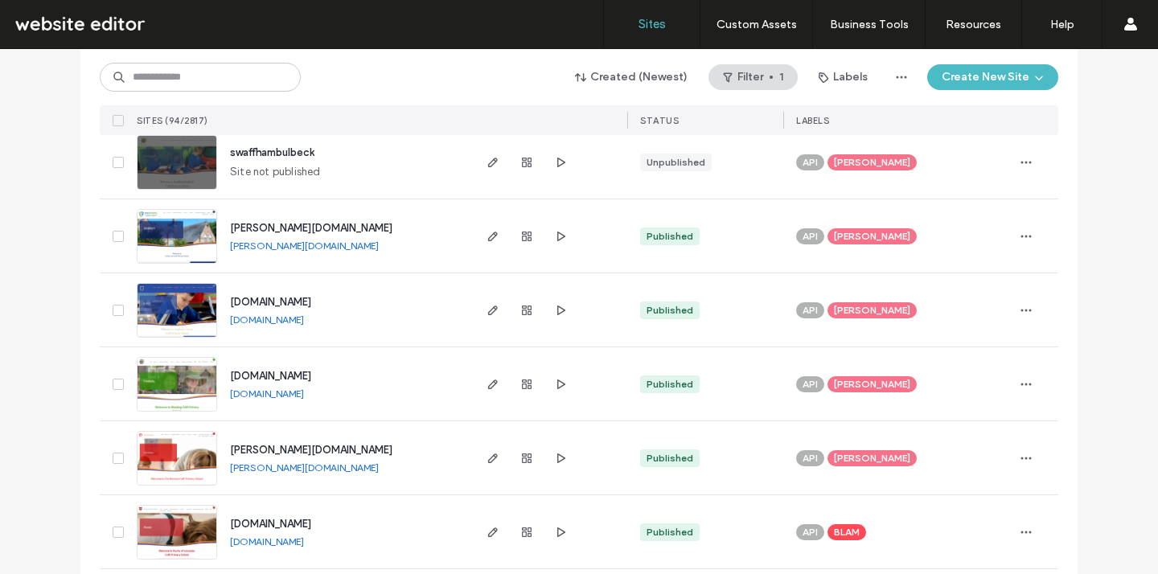
click at [277, 523] on span "duchy.demat.org.uk" at bounding box center [270, 524] width 81 height 12
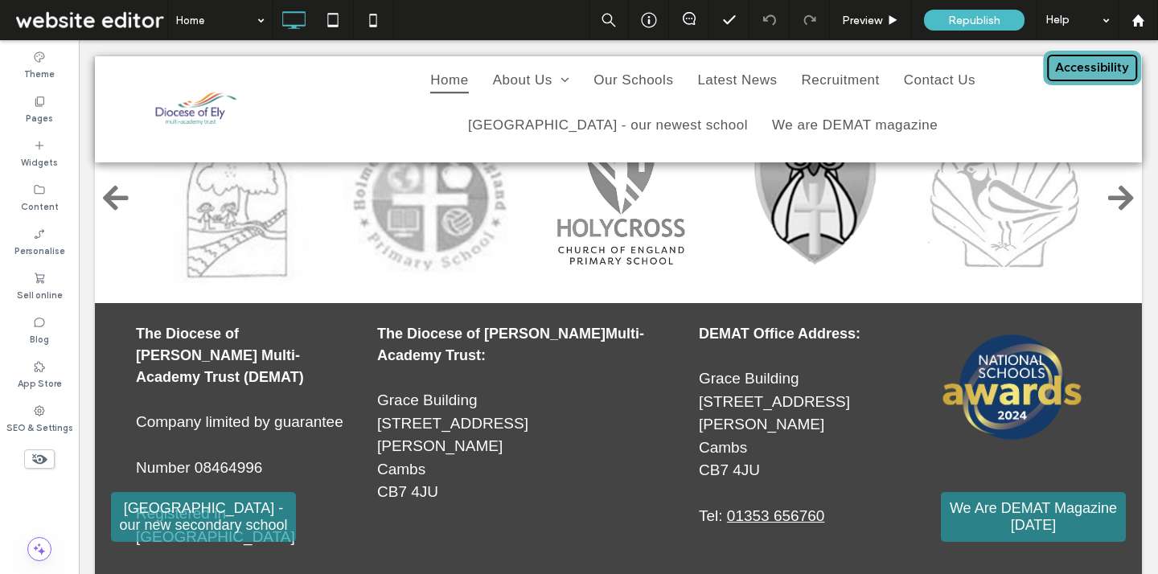
scroll to position [2347, 0]
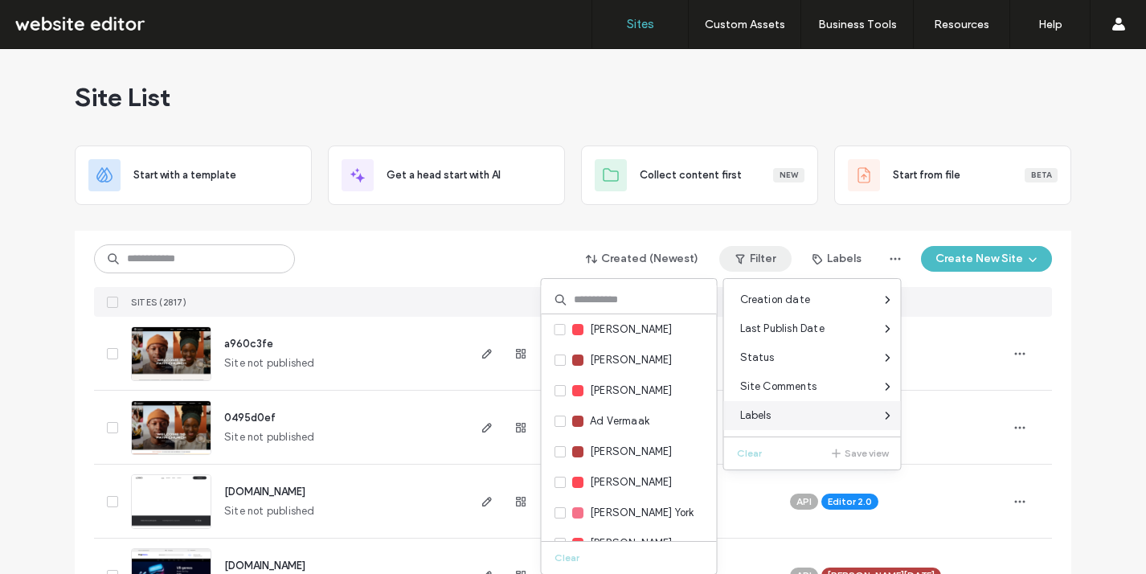
click at [781, 421] on div "Labels" at bounding box center [812, 415] width 177 height 29
click at [658, 307] on input at bounding box center [629, 299] width 175 height 29
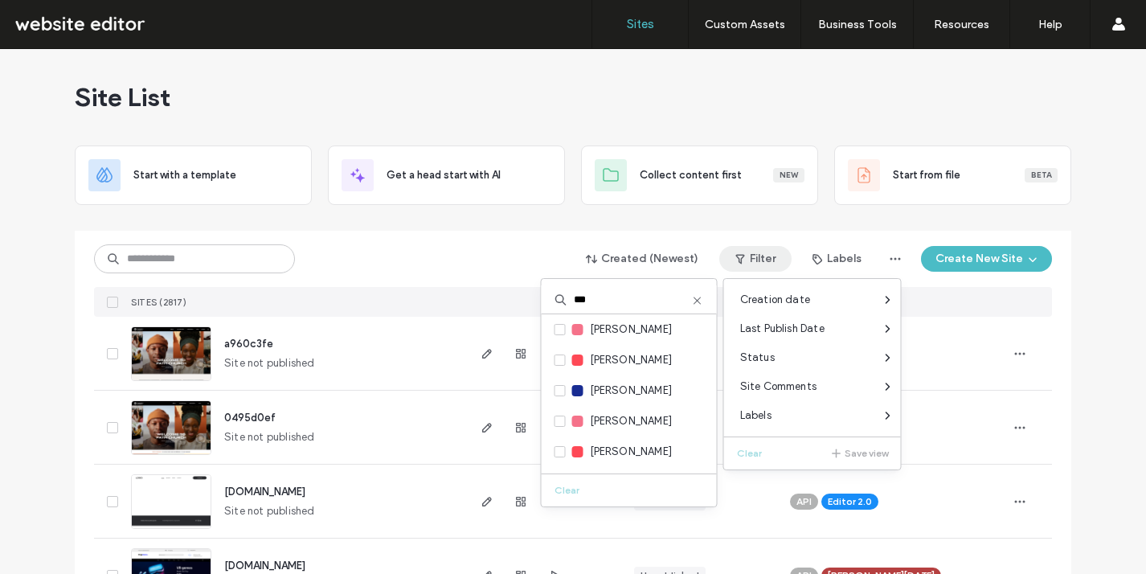
type input "***"
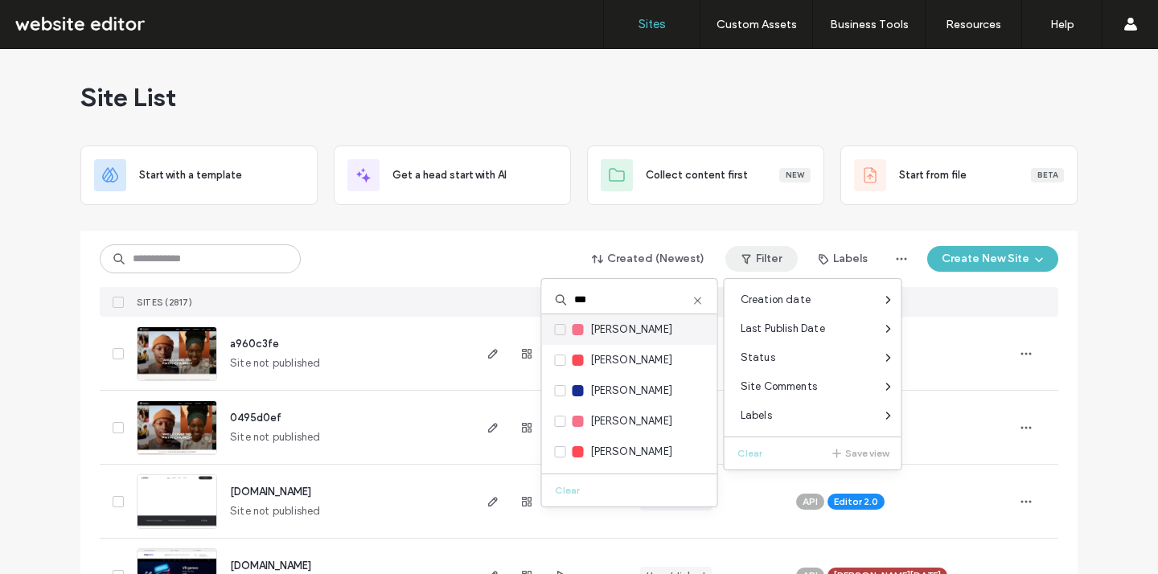
click at [637, 328] on div "Jon Bugg" at bounding box center [629, 329] width 175 height 31
click at [567, 330] on label "Jon Bugg" at bounding box center [614, 330] width 118 height 18
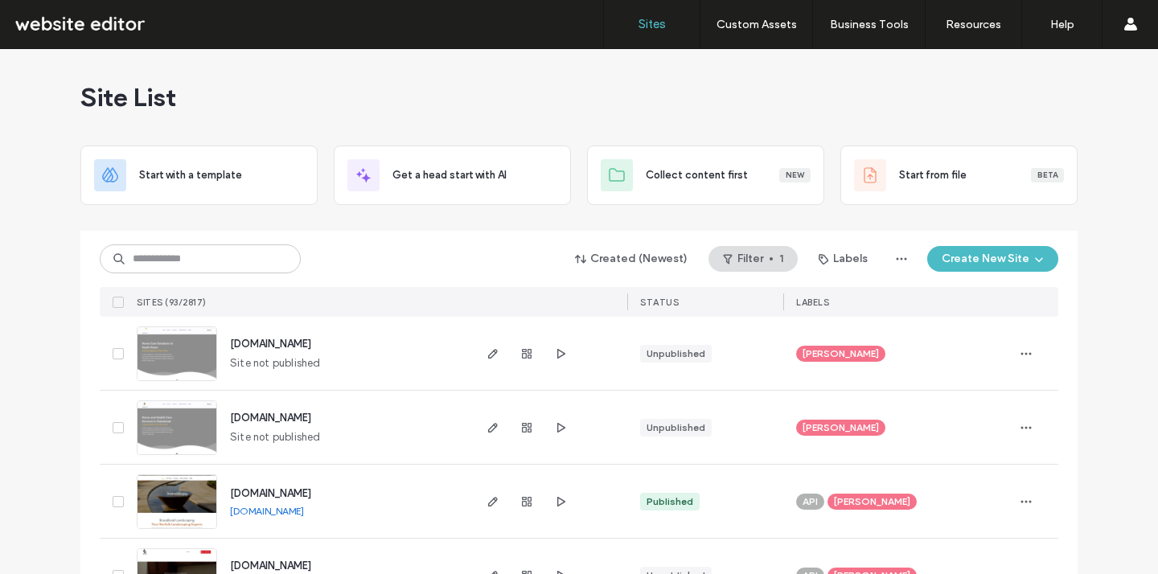
click at [1157, 122] on div "Site List Start with a template Get a head start with AI Collect content first …" at bounding box center [579, 311] width 1158 height 525
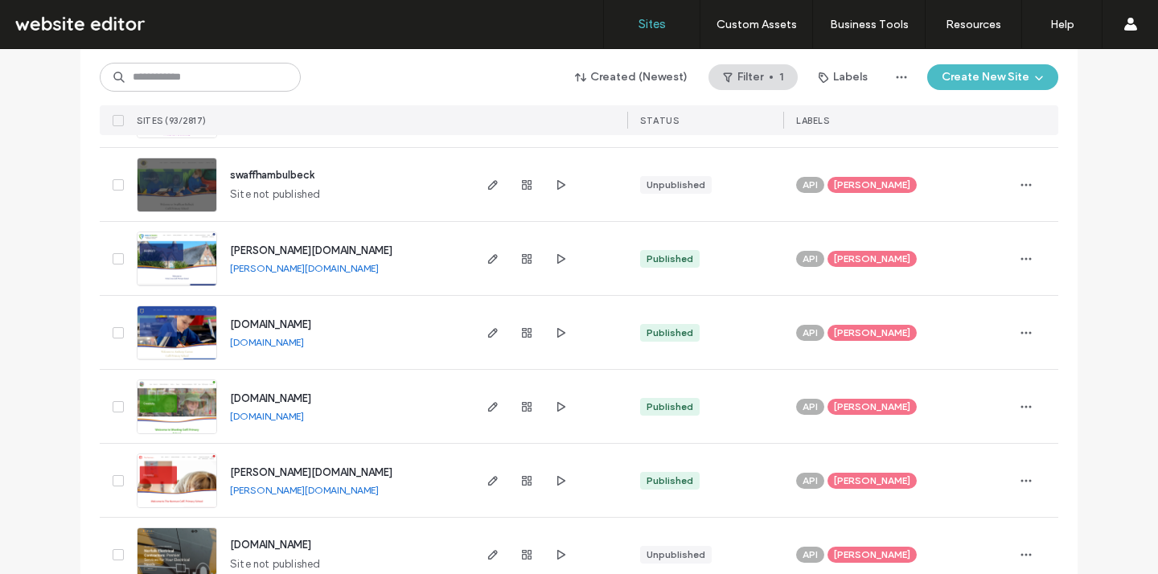
scroll to position [4223, 0]
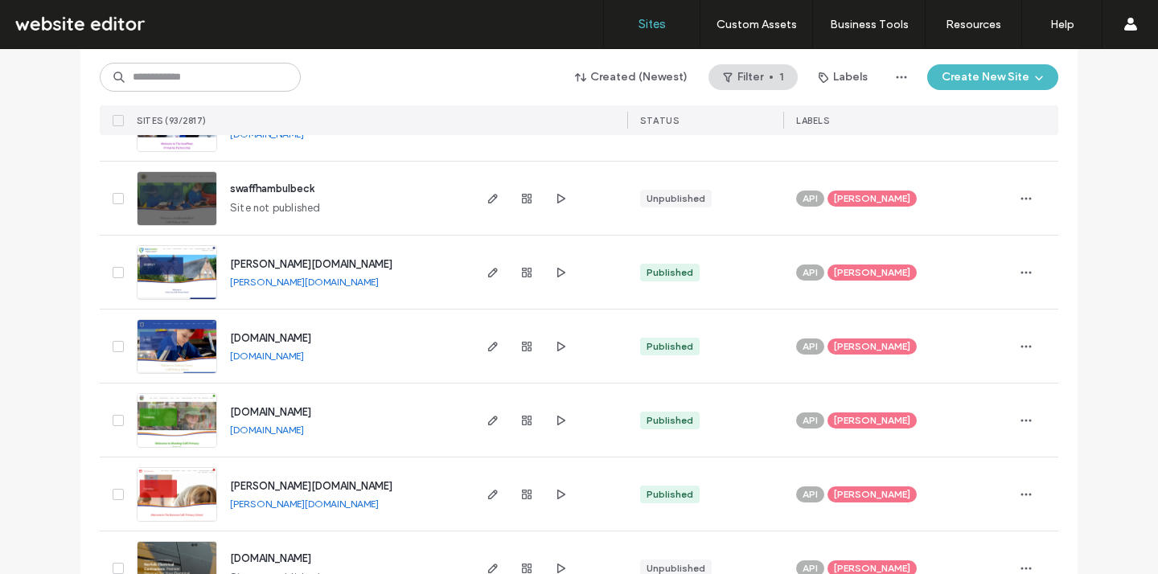
click at [851, 498] on span "[PERSON_NAME]" at bounding box center [872, 494] width 76 height 14
click at [924, 482] on icon at bounding box center [927, 482] width 7 height 7
click at [1019, 492] on icon "button" at bounding box center [1025, 494] width 13 height 13
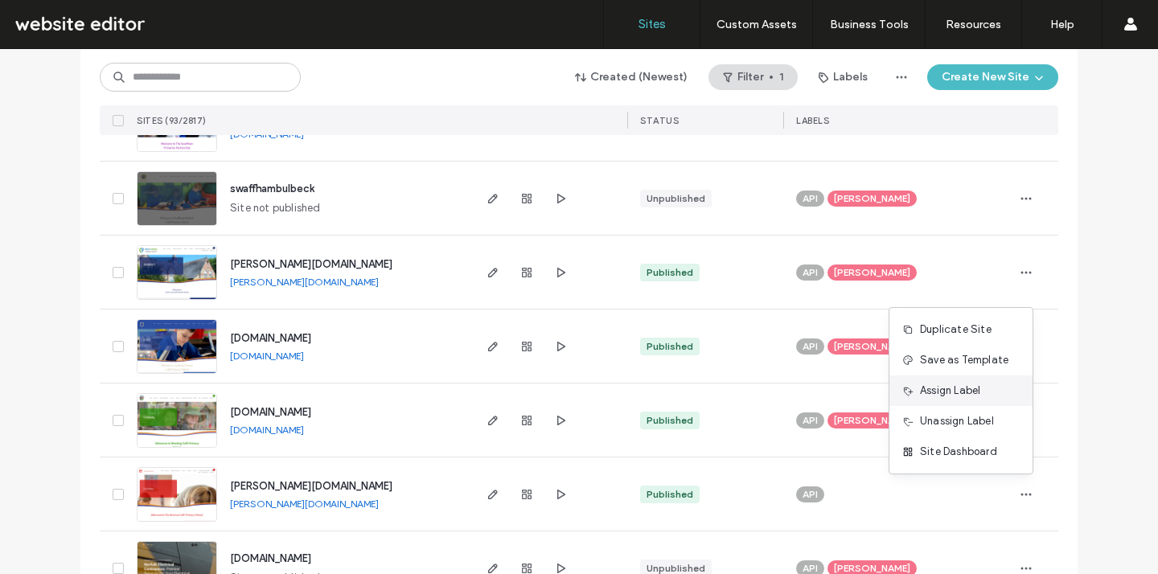
click at [986, 400] on div "Assign Label" at bounding box center [960, 390] width 143 height 31
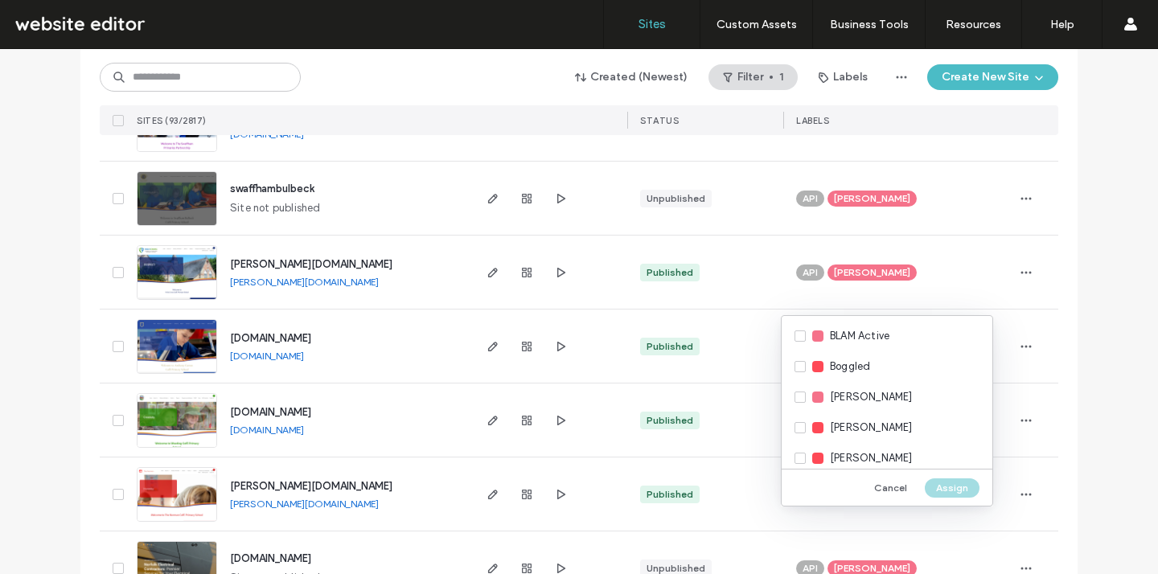
scroll to position [1567, 0]
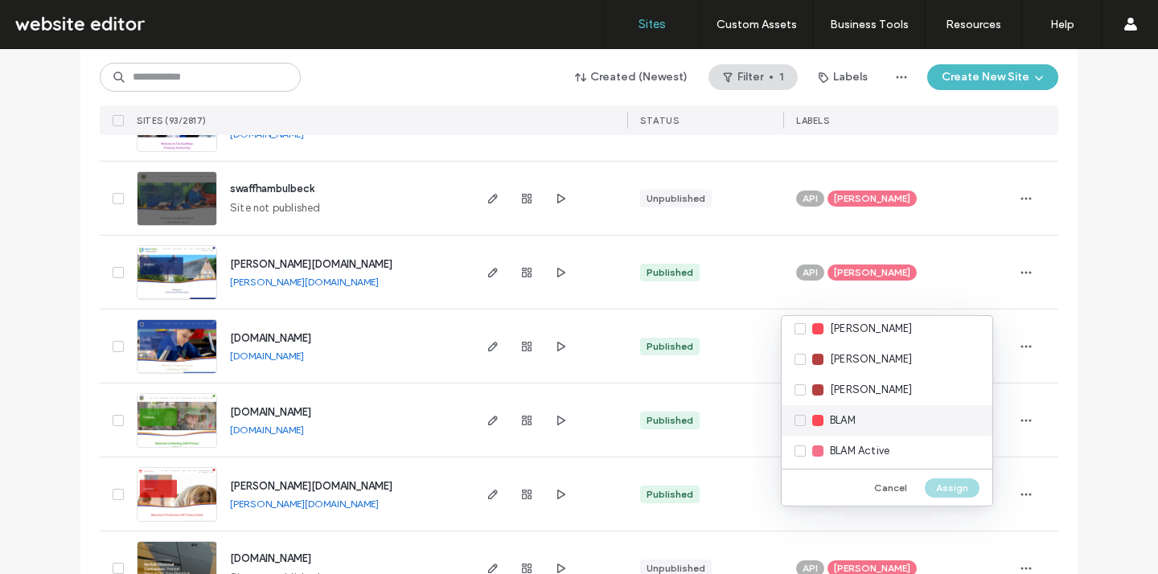
click at [877, 413] on div "BLAM" at bounding box center [886, 420] width 211 height 31
click at [940, 486] on button "Assign" at bounding box center [951, 487] width 55 height 19
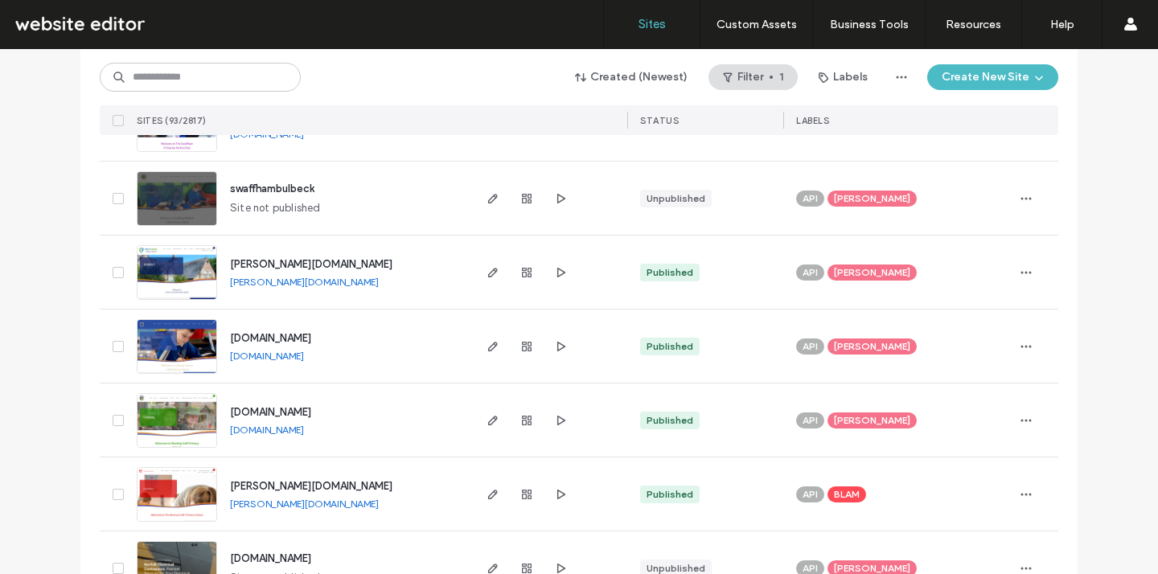
click at [319, 487] on span "norman.demat.org.uk" at bounding box center [311, 486] width 162 height 12
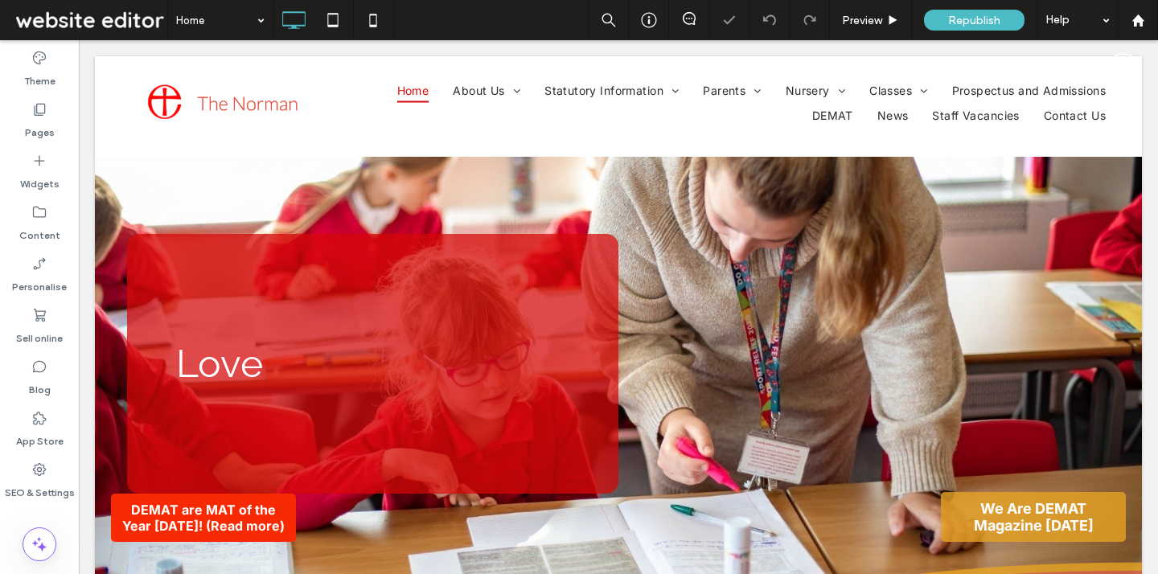
scroll to position [2666, 0]
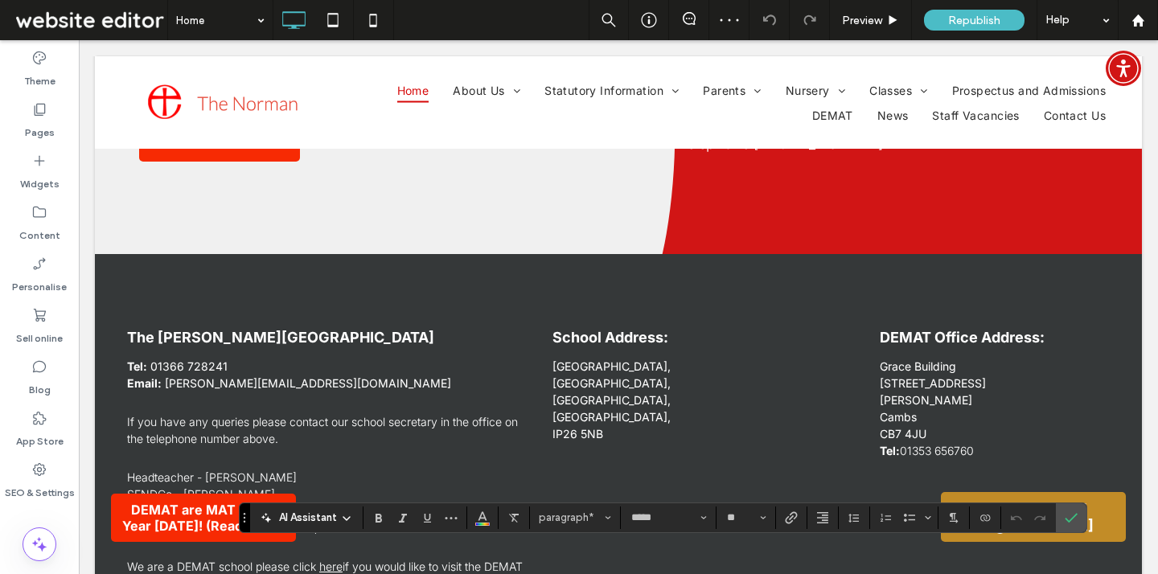
drag, startPoint x: 999, startPoint y: 558, endPoint x: 1113, endPoint y: 559, distance: 114.2
type input "**"
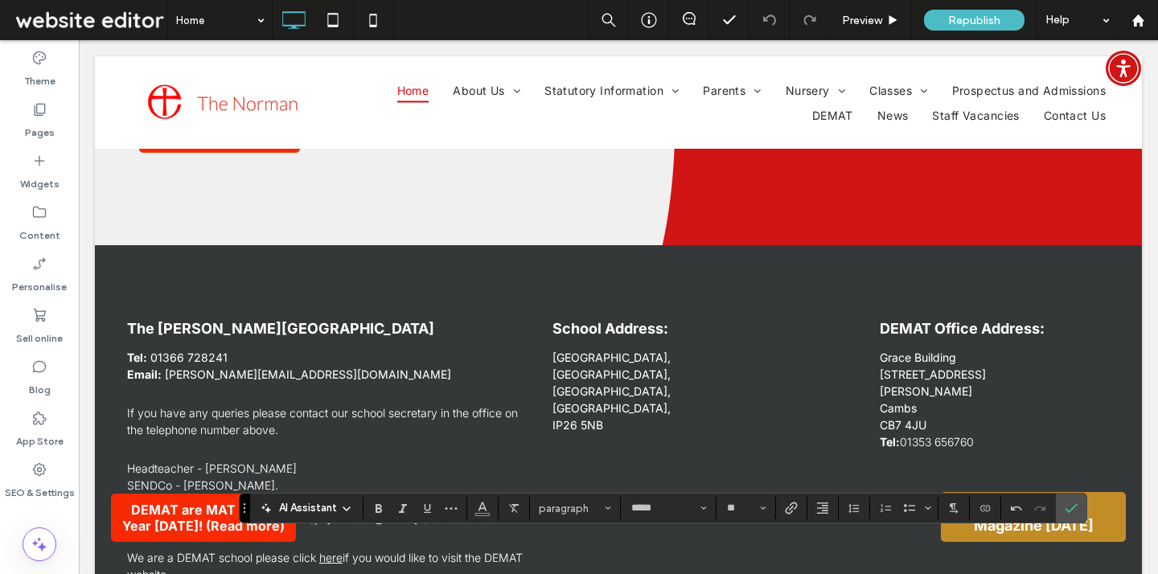
drag, startPoint x: 1025, startPoint y: 554, endPoint x: 1121, endPoint y: 555, distance: 96.5
click at [490, 507] on button "Colour" at bounding box center [482, 508] width 24 height 23
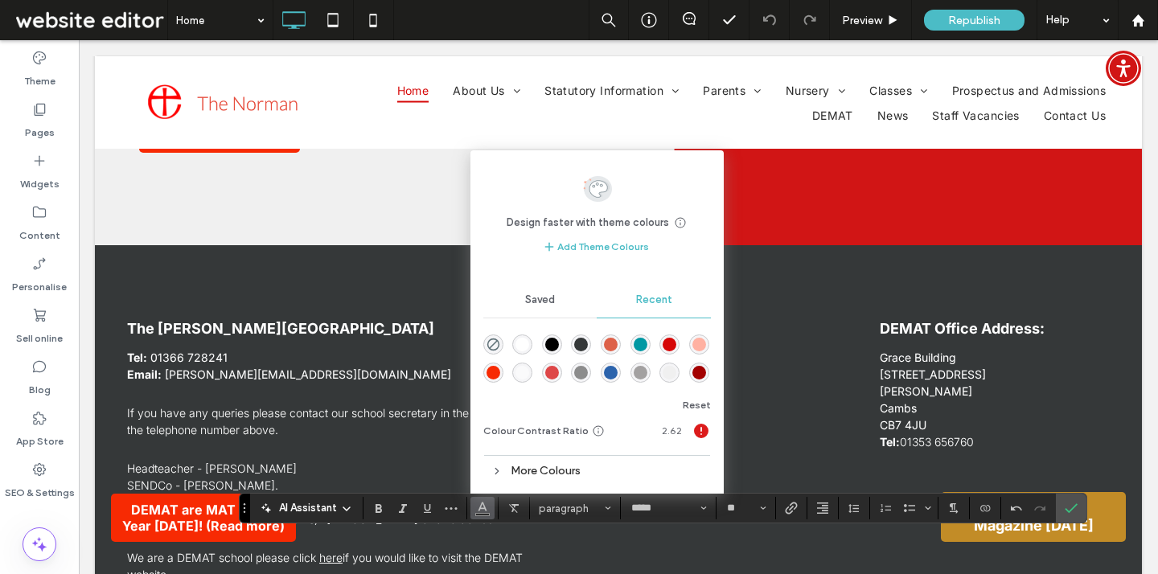
click at [641, 350] on div "rgba(0, 152, 163, 1)" at bounding box center [640, 345] width 14 height 14
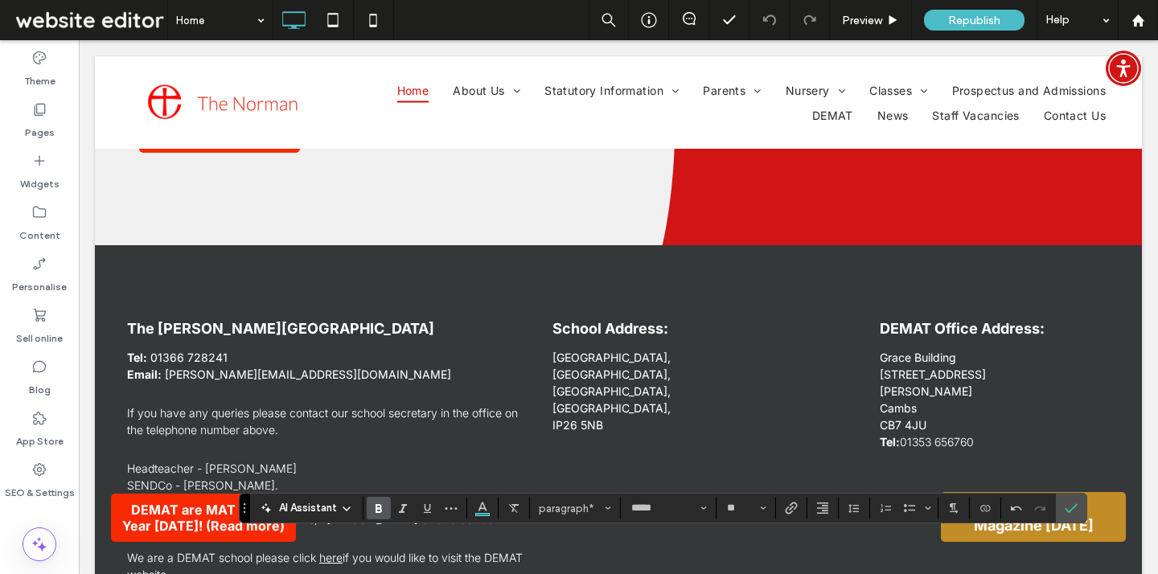
click at [381, 506] on icon "Bold" at bounding box center [378, 508] width 13 height 13
drag, startPoint x: 1022, startPoint y: 551, endPoint x: 1109, endPoint y: 553, distance: 86.9
click at [486, 516] on span "Colour" at bounding box center [482, 506] width 13 height 21
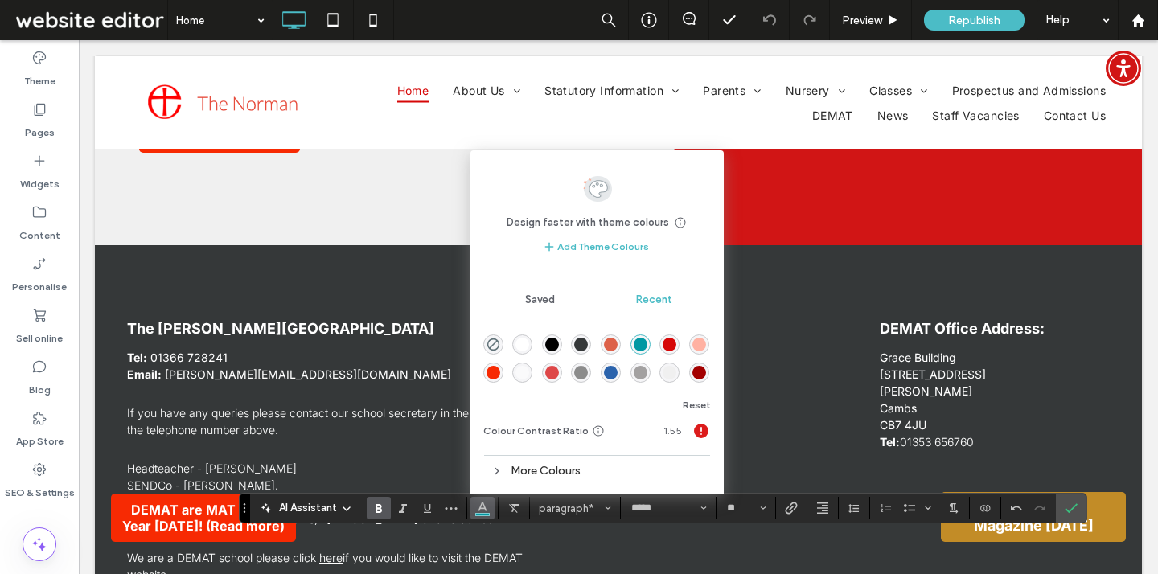
click at [675, 371] on div "rgba(240, 240, 240, 1)" at bounding box center [669, 373] width 14 height 14
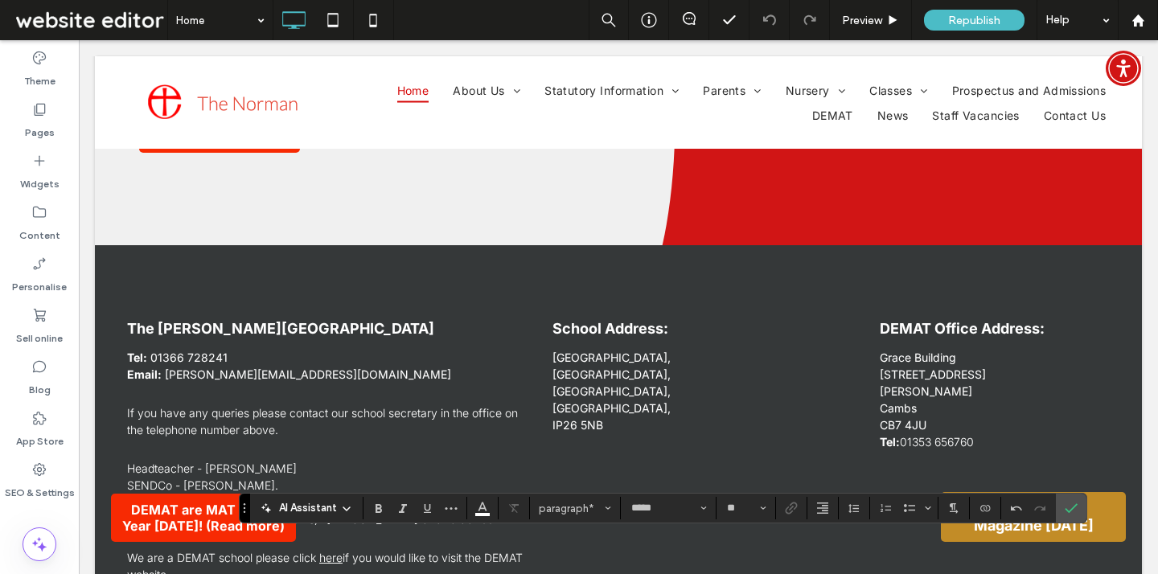
drag, startPoint x: 1023, startPoint y: 550, endPoint x: 1105, endPoint y: 551, distance: 82.8
click at [474, 506] on button "Colour" at bounding box center [482, 508] width 24 height 23
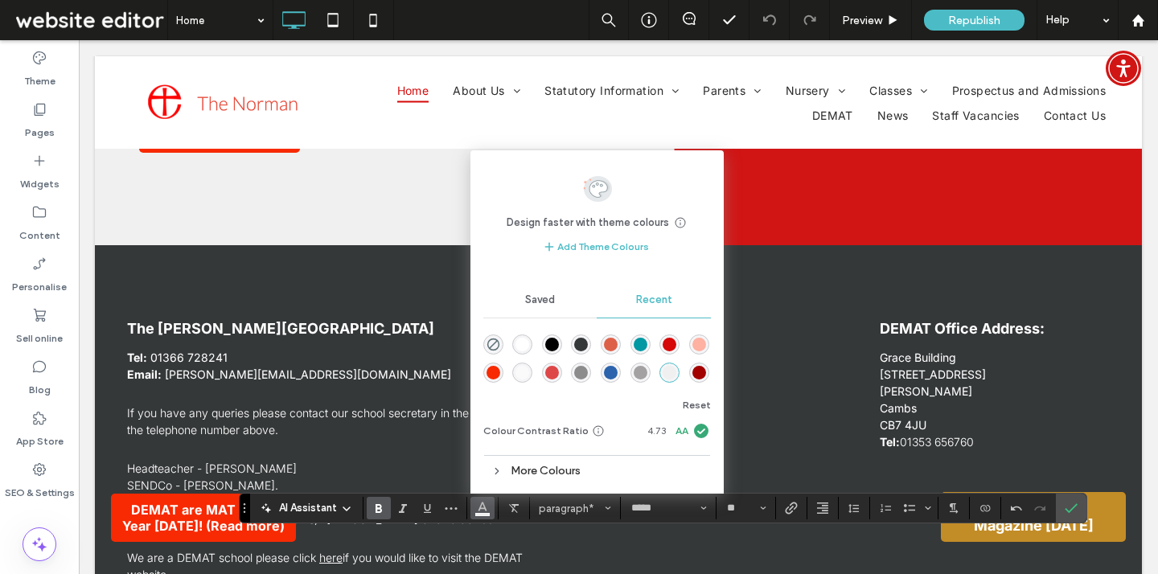
click at [637, 373] on div "rgba(163, 161, 161, 1)" at bounding box center [640, 373] width 14 height 14
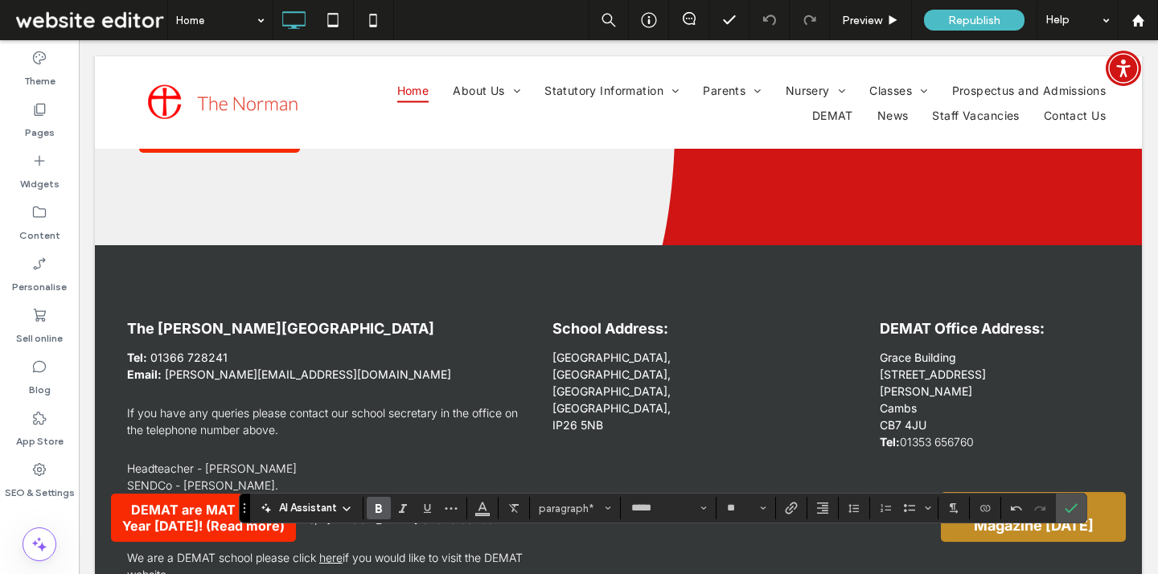
drag, startPoint x: 1021, startPoint y: 551, endPoint x: 1105, endPoint y: 559, distance: 84.8
click at [436, 510] on label "Underline" at bounding box center [427, 508] width 24 height 23
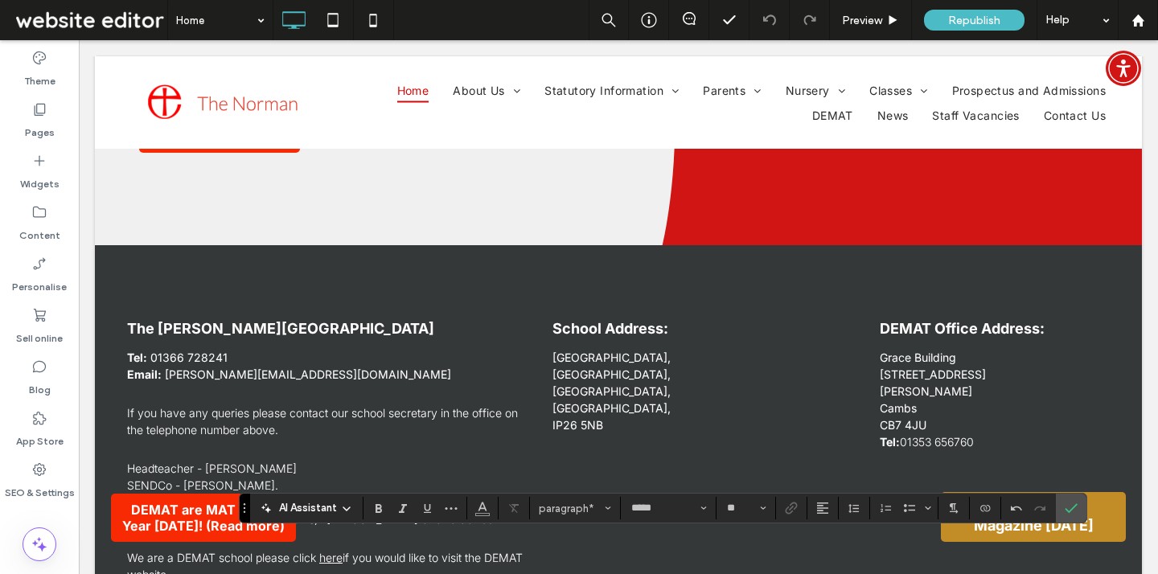
type input "**"
drag, startPoint x: 1024, startPoint y: 548, endPoint x: 1132, endPoint y: 557, distance: 108.1
click at [794, 511] on icon "Link" at bounding box center [791, 508] width 13 height 13
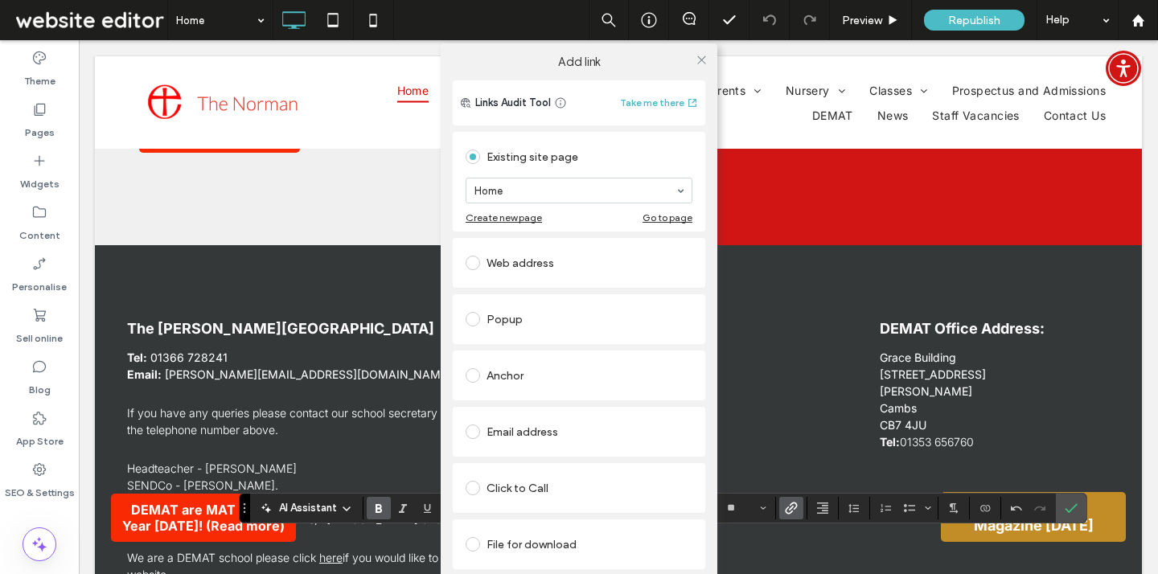
click at [565, 260] on div "Web address" at bounding box center [578, 263] width 227 height 26
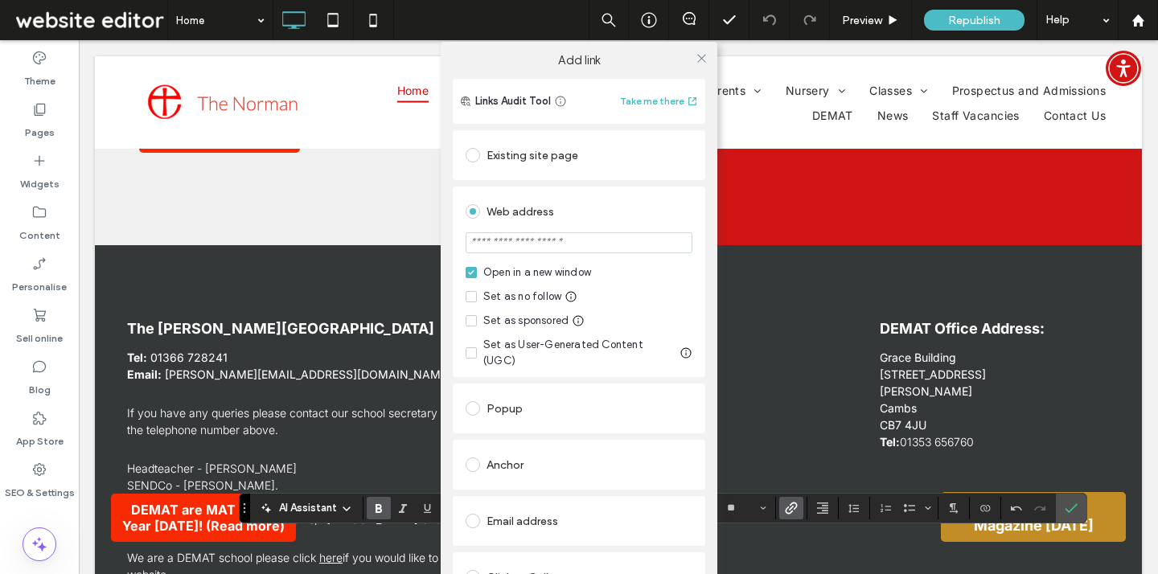
click at [517, 248] on input "url" at bounding box center [578, 242] width 227 height 21
paste input "**********"
type input "**********"
click at [703, 146] on div "**********" at bounding box center [579, 391] width 277 height 625
click at [696, 59] on icon at bounding box center [701, 58] width 12 height 12
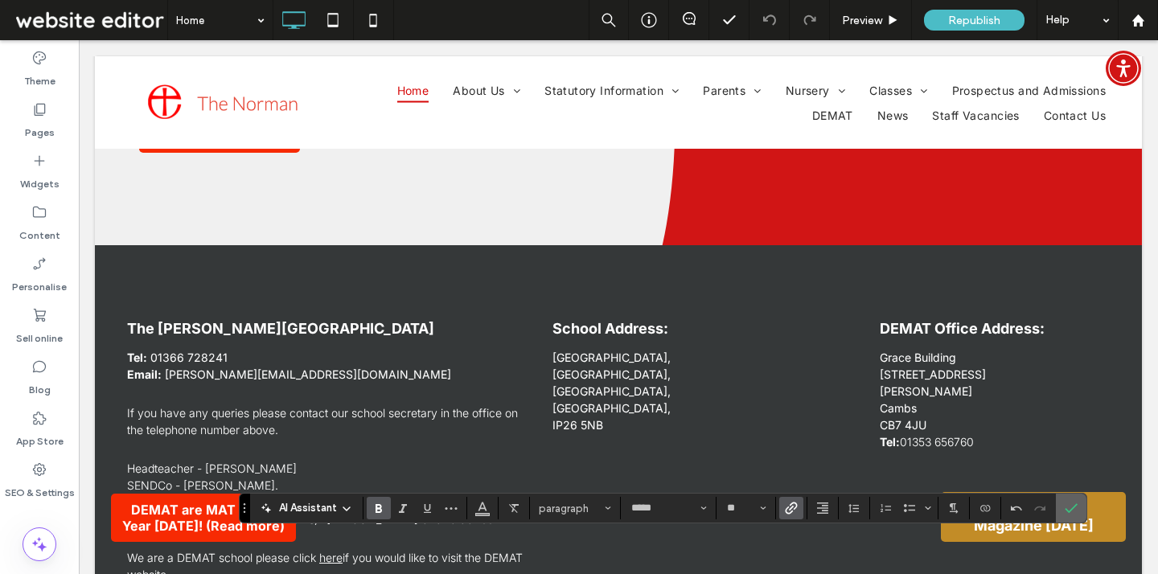
click at [1069, 511] on use "Confirm" at bounding box center [1070, 509] width 13 height 10
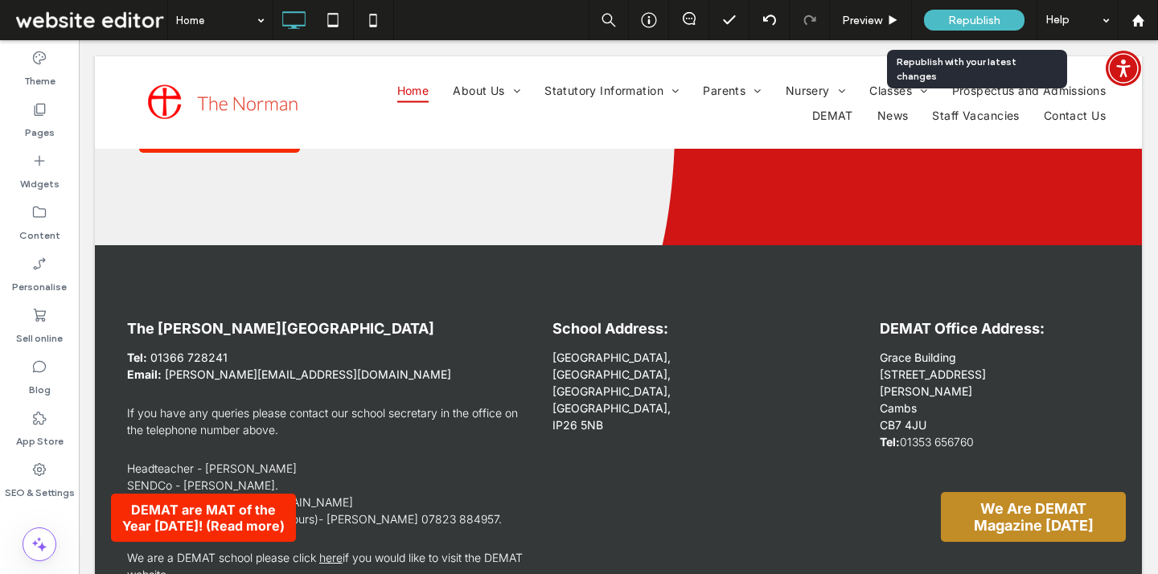
click at [997, 21] on span "Republish" at bounding box center [974, 21] width 52 height 14
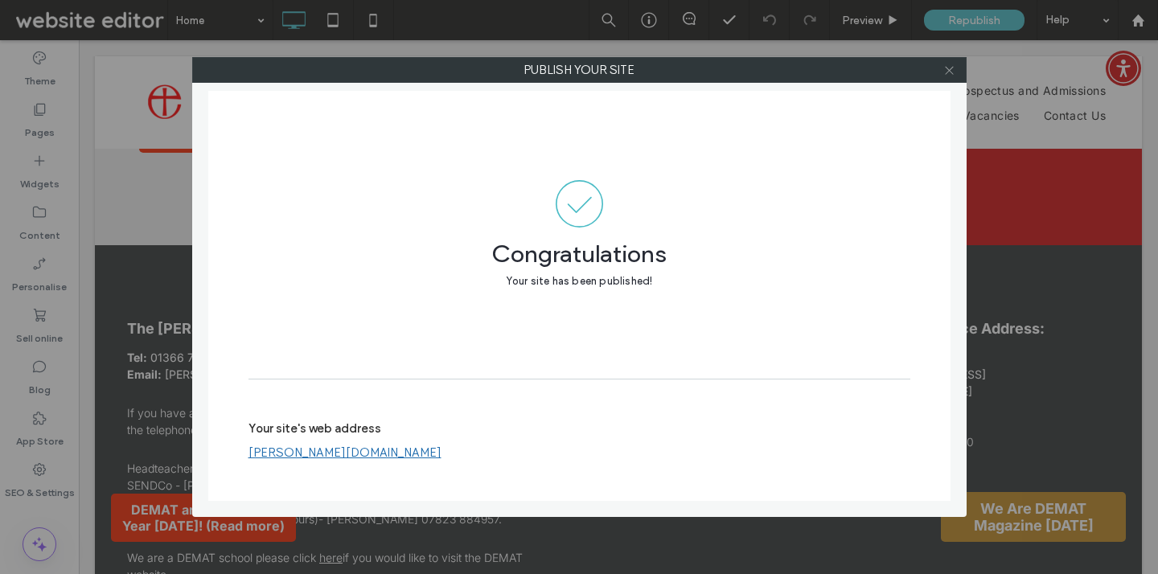
click at [953, 72] on icon at bounding box center [949, 70] width 12 height 12
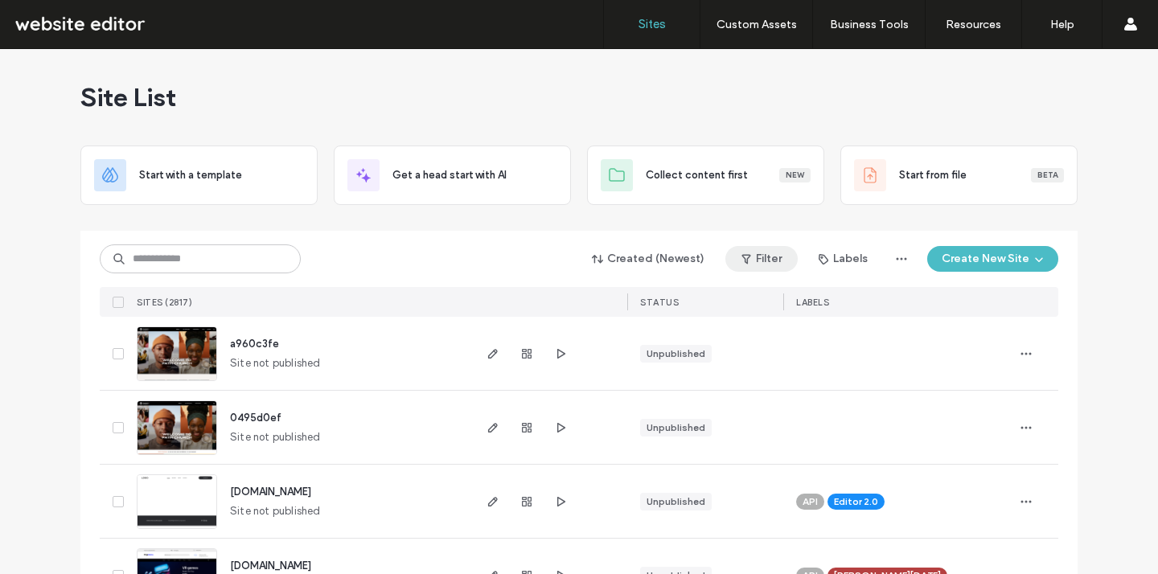
click at [755, 250] on button "Filter" at bounding box center [761, 259] width 72 height 26
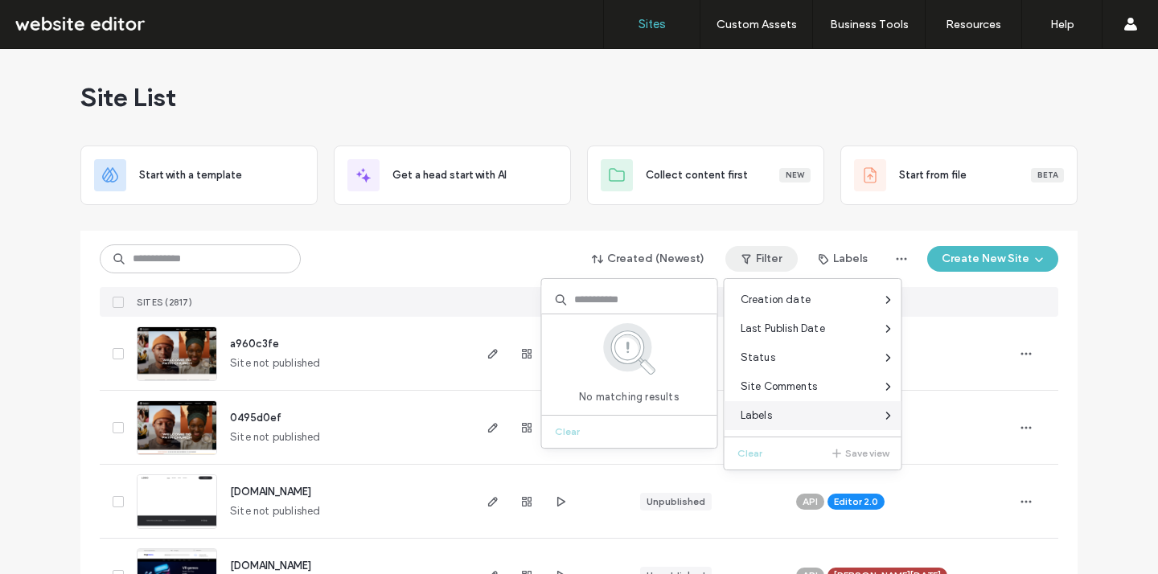
click at [769, 414] on span "Labels" at bounding box center [755, 416] width 31 height 16
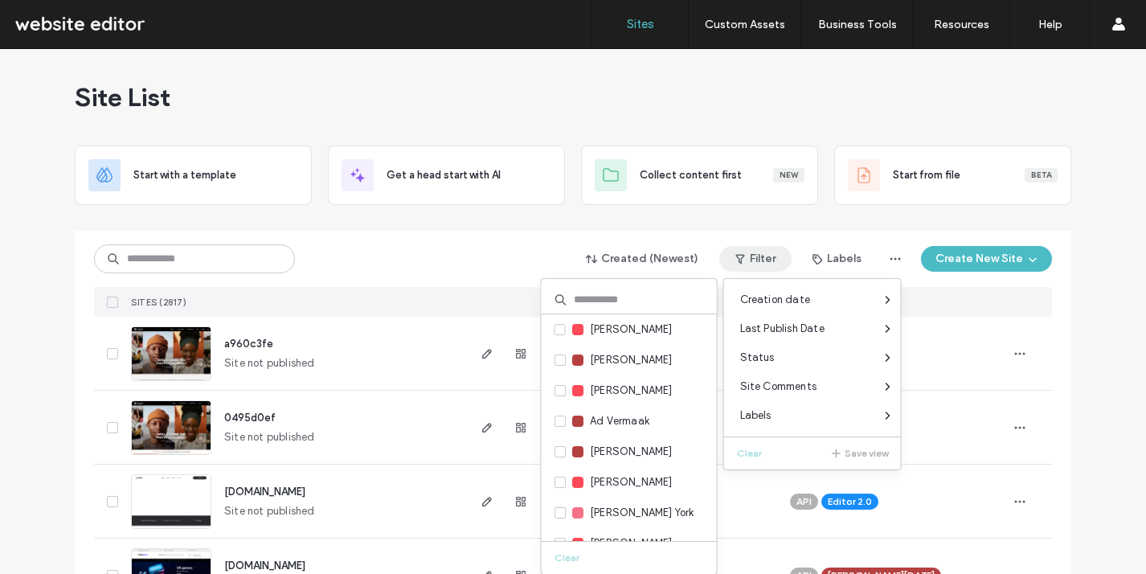
click at [678, 293] on input at bounding box center [629, 299] width 175 height 29
type input "***"
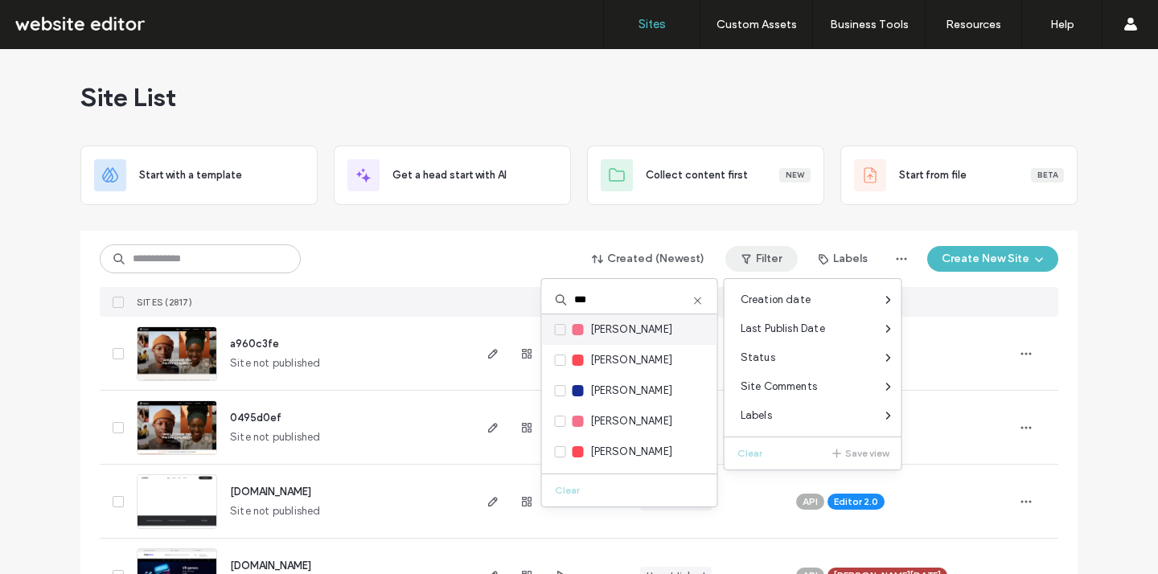
click at [614, 334] on span "[PERSON_NAME]" at bounding box center [631, 330] width 83 height 16
click at [571, 331] on label "[PERSON_NAME]" at bounding box center [614, 330] width 118 height 18
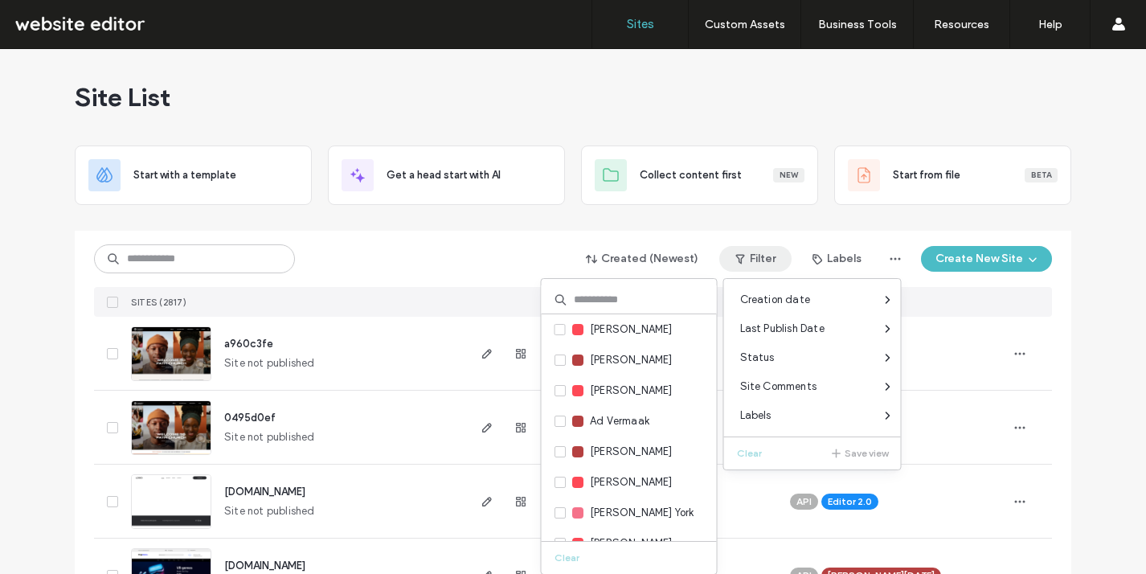
click at [626, 285] on input at bounding box center [629, 299] width 175 height 29
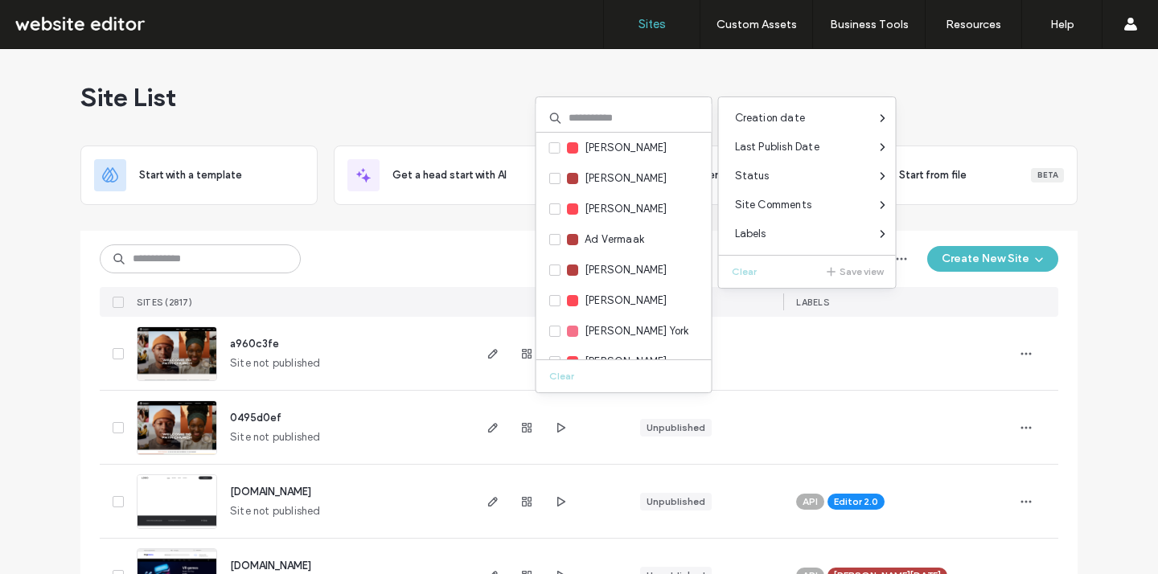
scroll to position [1371, 0]
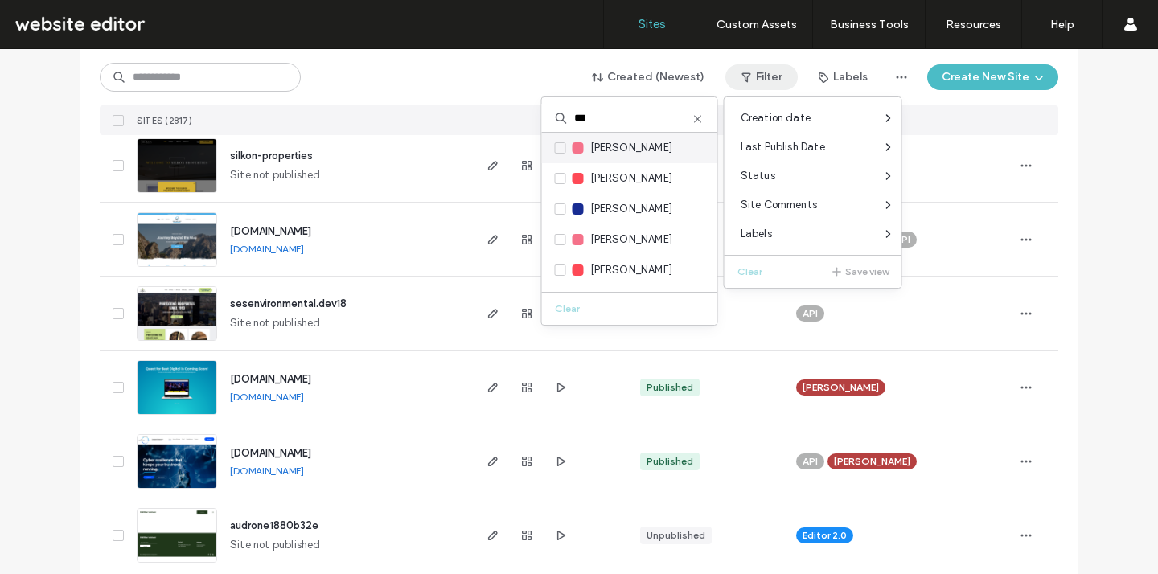
type input "***"
click at [551, 151] on div "[PERSON_NAME]" at bounding box center [629, 148] width 175 height 31
click at [552, 151] on div "[PERSON_NAME]" at bounding box center [629, 148] width 175 height 31
click at [555, 151] on span at bounding box center [560, 147] width 11 height 11
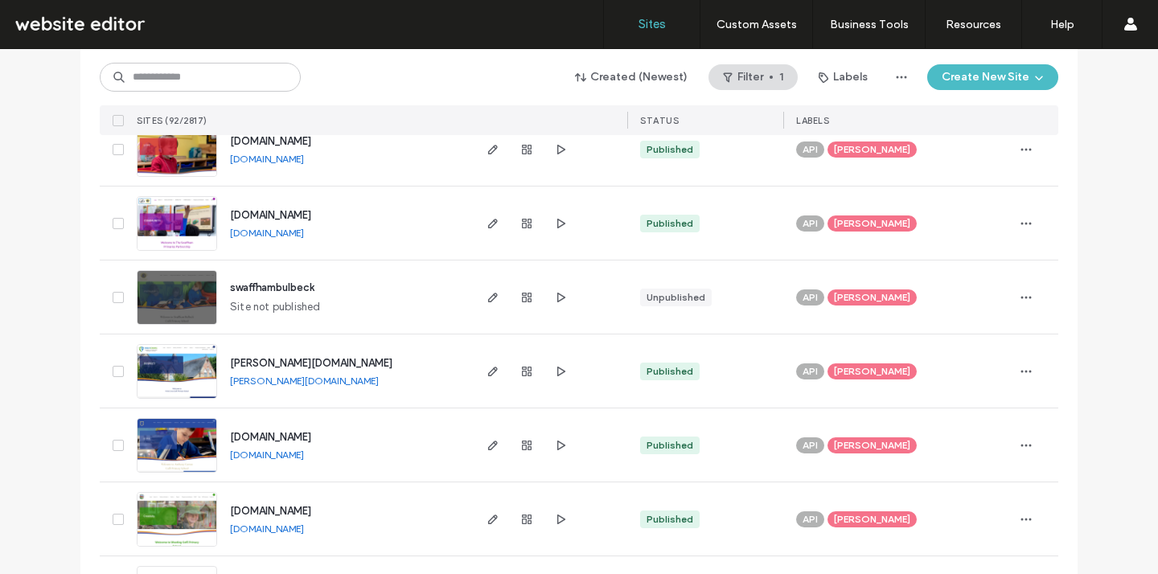
scroll to position [4129, 0]
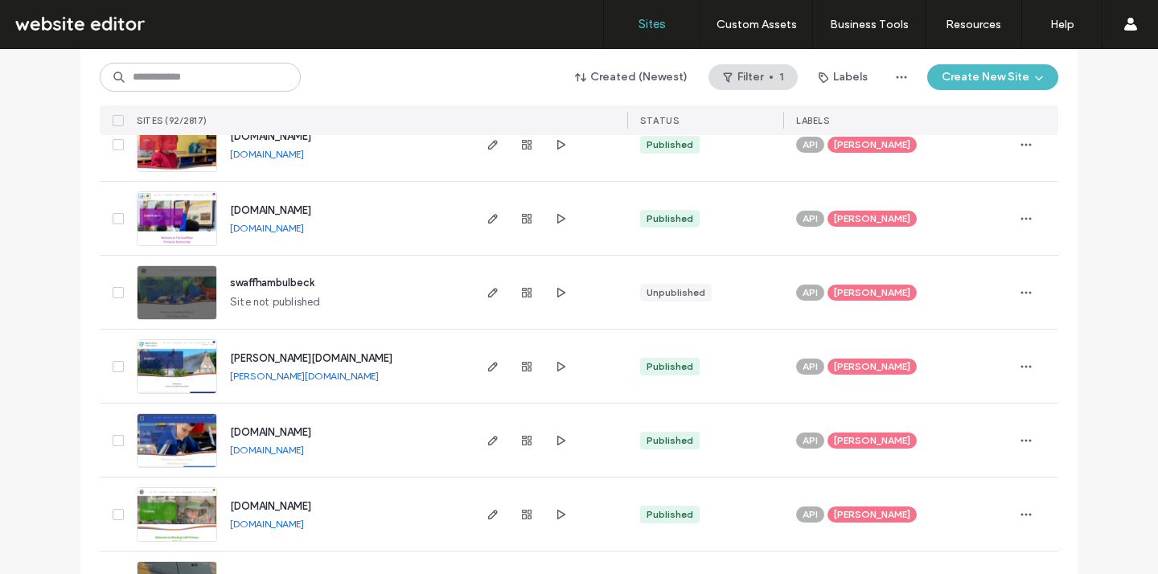
click at [872, 507] on div "[PERSON_NAME]" at bounding box center [871, 514] width 89 height 16
click at [924, 501] on icon at bounding box center [927, 502] width 7 height 7
click at [1023, 512] on icon "button" at bounding box center [1025, 514] width 13 height 13
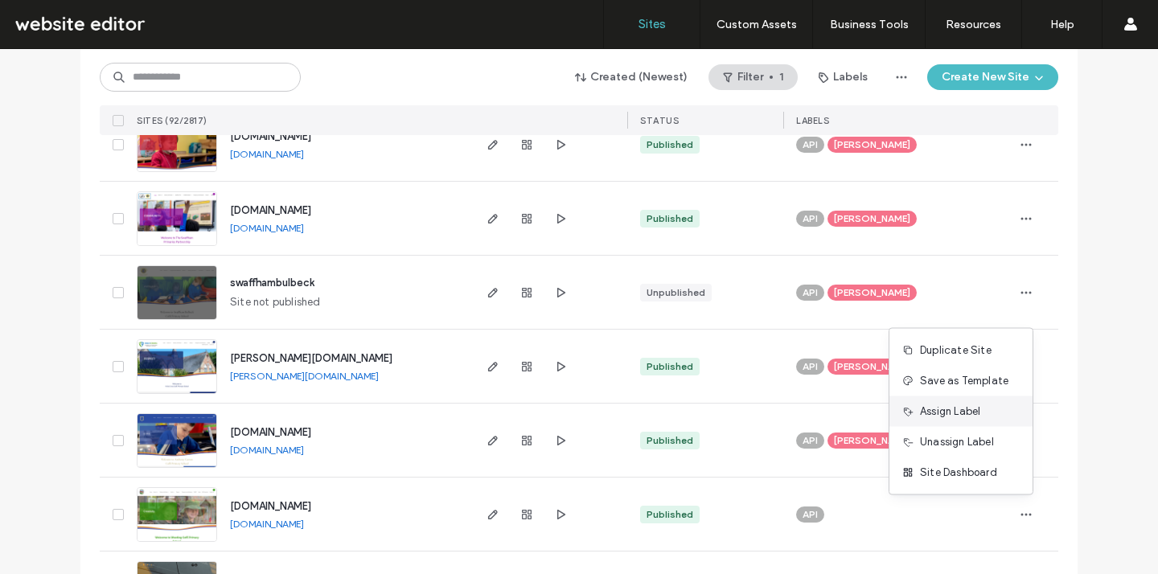
click at [984, 414] on div "Assign Label" at bounding box center [960, 411] width 143 height 31
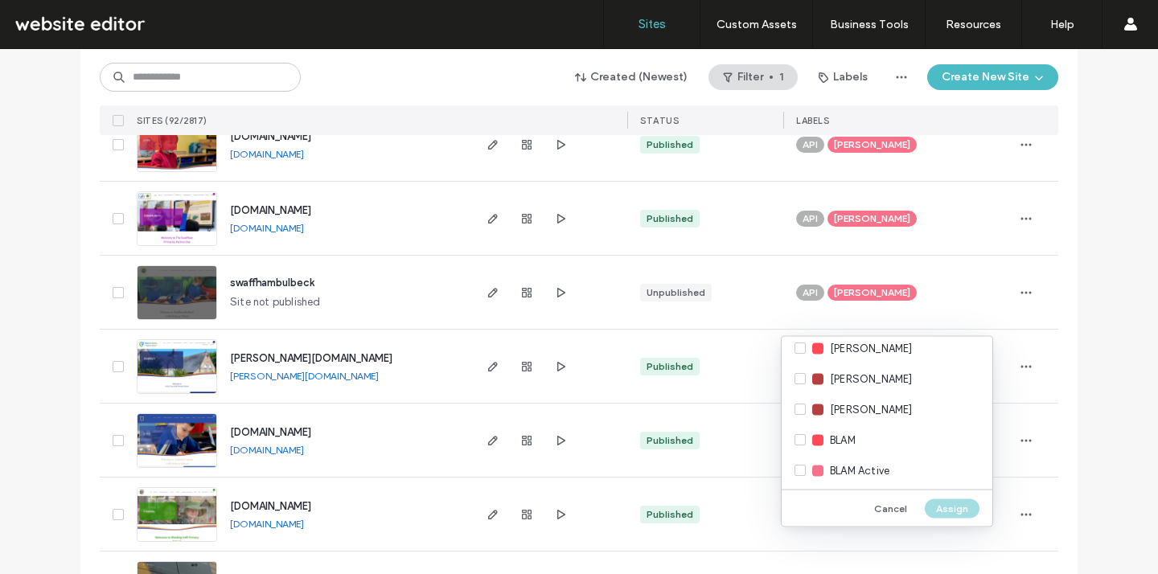
scroll to position [1605, 0]
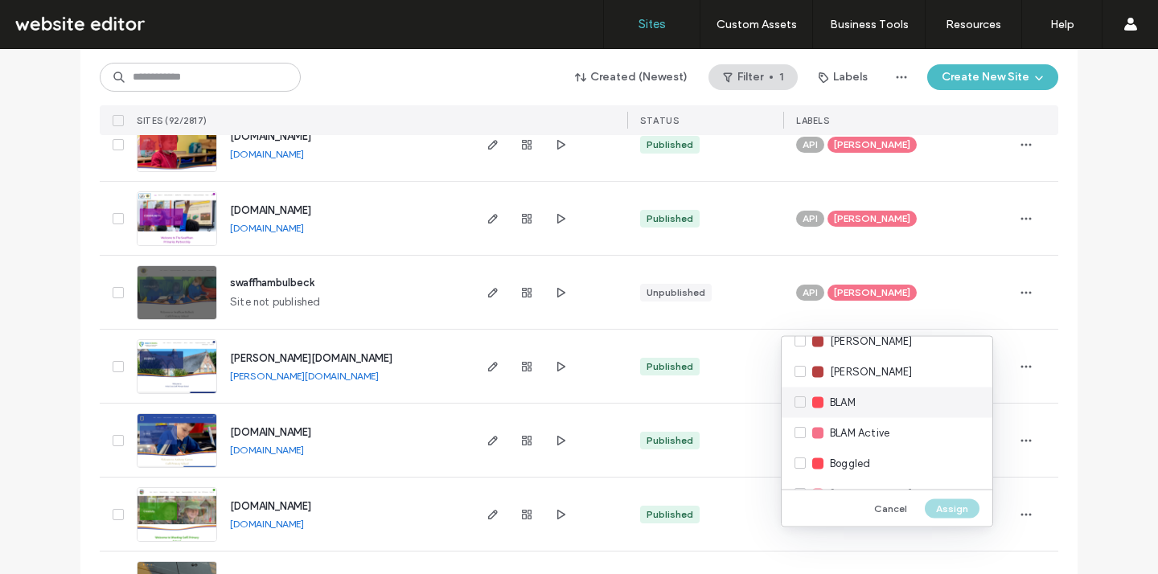
click at [858, 407] on div "BLAM" at bounding box center [886, 402] width 211 height 31
click at [953, 513] on button "Assign" at bounding box center [951, 507] width 55 height 19
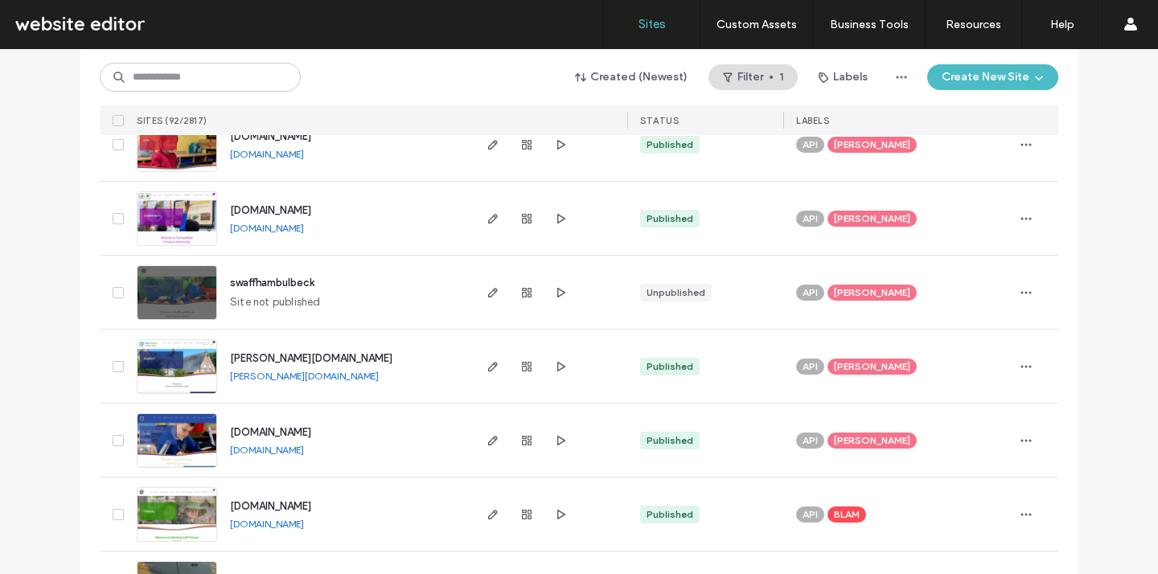
click at [311, 502] on span "[DOMAIN_NAME]" at bounding box center [270, 506] width 81 height 12
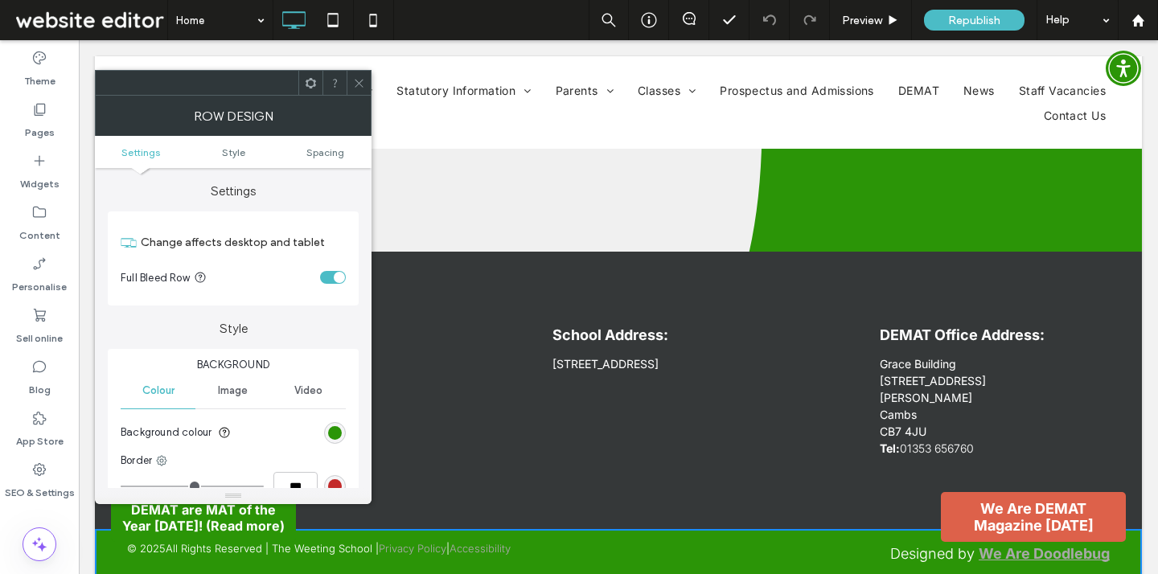
click at [355, 85] on use at bounding box center [359, 83] width 8 height 8
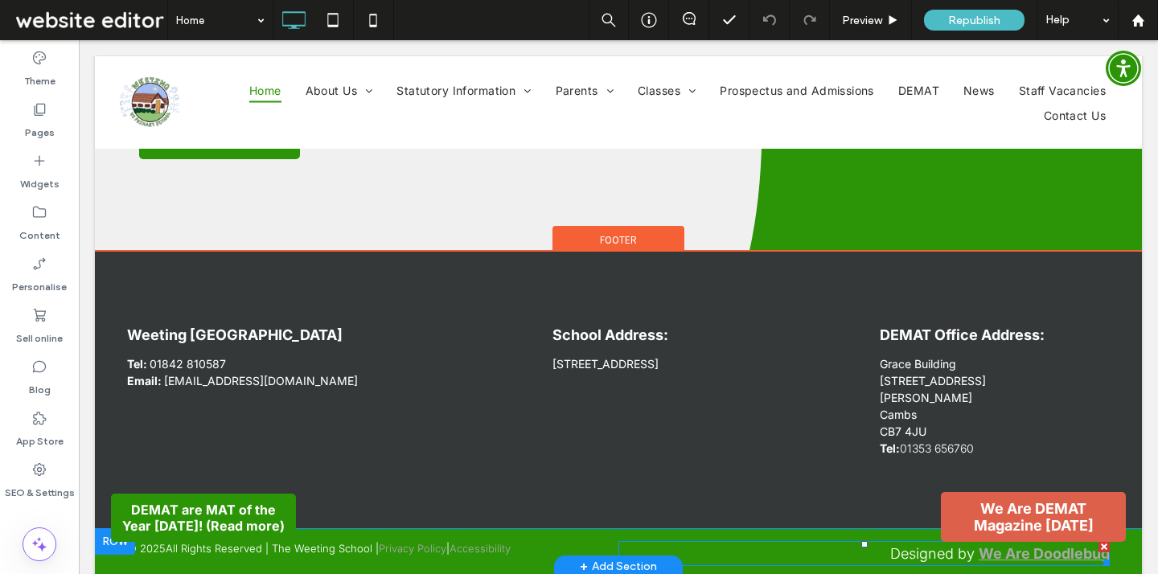
click at [966, 551] on span "Designed by" at bounding box center [932, 553] width 84 height 17
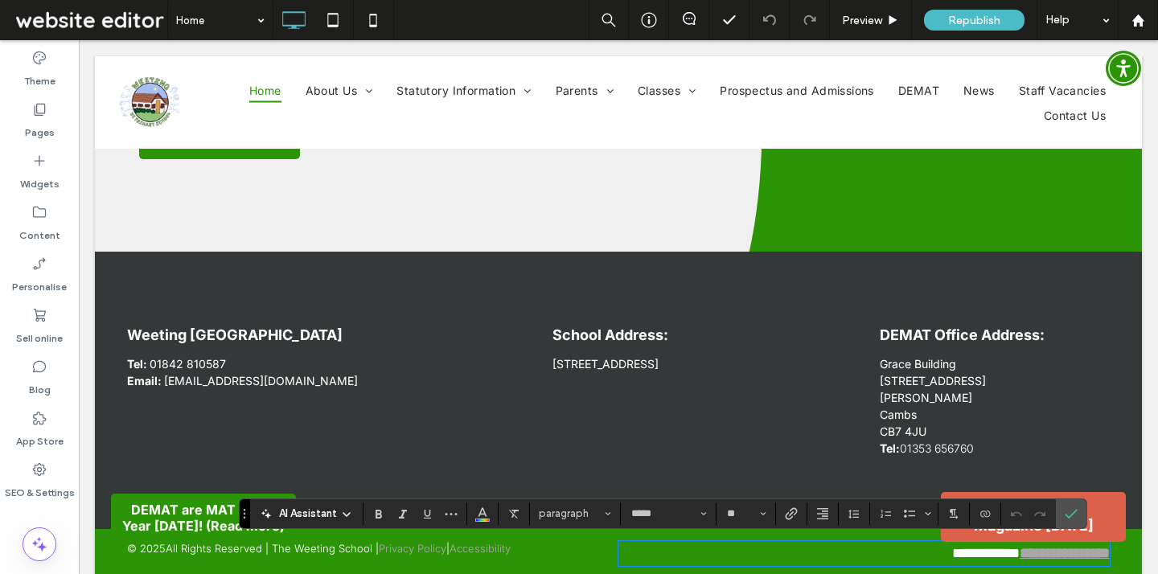
type input "*****"
type input "**"
click at [1019, 554] on strong "**********" at bounding box center [1064, 553] width 90 height 14
drag, startPoint x: 977, startPoint y: 554, endPoint x: 1109, endPoint y: 553, distance: 131.8
click at [1109, 553] on strong "**********" at bounding box center [1064, 553] width 90 height 14
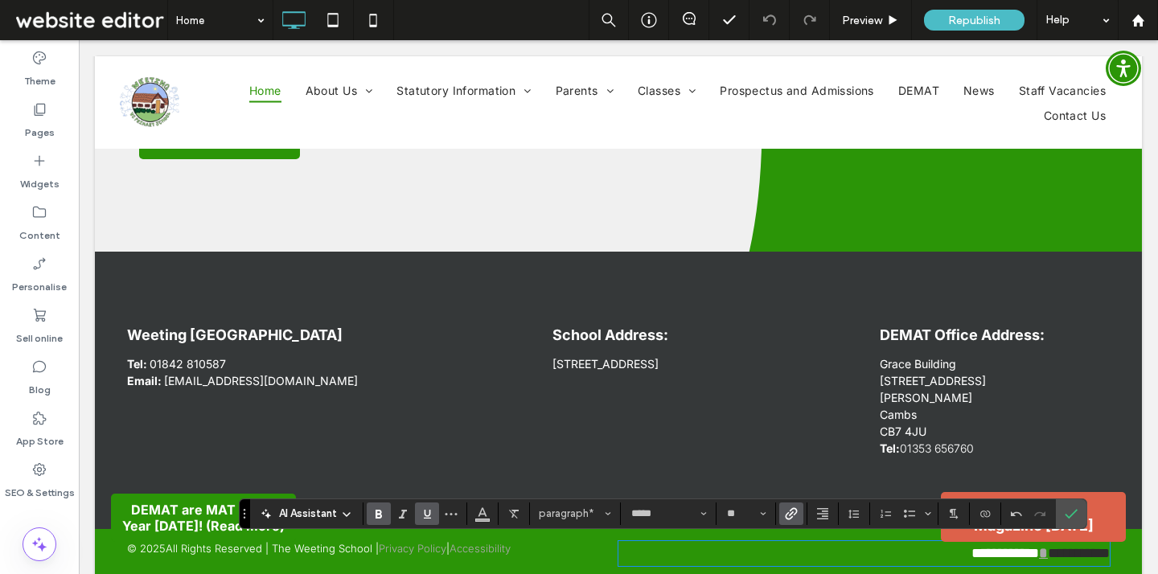
drag, startPoint x: 1029, startPoint y: 555, endPoint x: 1115, endPoint y: 559, distance: 86.1
click at [1114, 559] on div "**********" at bounding box center [618, 553] width 1047 height 49
click at [486, 514] on icon "Colour" at bounding box center [482, 512] width 13 height 13
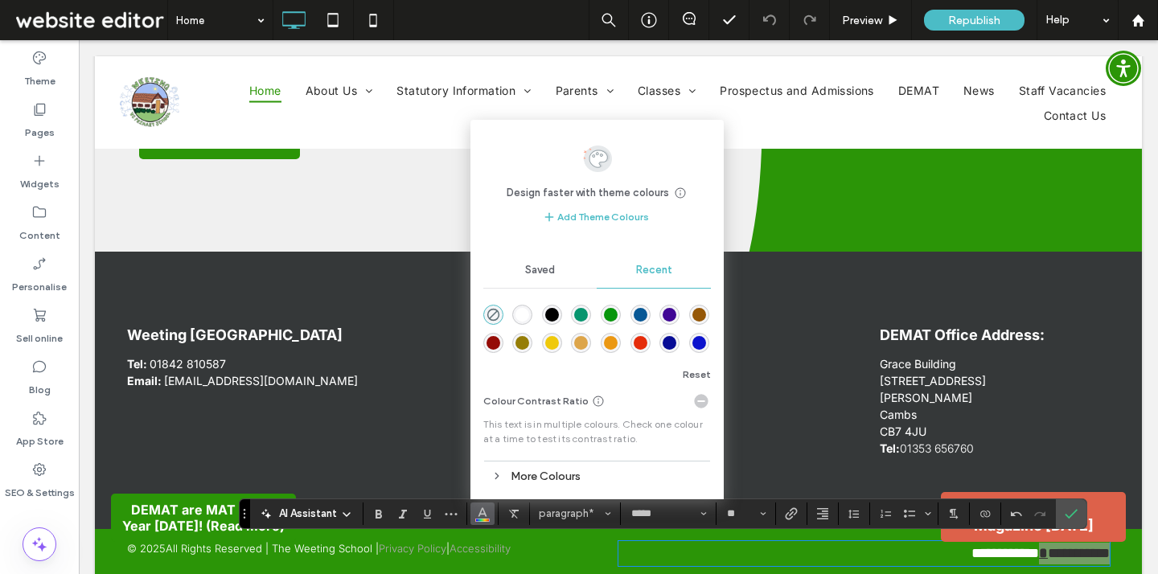
click at [523, 314] on div "rgba(255, 255, 255, 1)" at bounding box center [522, 315] width 14 height 14
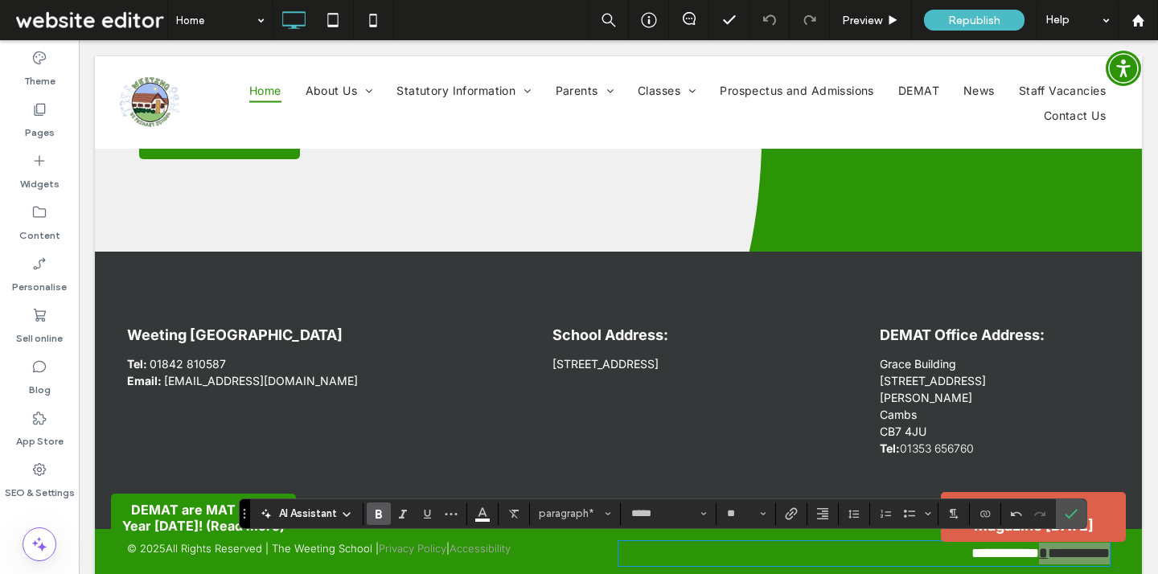
click at [381, 515] on use "Bold" at bounding box center [378, 514] width 6 height 9
click at [427, 515] on use "Underline" at bounding box center [427, 514] width 7 height 9
click at [488, 514] on icon "Colour" at bounding box center [482, 512] width 13 height 13
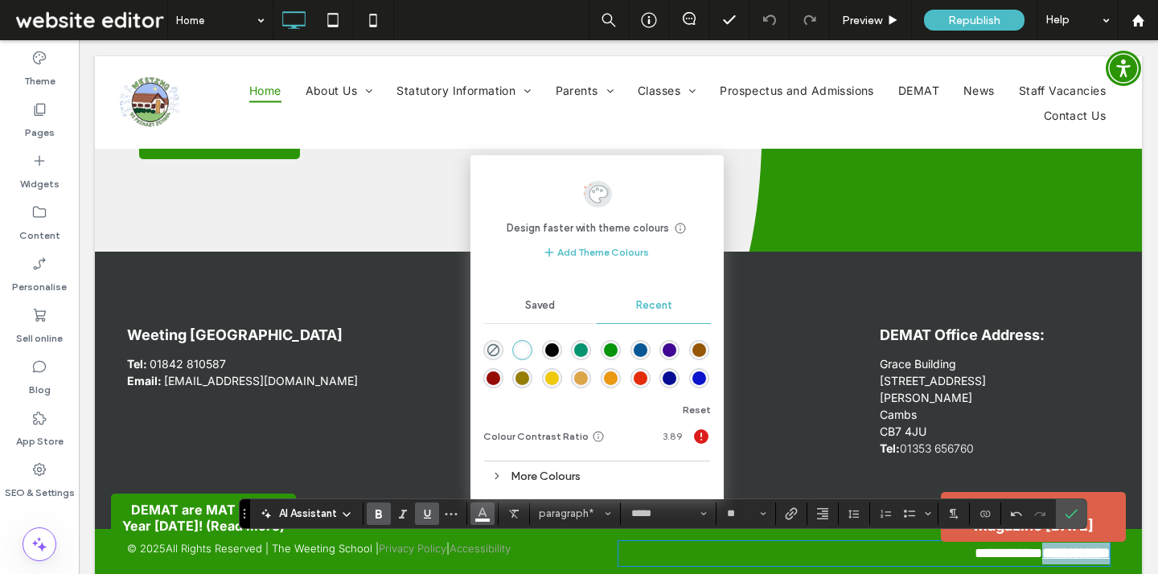
click at [912, 548] on p "**********" at bounding box center [863, 554] width 491 height 22
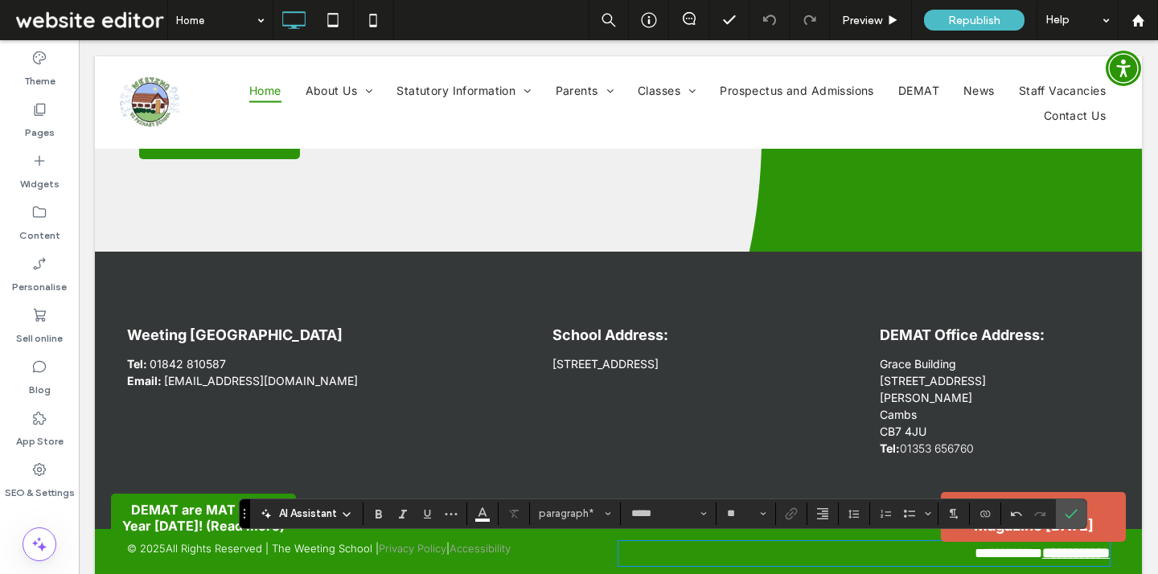
click at [981, 556] on span "**********" at bounding box center [1008, 553] width 68 height 14
drag, startPoint x: 936, startPoint y: 555, endPoint x: 1105, endPoint y: 561, distance: 168.9
click at [1105, 561] on p "**********" at bounding box center [863, 554] width 491 height 22
click at [793, 510] on icon "Link" at bounding box center [791, 513] width 13 height 13
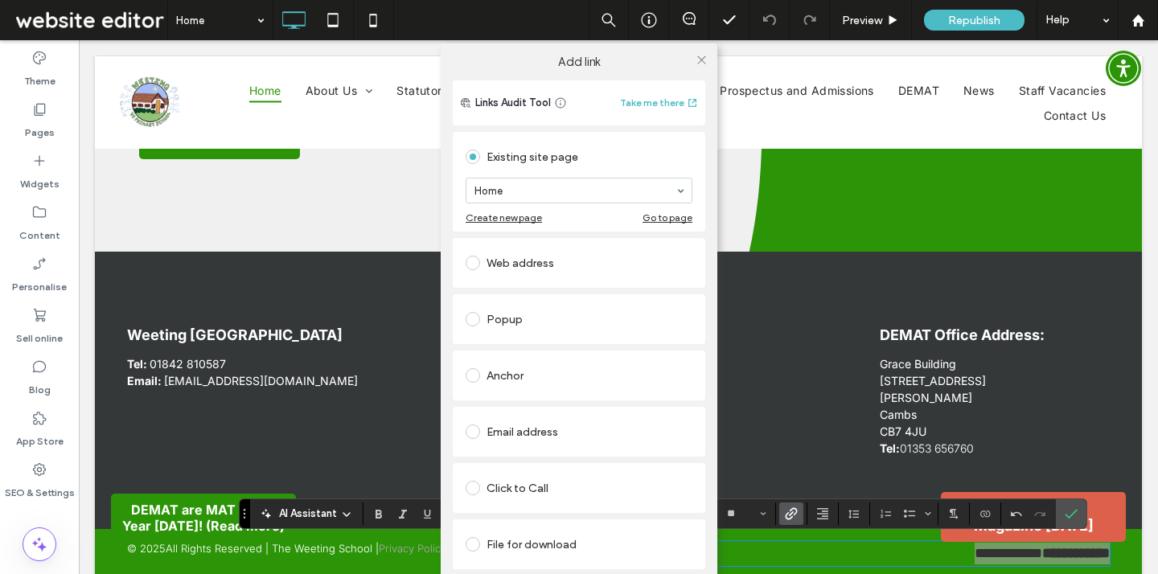
click at [570, 257] on div "Web address" at bounding box center [578, 263] width 227 height 26
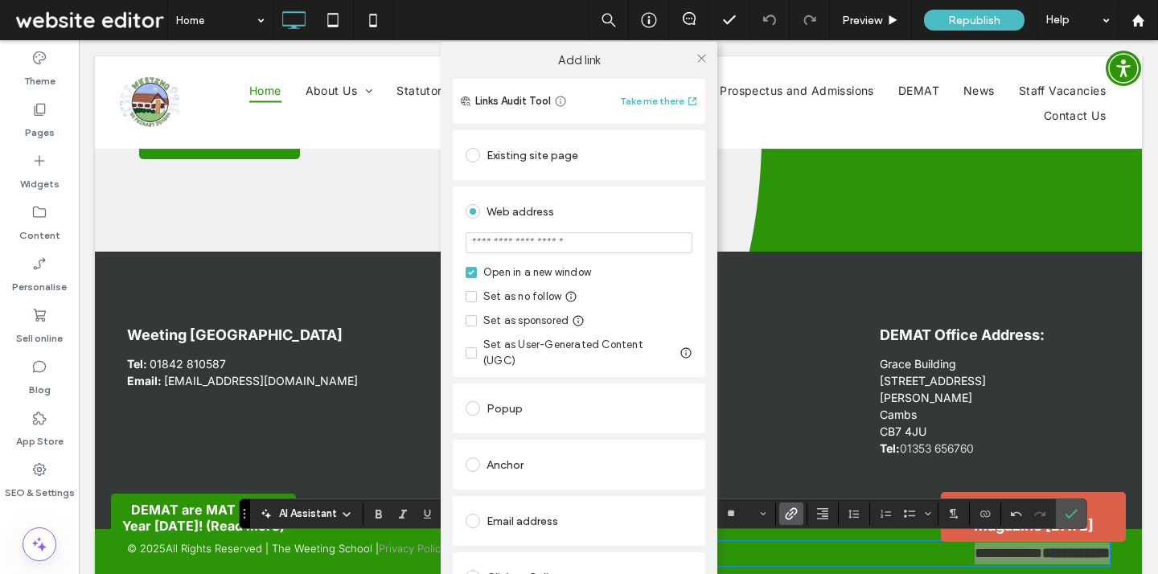
click at [539, 252] on input "url" at bounding box center [578, 242] width 227 height 21
paste input "**********"
type input "**********"
click at [673, 203] on div "Web address" at bounding box center [578, 212] width 227 height 26
click at [697, 60] on icon at bounding box center [701, 58] width 12 height 12
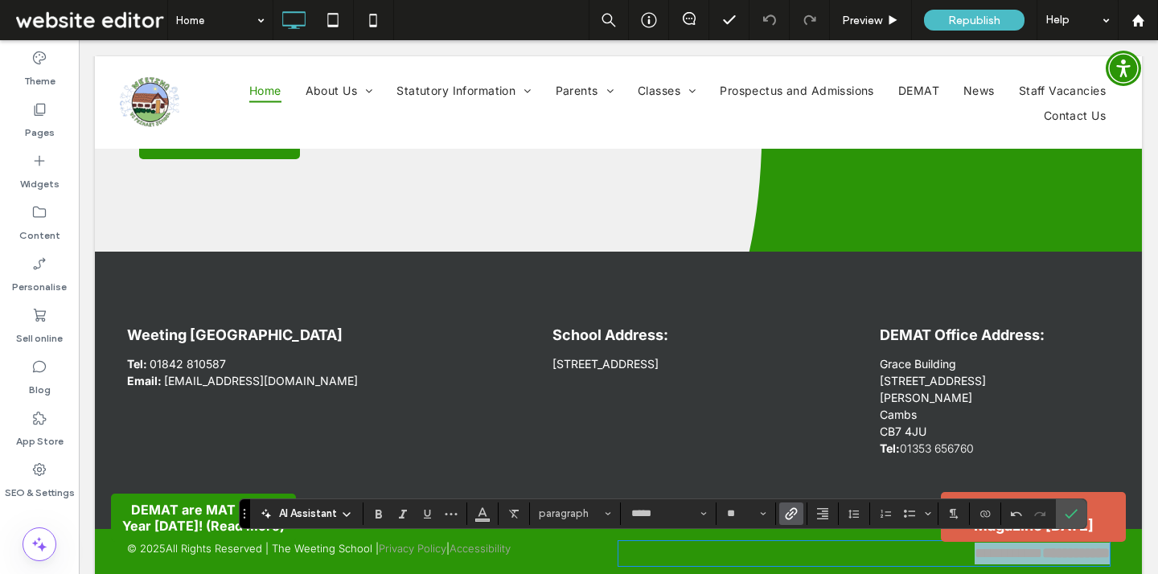
click at [986, 559] on link "**********" at bounding box center [1008, 553] width 68 height 14
drag, startPoint x: 1094, startPoint y: 556, endPoint x: 1114, endPoint y: 555, distance: 20.1
click at [1114, 555] on div "**********" at bounding box center [618, 553] width 1047 height 49
click at [477, 513] on icon "Colour" at bounding box center [482, 512] width 13 height 13
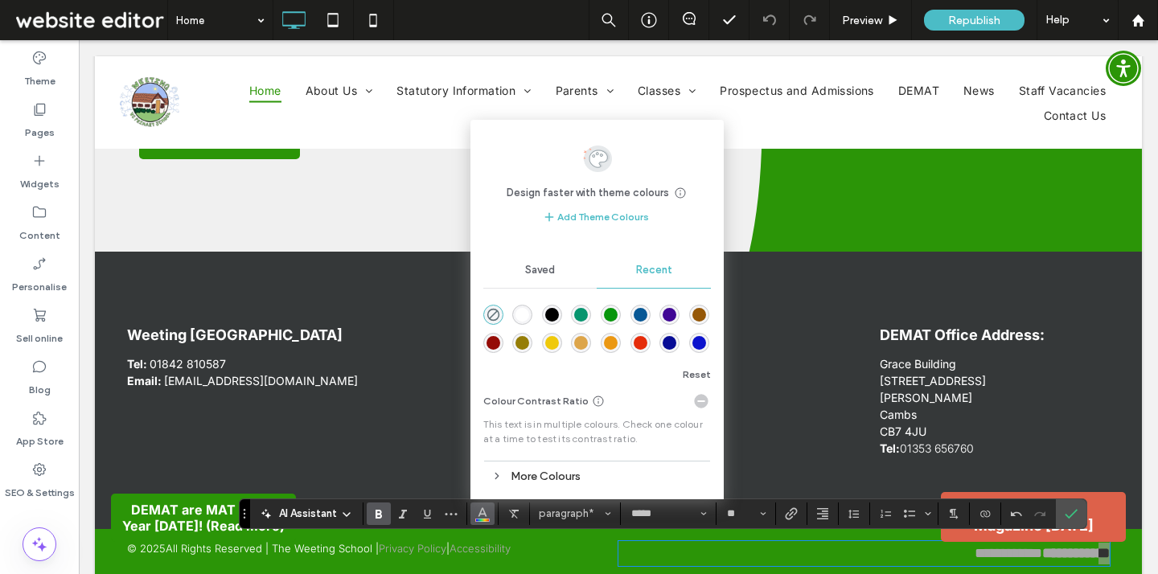
drag, startPoint x: 521, startPoint y: 314, endPoint x: 442, endPoint y: 275, distance: 88.1
click at [521, 314] on div "rgba(255, 255, 255, 1)" at bounding box center [522, 315] width 14 height 14
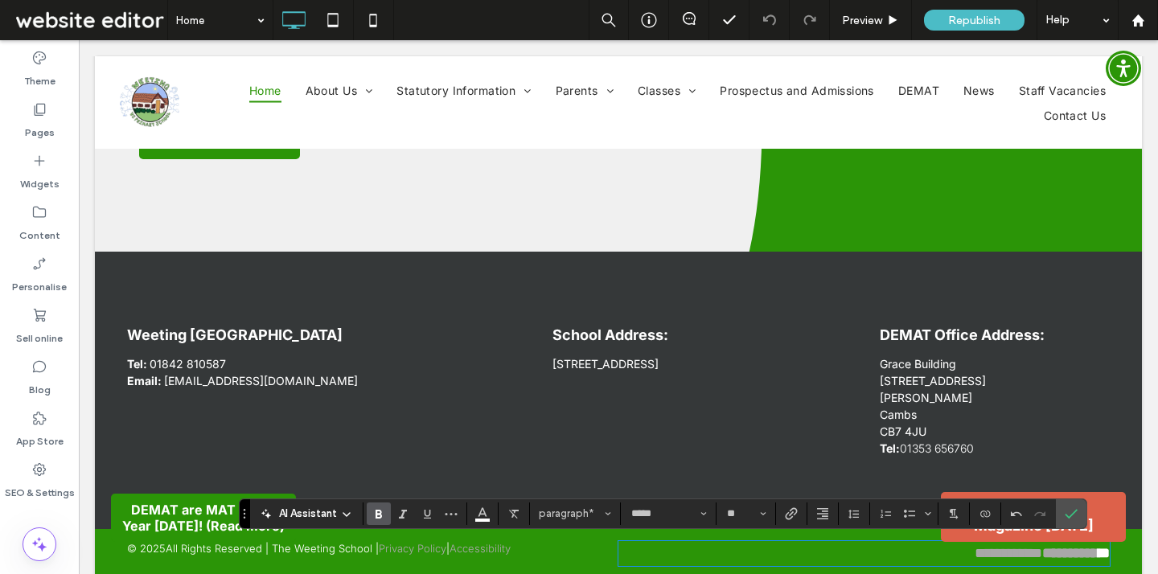
click at [1075, 557] on strong "**********" at bounding box center [1070, 553] width 56 height 14
click at [1042, 556] on strong "**********" at bounding box center [1070, 553] width 56 height 14
drag, startPoint x: 1027, startPoint y: 556, endPoint x: 1112, endPoint y: 555, distance: 84.4
click at [1112, 555] on div "**********" at bounding box center [618, 553] width 1047 height 49
click at [480, 514] on icon "Colour" at bounding box center [482, 512] width 13 height 13
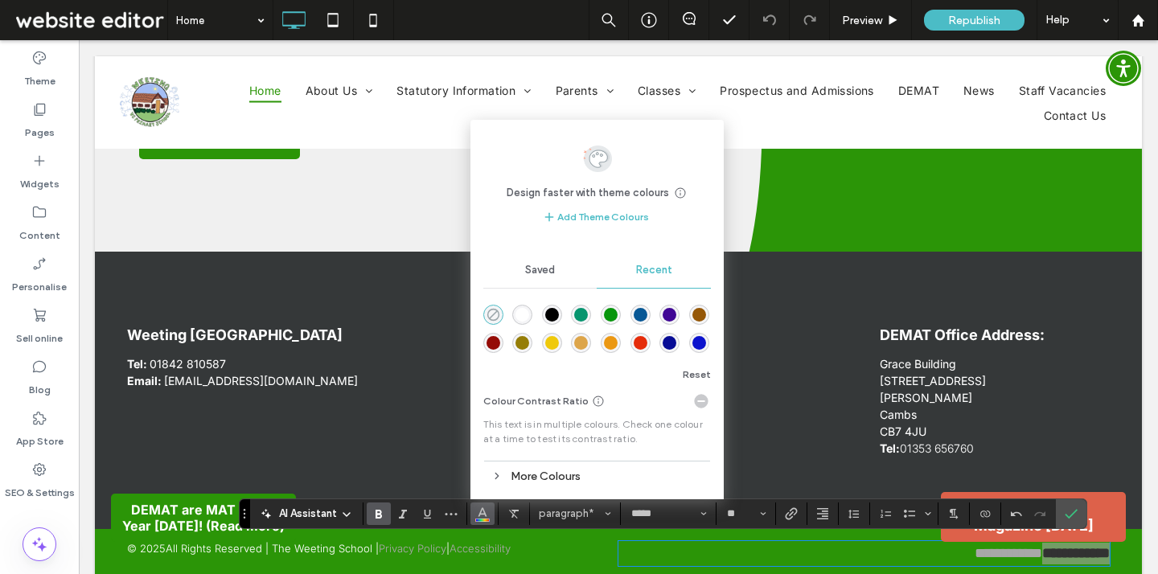
click at [490, 312] on icon "rgba(0, 0, 0, 0)" at bounding box center [493, 315] width 14 height 14
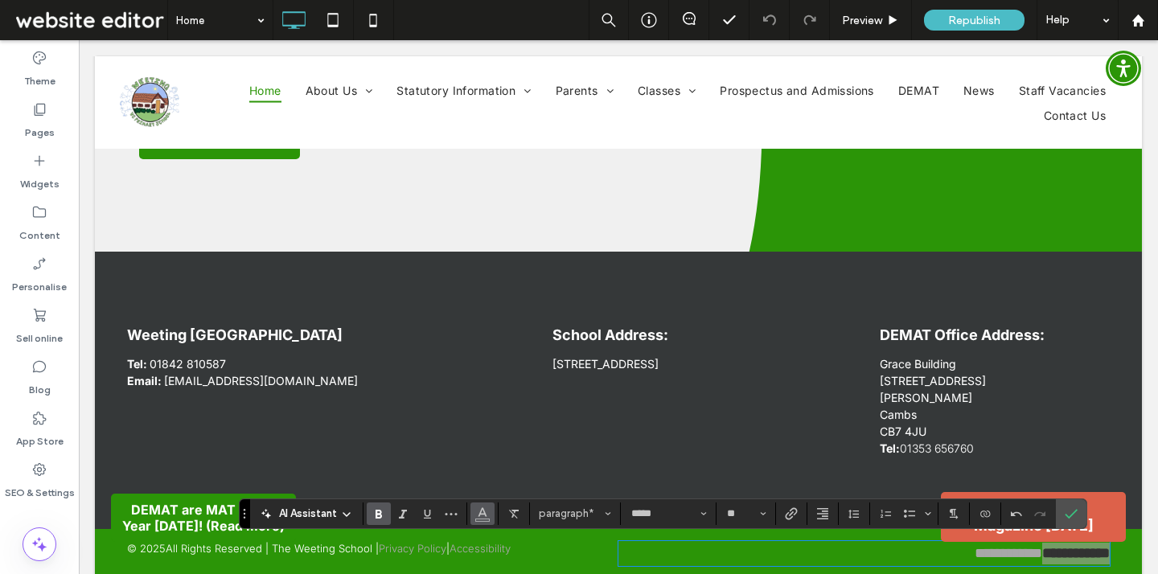
click at [474, 519] on button "Colour" at bounding box center [482, 513] width 24 height 23
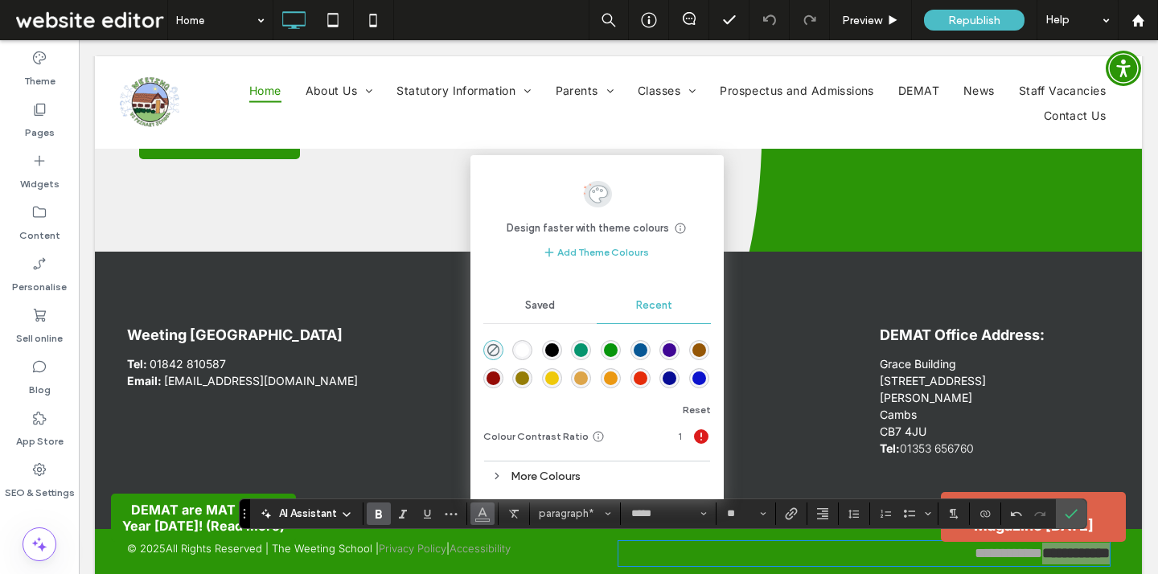
click at [530, 347] on div "rgba(255, 255, 255, 1)" at bounding box center [522, 350] width 20 height 20
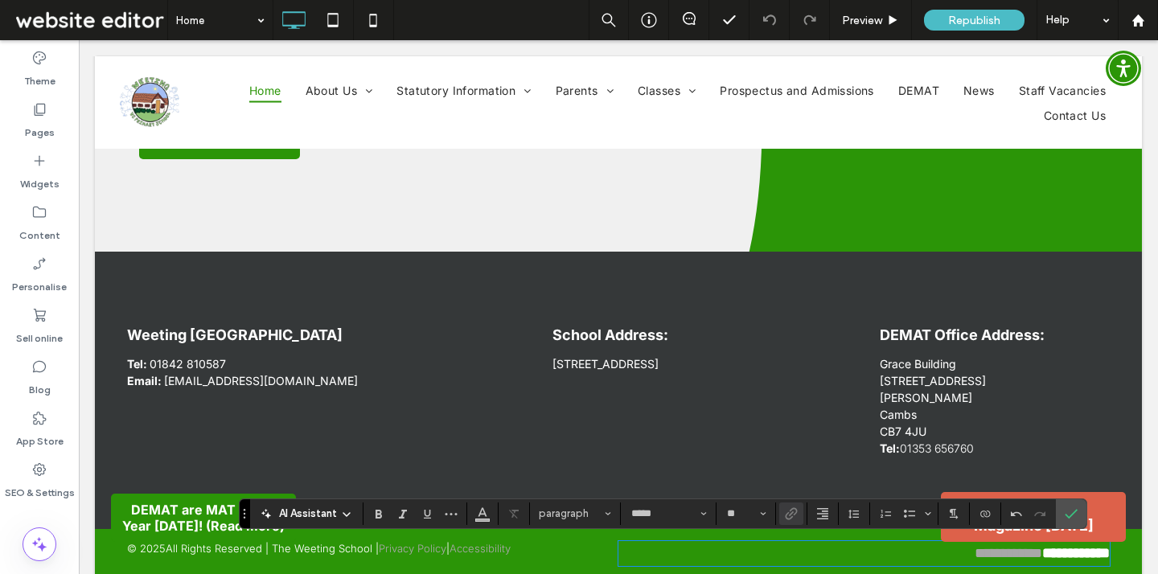
click at [751, 550] on p "**********" at bounding box center [863, 554] width 491 height 22
drag, startPoint x: 1027, startPoint y: 553, endPoint x: 1041, endPoint y: 555, distance: 14.6
click at [1042, 555] on strong "**********" at bounding box center [1076, 553] width 68 height 14
drag, startPoint x: 985, startPoint y: 555, endPoint x: 945, endPoint y: 553, distance: 40.2
click at [974, 553] on link "**********" at bounding box center [1008, 553] width 68 height 14
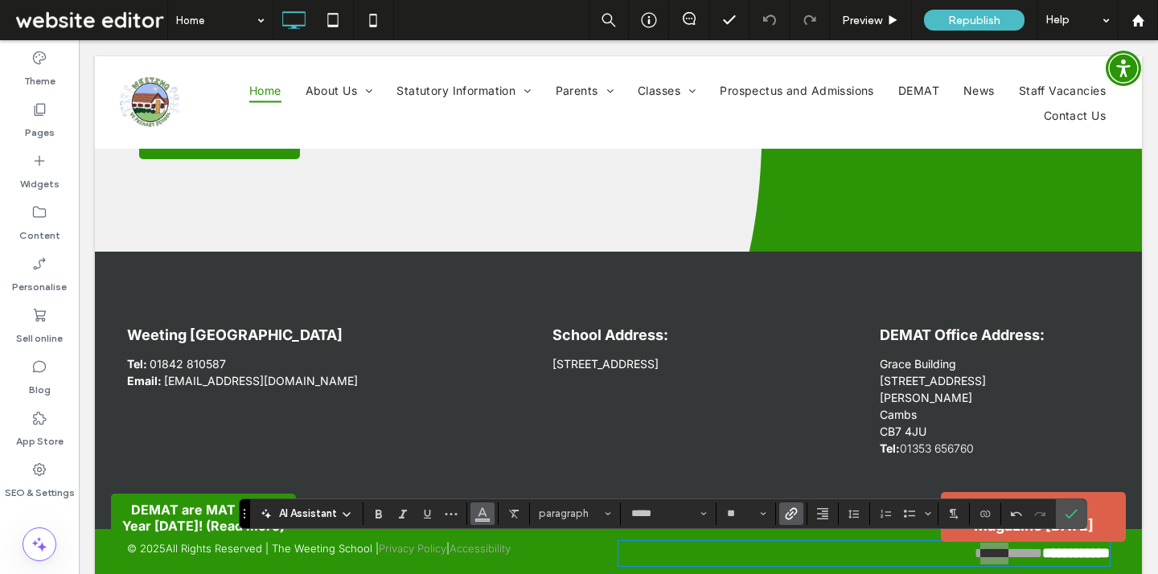
click at [486, 512] on icon "Colour" at bounding box center [482, 512] width 13 height 13
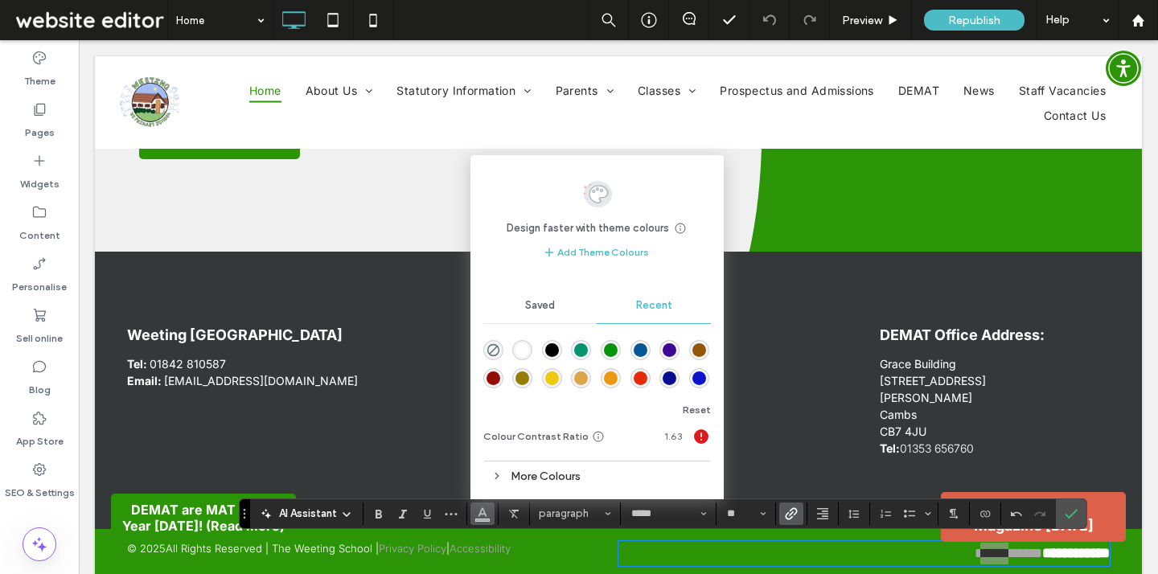
click at [526, 315] on div "Saved" at bounding box center [540, 305] width 114 height 35
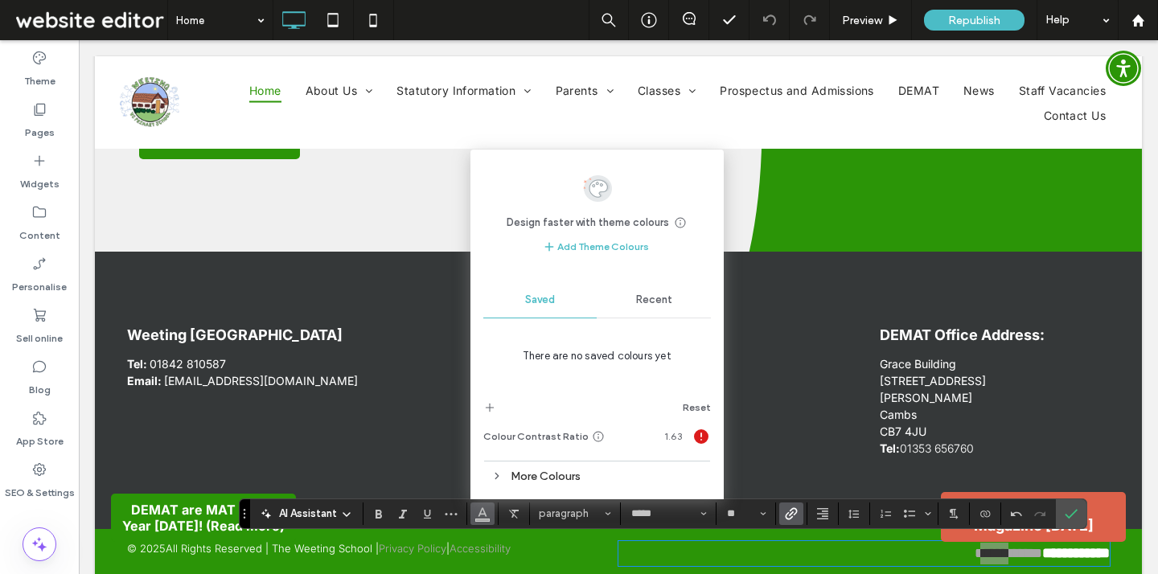
click at [632, 296] on div "Recent" at bounding box center [653, 299] width 114 height 35
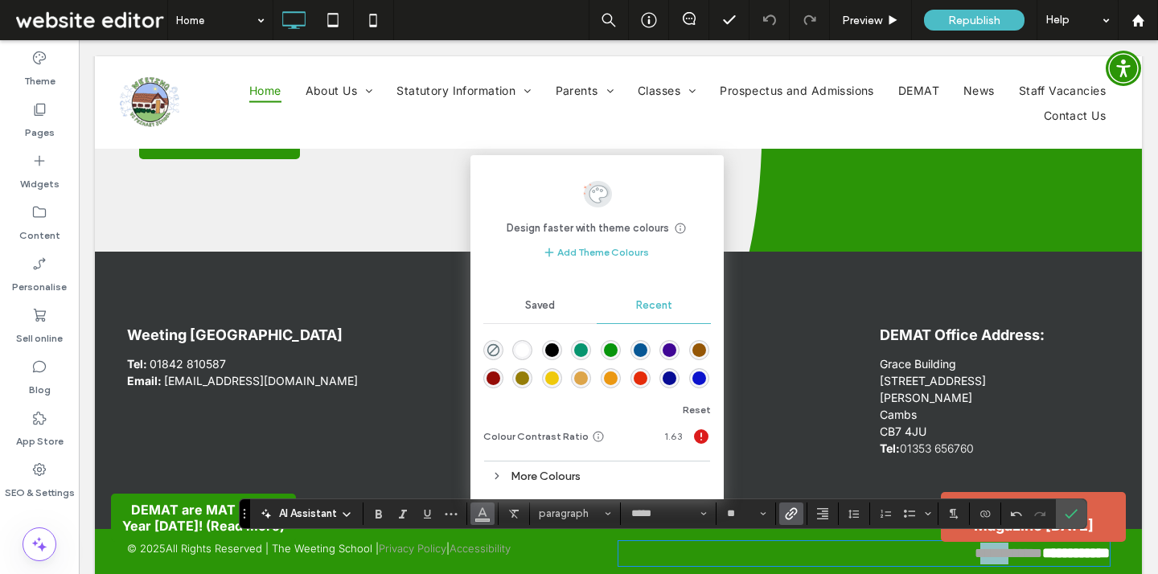
click at [892, 552] on p "**********" at bounding box center [863, 554] width 491 height 22
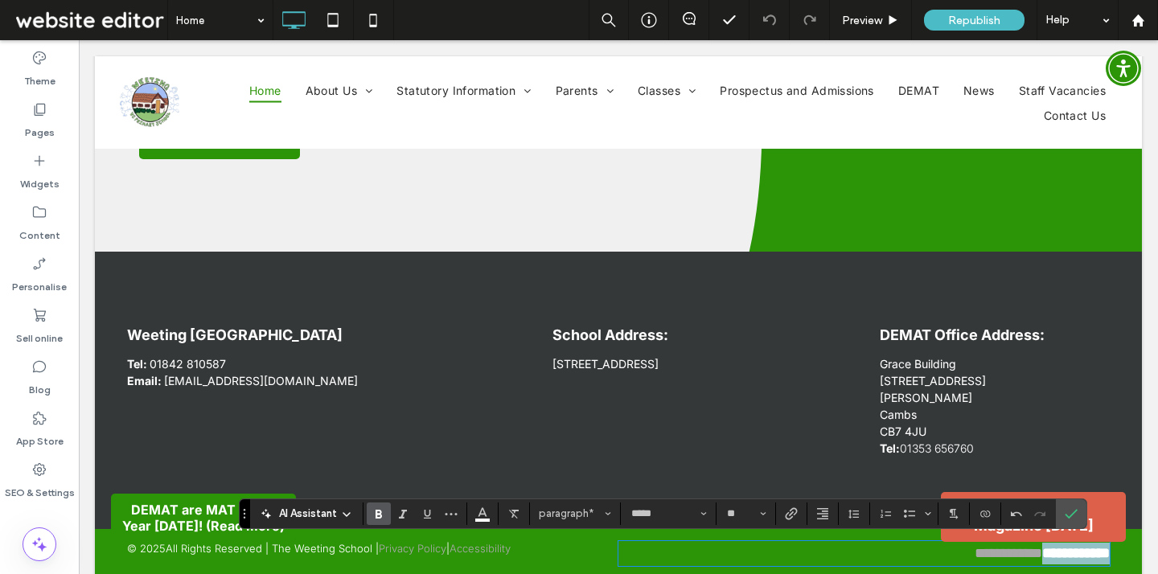
drag, startPoint x: 1028, startPoint y: 556, endPoint x: 1131, endPoint y: 553, distance: 102.9
click at [1131, 554] on div "**********" at bounding box center [618, 553] width 1047 height 49
click at [490, 510] on button "Colour" at bounding box center [482, 513] width 24 height 23
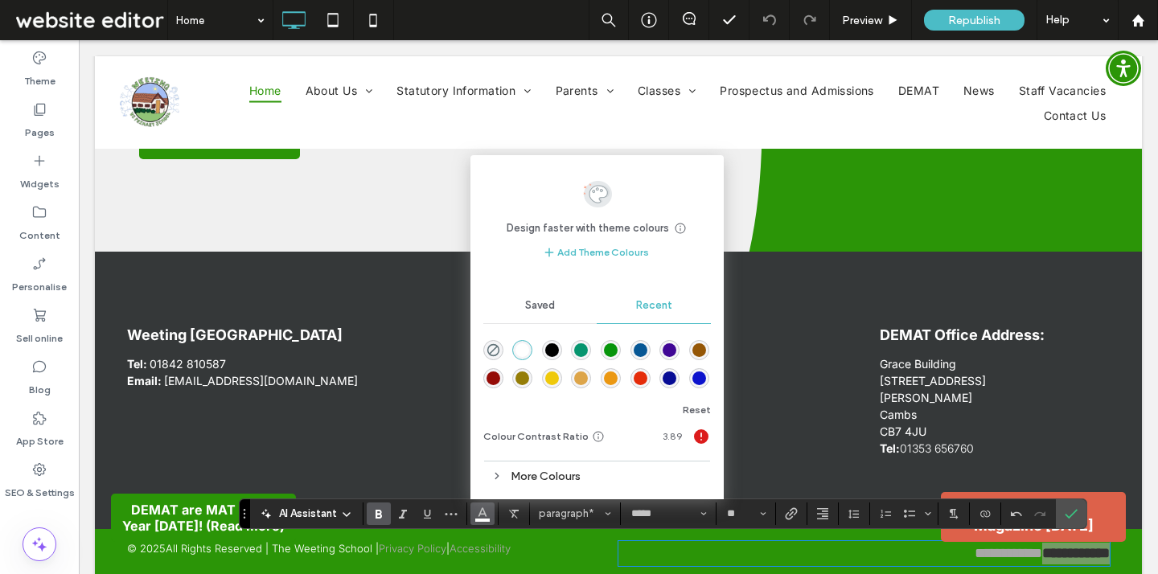
click at [582, 469] on div "More Colours" at bounding box center [596, 476] width 227 height 22
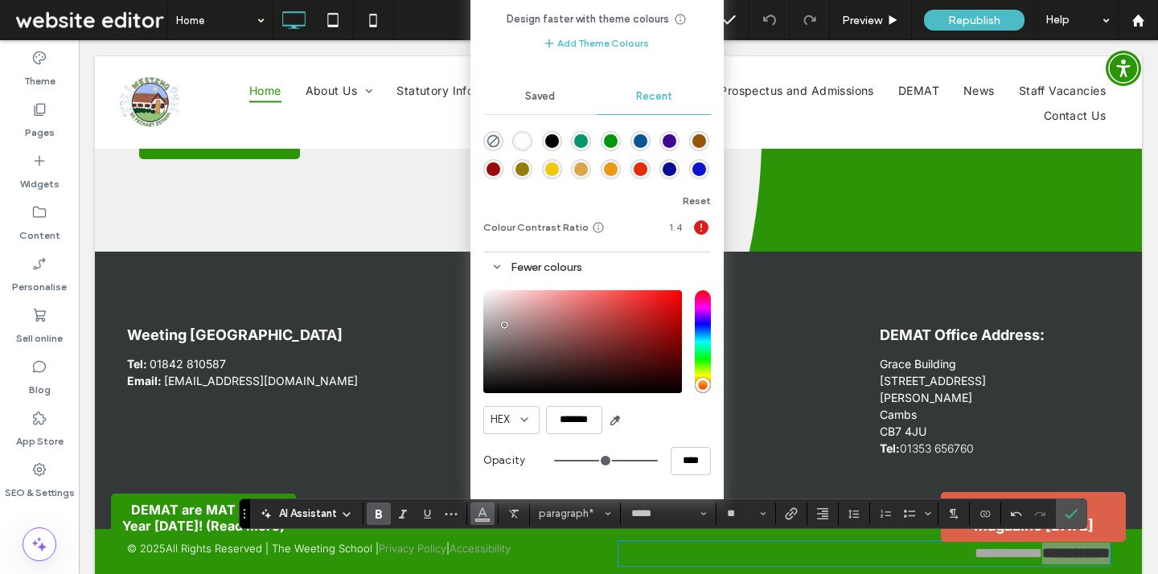
drag, startPoint x: 627, startPoint y: 342, endPoint x: 519, endPoint y: 346, distance: 107.8
click at [520, 345] on div "saturation and value" at bounding box center [582, 341] width 199 height 103
drag, startPoint x: 519, startPoint y: 346, endPoint x: 479, endPoint y: 314, distance: 51.0
click at [479, 314] on div "Design faster with theme colours Save time with Theme Colours Create a colour p…" at bounding box center [596, 222] width 253 height 552
click at [773, 111] on div at bounding box center [618, 102] width 1047 height 92
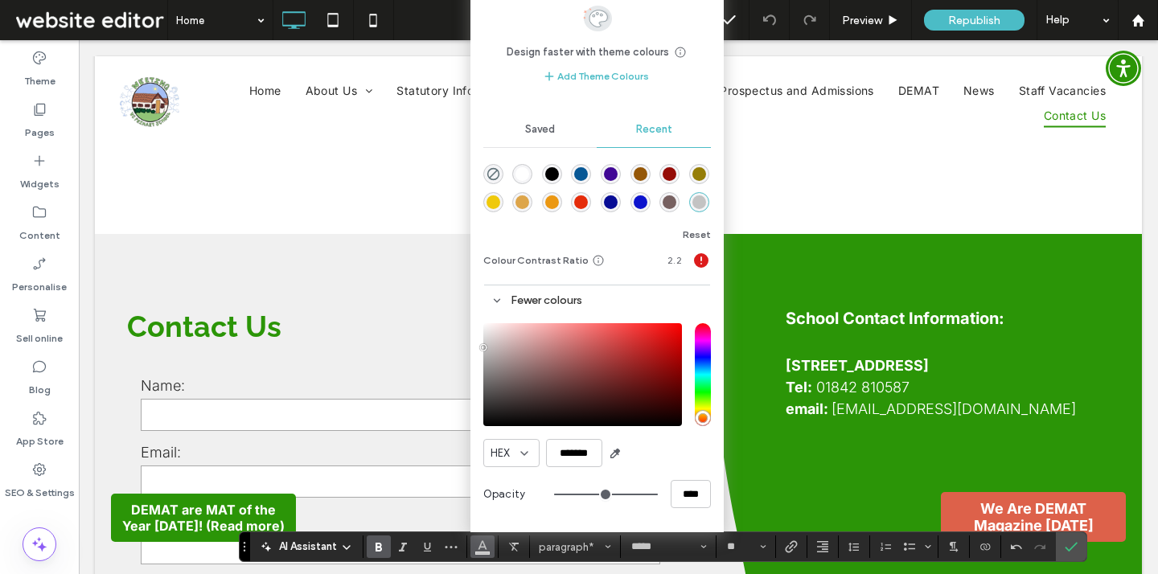
scroll to position [3190, 0]
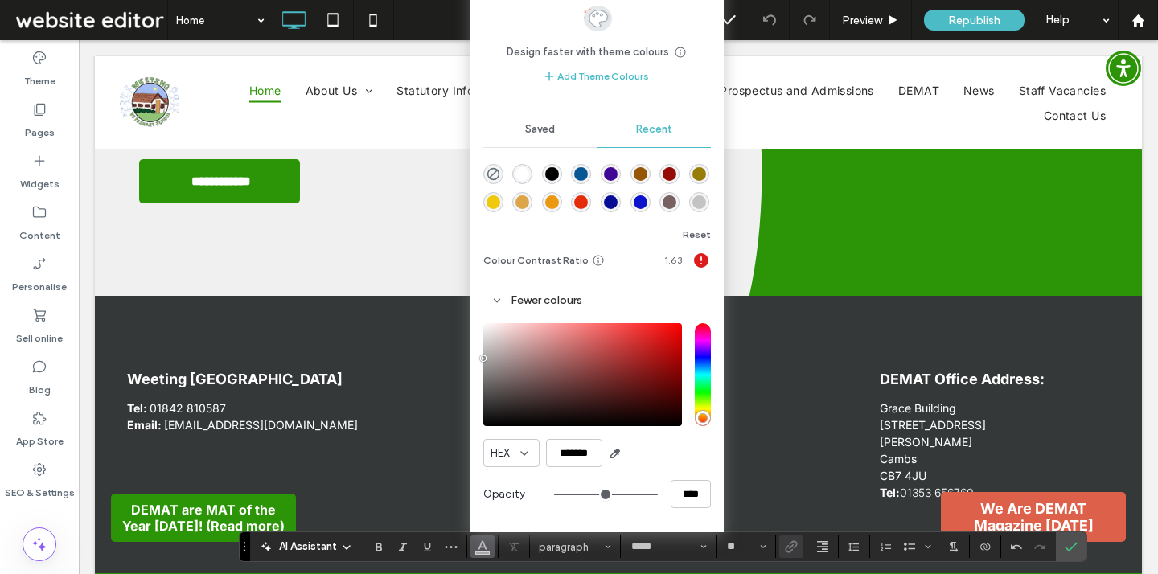
scroll to position [3158, 0]
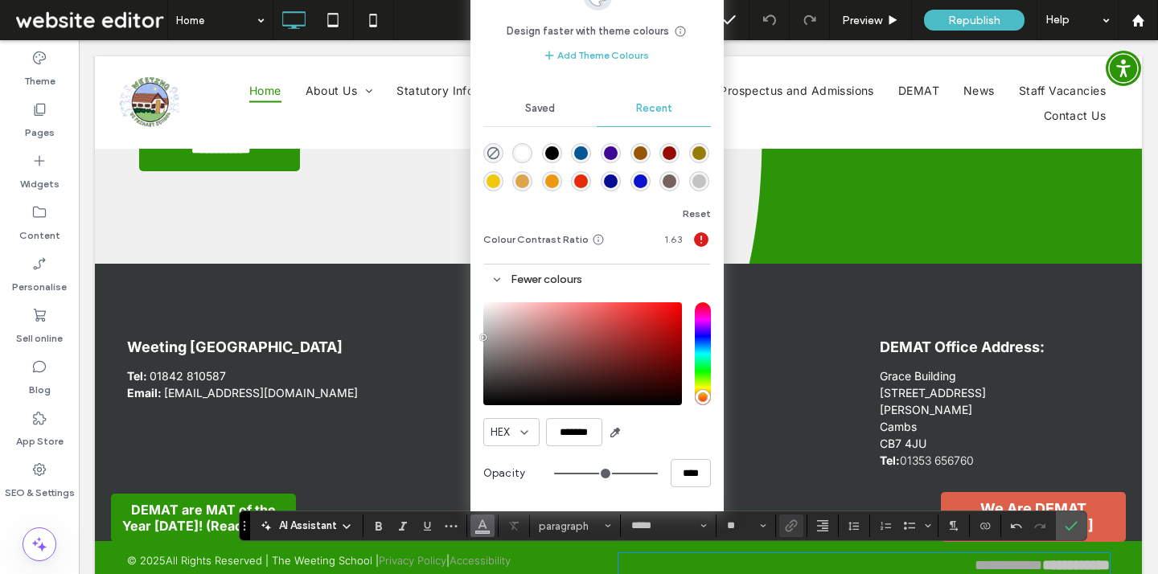
type input "*******"
click at [1082, 560] on strong "**********" at bounding box center [1076, 565] width 68 height 14
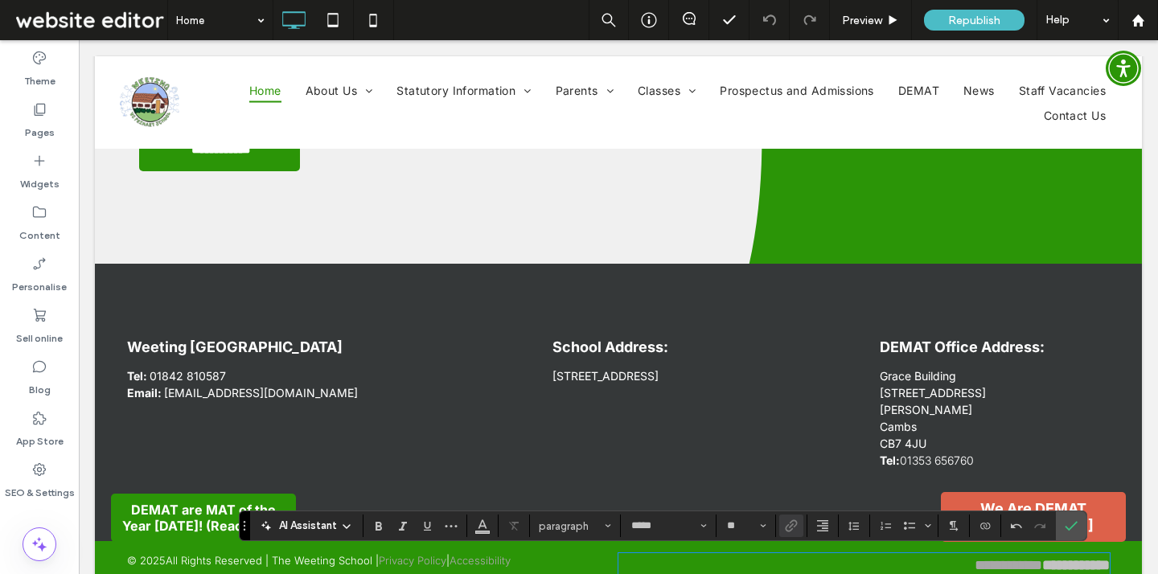
click at [974, 563] on link "**********" at bounding box center [1008, 565] width 68 height 14
drag, startPoint x: 935, startPoint y: 566, endPoint x: 1036, endPoint y: 557, distance: 101.7
click at [1036, 557] on p "**********" at bounding box center [863, 566] width 491 height 22
click at [1025, 564] on link "**********" at bounding box center [1008, 565] width 68 height 14
drag, startPoint x: 1025, startPoint y: 564, endPoint x: 1114, endPoint y: 563, distance: 89.2
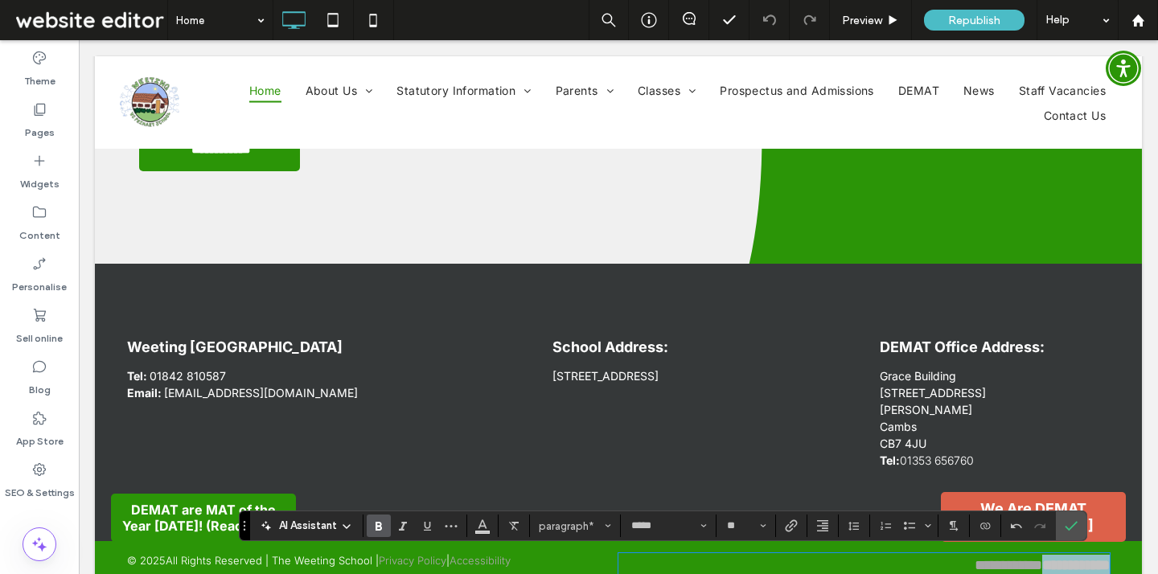
click at [1114, 563] on div "**********" at bounding box center [618, 565] width 1047 height 49
click at [426, 522] on icon "Underline" at bounding box center [426, 525] width 13 height 13
click at [910, 564] on p "**********" at bounding box center [863, 566] width 491 height 22
click at [1121, 557] on div "**********" at bounding box center [618, 565] width 1047 height 49
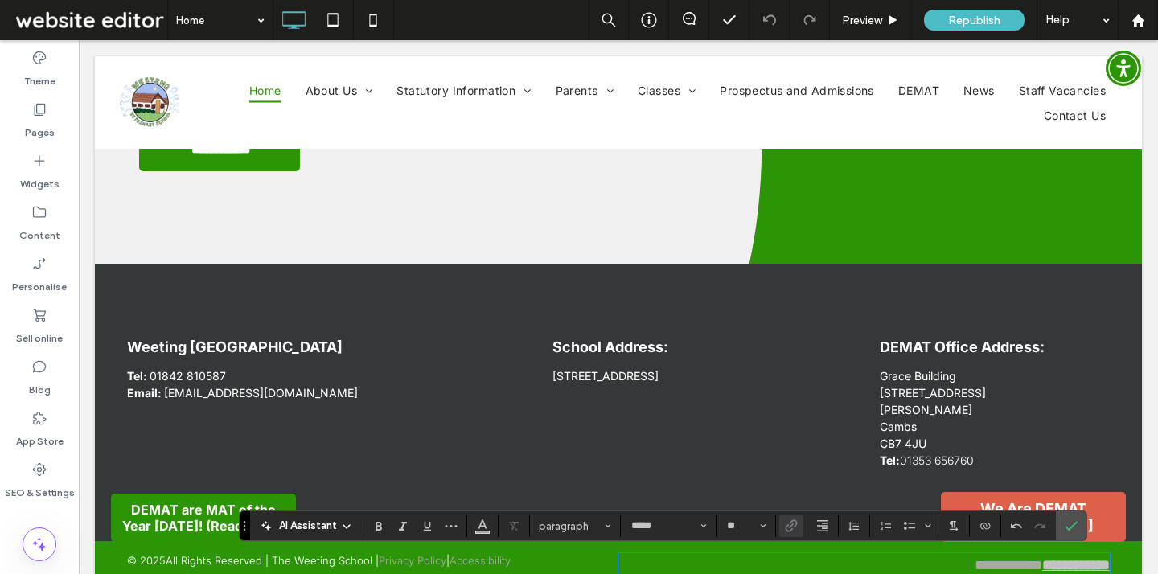
scroll to position [3190, 0]
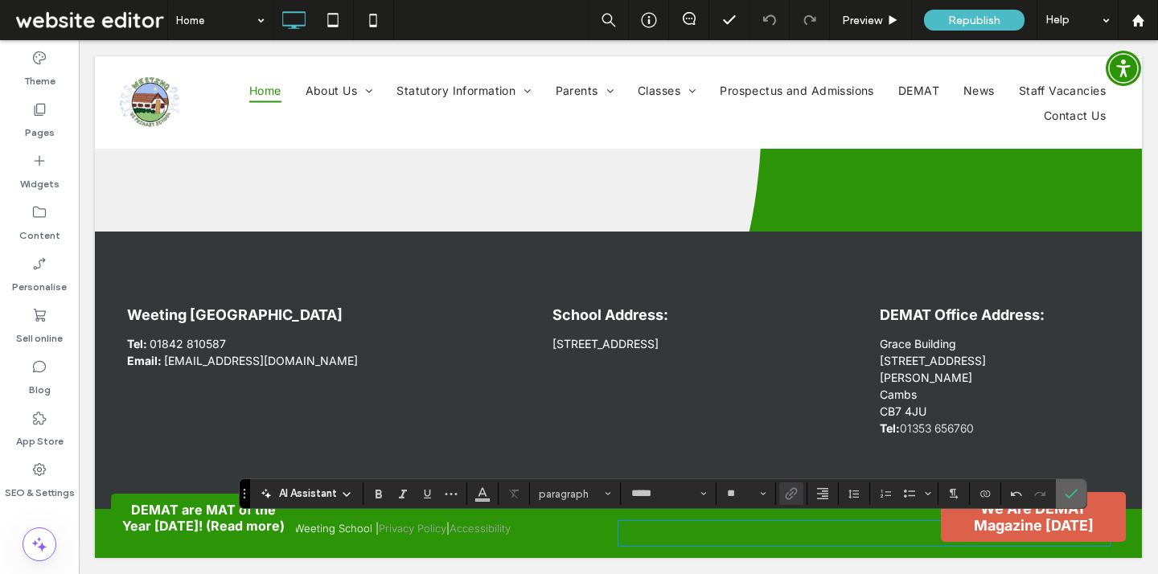
click at [1068, 495] on icon "Confirm" at bounding box center [1070, 493] width 13 height 13
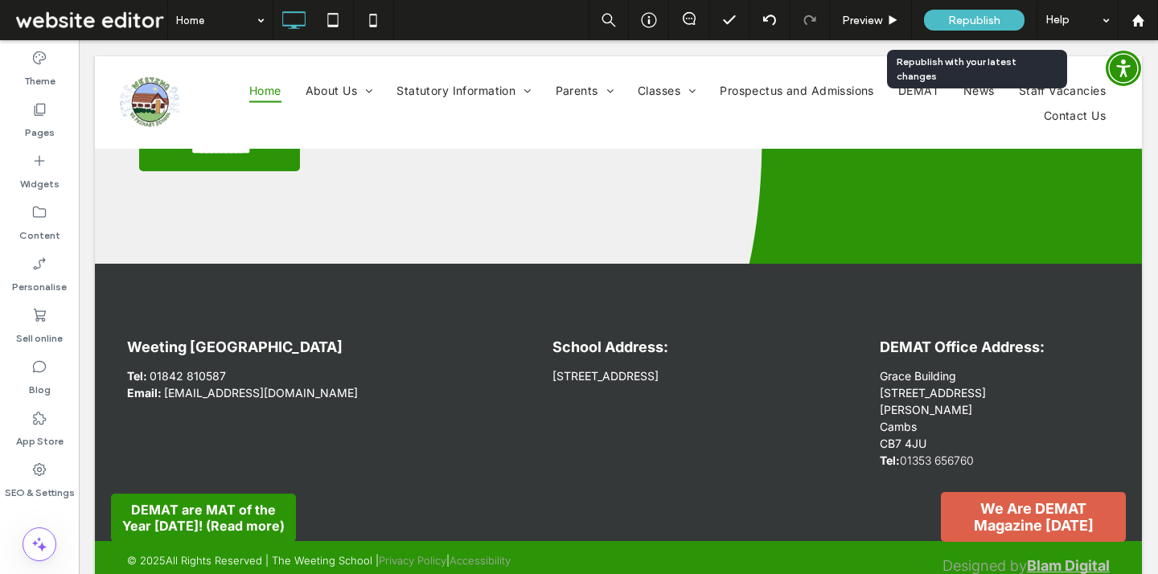
click at [960, 14] on span "Republish" at bounding box center [974, 21] width 52 height 14
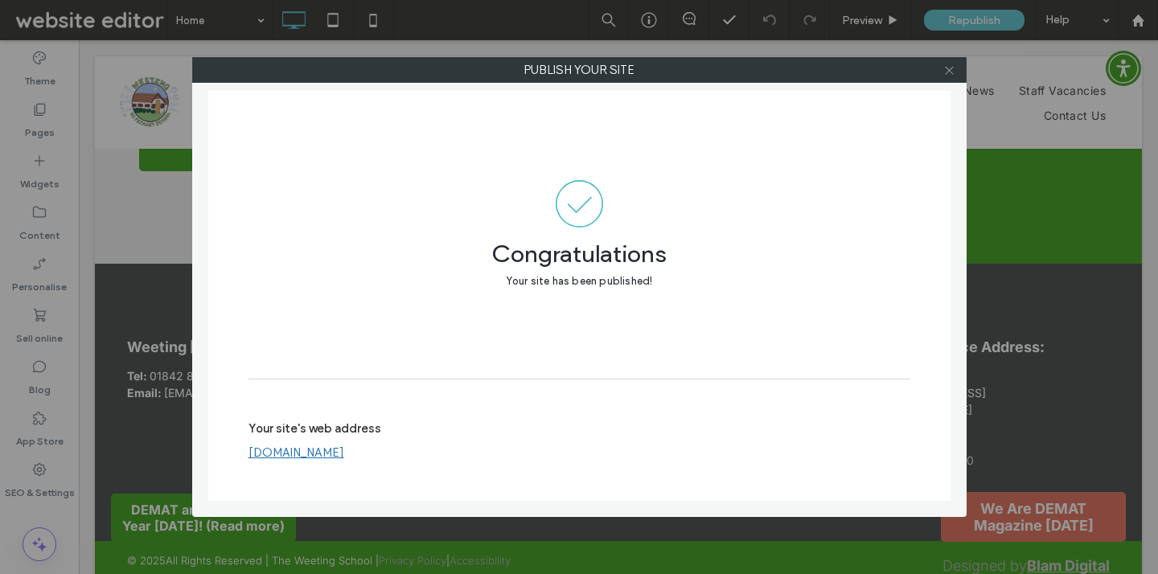
click at [948, 62] on span at bounding box center [949, 70] width 12 height 24
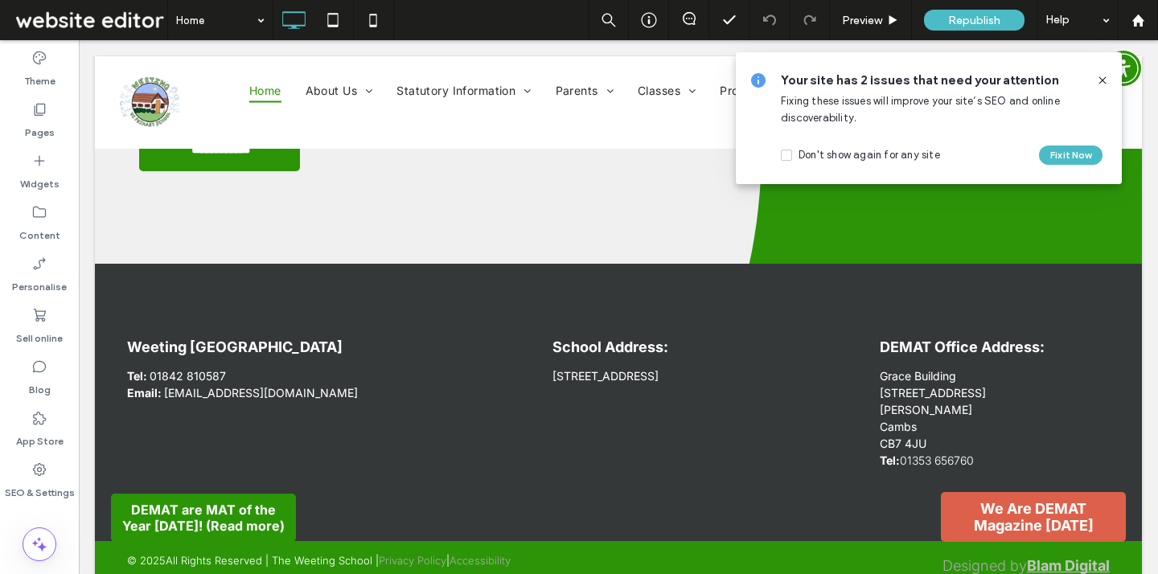
click at [120, 20] on span at bounding box center [89, 20] width 155 height 32
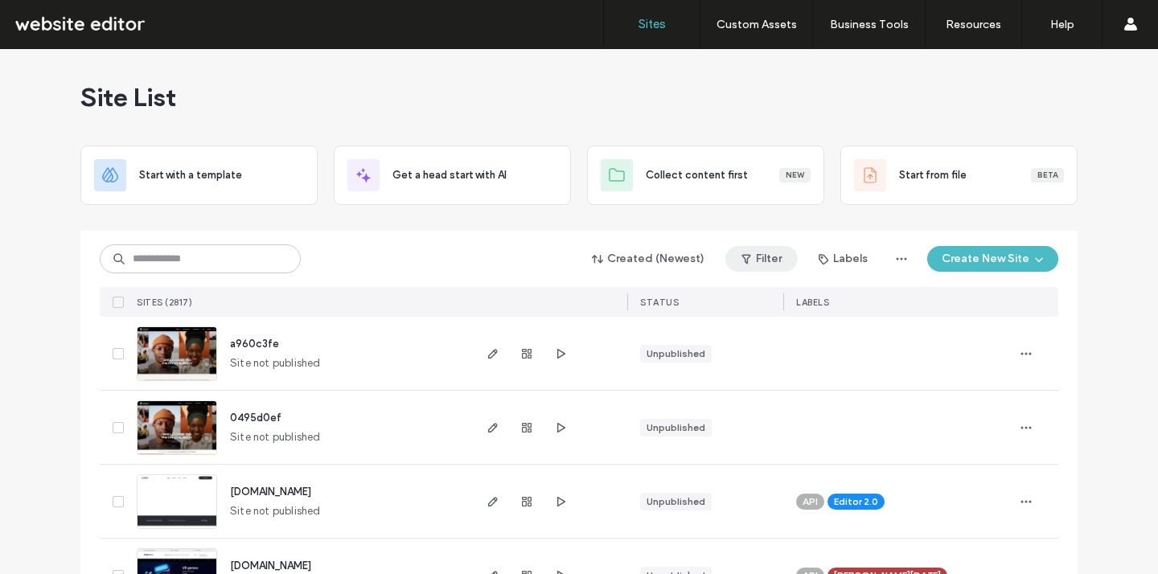
click at [762, 253] on button "Filter" at bounding box center [761, 259] width 72 height 26
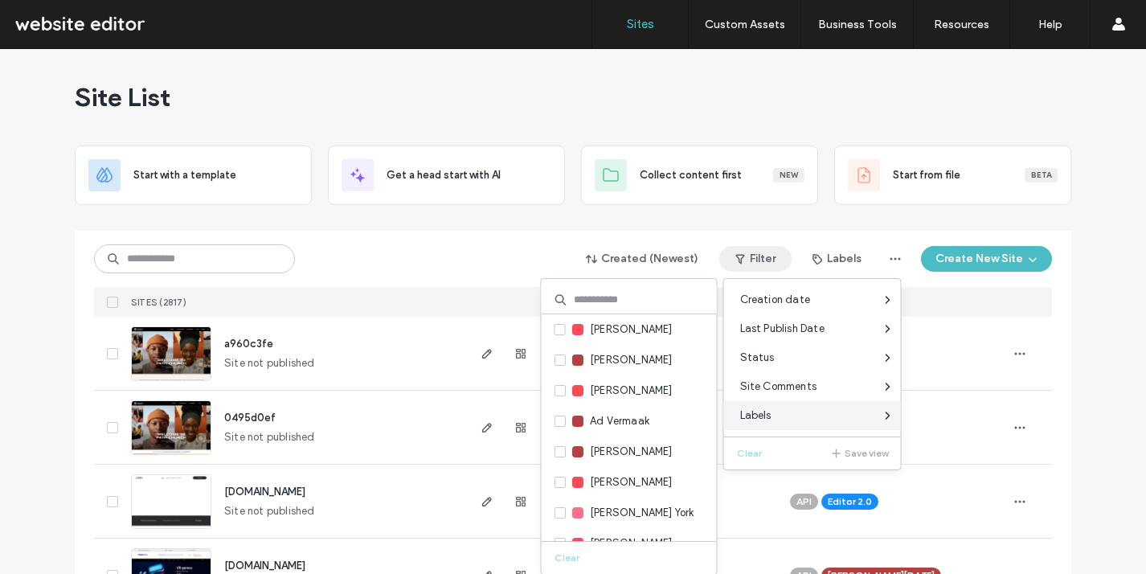
click at [768, 424] on div "Labels" at bounding box center [812, 415] width 177 height 29
click at [781, 422] on div "Labels" at bounding box center [812, 415] width 177 height 29
click at [619, 300] on input at bounding box center [629, 299] width 175 height 29
type input "***"
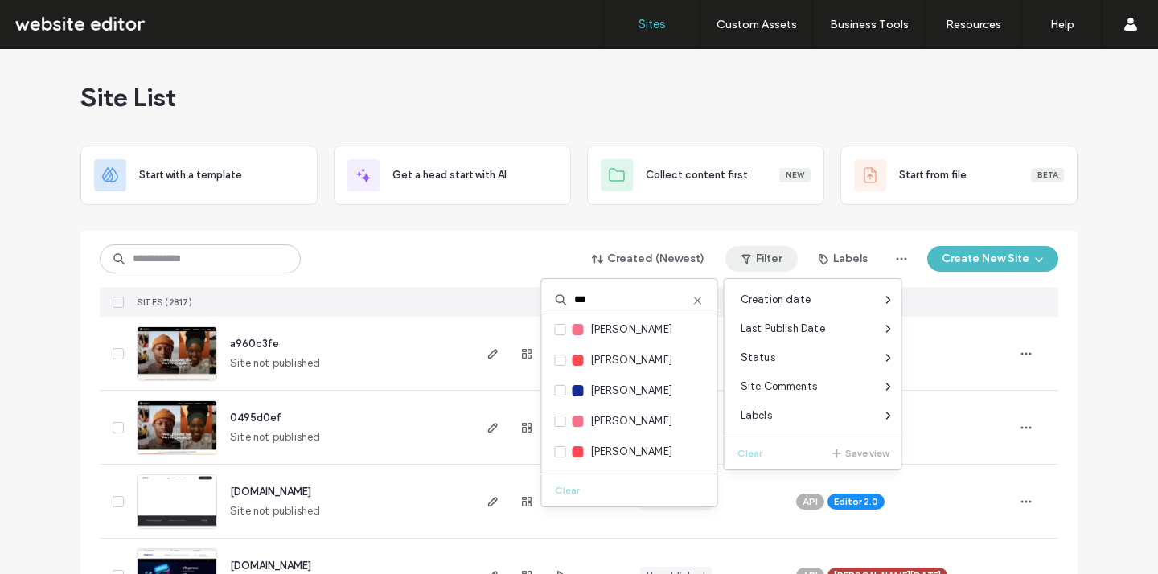
click at [568, 312] on input "***" at bounding box center [629, 299] width 175 height 29
click at [565, 328] on span at bounding box center [560, 329] width 11 height 11
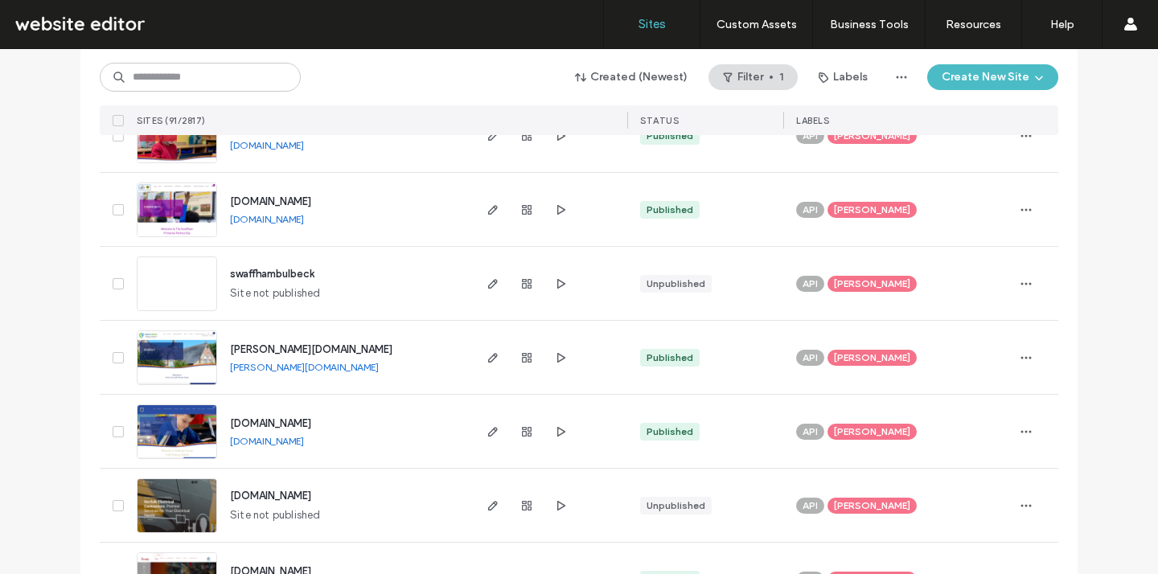
scroll to position [4079, 0]
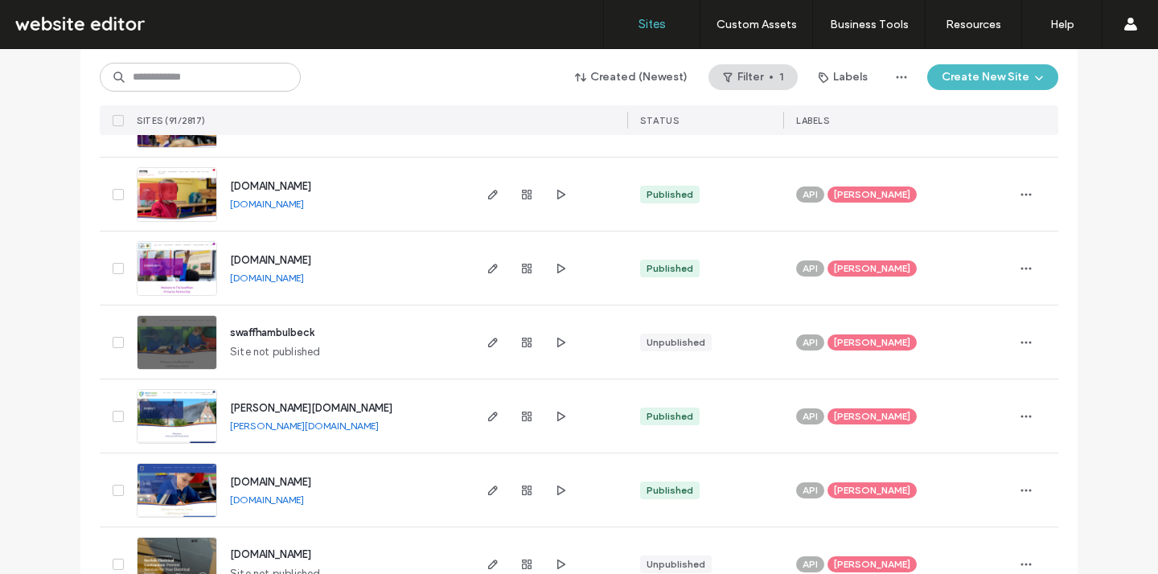
click at [851, 486] on span "Jon Bugg" at bounding box center [872, 490] width 76 height 14
click at [924, 475] on icon at bounding box center [927, 478] width 7 height 7
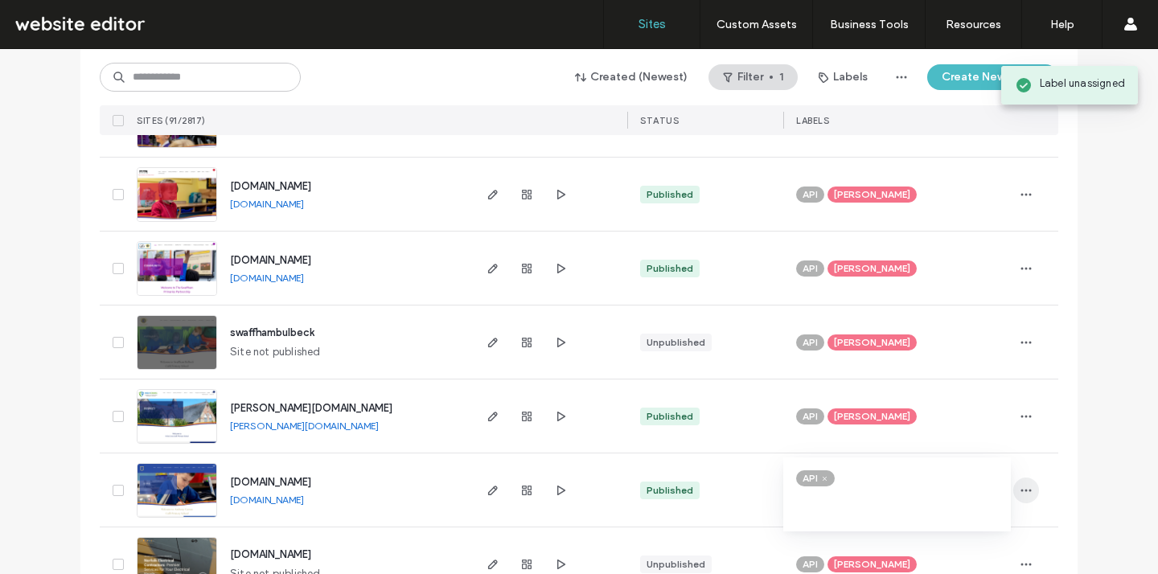
click at [1022, 493] on icon "button" at bounding box center [1025, 490] width 13 height 13
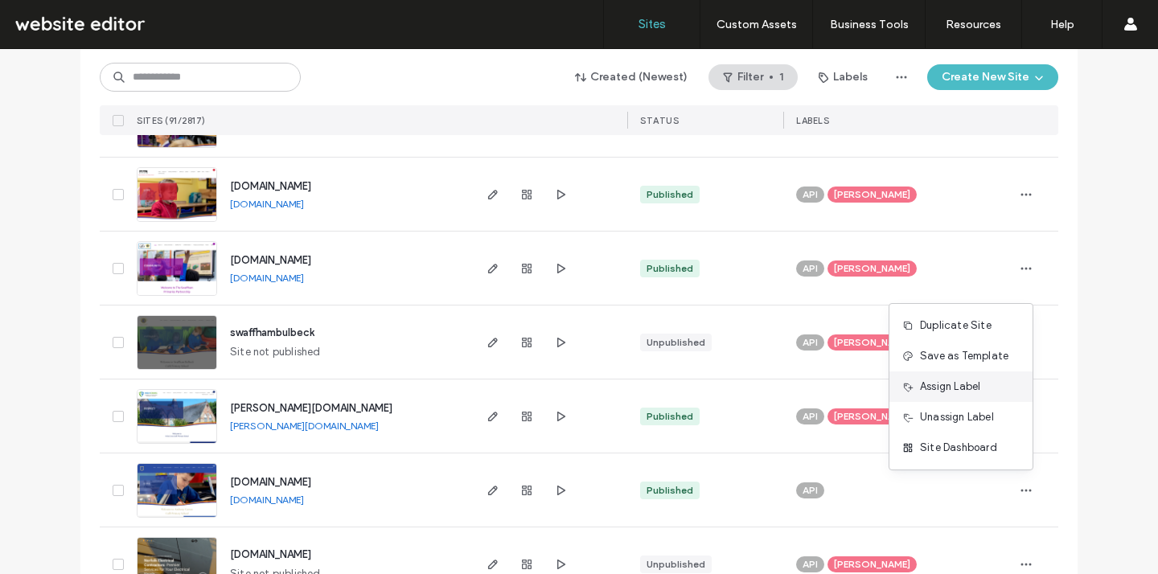
click at [1008, 391] on div "Assign Label" at bounding box center [960, 386] width 143 height 31
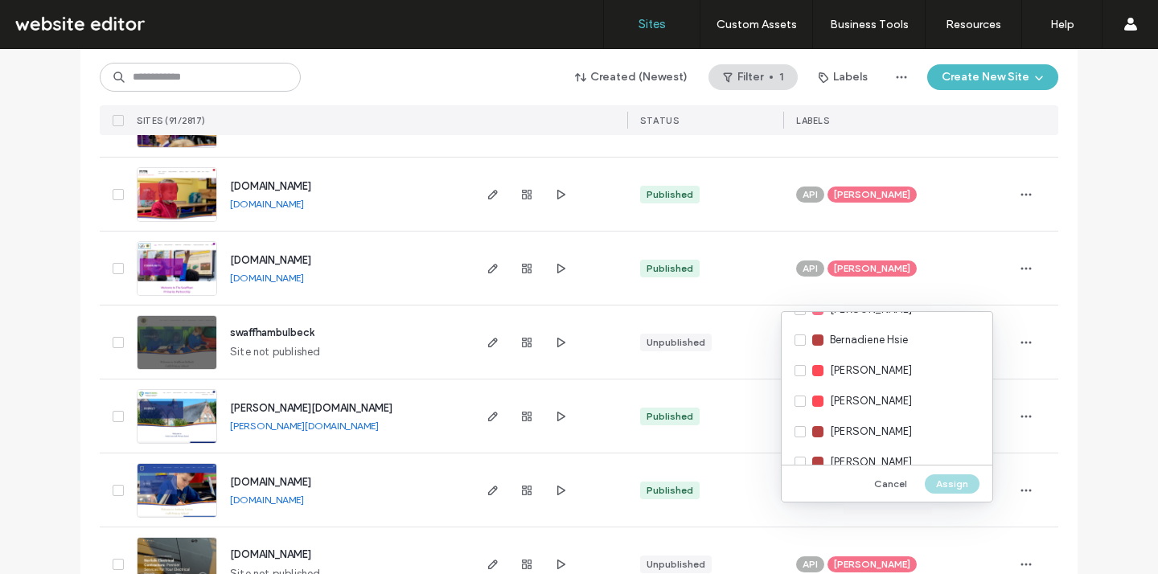
scroll to position [1605, 0]
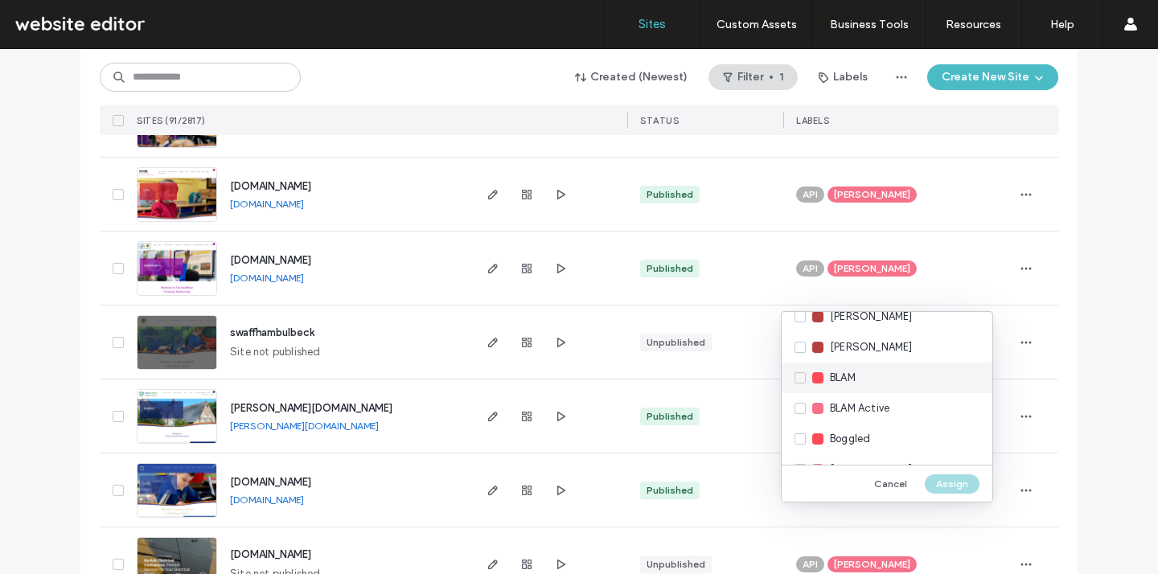
click at [898, 378] on div "BLAM" at bounding box center [886, 378] width 211 height 31
click at [970, 486] on button "Assign" at bounding box center [951, 483] width 55 height 19
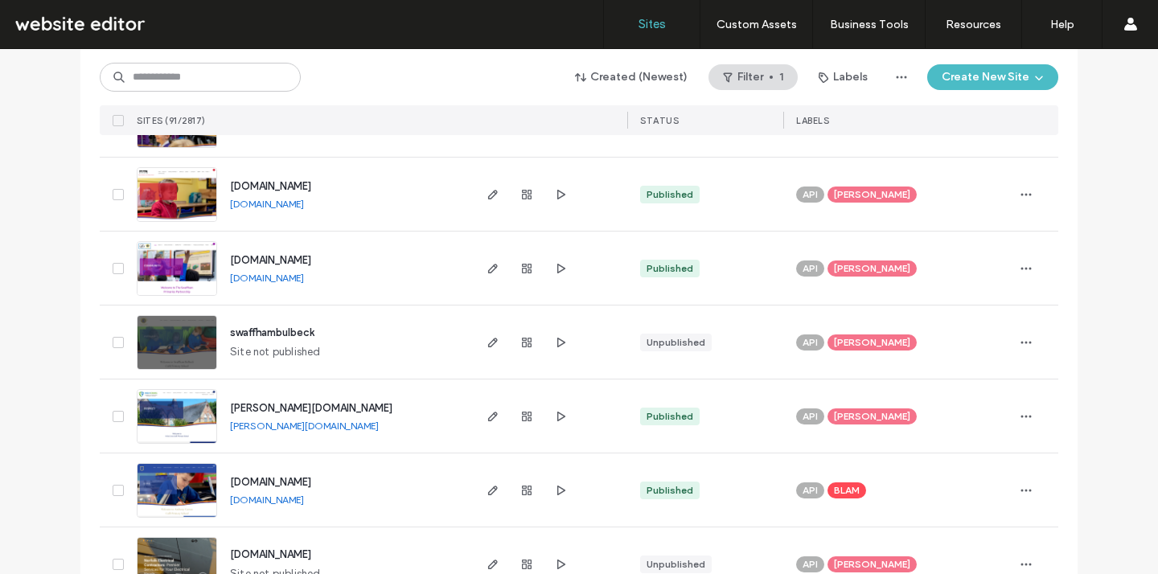
click at [311, 477] on span "[DOMAIN_NAME]" at bounding box center [270, 482] width 81 height 12
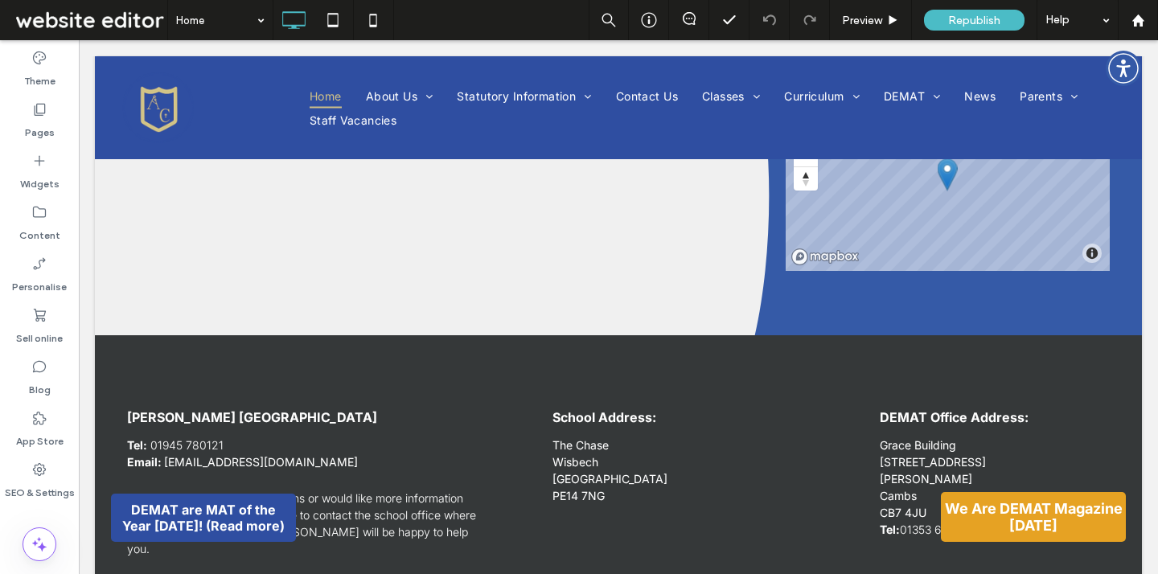
type input "*****"
type input "**"
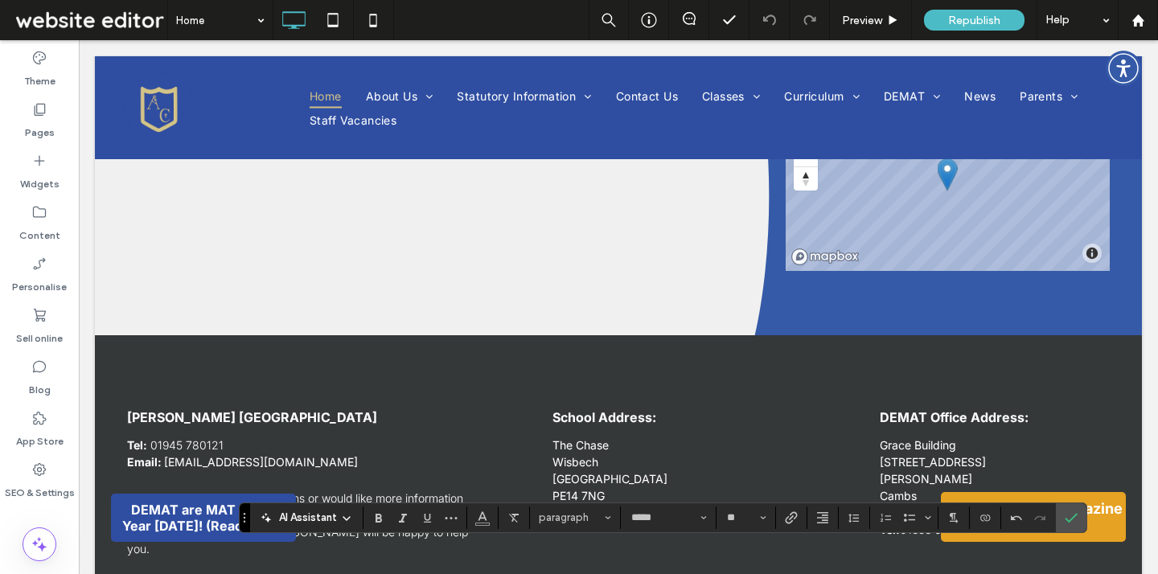
drag, startPoint x: 954, startPoint y: 557, endPoint x: 1107, endPoint y: 560, distance: 152.8
click at [386, 525] on label "Bold" at bounding box center [379, 517] width 24 height 23
click at [486, 517] on icon "Colour" at bounding box center [482, 516] width 13 height 13
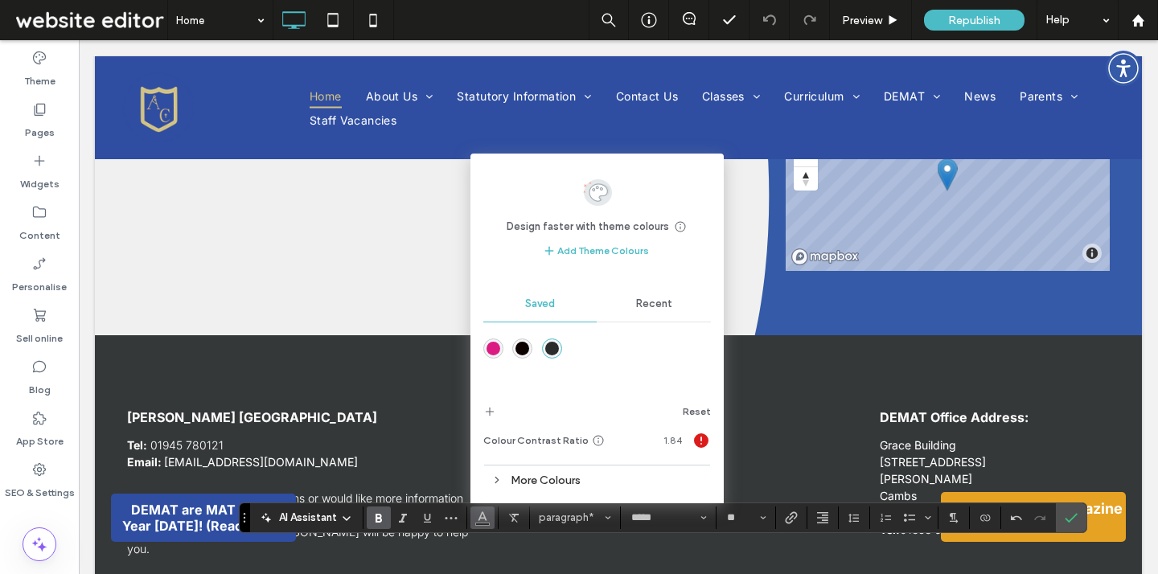
click at [650, 301] on span "Recent" at bounding box center [654, 303] width 36 height 13
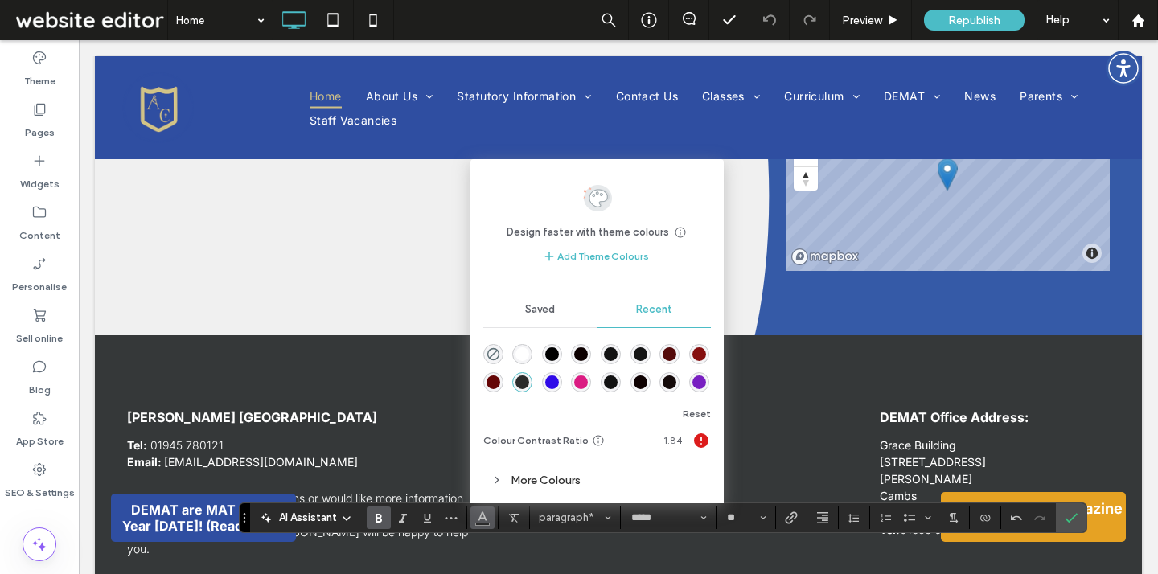
click at [527, 358] on div "rgba(255, 255, 255, 1)" at bounding box center [522, 354] width 14 height 14
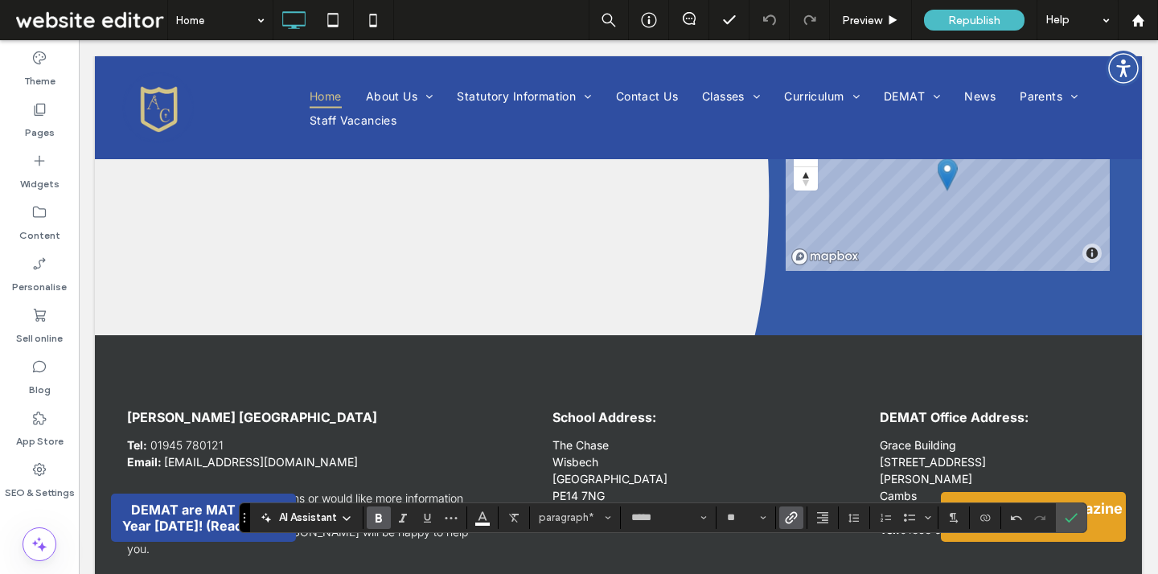
click at [789, 518] on icon "Link" at bounding box center [791, 517] width 13 height 13
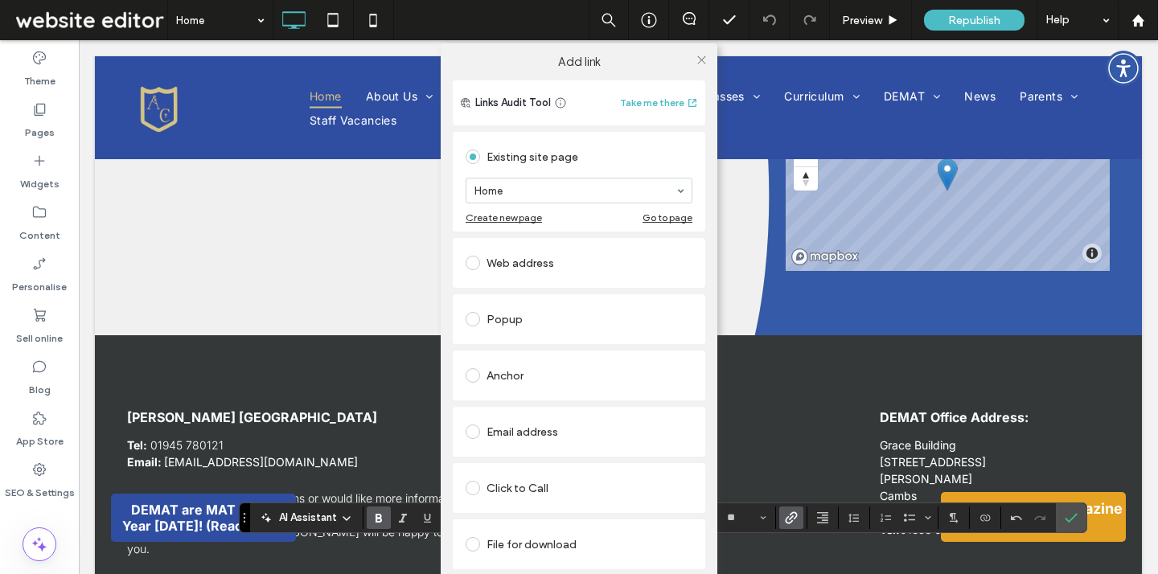
click at [585, 260] on div "Web address" at bounding box center [578, 263] width 227 height 26
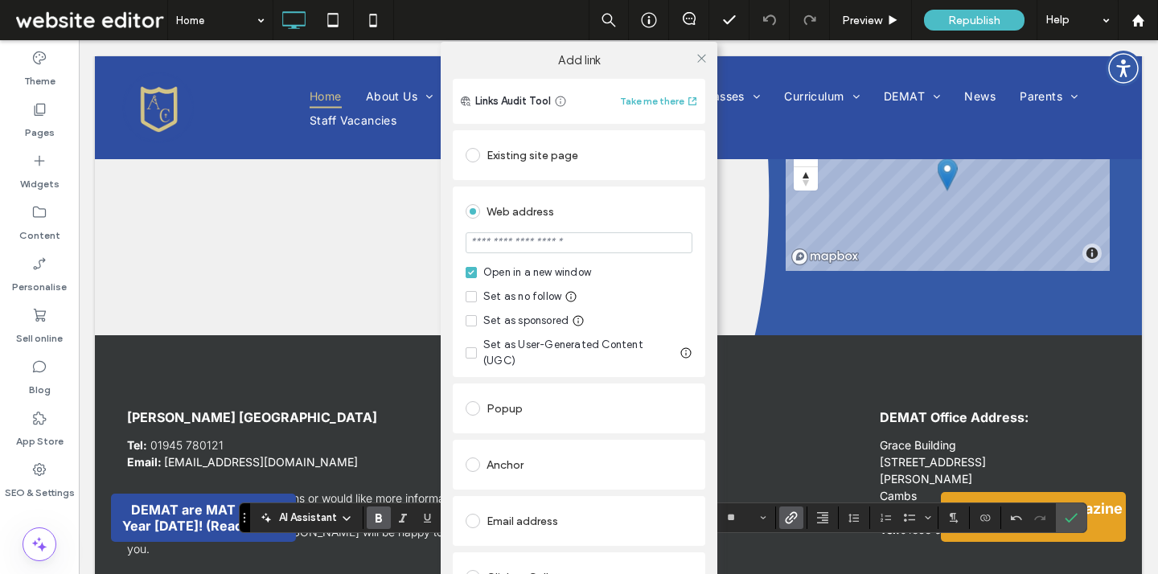
click at [547, 247] on input "url" at bounding box center [578, 242] width 227 height 21
paste input "**********"
type input "**********"
click at [697, 318] on div "**********" at bounding box center [579, 281] width 252 height 191
click at [695, 56] on icon at bounding box center [701, 58] width 12 height 12
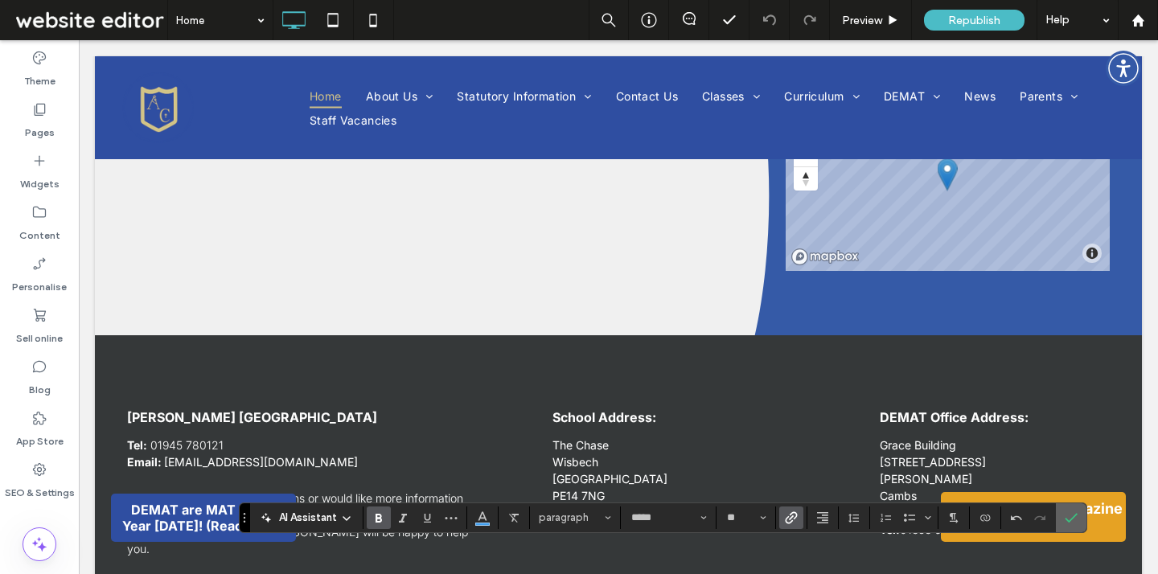
click at [1071, 517] on icon "Confirm" at bounding box center [1070, 517] width 13 height 13
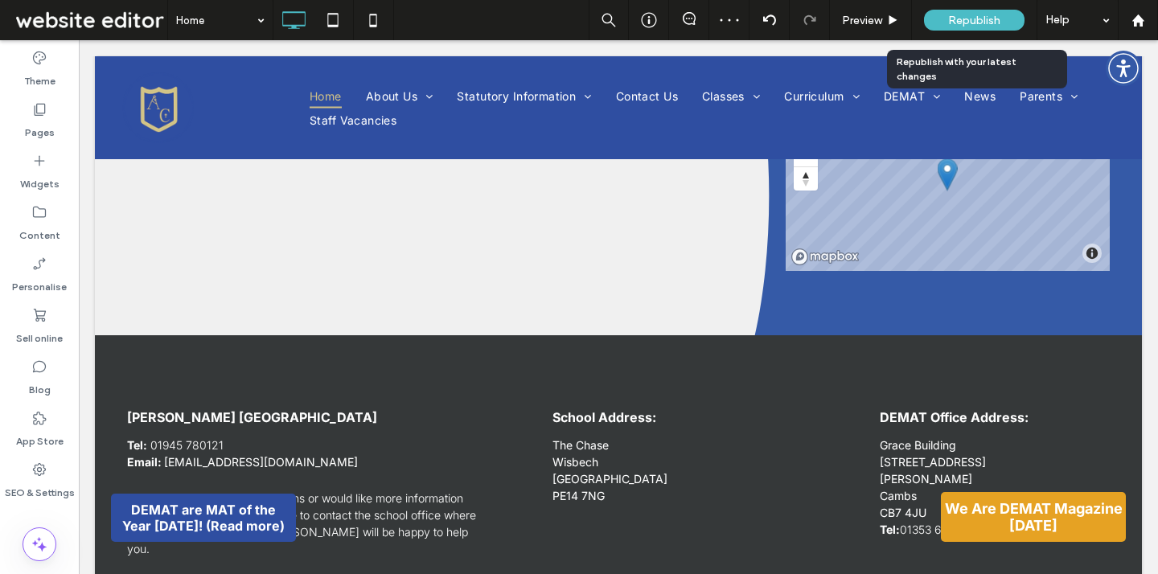
click at [997, 21] on span "Republish" at bounding box center [974, 21] width 52 height 14
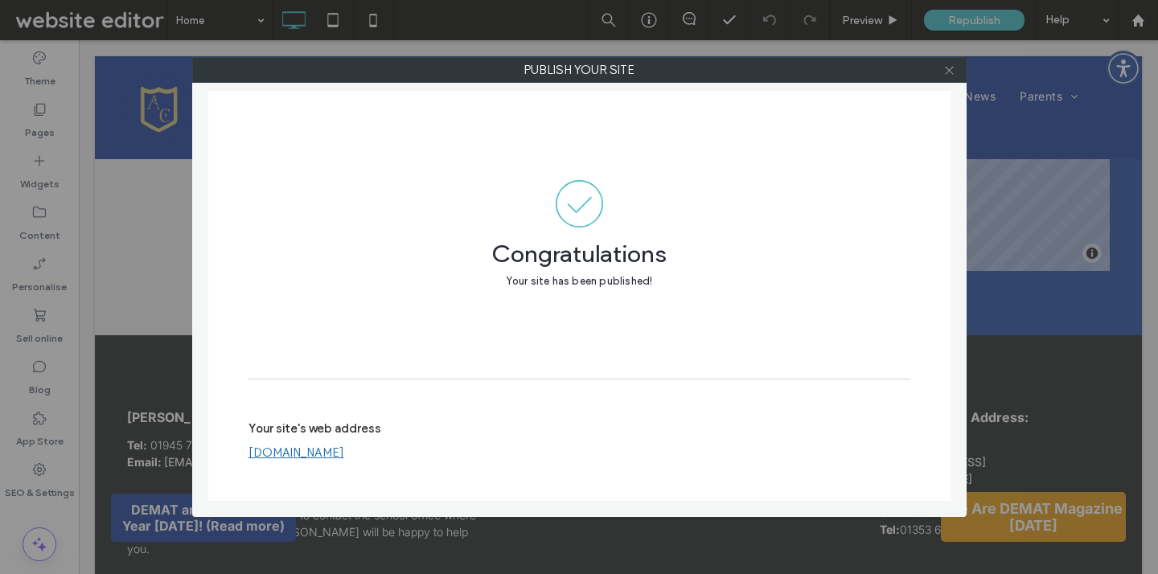
click at [950, 67] on icon at bounding box center [949, 70] width 12 height 12
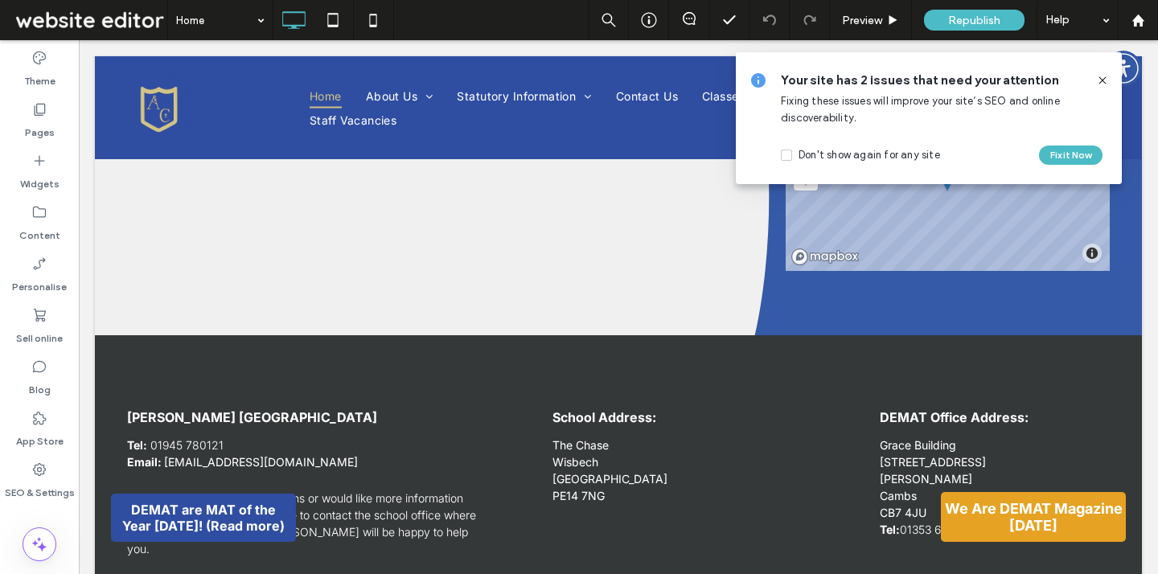
click at [100, 23] on span at bounding box center [89, 20] width 155 height 32
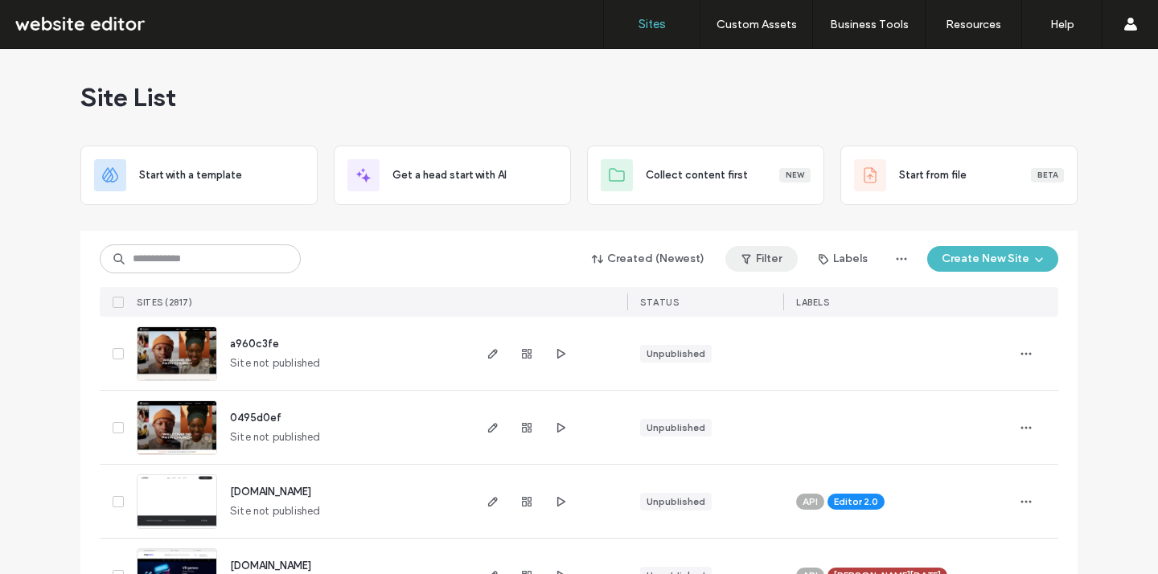
click at [749, 261] on icon "button" at bounding box center [746, 258] width 13 height 13
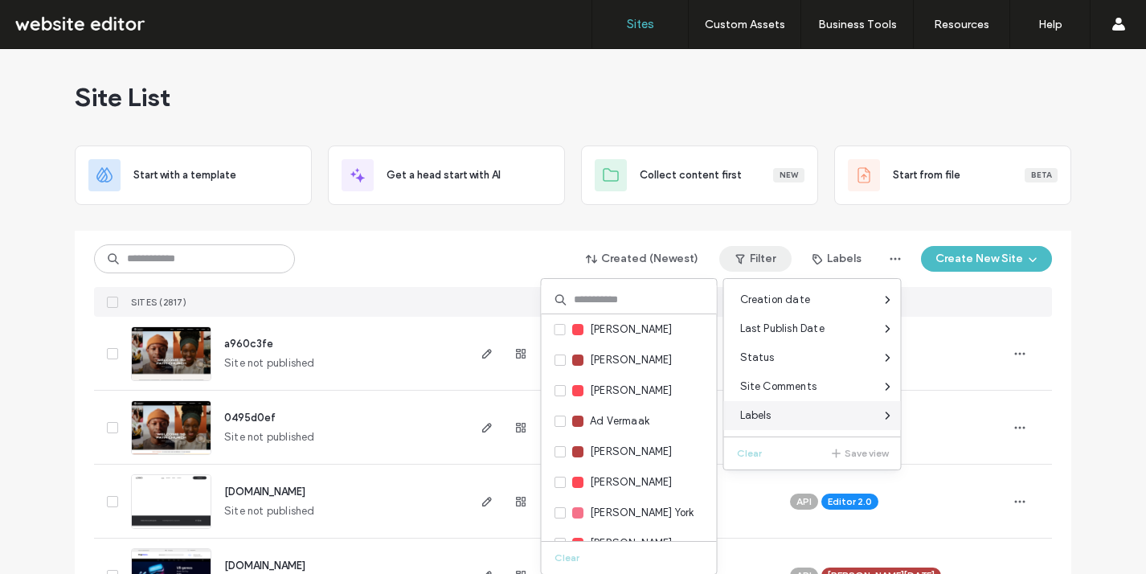
click at [791, 421] on div "Labels" at bounding box center [812, 415] width 177 height 29
click at [635, 304] on input at bounding box center [629, 299] width 175 height 29
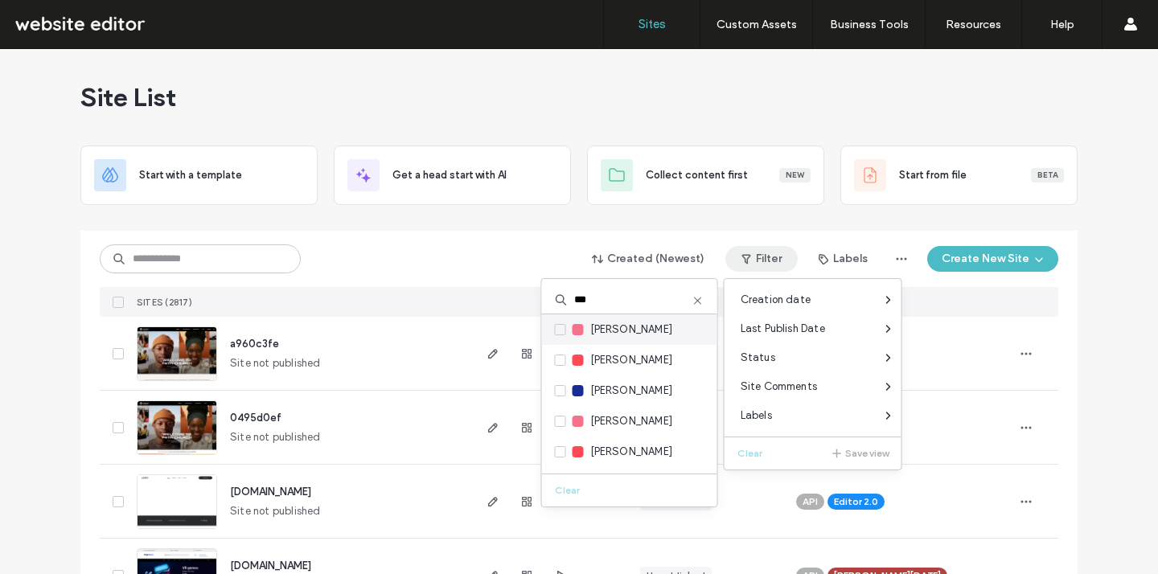
type input "***"
click at [608, 329] on span "Jon Bugg" at bounding box center [631, 330] width 83 height 16
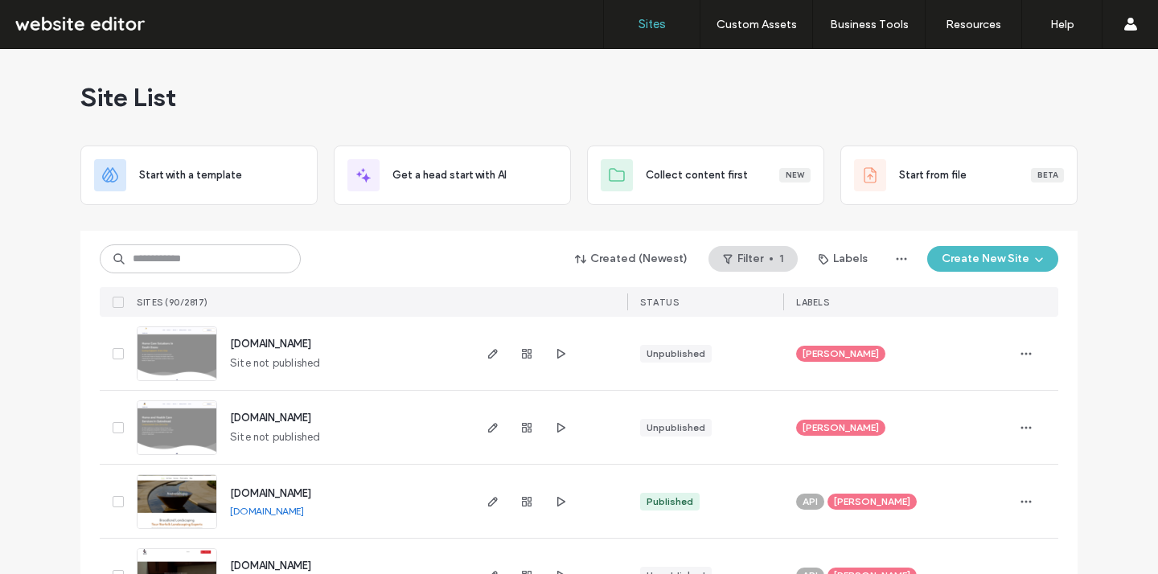
scroll to position [710, 0]
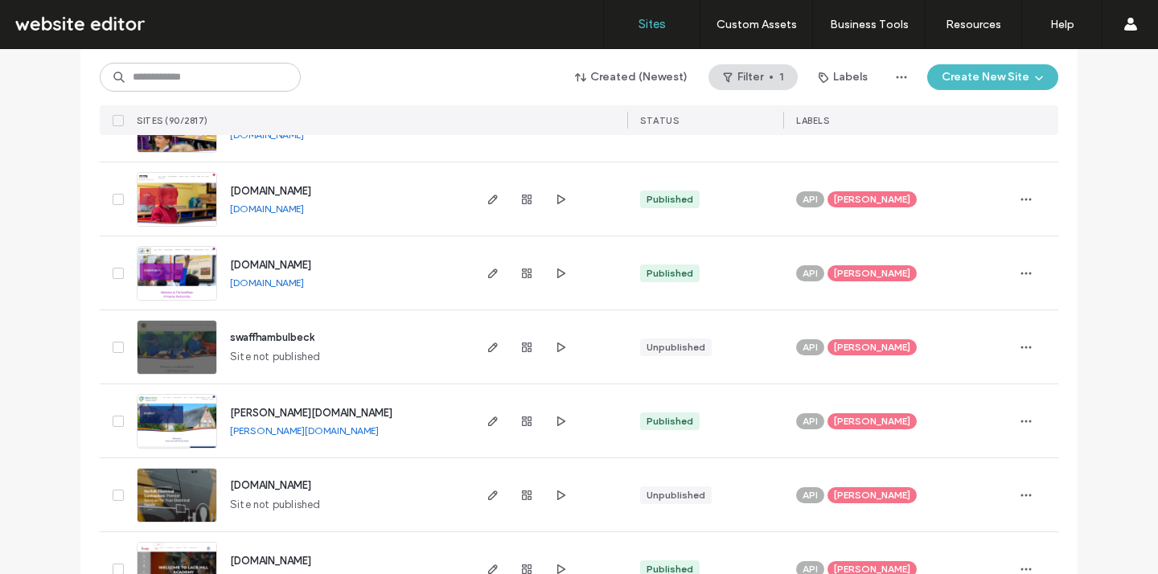
scroll to position [4088, 0]
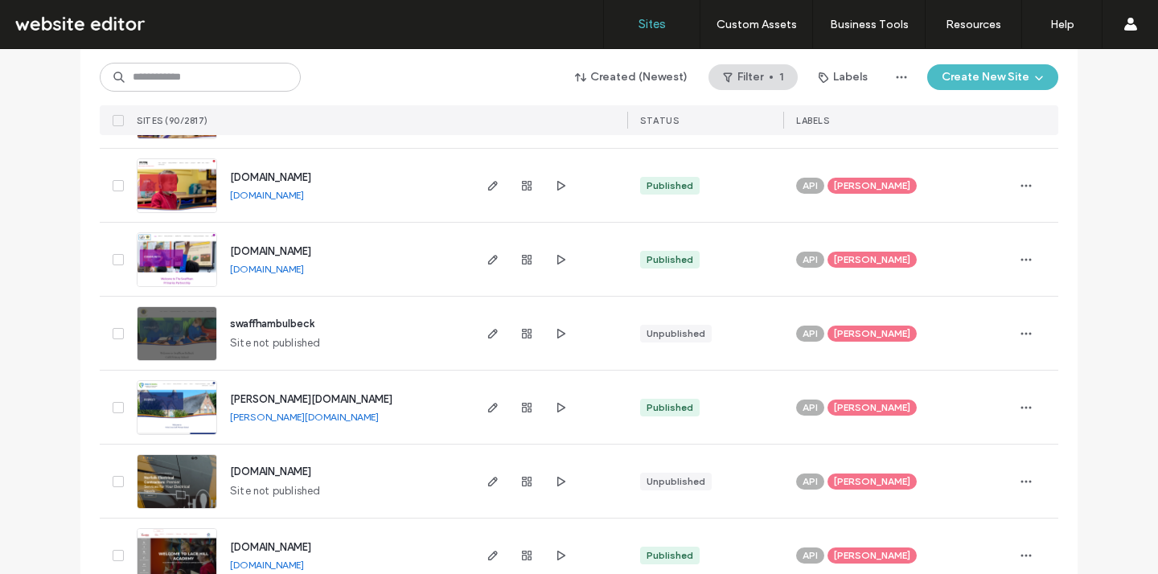
click at [842, 409] on span "Jon Bugg" at bounding box center [872, 407] width 76 height 14
click at [924, 392] on icon at bounding box center [927, 395] width 7 height 7
click at [1019, 411] on icon "button" at bounding box center [1025, 407] width 13 height 13
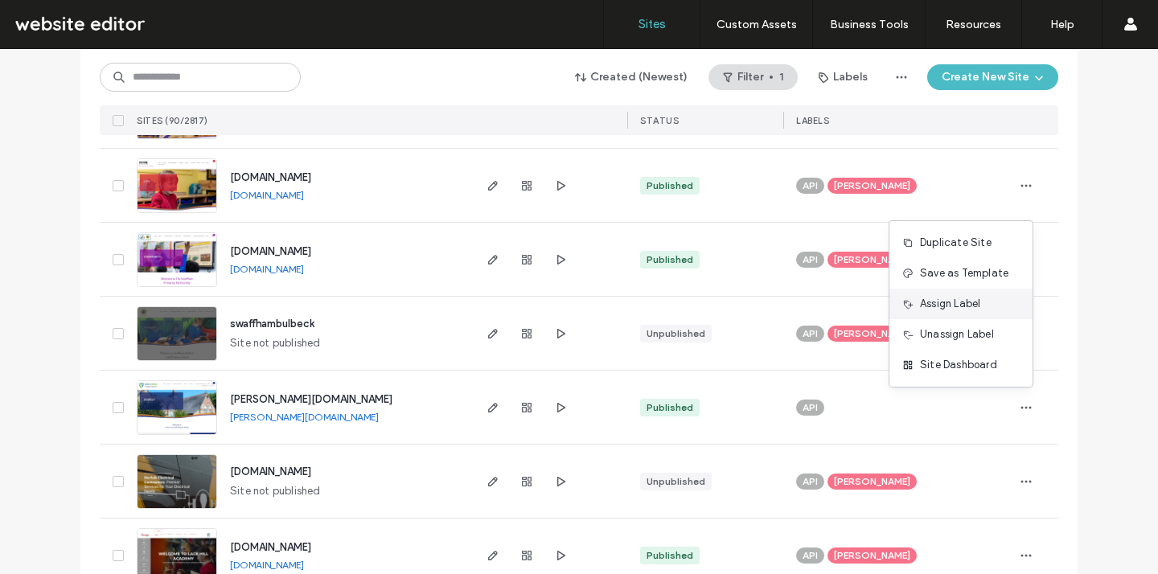
click at [942, 311] on span "Assign Label" at bounding box center [950, 304] width 60 height 16
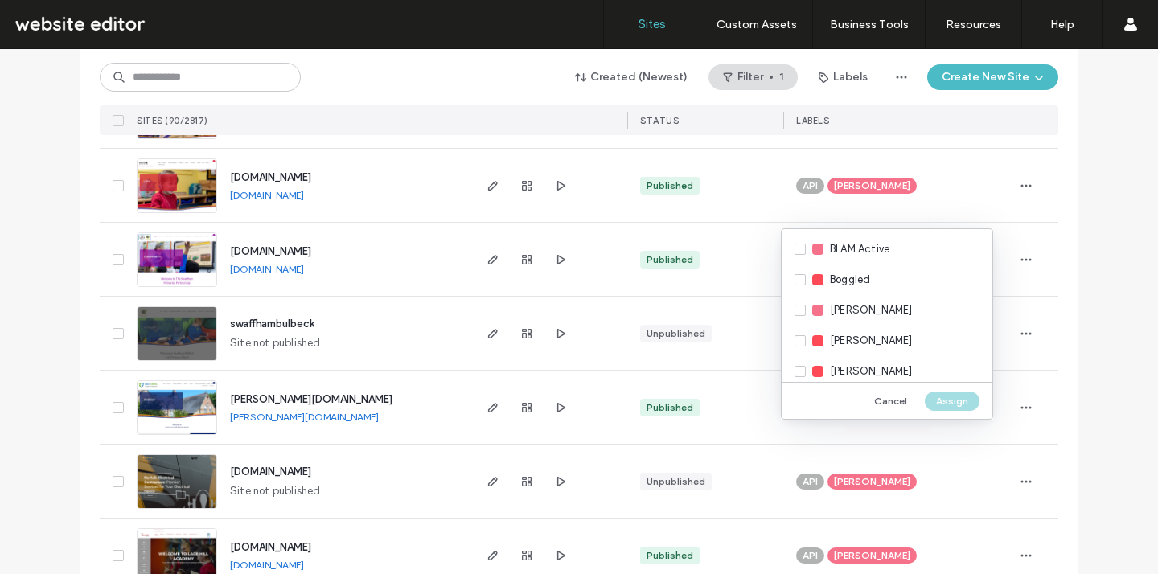
scroll to position [1643, 0]
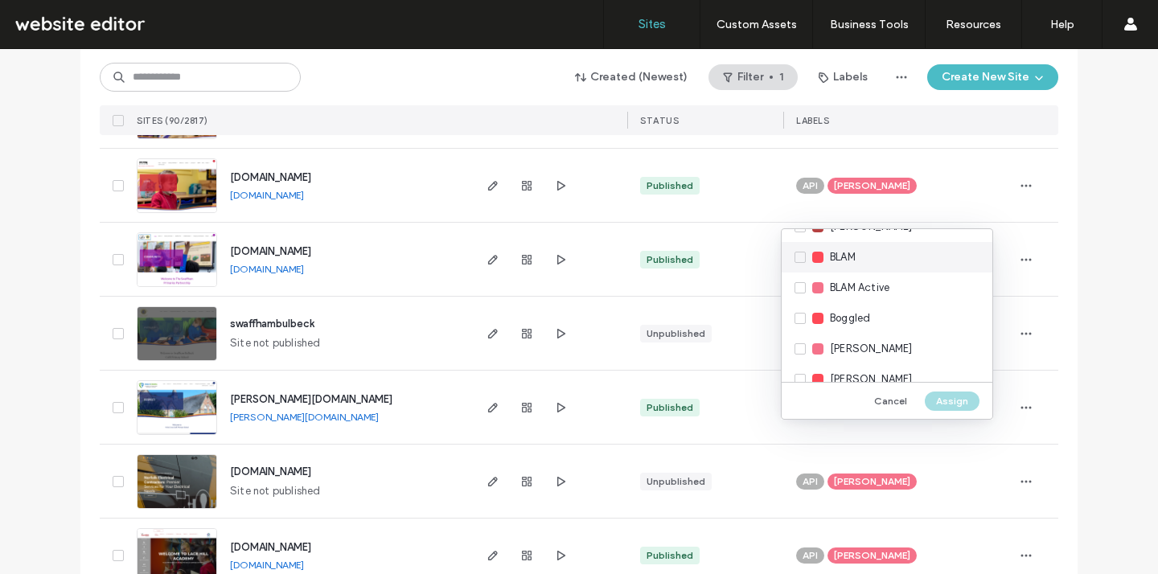
click at [828, 262] on div "BLAM" at bounding box center [886, 257] width 211 height 31
click at [961, 404] on button "Assign" at bounding box center [951, 400] width 55 height 19
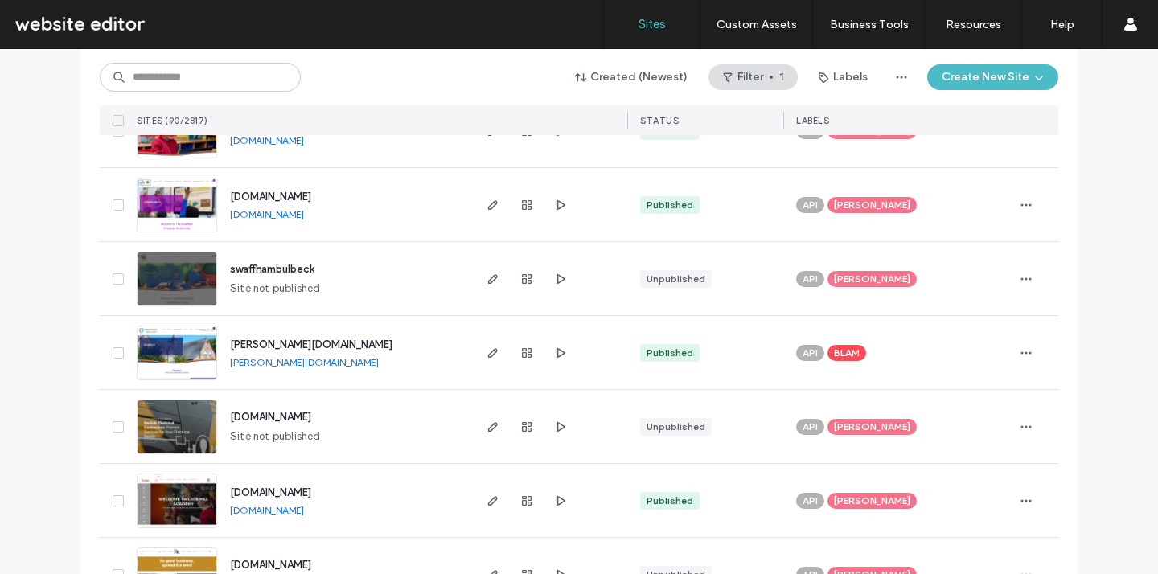
scroll to position [4146, 0]
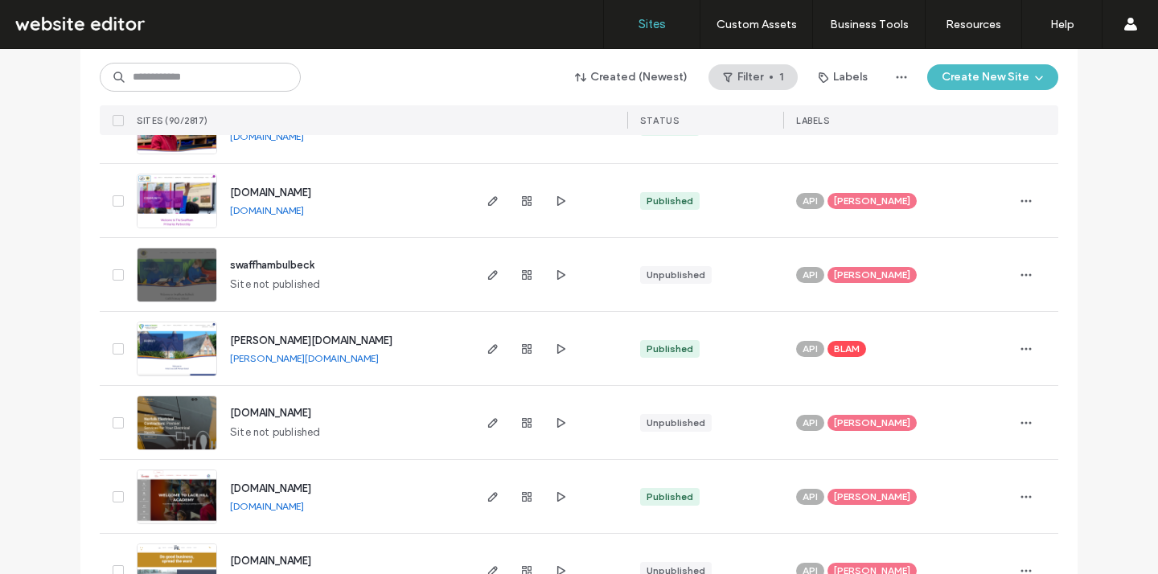
click at [309, 342] on span "holycross.demat.org.uk" at bounding box center [311, 340] width 162 height 12
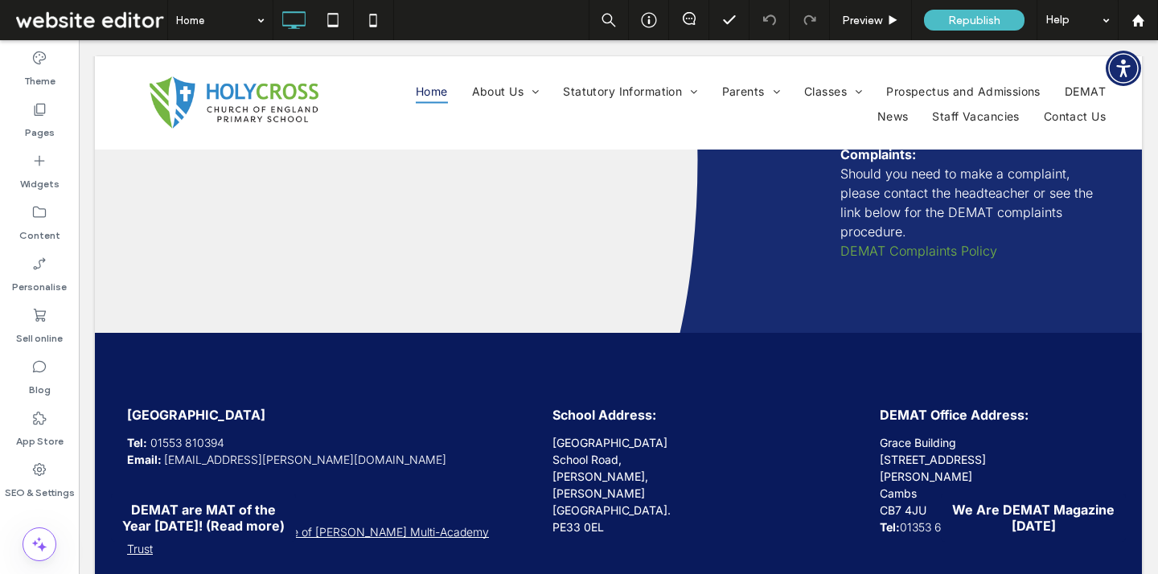
scroll to position [2828, 0]
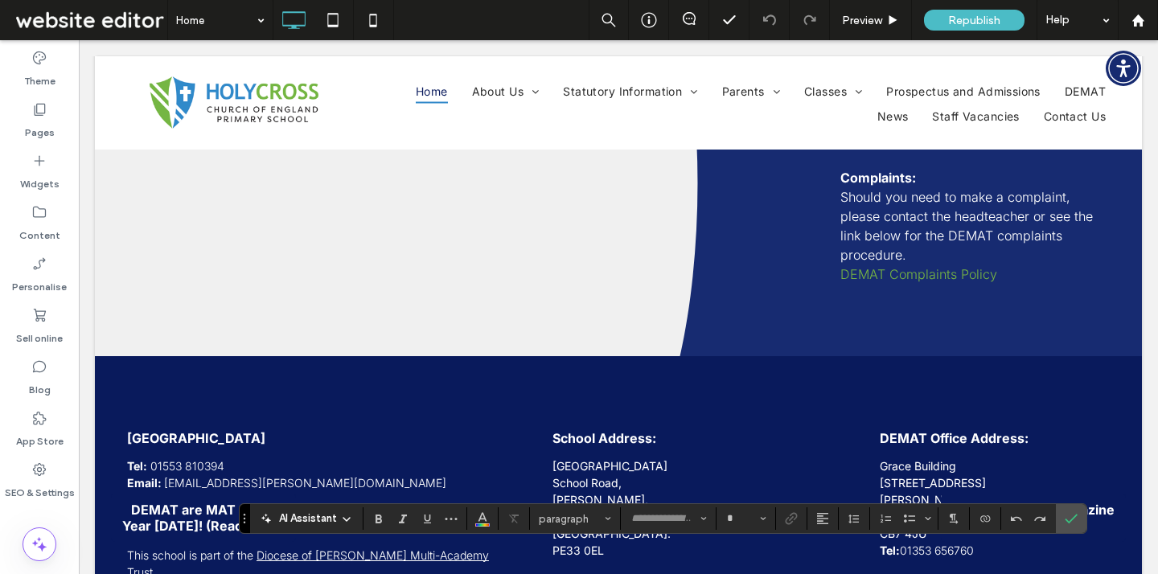
type input "*****"
type input "**"
drag, startPoint x: 994, startPoint y: 555, endPoint x: 1097, endPoint y: 553, distance: 103.7
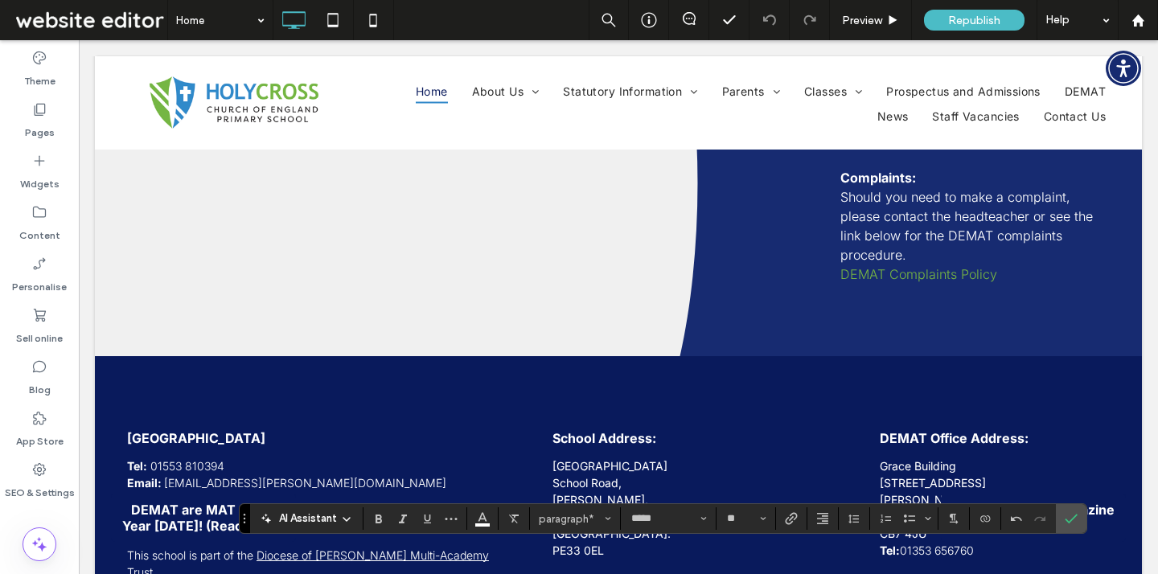
drag, startPoint x: 1039, startPoint y: 558, endPoint x: 1116, endPoint y: 558, distance: 76.4
click at [482, 523] on icon "Colour" at bounding box center [482, 516] width 13 height 13
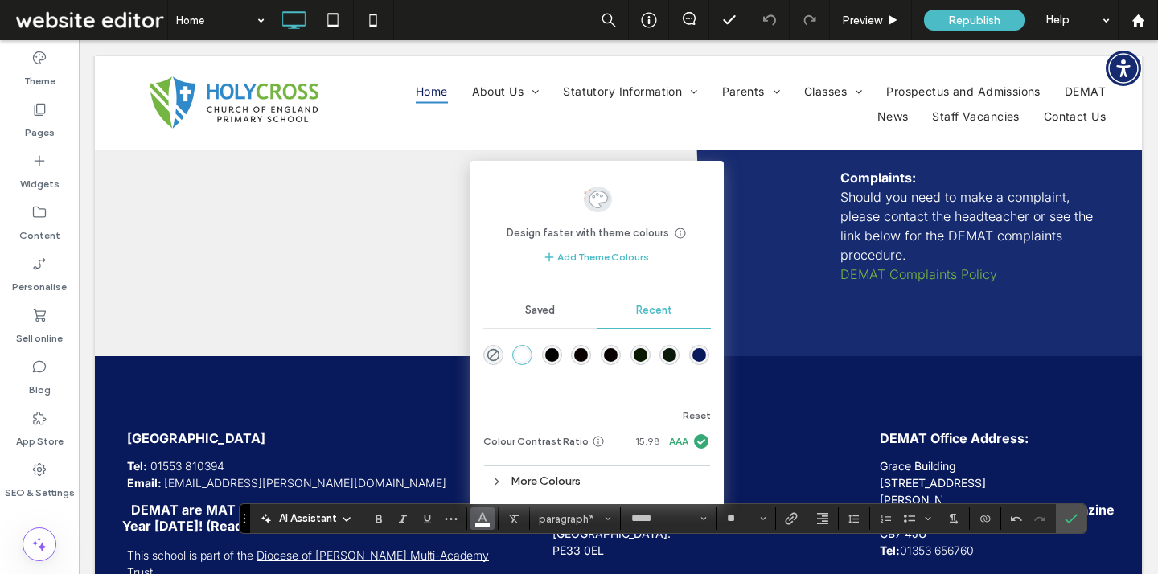
click at [544, 311] on span "Saved" at bounding box center [540, 310] width 30 height 13
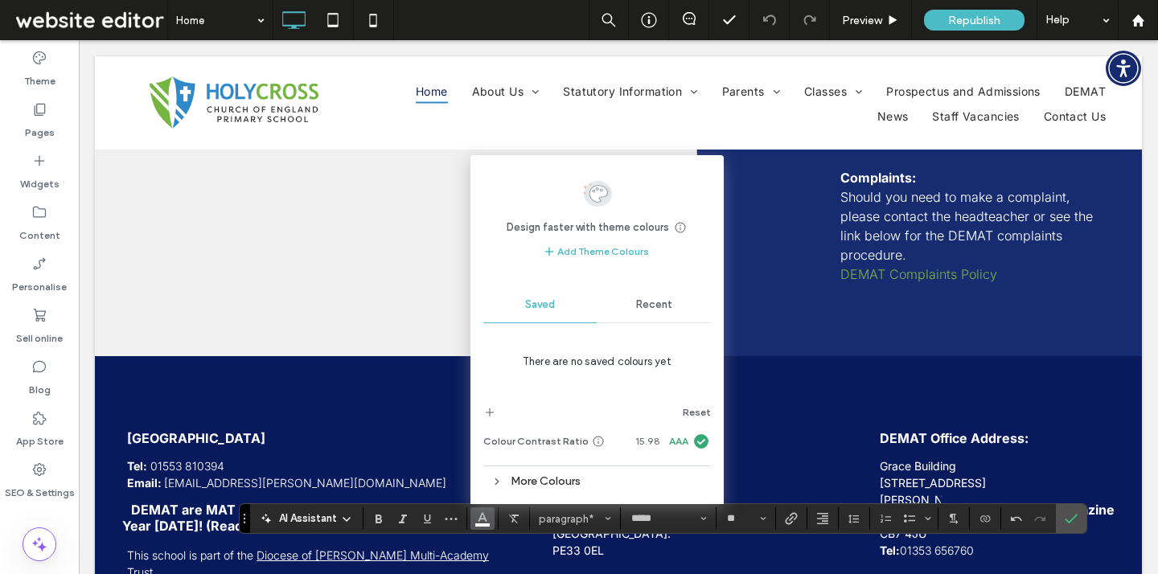
click at [641, 303] on span "Recent" at bounding box center [654, 304] width 36 height 13
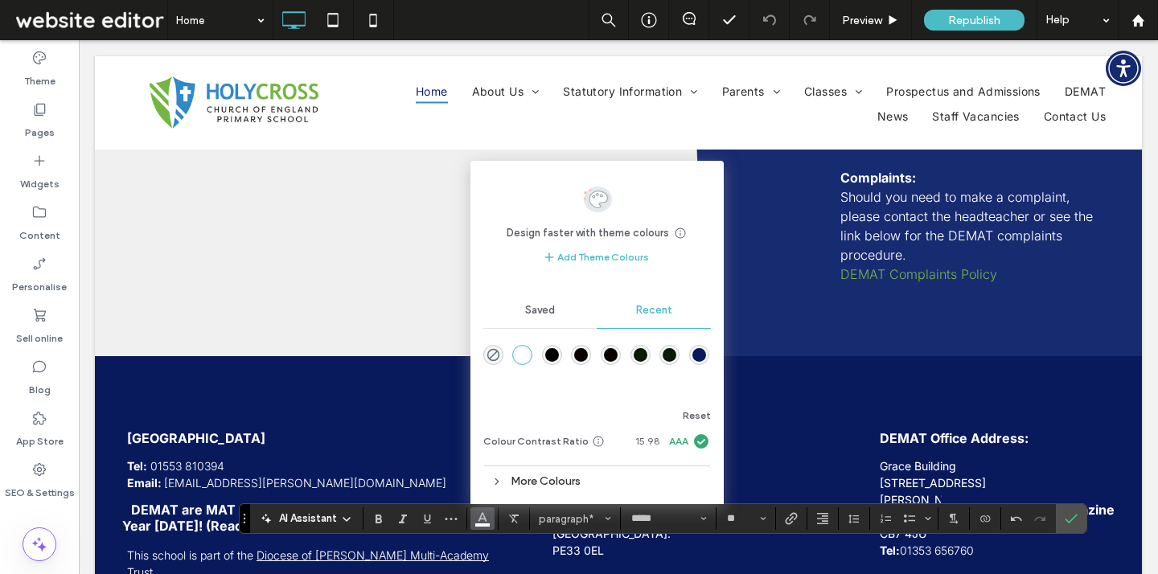
click at [601, 481] on div "More Colours" at bounding box center [596, 481] width 227 height 22
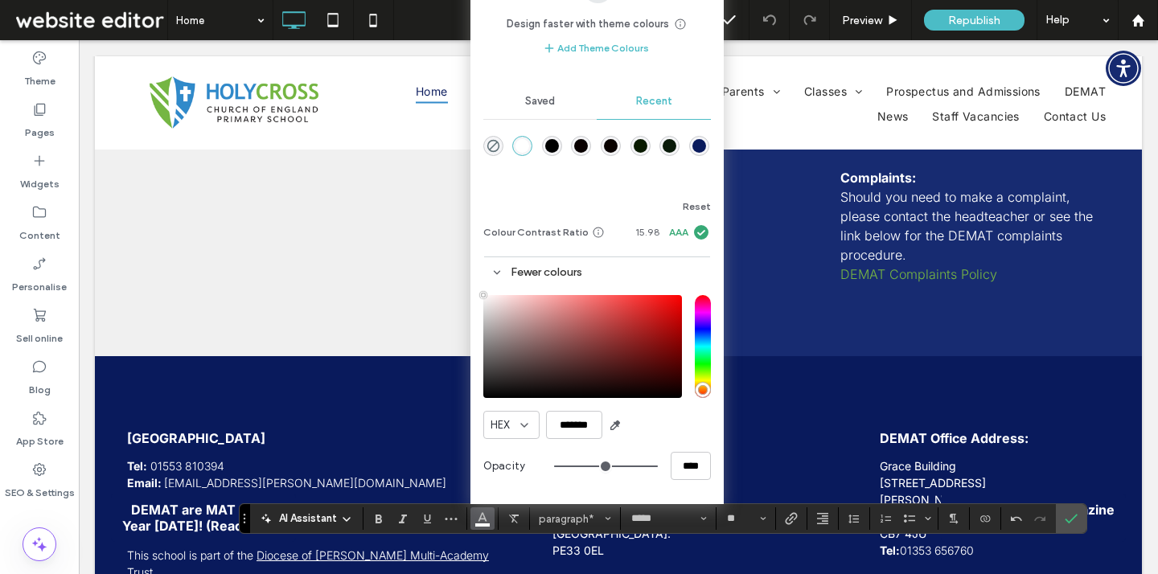
click at [703, 348] on input "hue" at bounding box center [703, 346] width 16 height 103
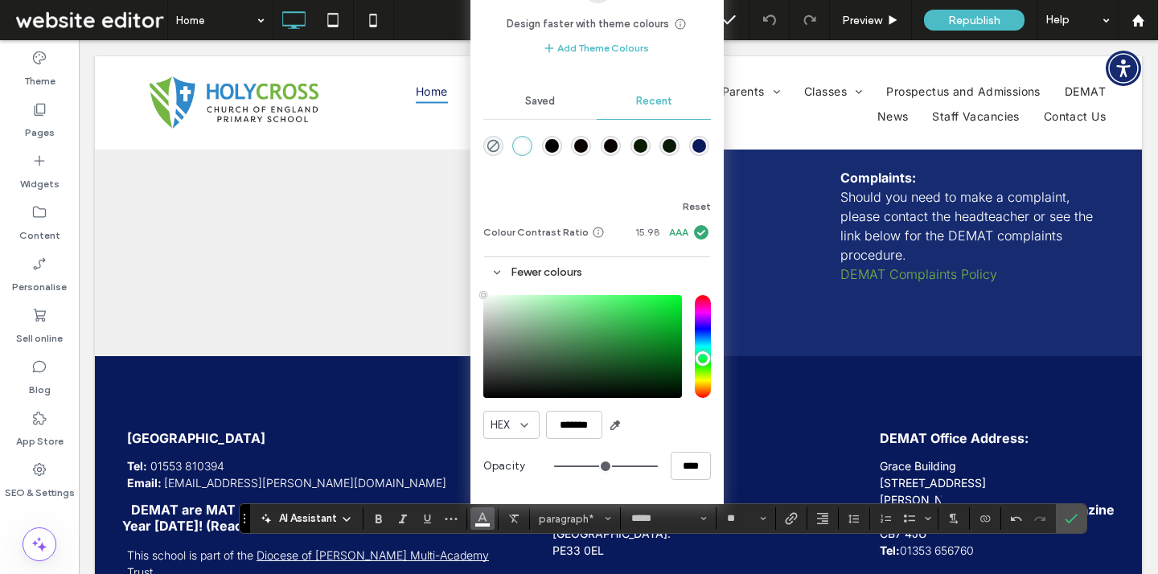
type input "***"
click at [703, 359] on input "hue" at bounding box center [703, 346] width 16 height 103
click at [633, 327] on div "saturation and value" at bounding box center [582, 346] width 199 height 103
click at [637, 313] on div "saturation and value" at bounding box center [582, 346] width 199 height 103
type input "*******"
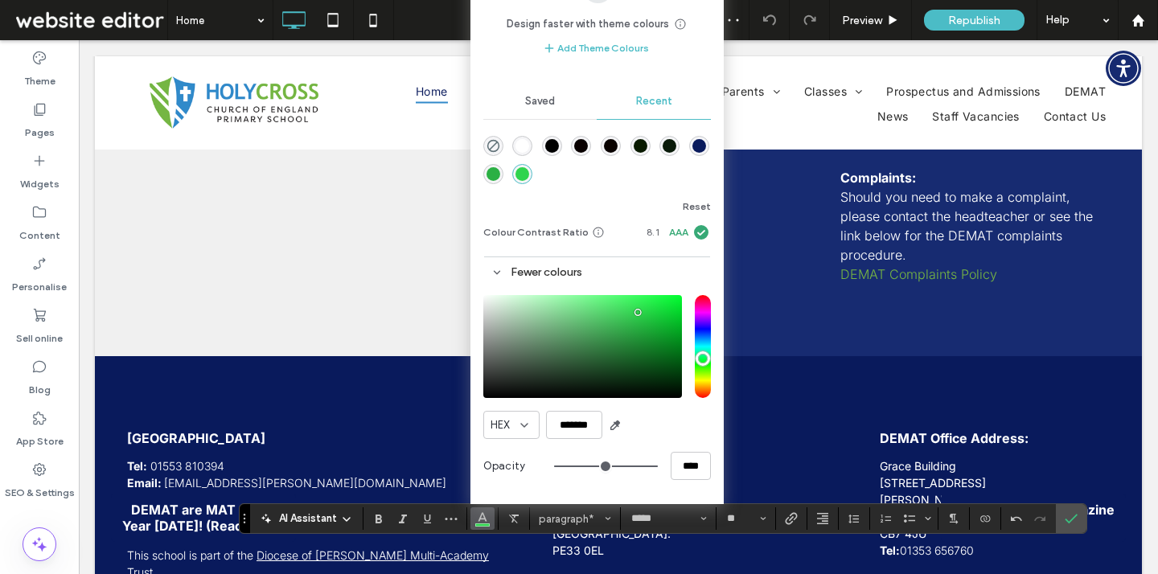
click at [490, 170] on div "rgba(43, 176, 68, 1)" at bounding box center [493, 174] width 14 height 14
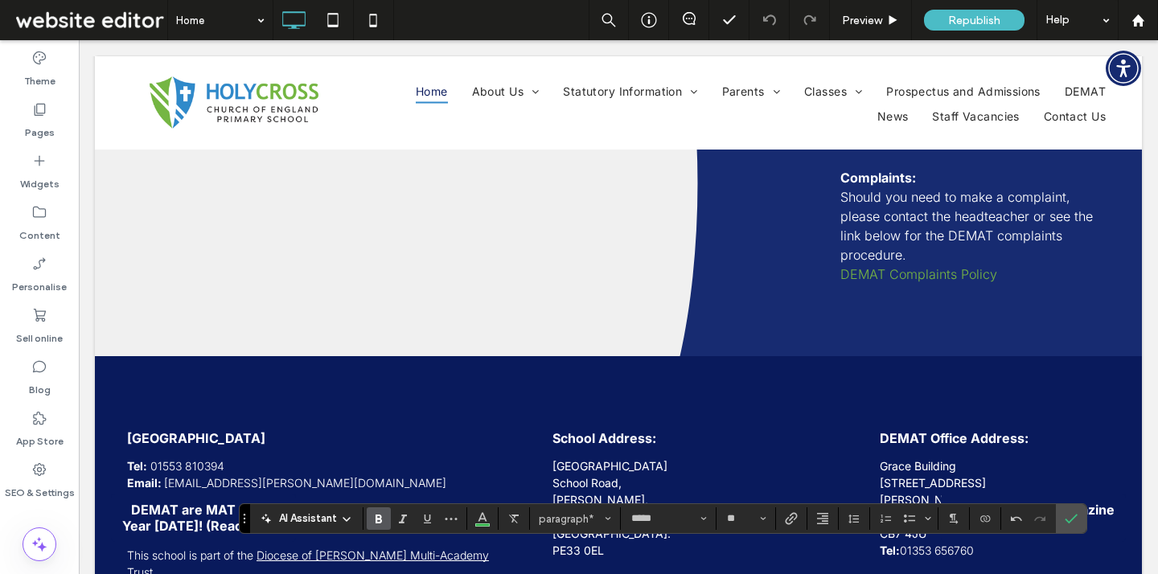
click at [384, 524] on label "Bold" at bounding box center [379, 518] width 24 height 23
click at [788, 516] on icon "Link" at bounding box center [791, 518] width 13 height 13
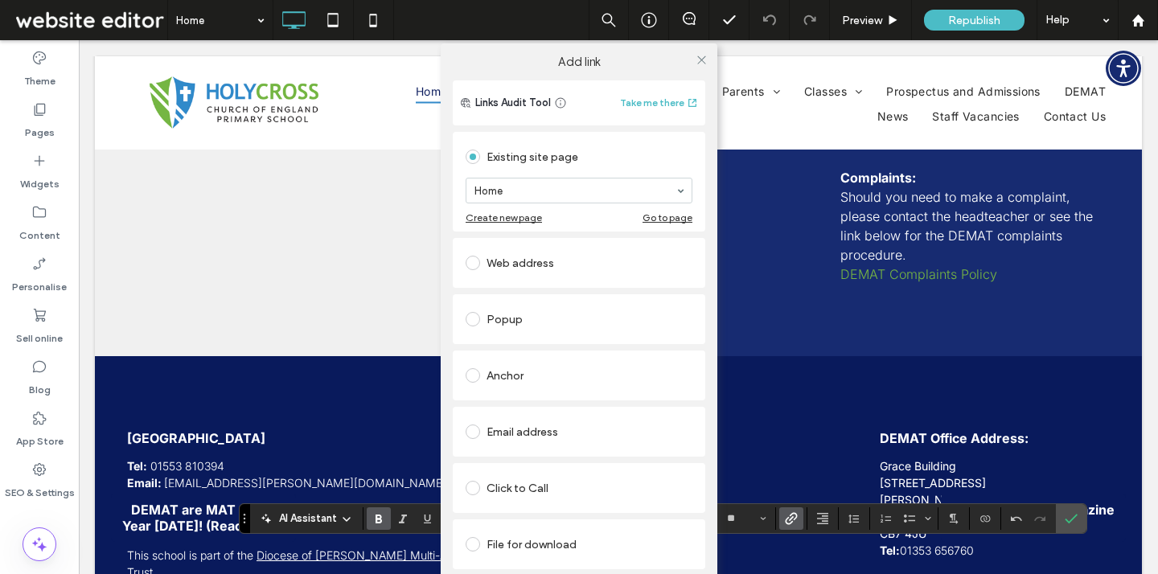
click at [571, 263] on div "Web address" at bounding box center [578, 263] width 227 height 26
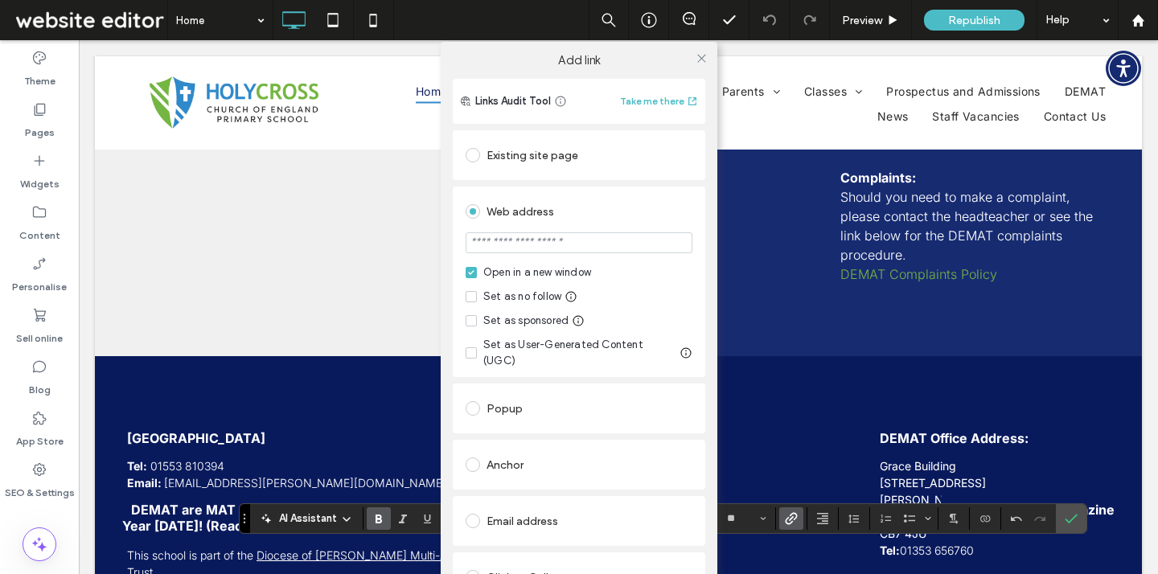
click at [600, 244] on input "url" at bounding box center [578, 242] width 227 height 21
type input "**********"
click at [619, 219] on div "Web address" at bounding box center [578, 212] width 227 height 26
click at [699, 55] on icon at bounding box center [701, 58] width 12 height 12
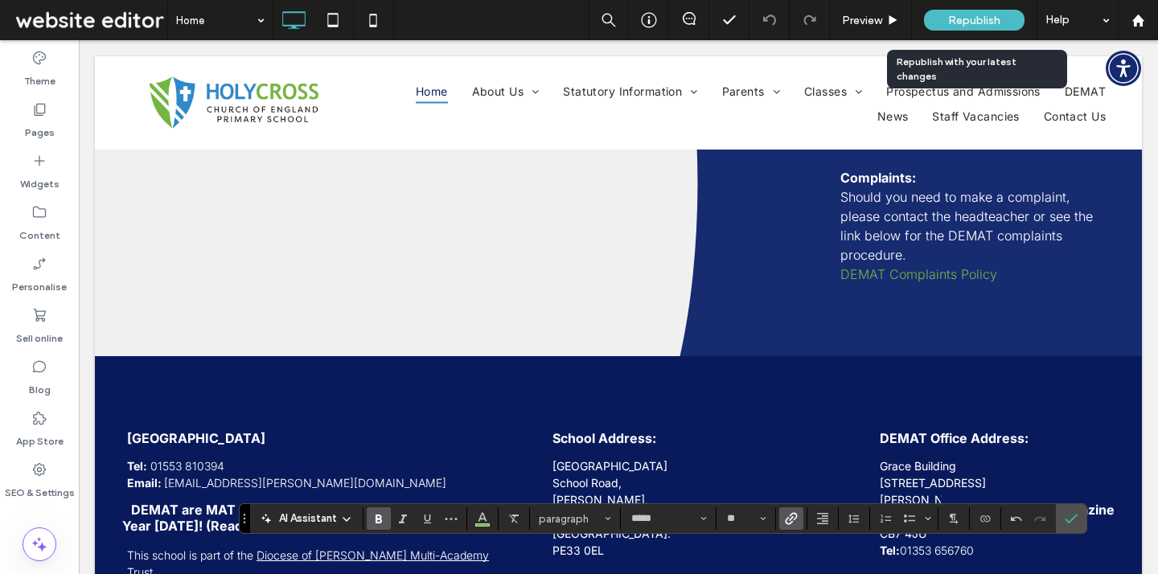
click at [954, 17] on span "Republish" at bounding box center [974, 21] width 52 height 14
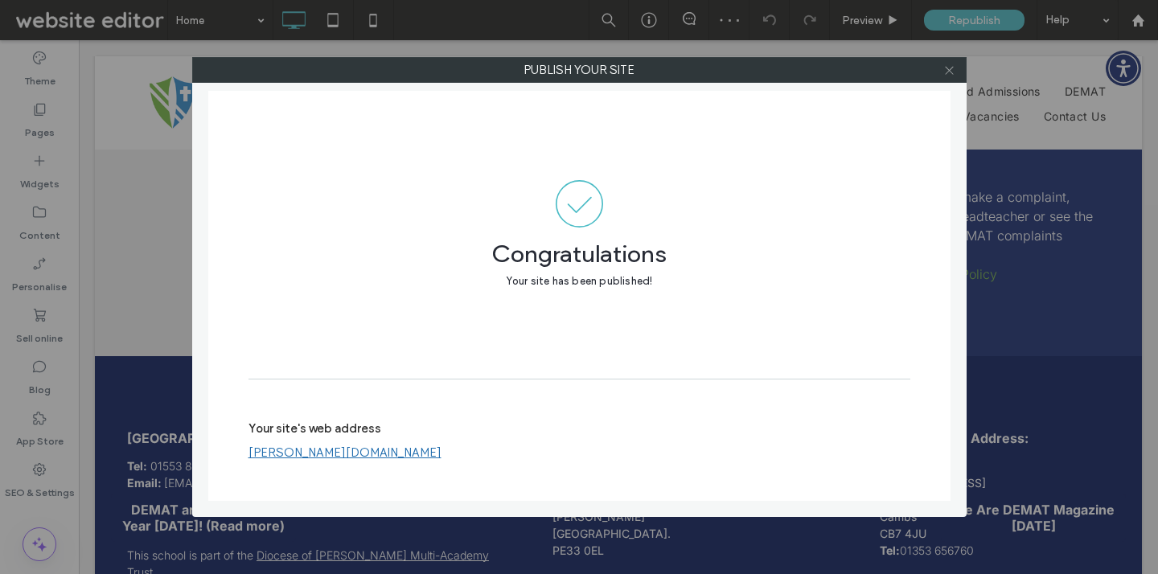
click at [946, 72] on use at bounding box center [949, 70] width 8 height 8
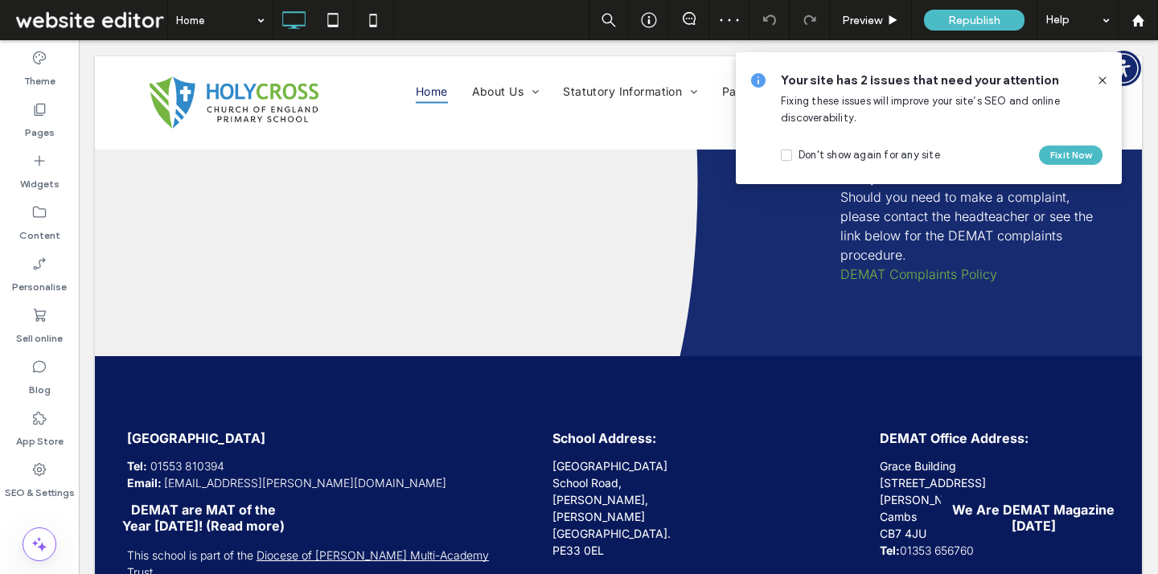
click at [139, 31] on span at bounding box center [89, 20] width 155 height 32
